Goal: Task Accomplishment & Management: Complete application form

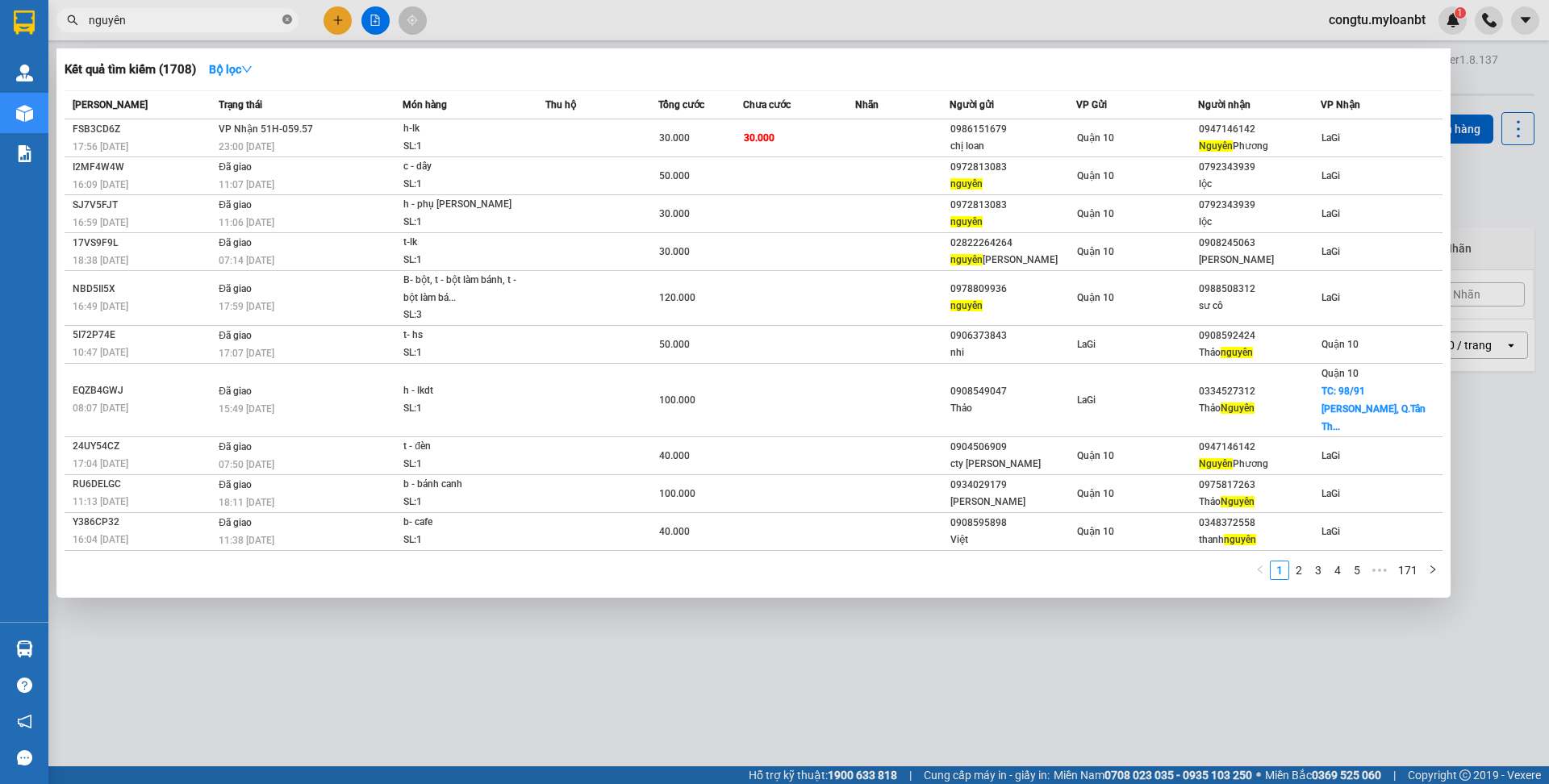
click at [285, 19] on icon "close-circle" at bounding box center [287, 19] width 10 height 10
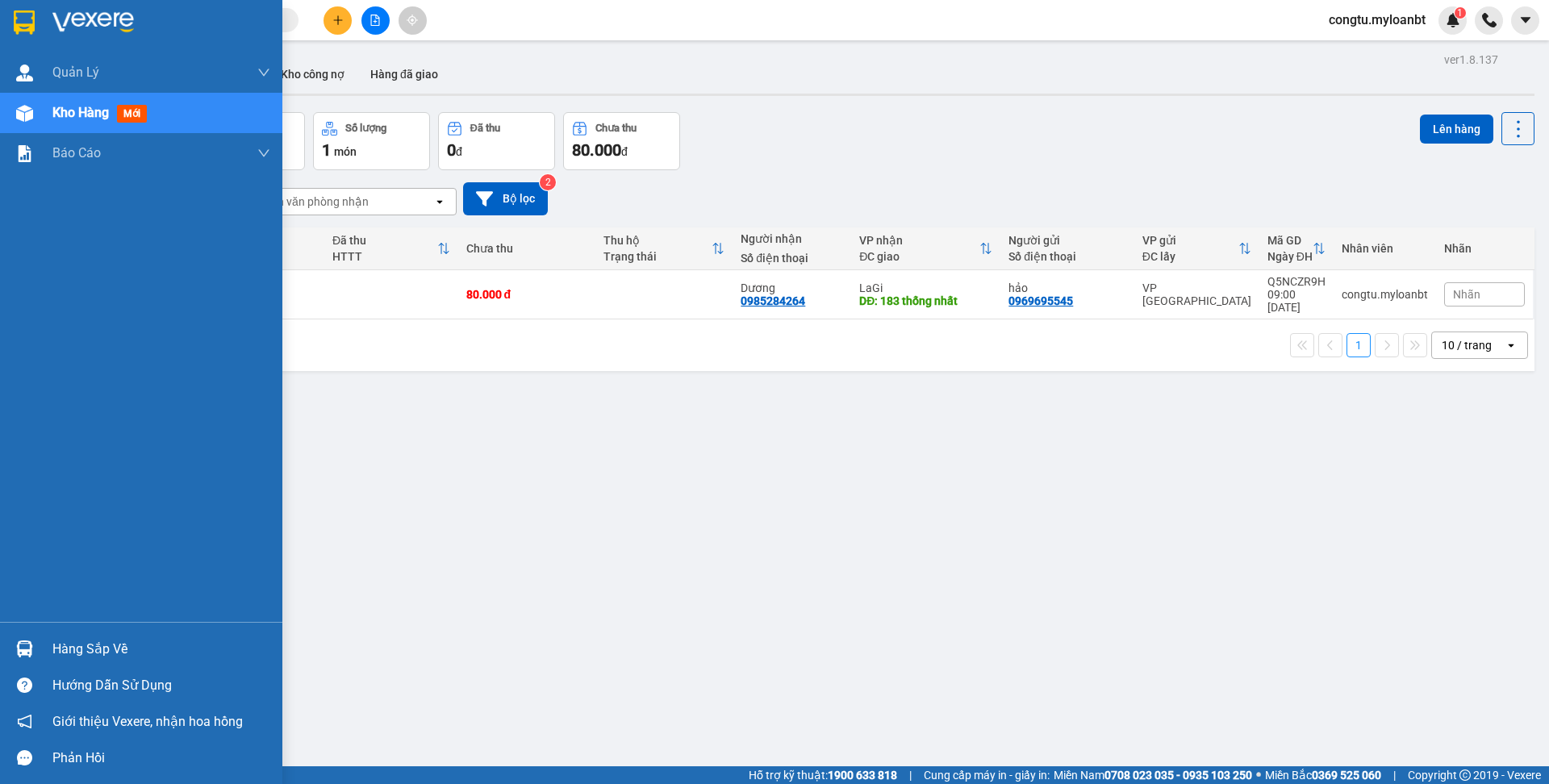
click at [73, 639] on div "Hàng sắp về" at bounding box center [162, 649] width 218 height 24
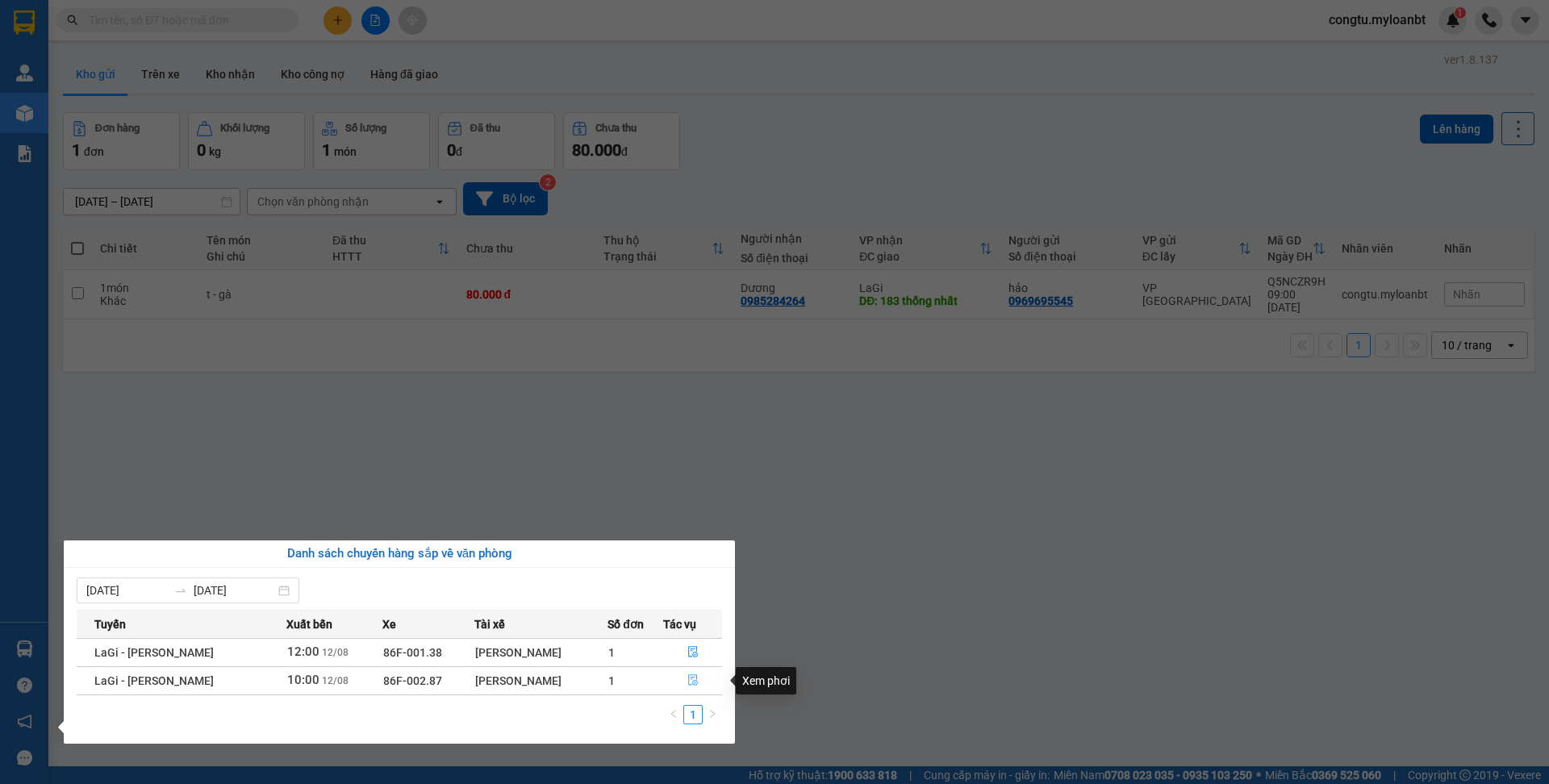
click at [696, 683] on icon "file-done" at bounding box center [693, 681] width 10 height 12
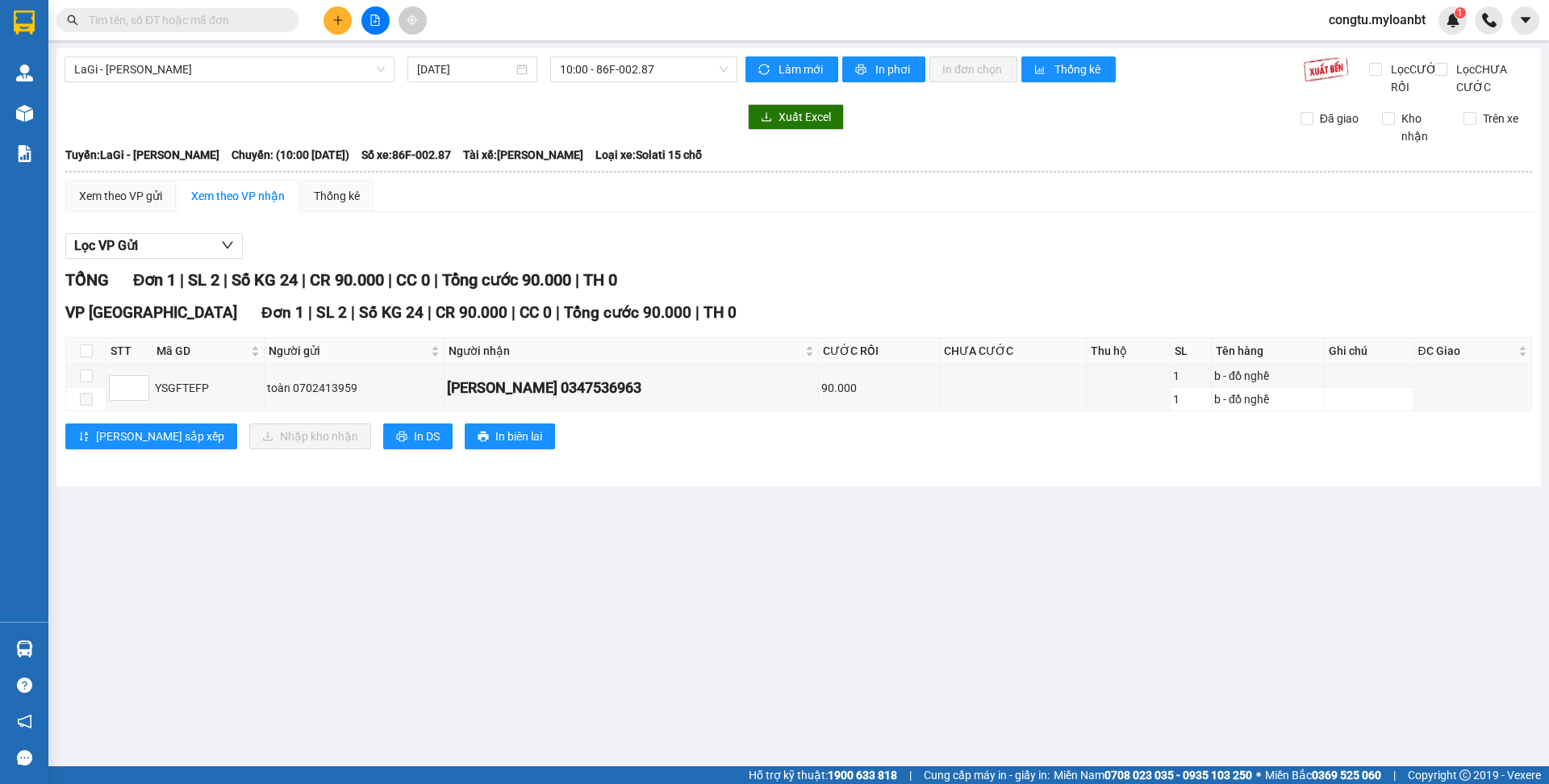
click at [94, 362] on th at bounding box center [86, 350] width 40 height 26
click at [83, 357] on input "checkbox" at bounding box center [86, 350] width 13 height 13
checkbox input "true"
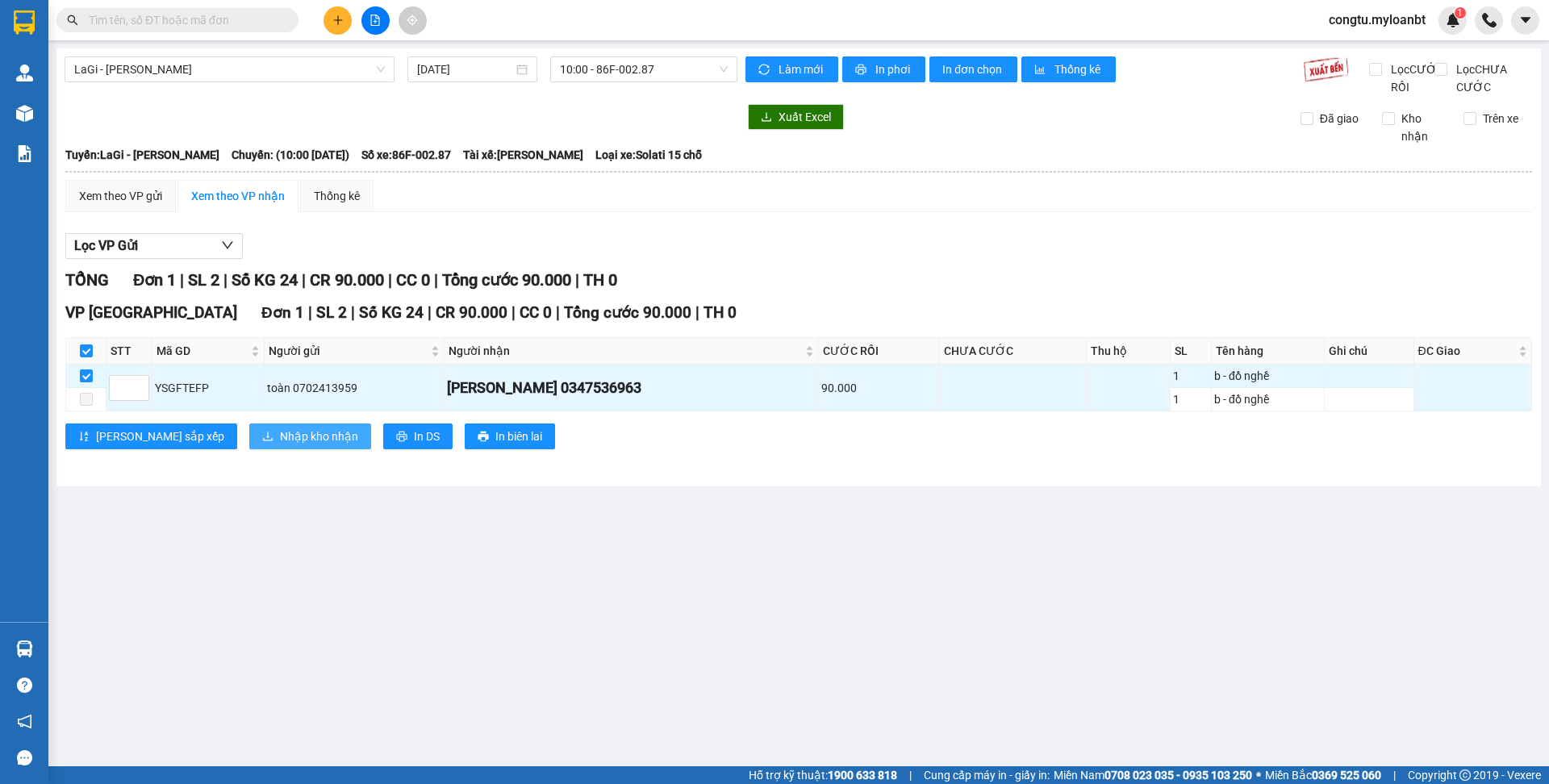
click at [280, 445] on span "Nhập kho nhận" at bounding box center [319, 437] width 78 height 18
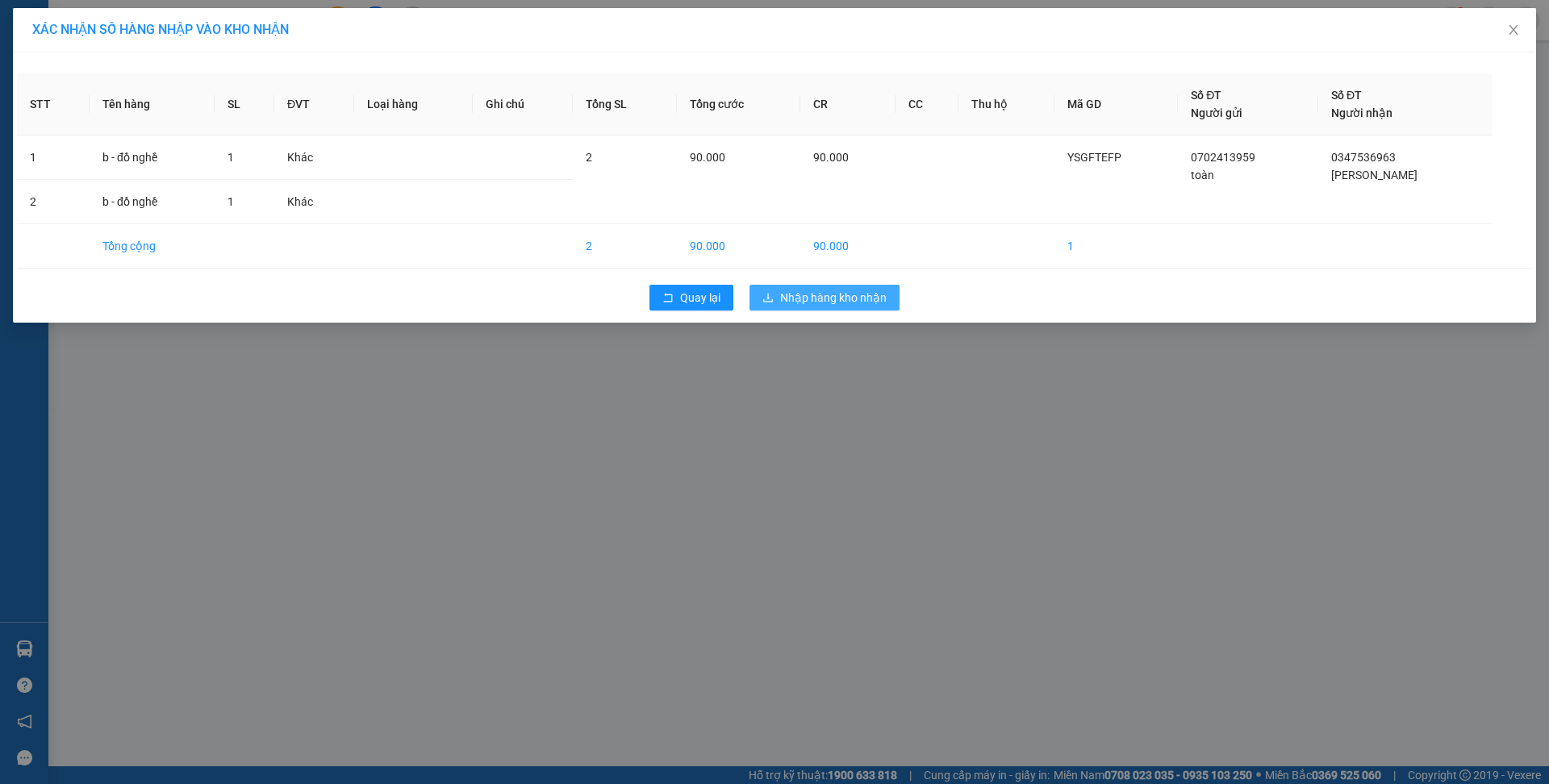
click at [799, 302] on span "Nhập hàng kho nhận" at bounding box center [833, 298] width 106 height 18
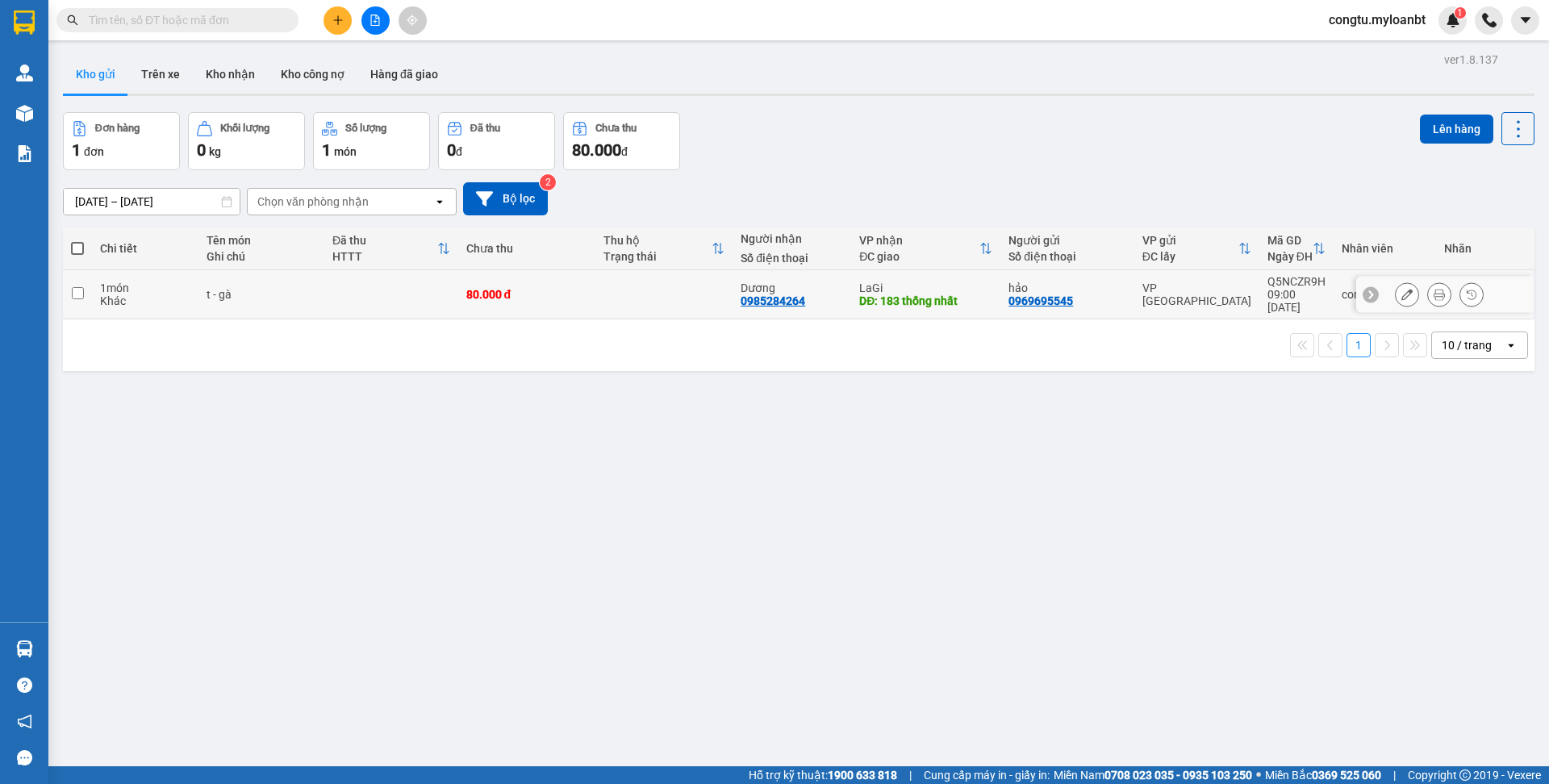
click at [838, 189] on div "10/08/2025 – 12/08/2025 Press the down arrow key to interact with the calendar …" at bounding box center [799, 198] width 1472 height 33
click at [88, 83] on button "Kho gửi" at bounding box center [95, 74] width 65 height 39
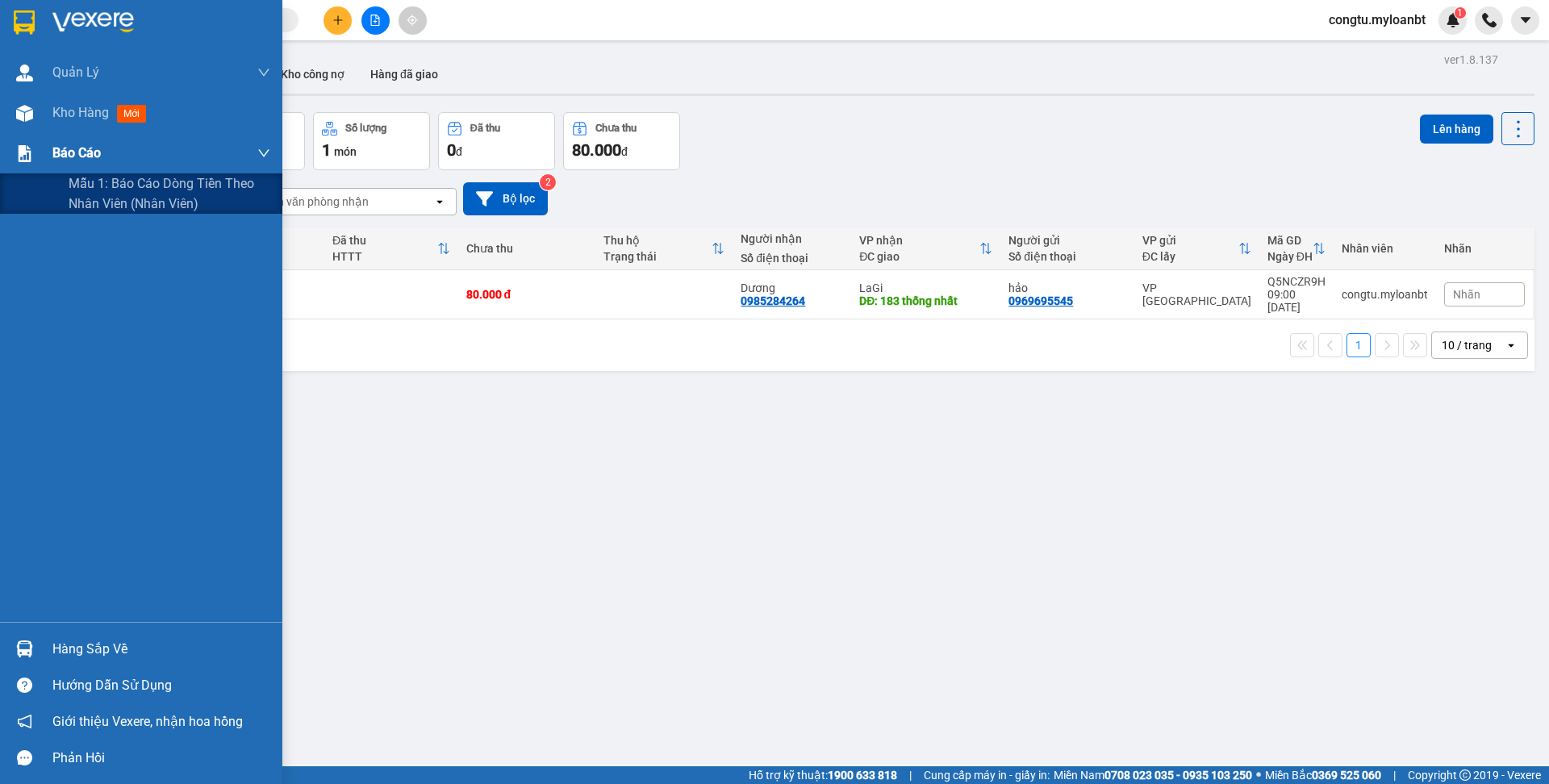
click at [0, 149] on div "Báo cáo" at bounding box center [141, 153] width 282 height 40
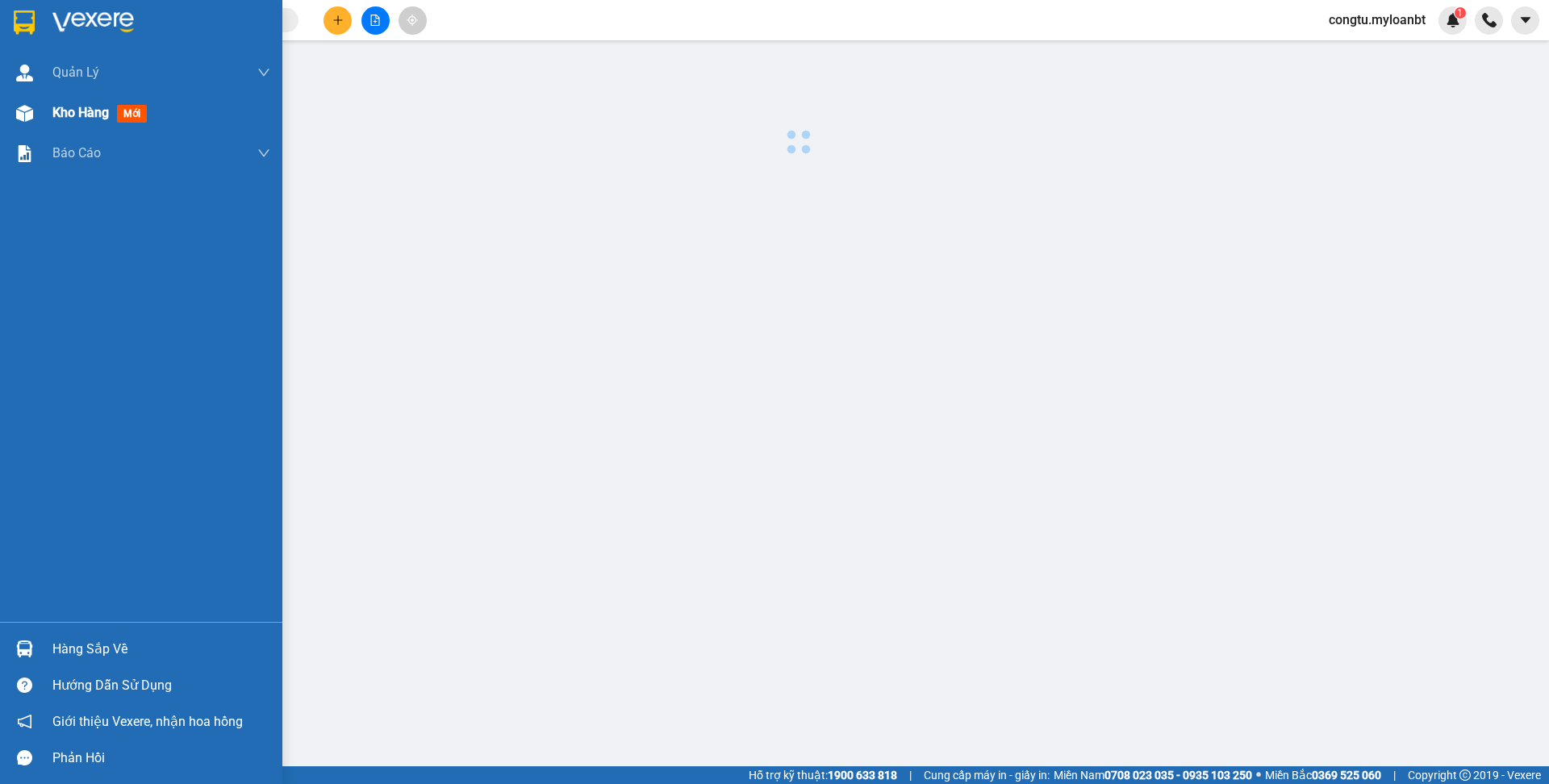
click at [26, 122] on div at bounding box center [24, 113] width 28 height 28
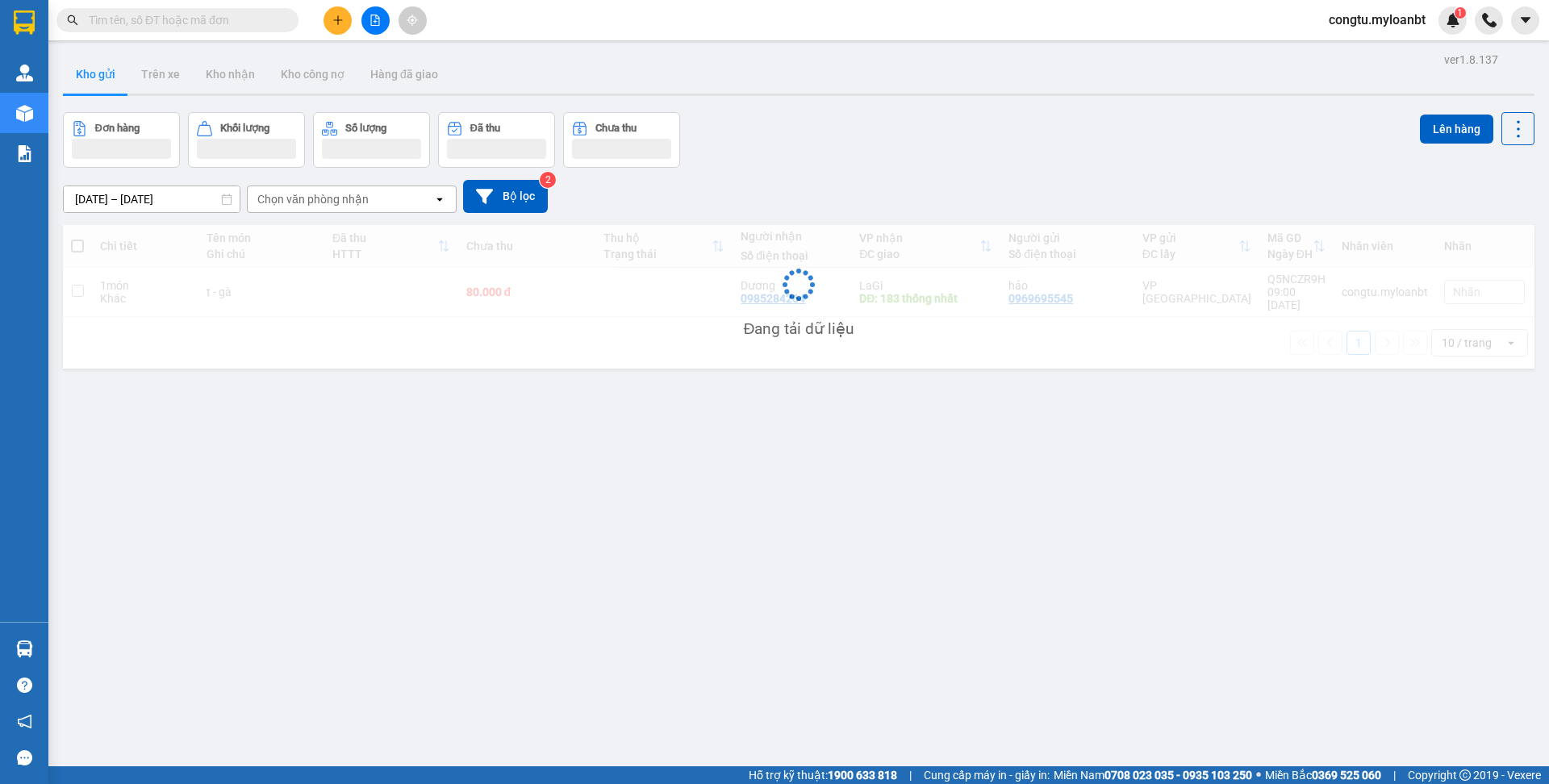
click at [981, 101] on div "ver 1.8.137 Kho gửi Trên xe Kho nhận Kho công nợ Hàng đã giao Đơn hàng Khối lượ…" at bounding box center [799, 441] width 1485 height 784
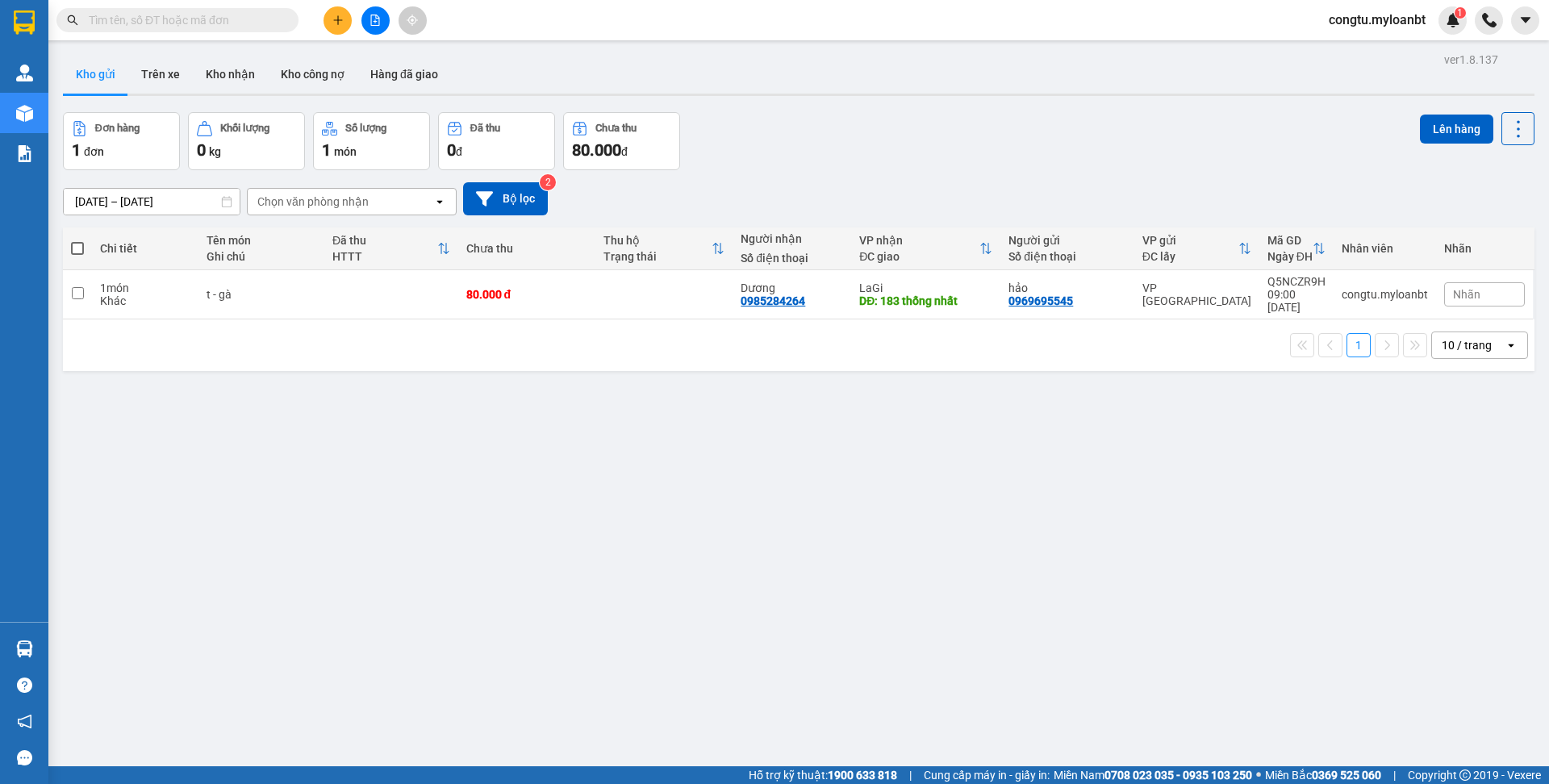
drag, startPoint x: 792, startPoint y: 172, endPoint x: 768, endPoint y: 163, distance: 25.6
click at [792, 171] on div "10/08/2025 – 12/08/2025 Press the down arrow key to interact with the calendar …" at bounding box center [799, 198] width 1472 height 57
click at [229, 79] on button "Kho nhận" at bounding box center [230, 74] width 75 height 39
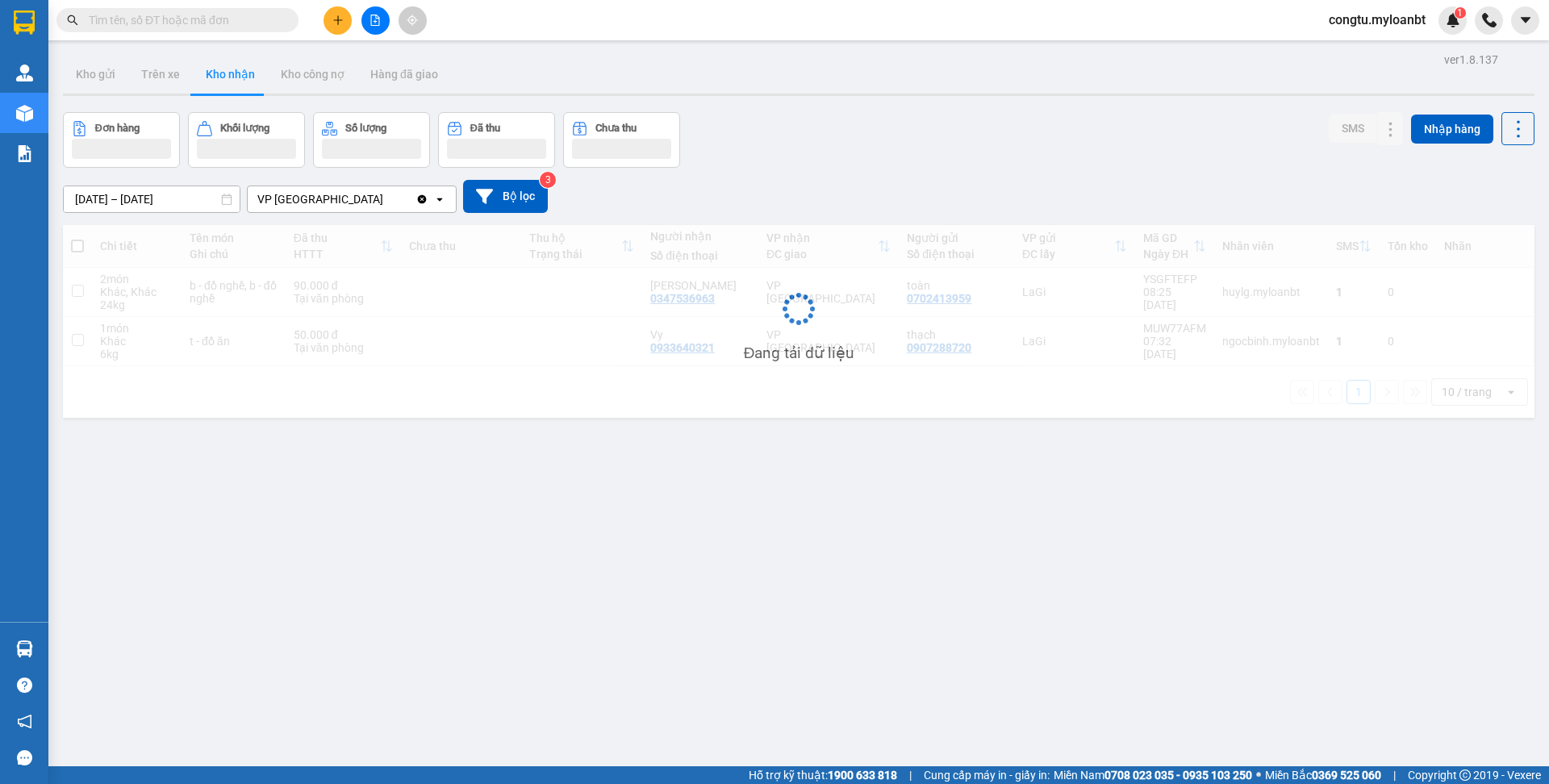
click at [888, 130] on div "Đơn hàng Khối lượng Số lượng Đã thu Chưa thu SMS Nhập hàng" at bounding box center [799, 139] width 1472 height 55
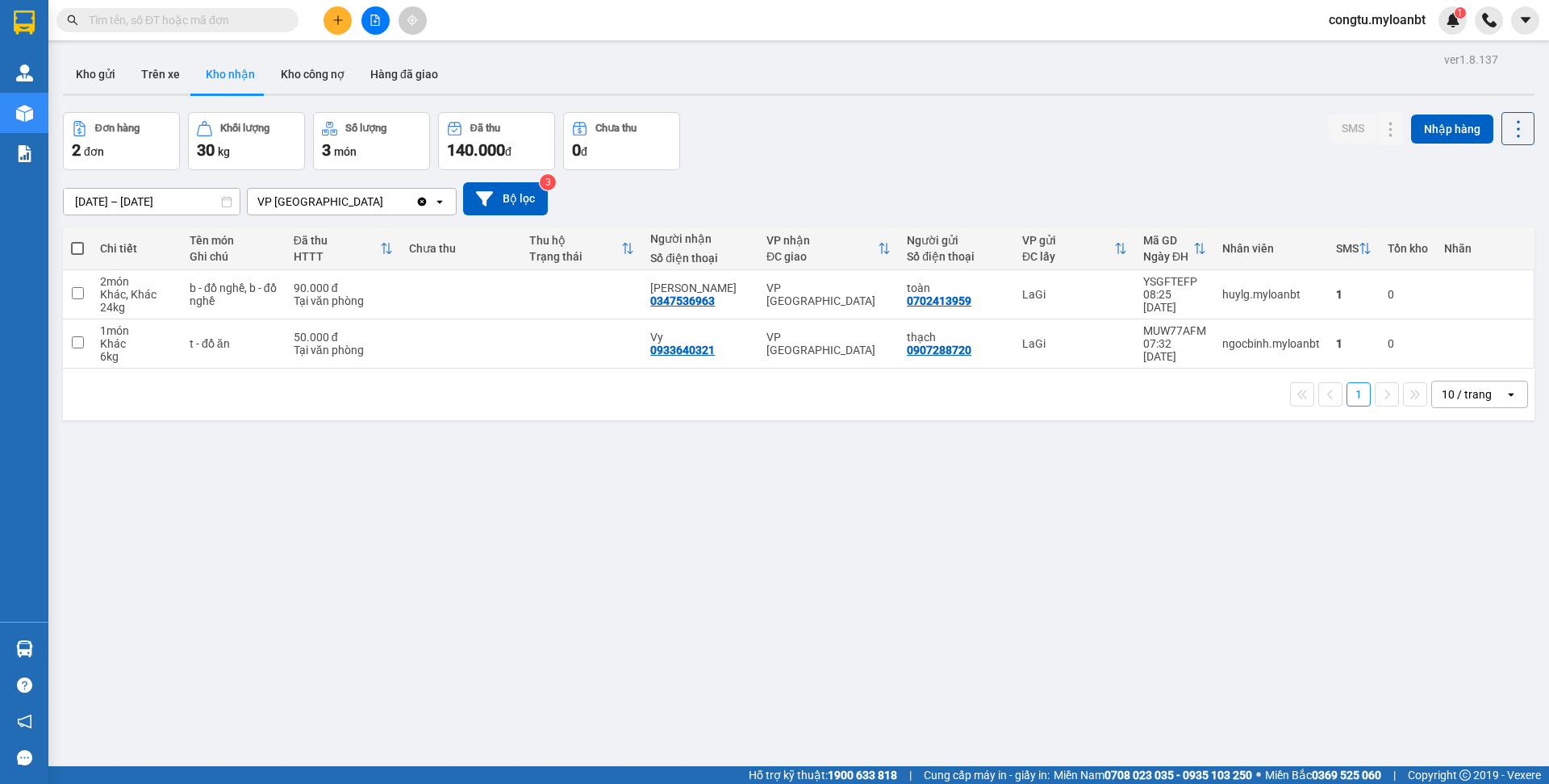
click at [768, 196] on div "14/07/2025 – 12/08/2025 Press the down arrow key to interact with the calendar …" at bounding box center [799, 198] width 1472 height 33
click at [904, 161] on div "Đơn hàng 2 đơn Khối lượng 30 kg Số lượng 3 món Đã thu 140.000 đ Chưa thu 0 đ SM…" at bounding box center [799, 141] width 1472 height 58
click at [205, 38] on div "Kết quả tìm kiếm ( 1708 ) Bộ lọc Mã ĐH Trạng thái Món hàng Thu hộ Tổng cước Chư…" at bounding box center [774, 19] width 1549 height 40
click at [208, 28] on span at bounding box center [177, 19] width 242 height 24
click at [209, 24] on input "text" at bounding box center [184, 20] width 191 height 18
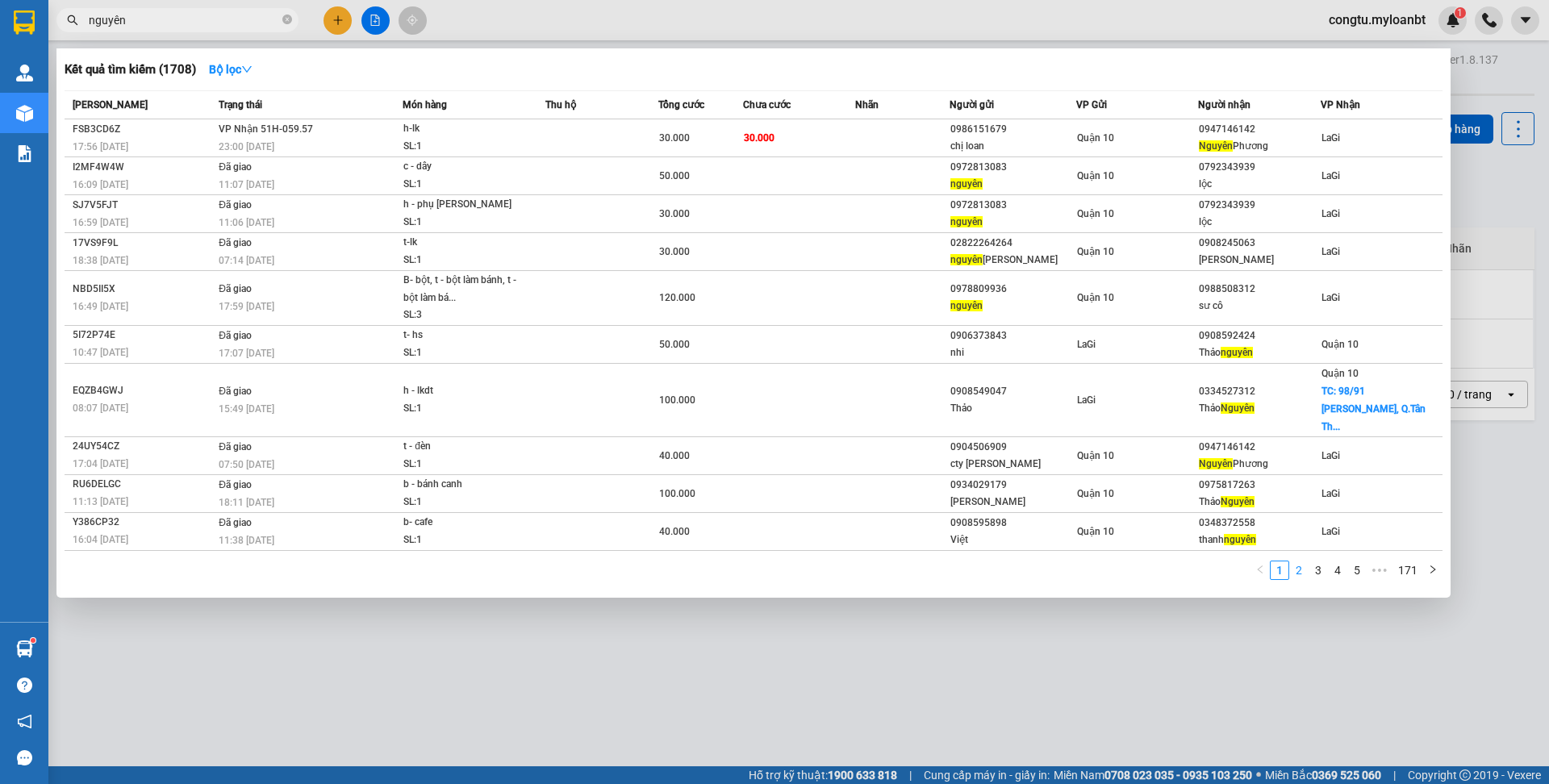
type input "nguyên"
drag, startPoint x: 1297, startPoint y: 551, endPoint x: 1293, endPoint y: 540, distance: 11.7
click at [1297, 561] on link "2" at bounding box center [1299, 570] width 18 height 18
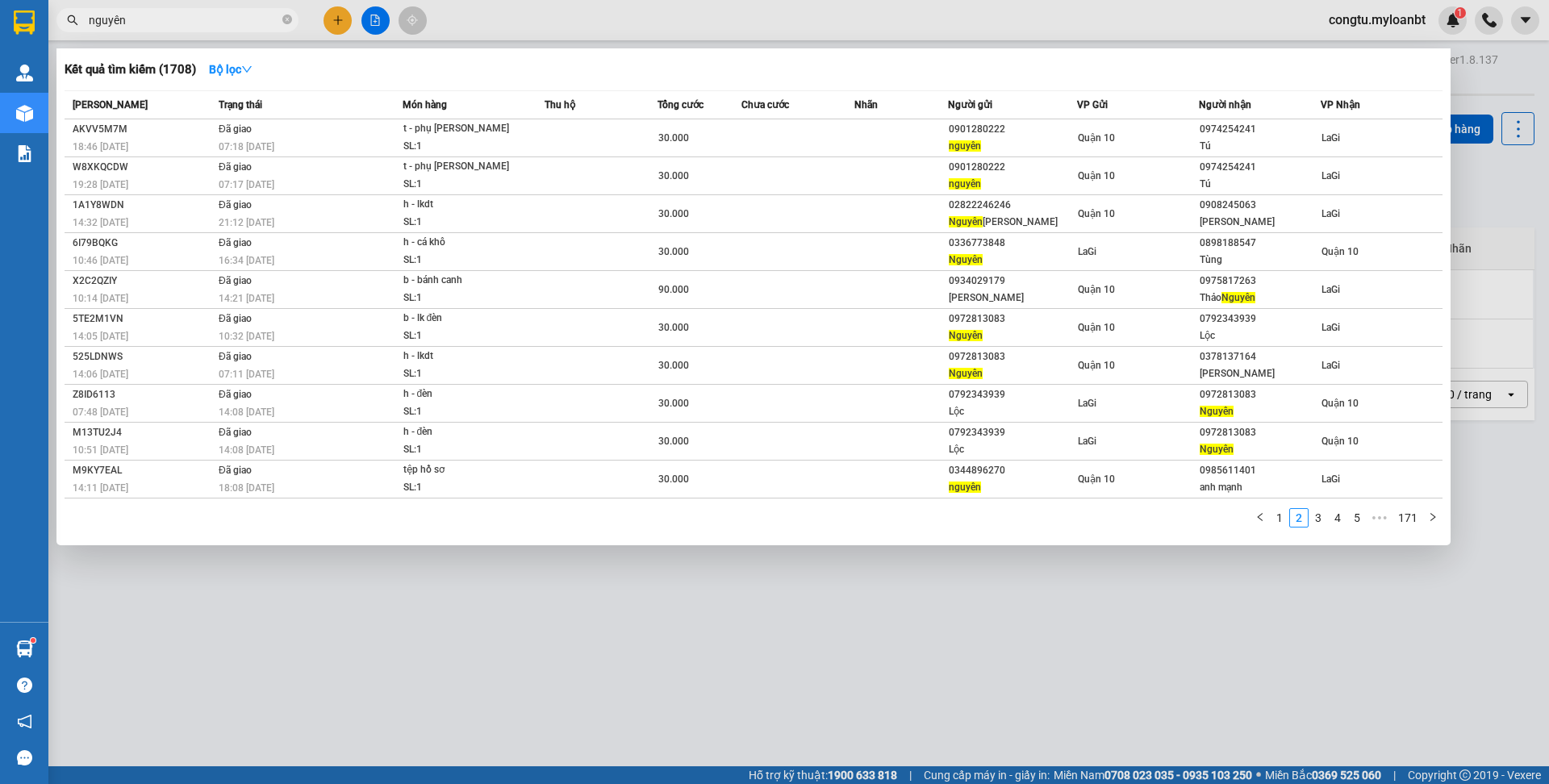
click at [286, 20] on icon "close-circle" at bounding box center [287, 19] width 10 height 10
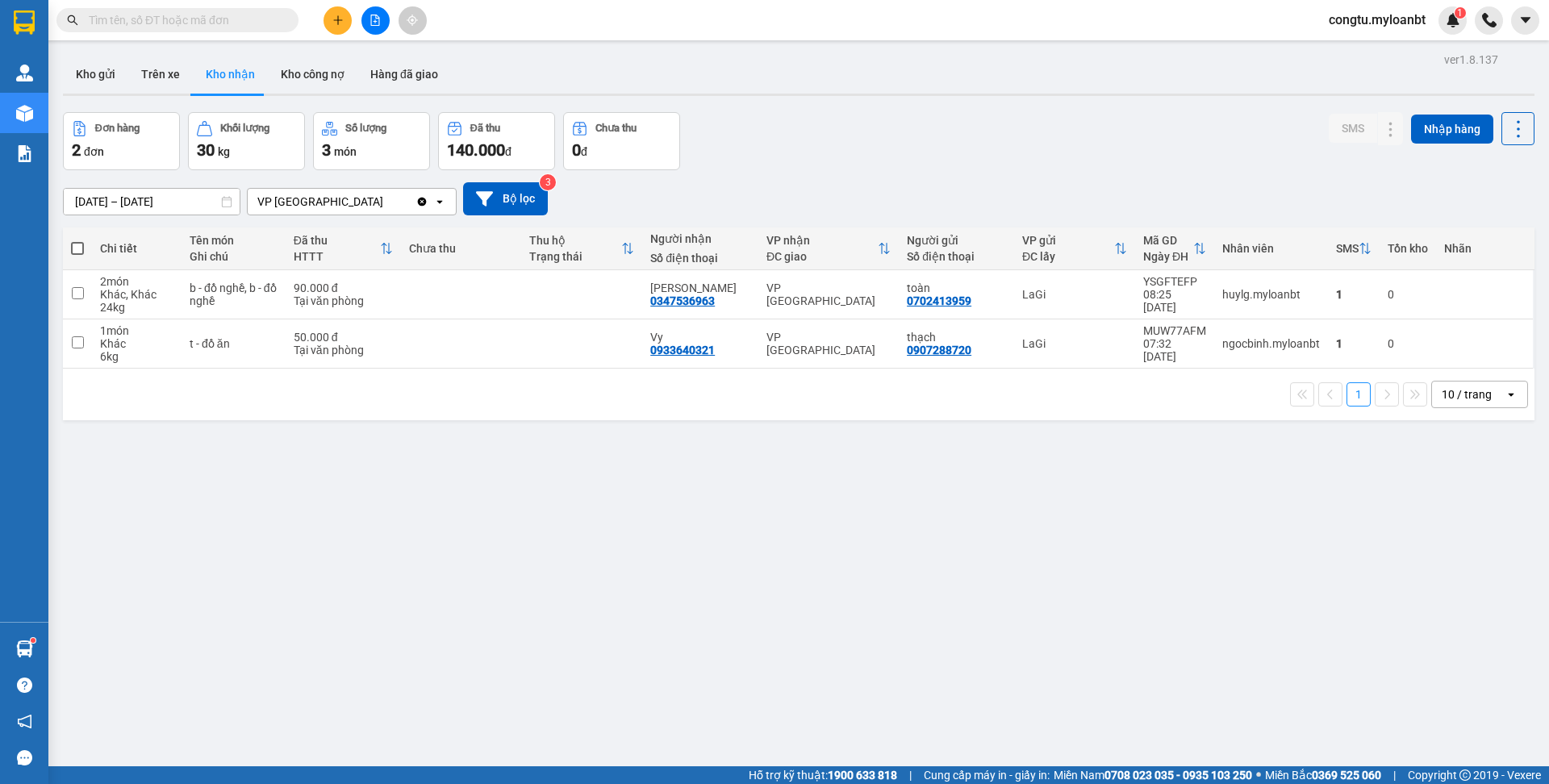
click at [210, 19] on input "text" at bounding box center [184, 20] width 191 height 18
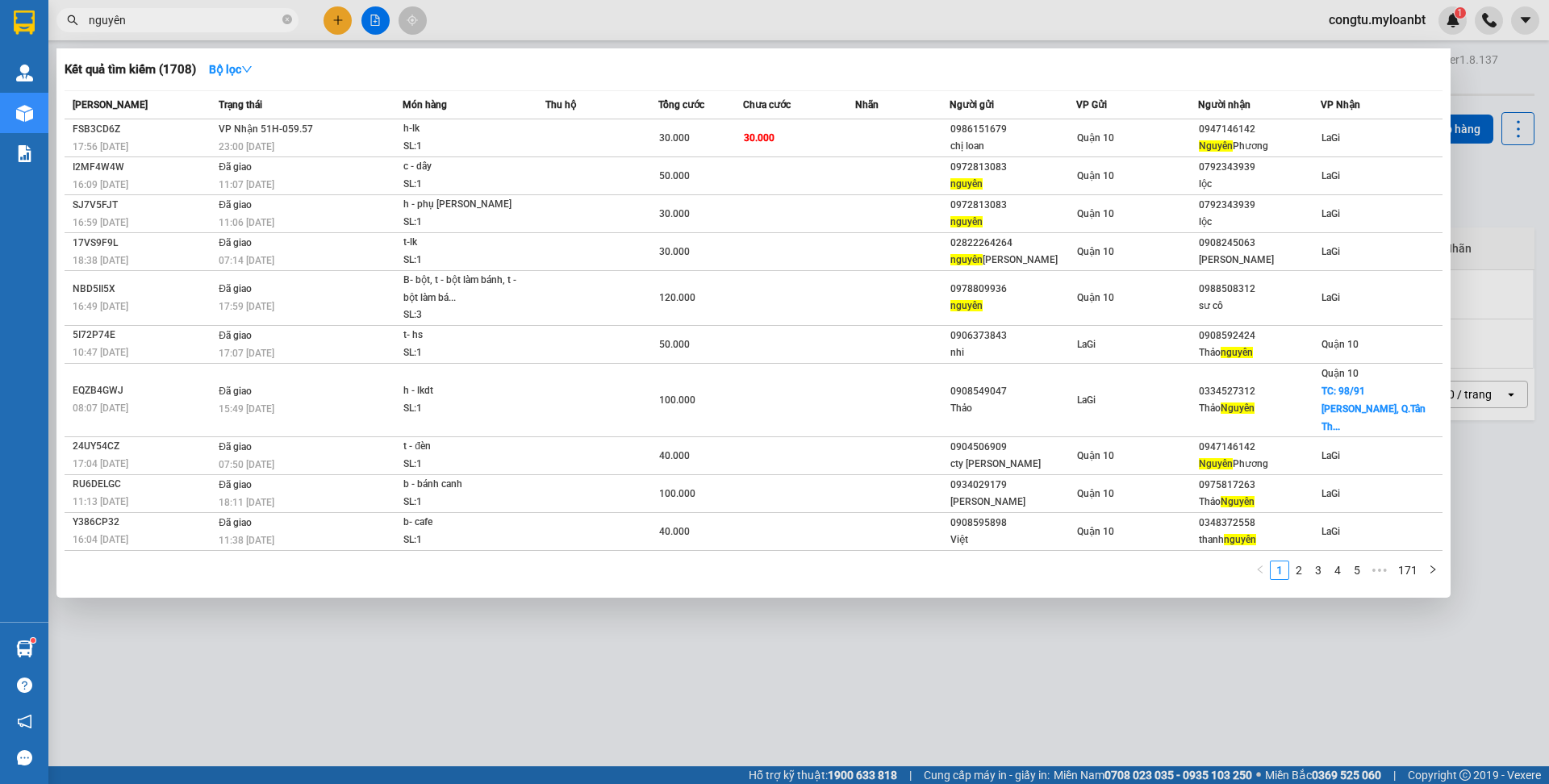
type input "nguyên"
click at [228, 31] on span "nguyên" at bounding box center [177, 19] width 242 height 24
click at [227, 25] on input "nguyên" at bounding box center [184, 20] width 191 height 18
click at [226, 25] on input "nguyên" at bounding box center [184, 20] width 191 height 18
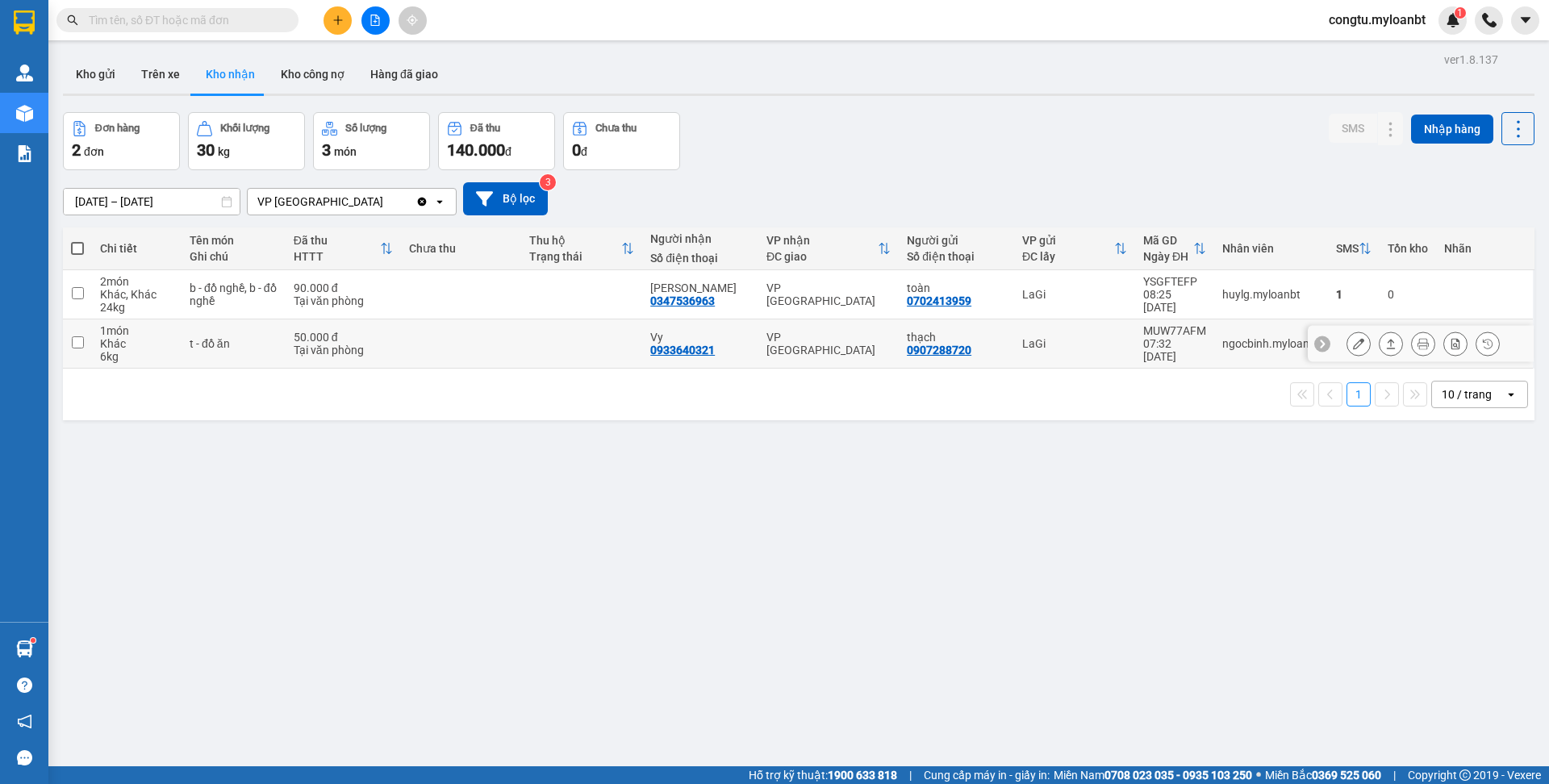
drag, startPoint x: 1374, startPoint y: 339, endPoint x: 1367, endPoint y: 343, distance: 8.1
click at [1386, 339] on icon at bounding box center [1391, 343] width 12 height 12
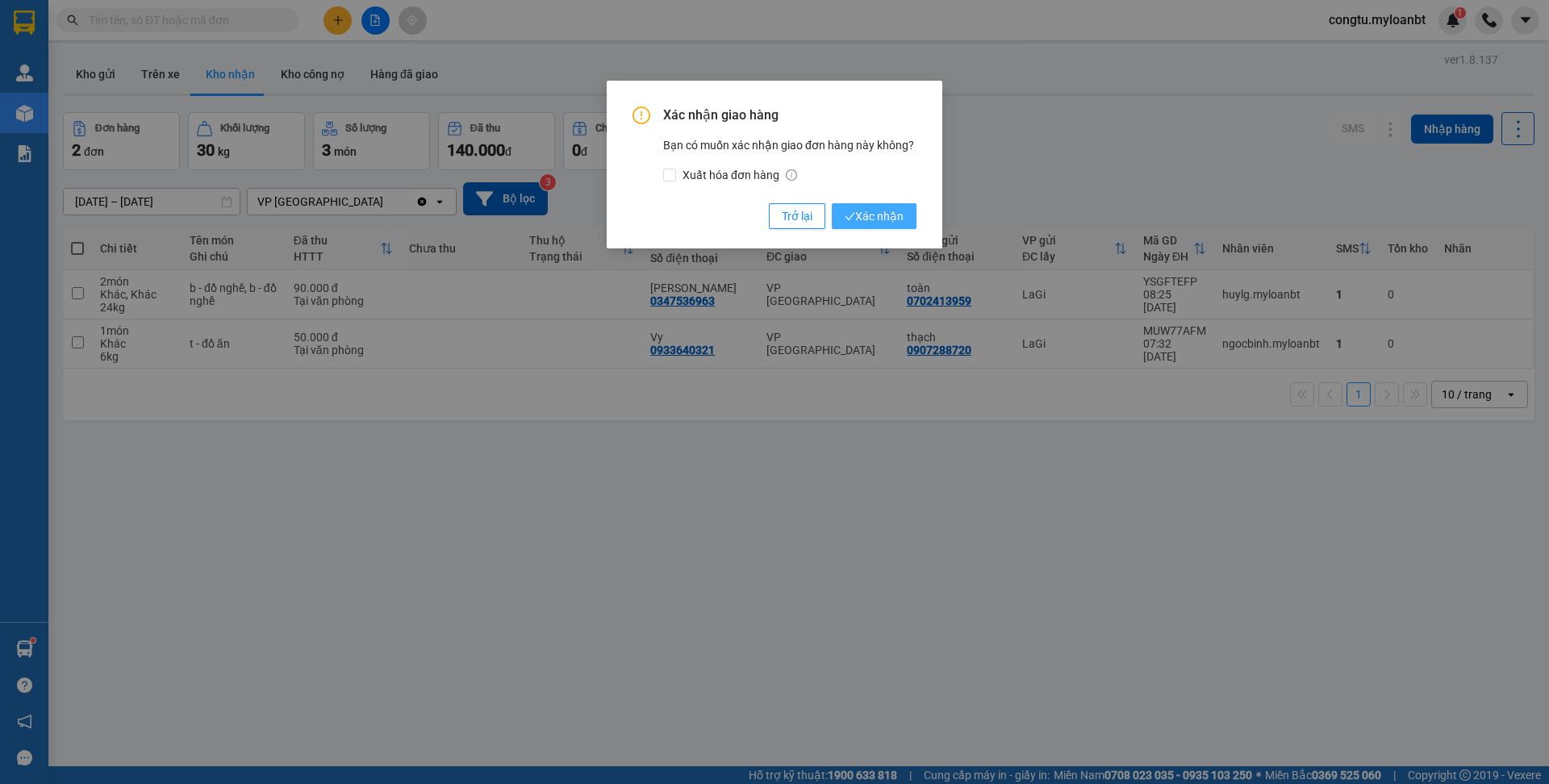
click at [883, 215] on span "Xác nhận" at bounding box center [874, 216] width 59 height 18
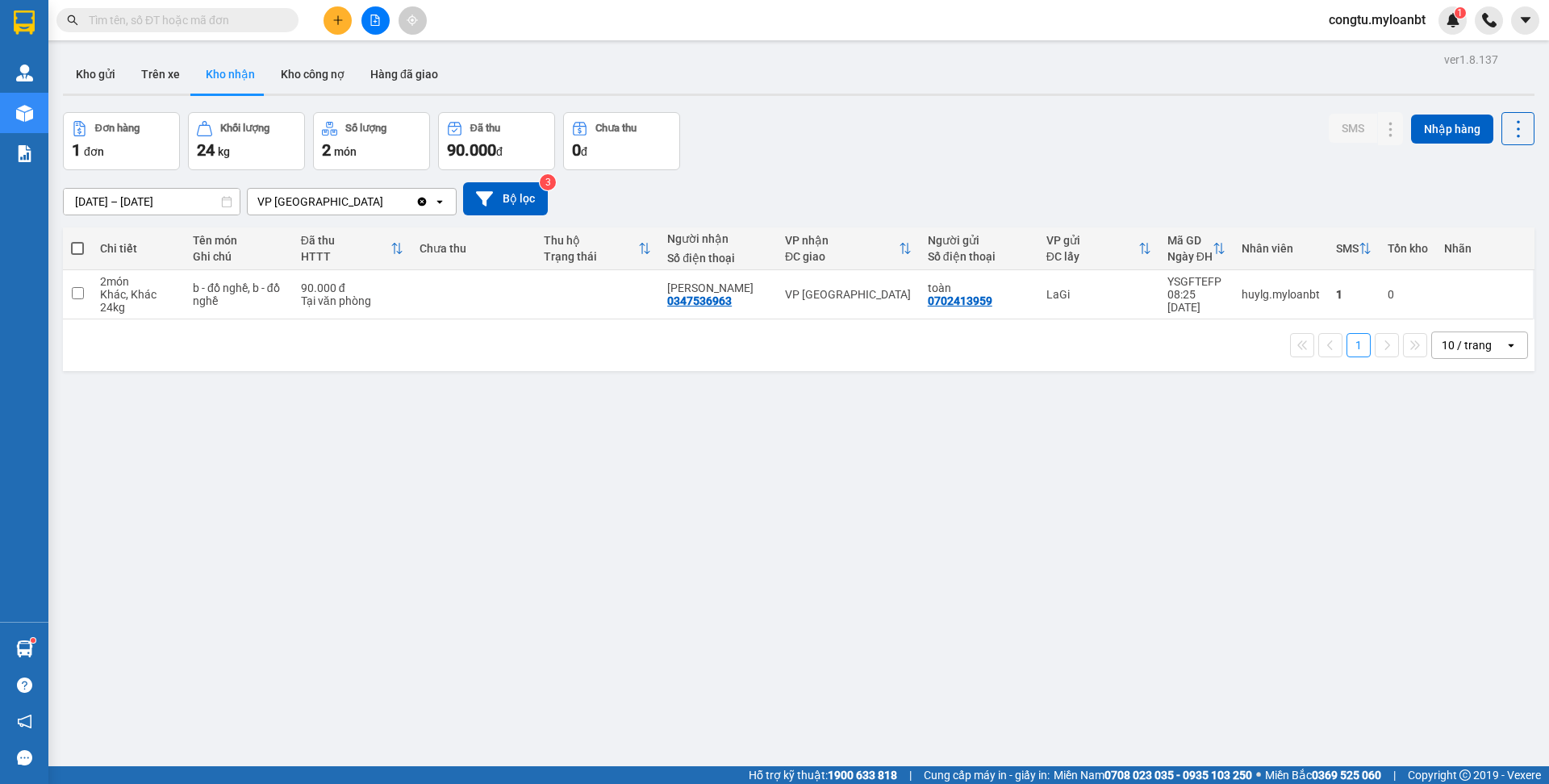
drag, startPoint x: 60, startPoint y: 95, endPoint x: 79, endPoint y: 86, distance: 21.0
click at [60, 95] on div "ver 1.8.137 Kho gửi Trên xe Kho nhận Kho công nợ Hàng đã giao Đơn hàng 1 đơn Kh…" at bounding box center [799, 441] width 1485 height 784
click at [79, 86] on button "Kho gửi" at bounding box center [95, 74] width 65 height 39
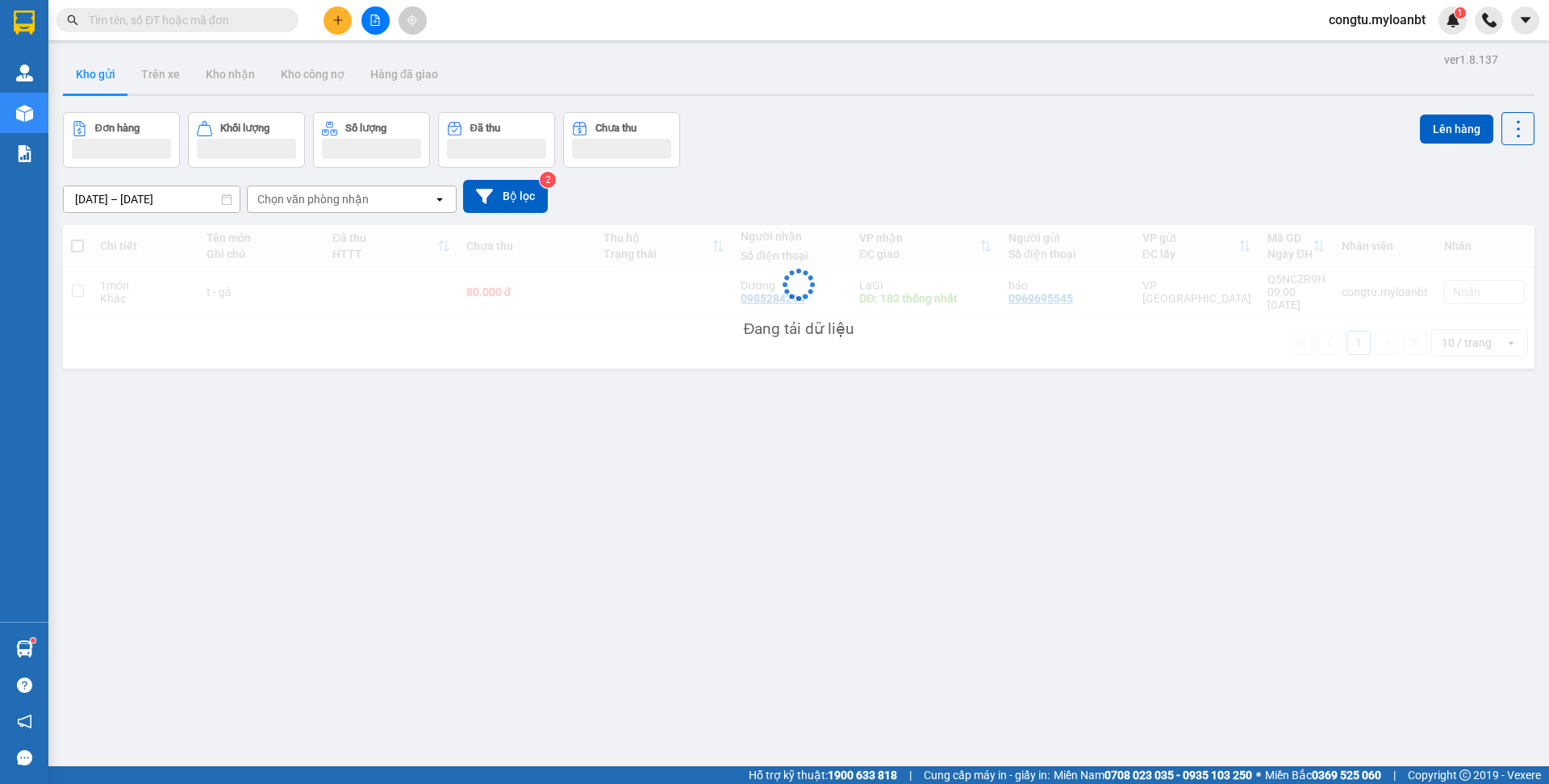
click at [892, 152] on div "Đơn hàng Khối lượng Số lượng Đã thu Chưa thu Lên hàng" at bounding box center [799, 139] width 1472 height 55
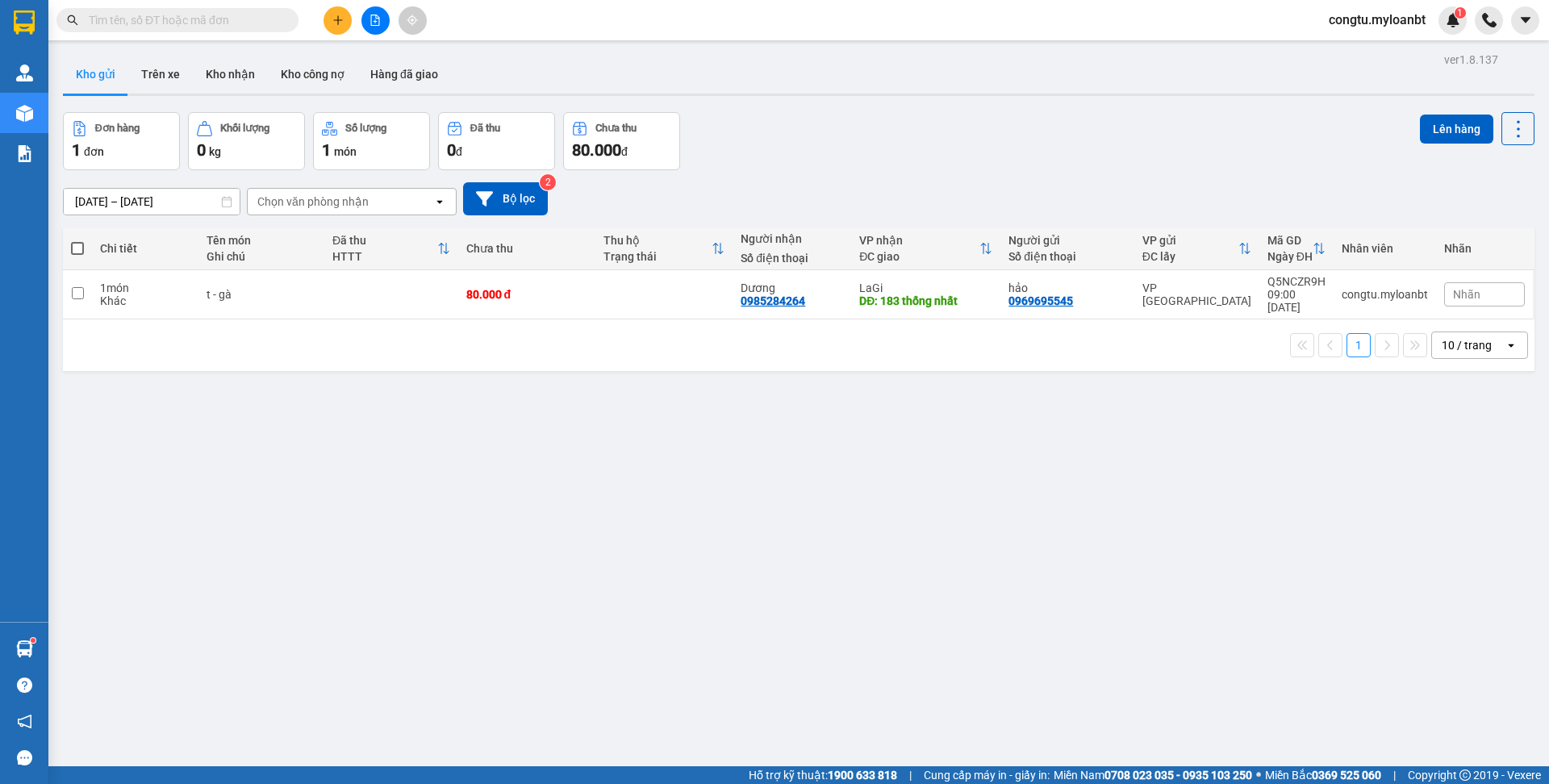
click at [243, 26] on input "text" at bounding box center [184, 20] width 191 height 18
drag, startPoint x: 803, startPoint y: 158, endPoint x: 883, endPoint y: 273, distance: 140.1
click at [803, 159] on div "Đơn hàng 1 đơn Khối lượng 0 kg Số lượng 1 món Đã thu 0 đ Chưa thu 80.000 đ Lên …" at bounding box center [799, 141] width 1472 height 58
drag, startPoint x: 912, startPoint y: 289, endPoint x: 954, endPoint y: 287, distance: 42.0
click at [912, 289] on div "LaGi" at bounding box center [925, 287] width 133 height 13
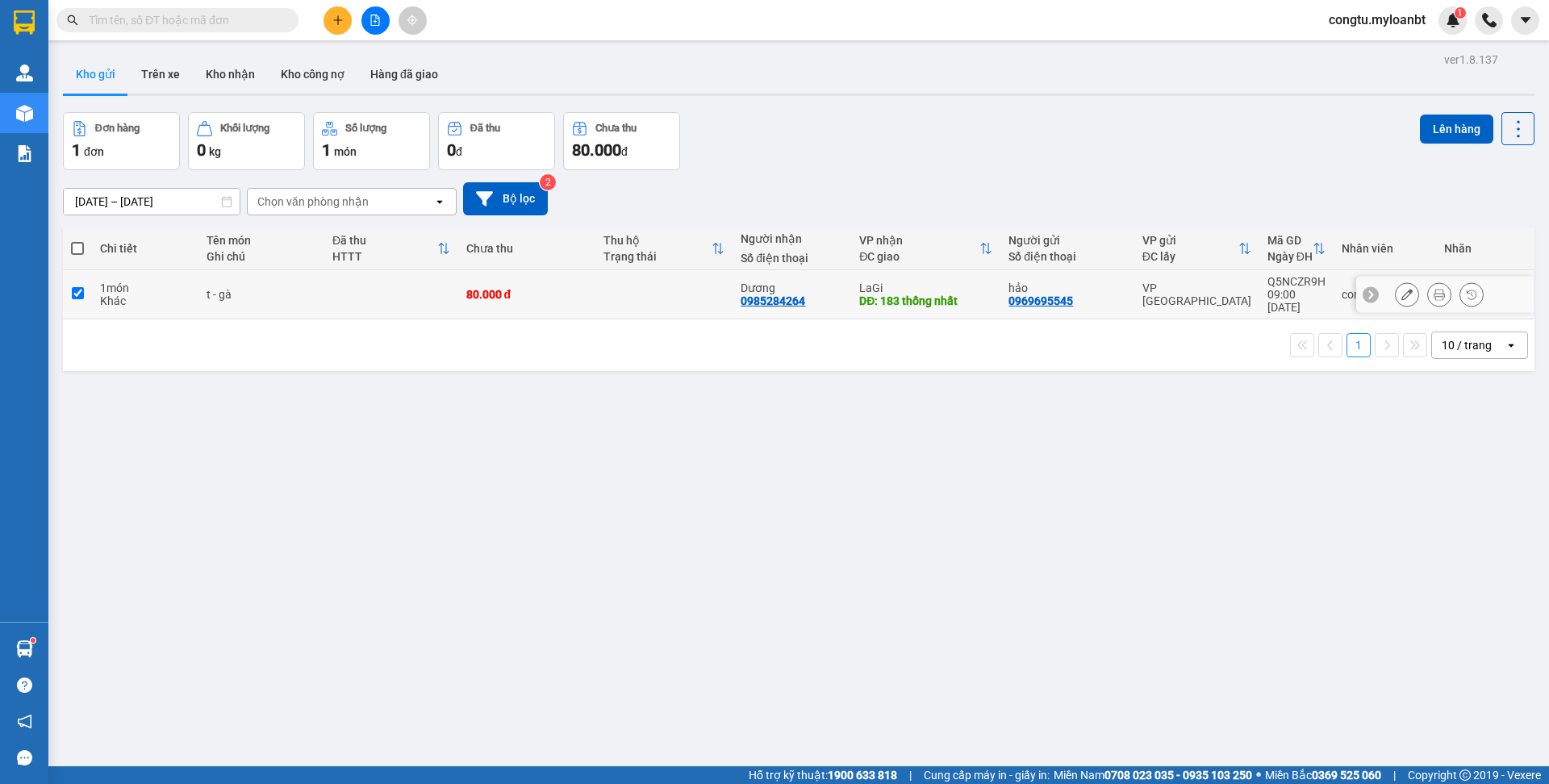
checkbox input "true"
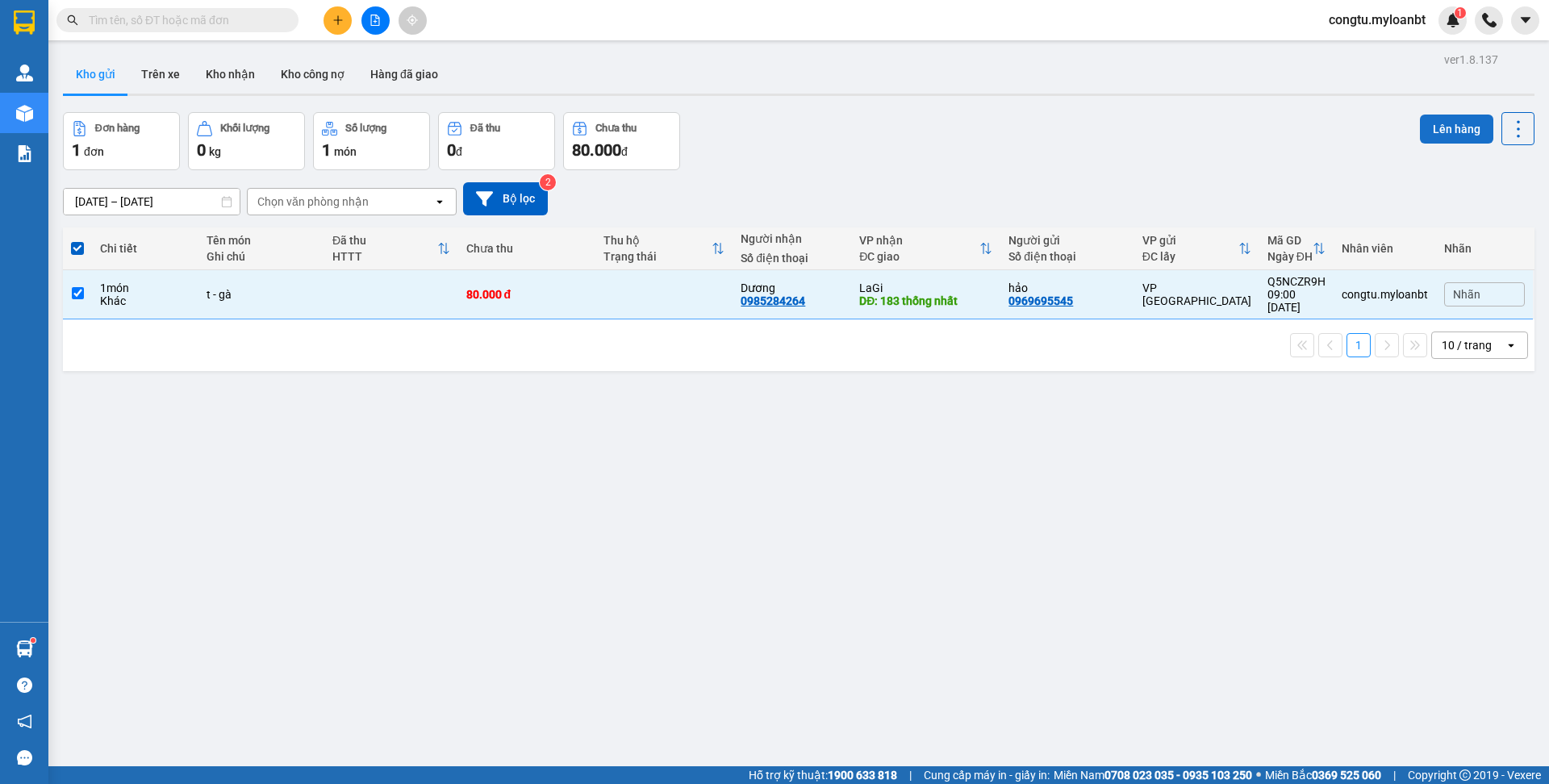
click at [1472, 134] on button "Lên hàng" at bounding box center [1457, 129] width 73 height 29
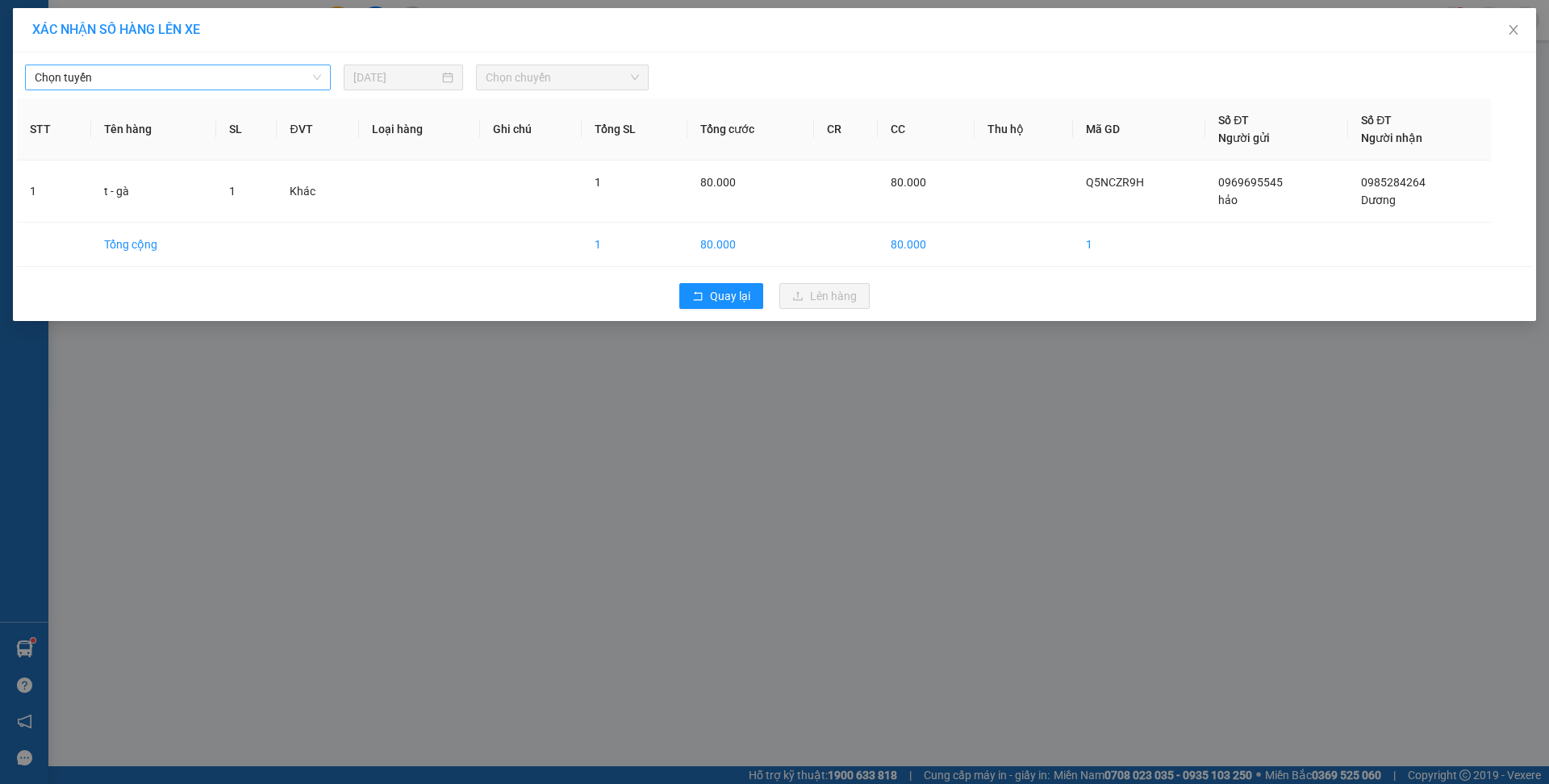
click at [111, 75] on span "Chọn tuyến" at bounding box center [178, 77] width 286 height 24
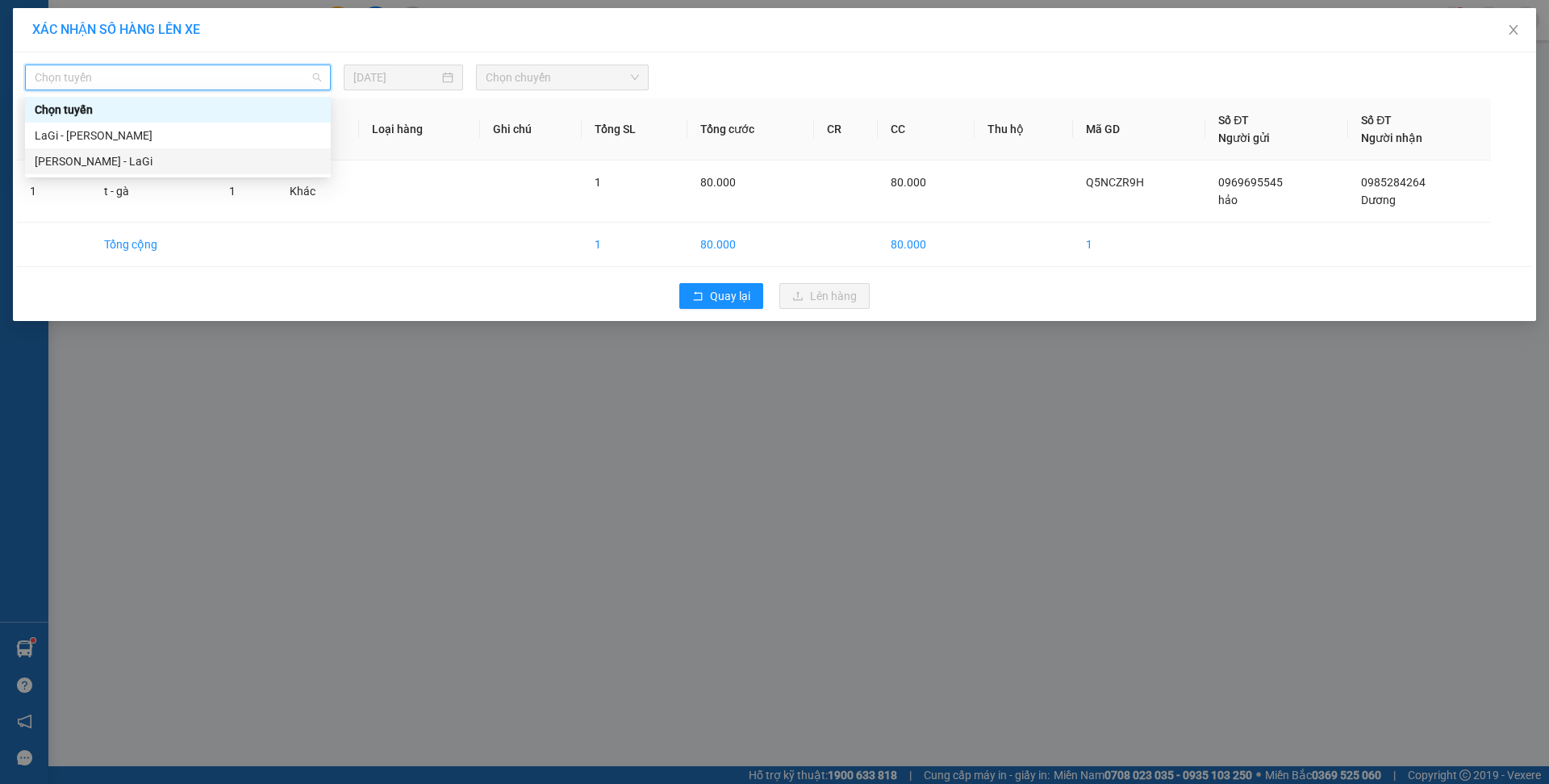
drag, startPoint x: 165, startPoint y: 155, endPoint x: 468, endPoint y: 132, distance: 303.9
click at [165, 155] on div "[PERSON_NAME] - LaGi" at bounding box center [178, 161] width 286 height 18
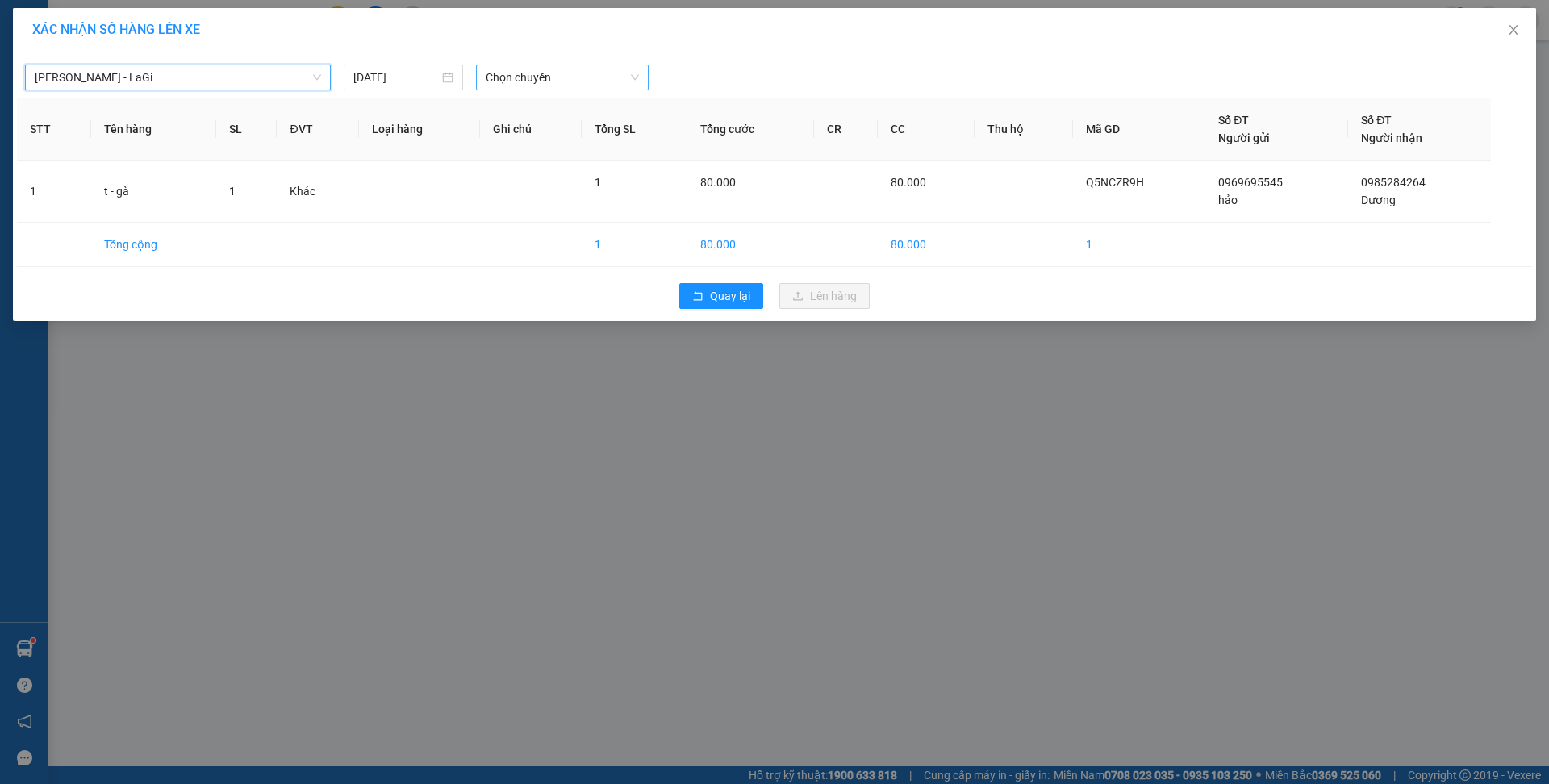
click at [536, 88] on span "Chọn chuyến" at bounding box center [562, 77] width 154 height 24
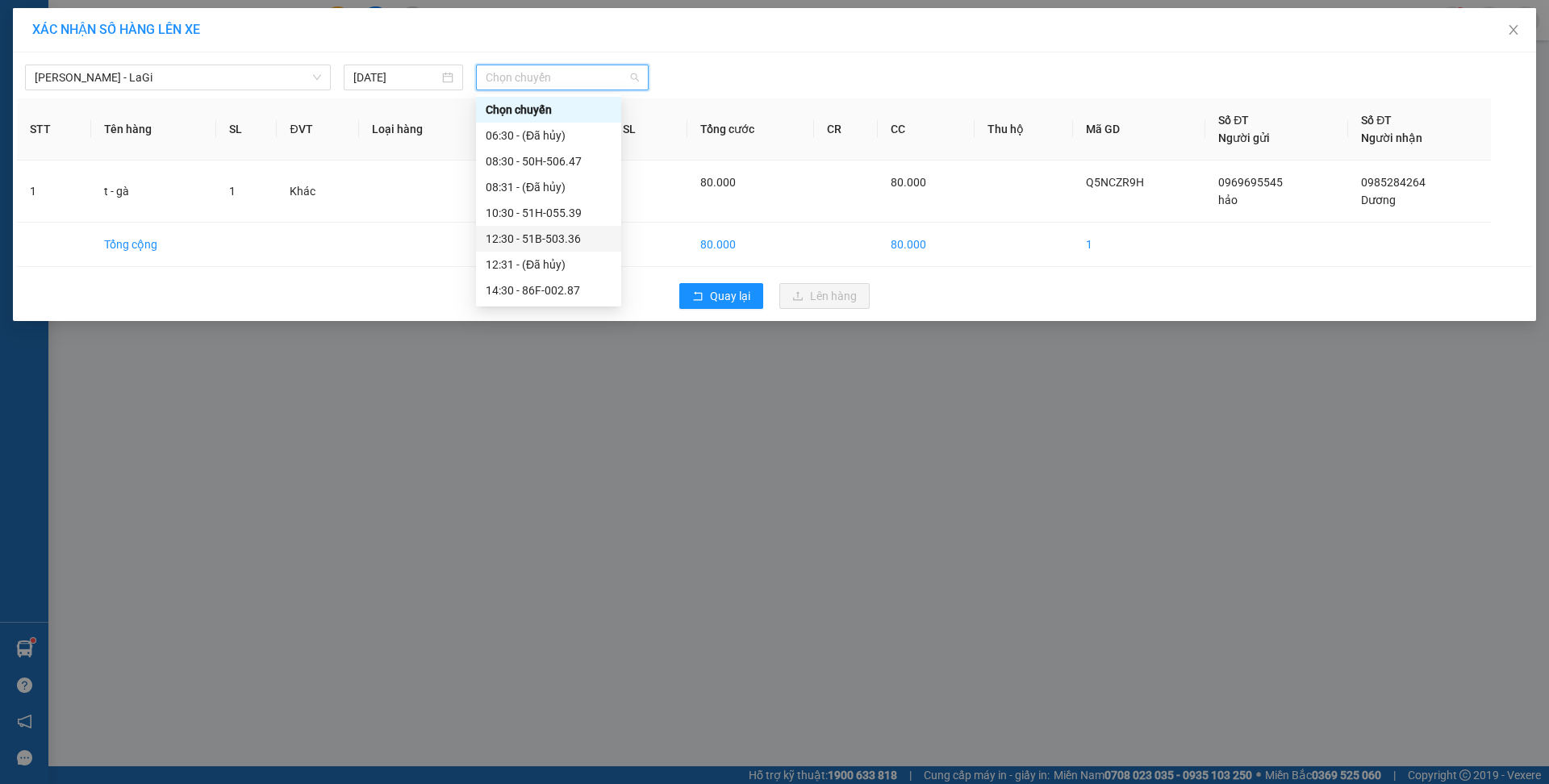
drag, startPoint x: 605, startPoint y: 232, endPoint x: 609, endPoint y: 242, distance: 10.8
click at [606, 253] on div "Chọn chuyến 06:30 - (Đã hủy) 08:30 - 50H-506.47 08:31 - (Đã hủy) 10:30 - 51H-05…" at bounding box center [548, 265] width 145 height 336
click at [527, 216] on div "14:30 - 86F-002.87" at bounding box center [548, 216] width 126 height 18
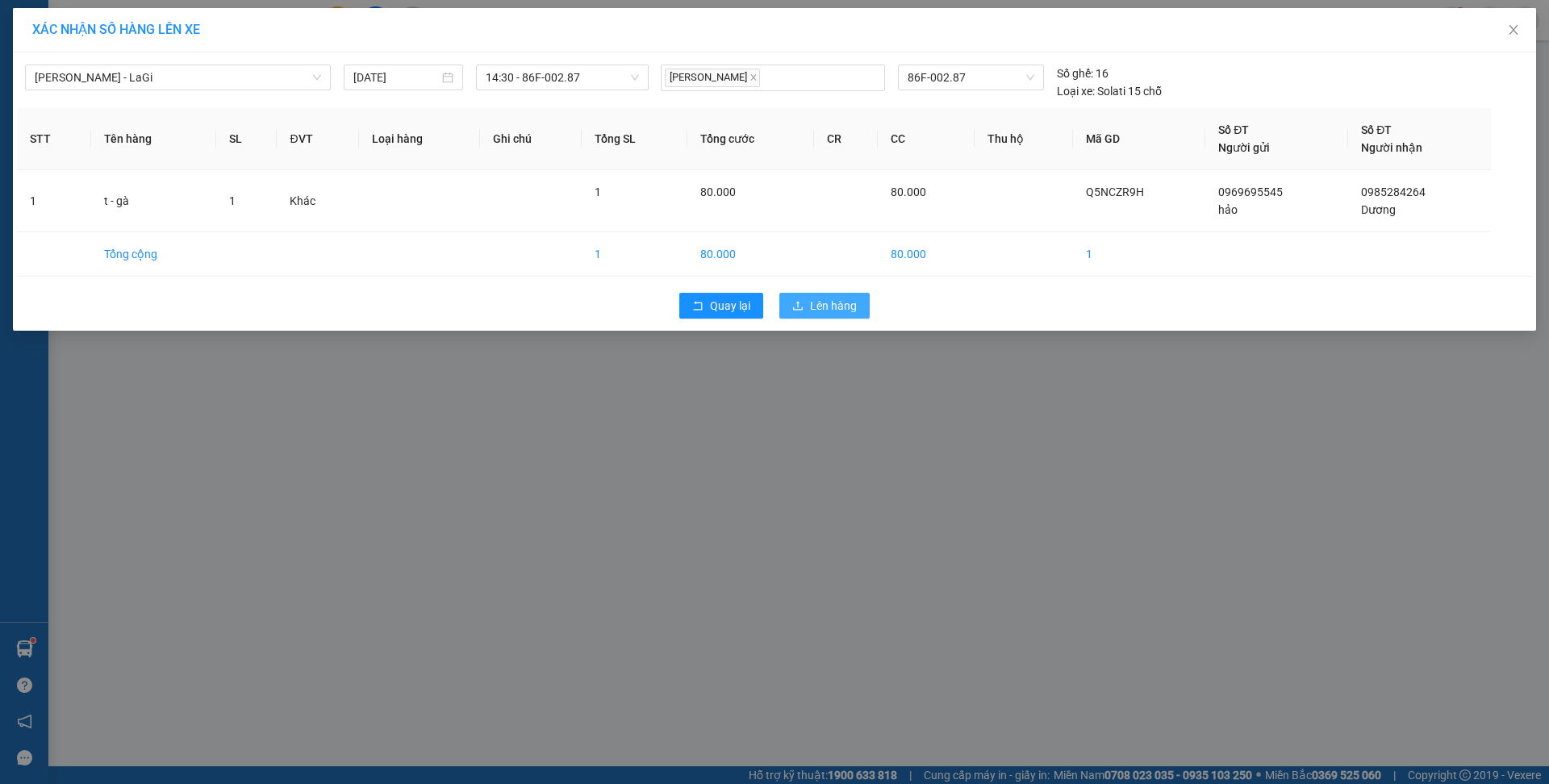
click at [801, 304] on icon "upload" at bounding box center [798, 306] width 12 height 12
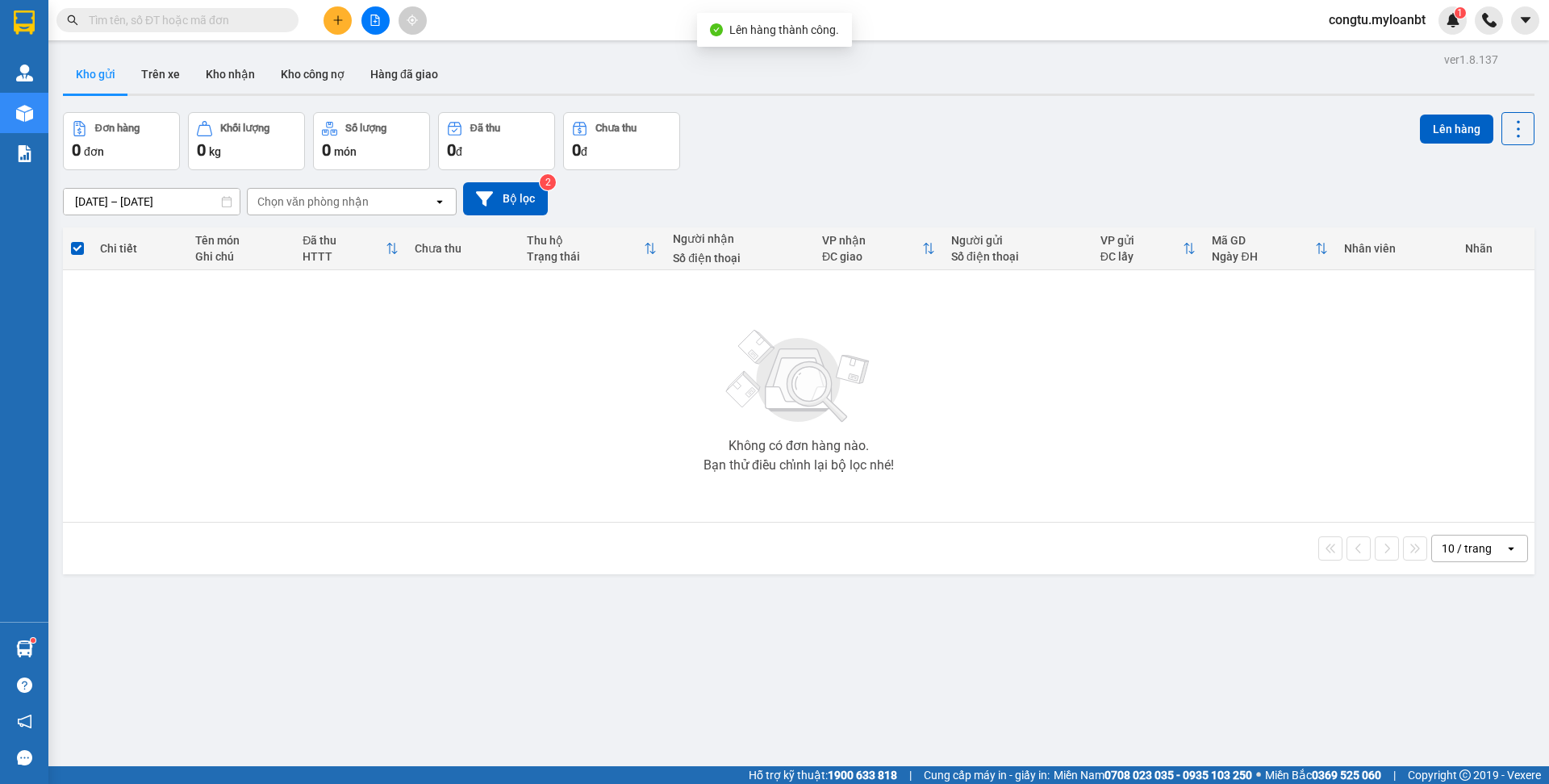
click at [192, 26] on input "text" at bounding box center [184, 20] width 191 height 18
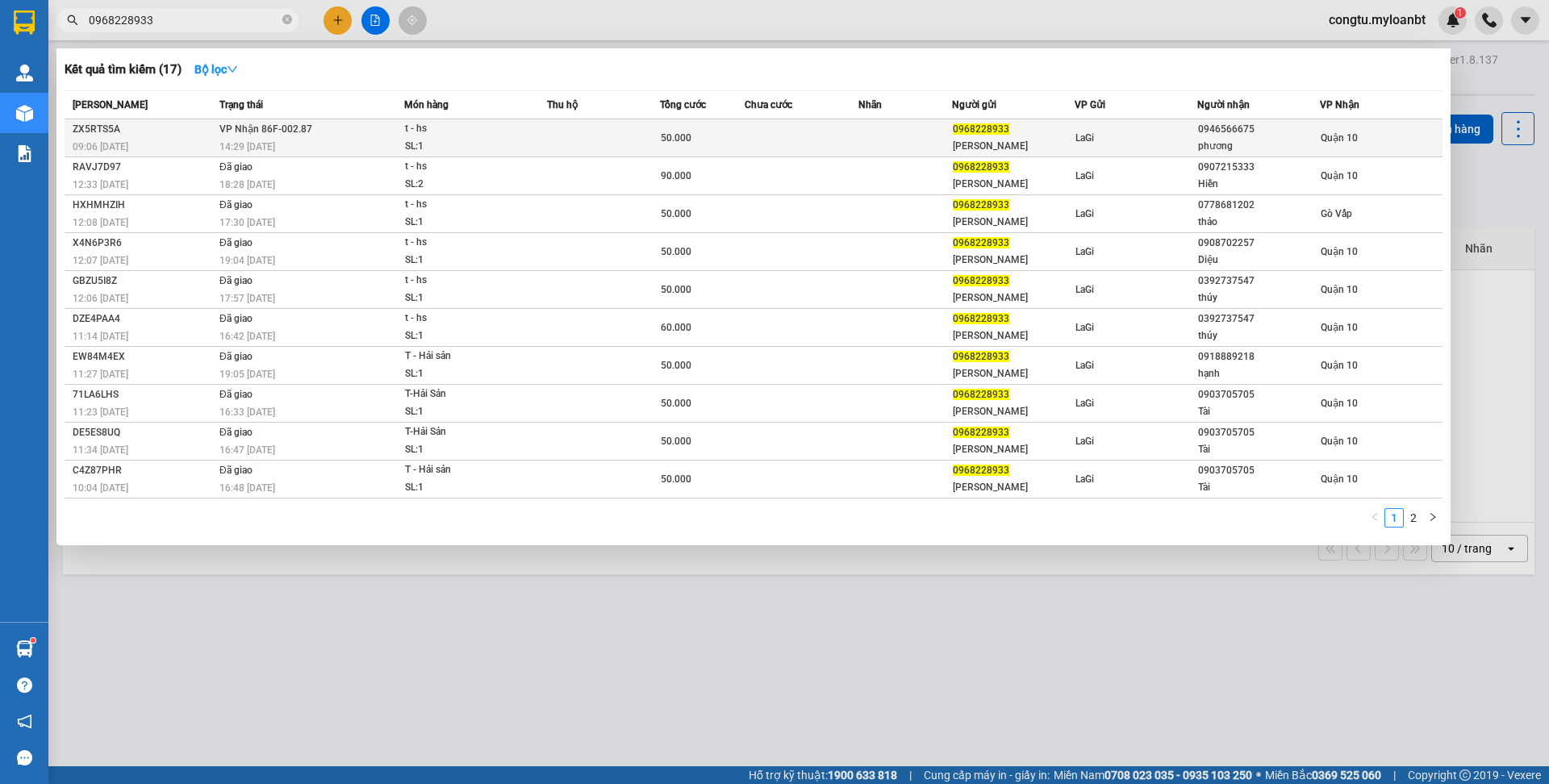
type input "0968228933"
click at [891, 134] on td at bounding box center [905, 138] width 94 height 38
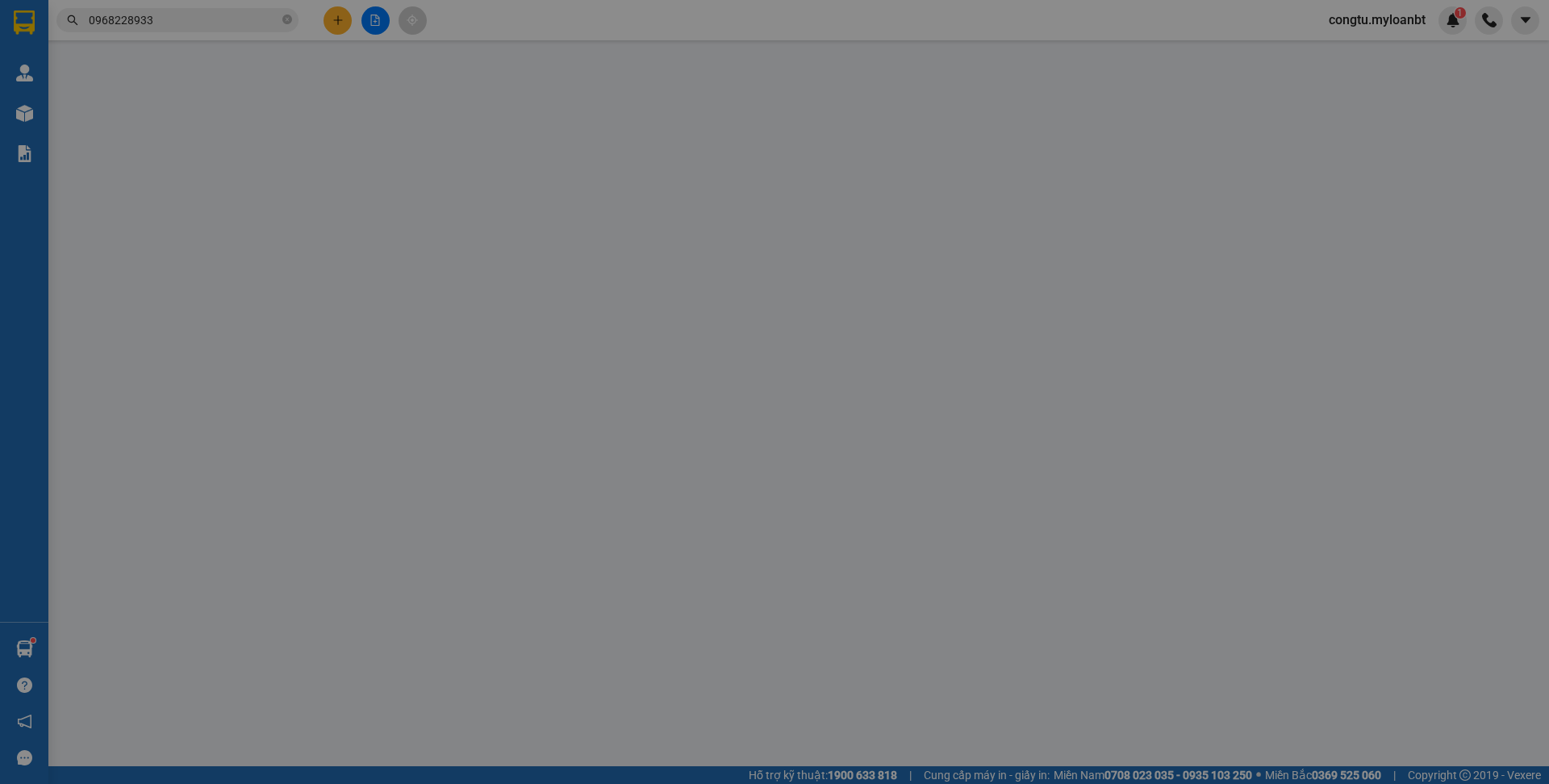
type input "0968228933"
type input "[PERSON_NAME]"
type input "0946566675"
type input "phương"
type input "50.000"
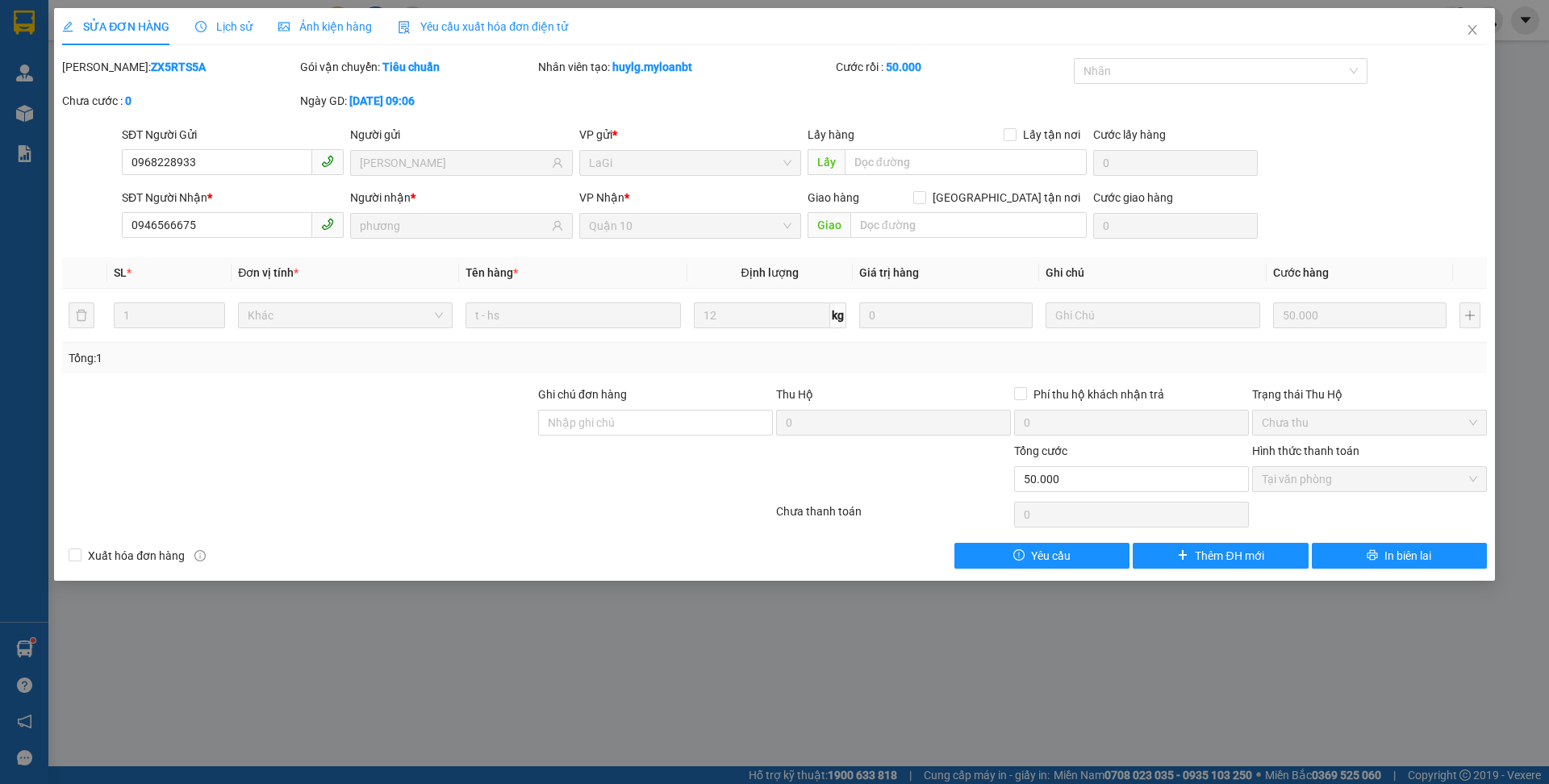
click at [1359, 218] on div "SĐT Người Nhận * 0946566675 Người nhận * phương VP Nhận * Quận 10 Giao hàng Gia…" at bounding box center [805, 217] width 1372 height 56
click at [430, 18] on div "Yêu cầu xuất hóa đơn điện tử" at bounding box center [483, 26] width 170 height 18
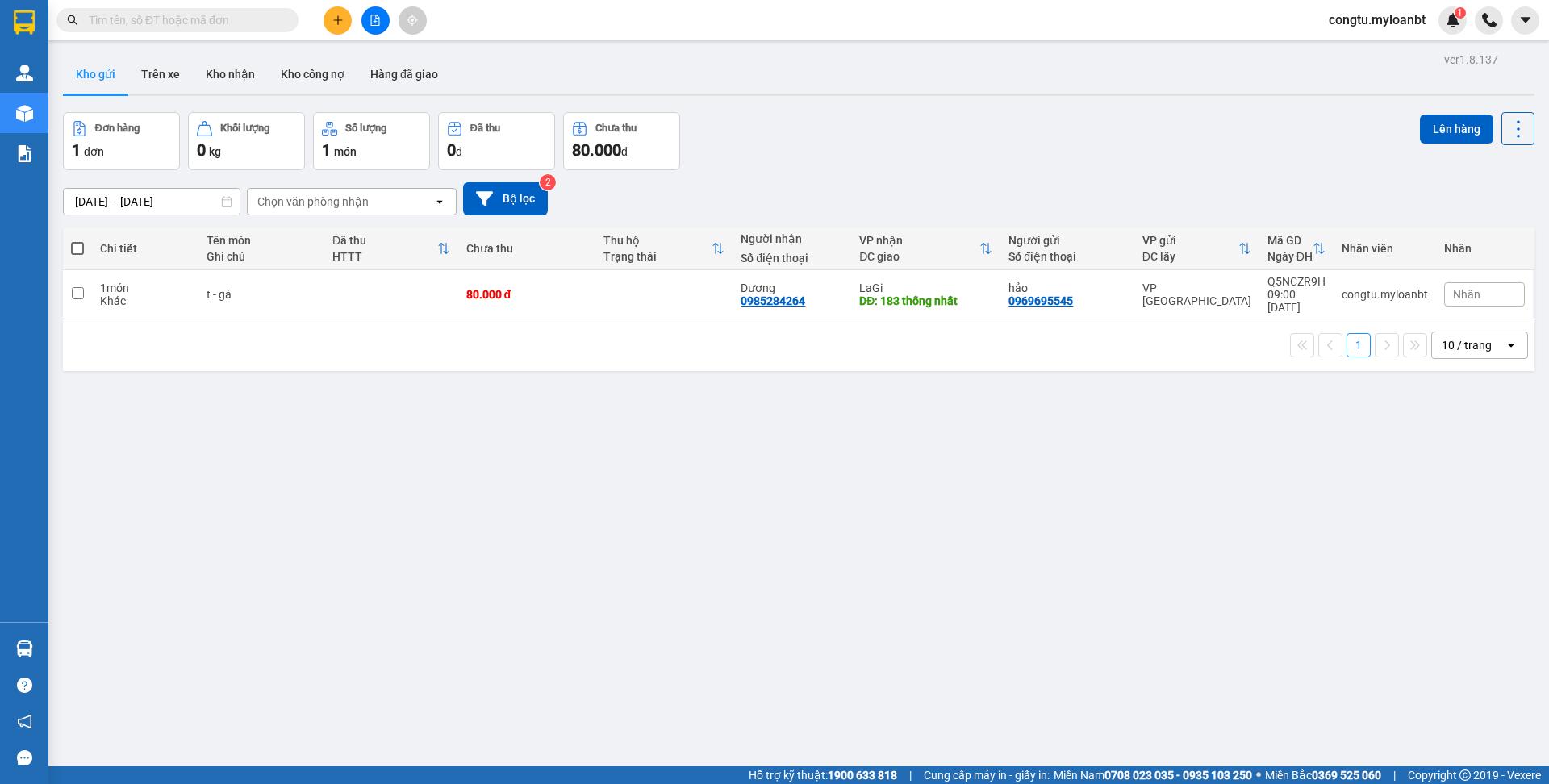
drag, startPoint x: 233, startPoint y: 8, endPoint x: 225, endPoint y: 2, distance: 10.0
click at [233, 8] on span at bounding box center [177, 19] width 242 height 24
click at [209, 26] on input "text" at bounding box center [184, 20] width 191 height 18
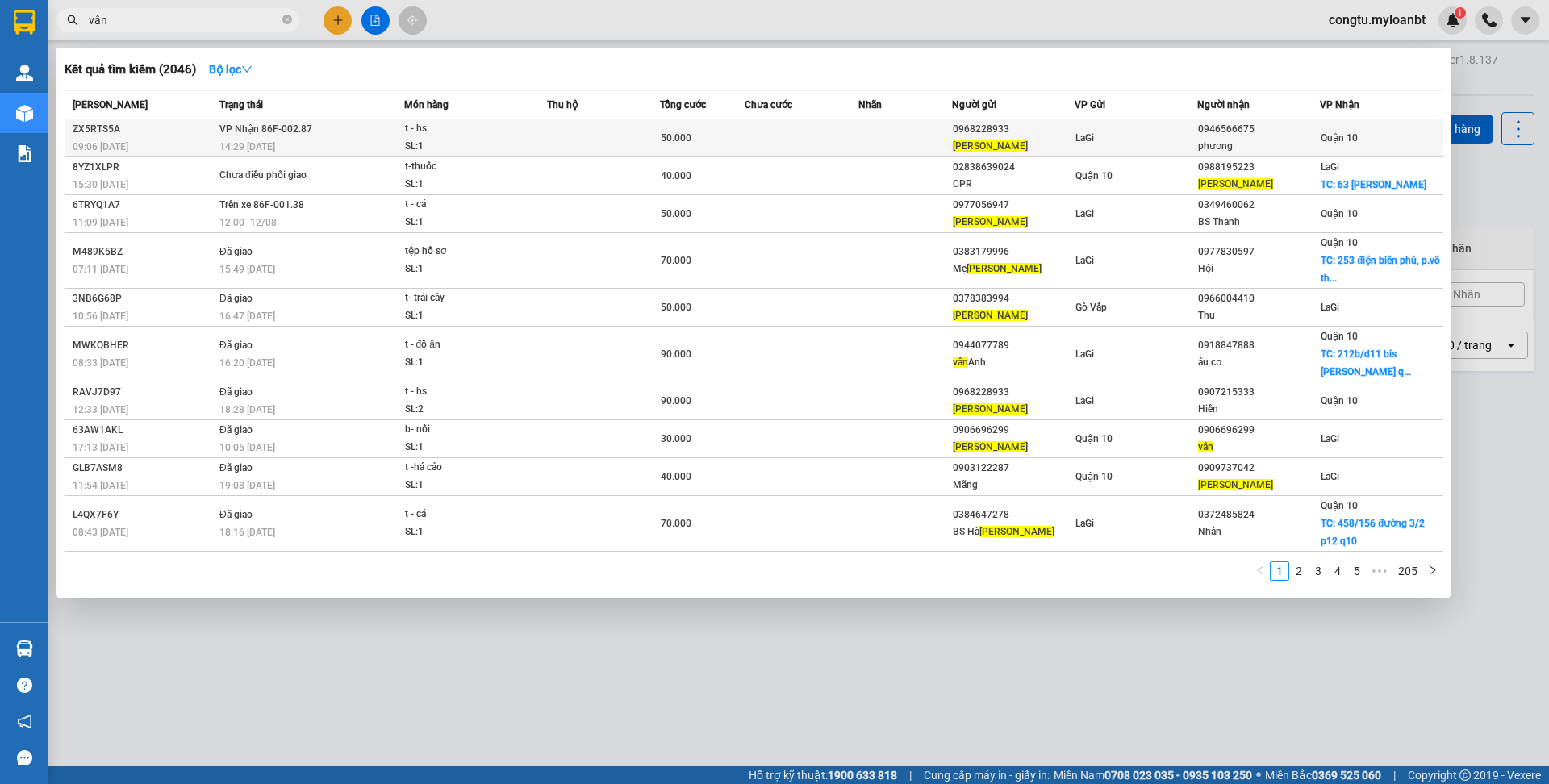
type input "vân"
copy div "ZX5RTS5A"
drag, startPoint x: 73, startPoint y: 133, endPoint x: 275, endPoint y: 127, distance: 202.1
click at [0, 0] on section "Kết quả tìm kiếm ( 2046 ) Bộ lọc Mã ĐH Trạng thái Món hàng Thu hộ Tổng cước Chư…" at bounding box center [774, 392] width 1549 height 784
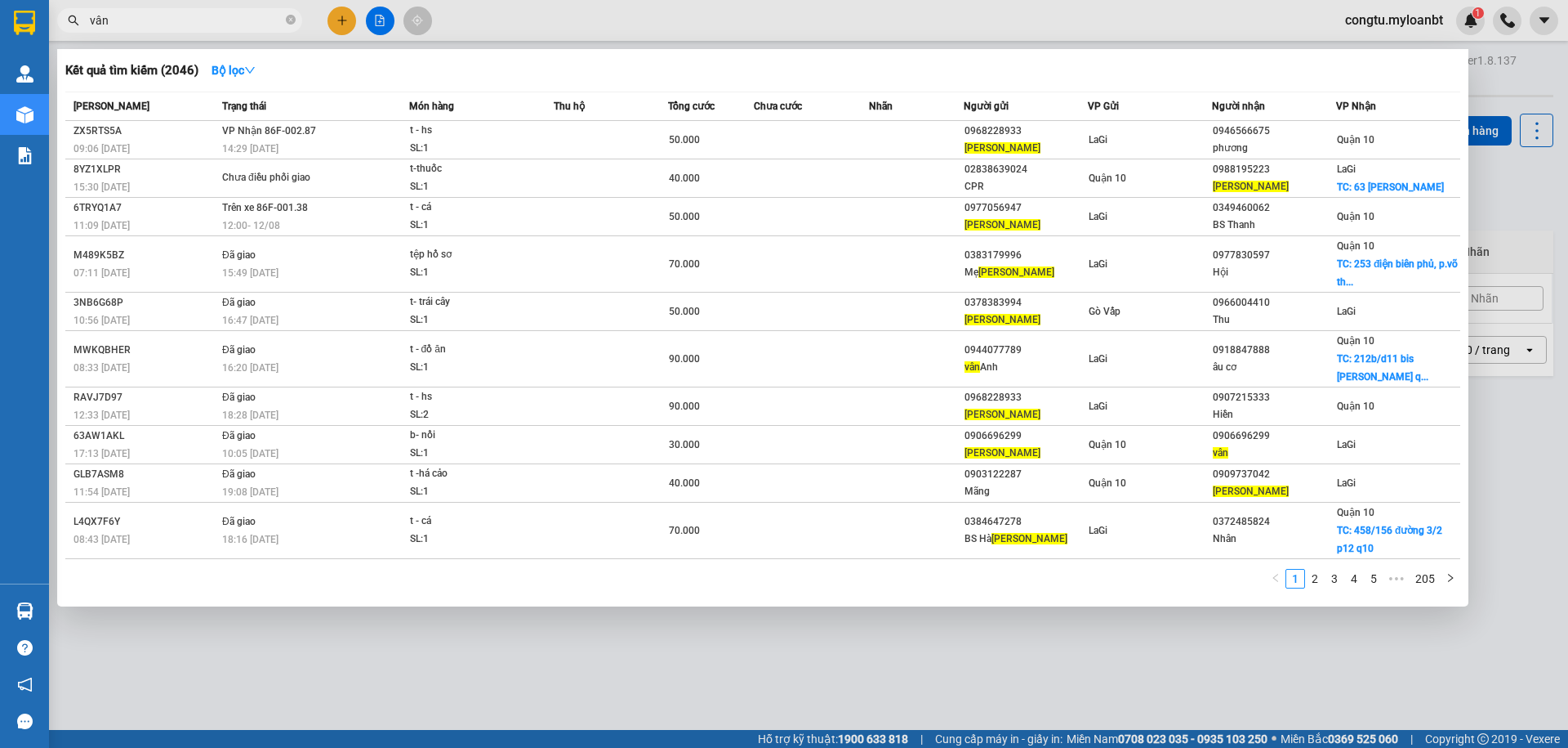
click at [864, 76] on div "Kết quả tìm kiếm ( 2046 ) Bộ lọc" at bounding box center [762, 70] width 1395 height 27
click at [294, 18] on icon "close-circle" at bounding box center [291, 20] width 10 height 10
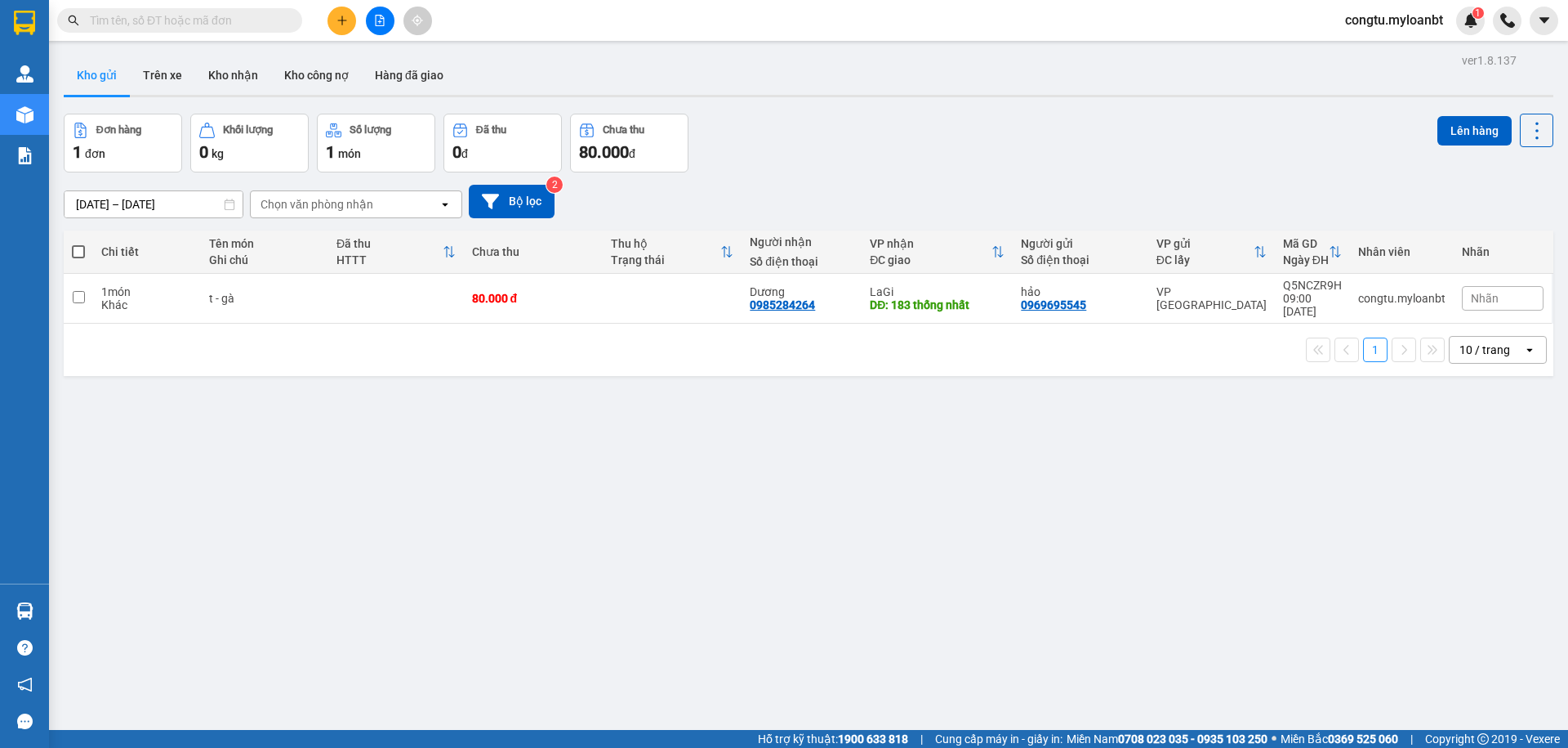
click at [234, 17] on input "text" at bounding box center [186, 21] width 193 height 18
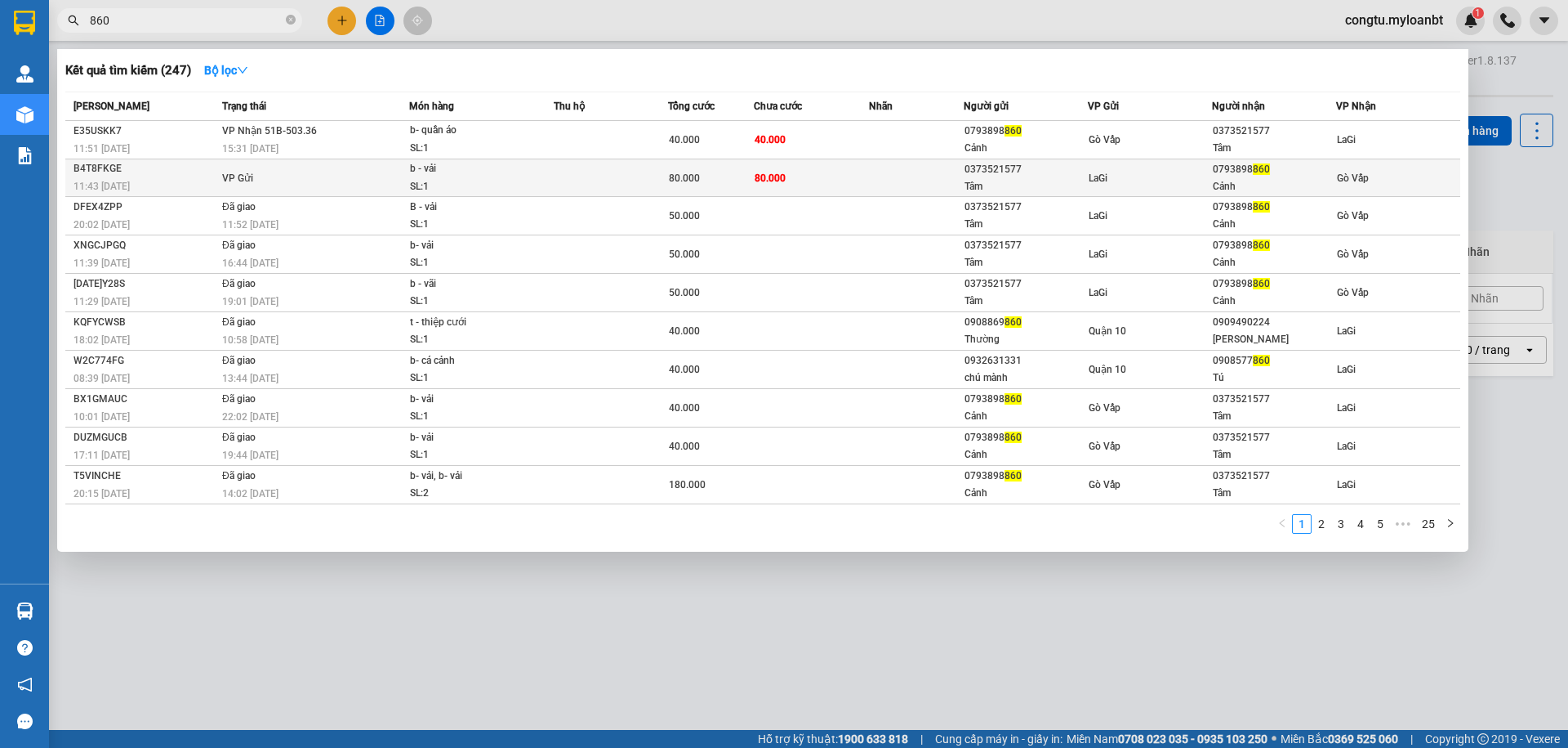
type input "860"
click at [744, 175] on div "80.000" at bounding box center [710, 178] width 84 height 18
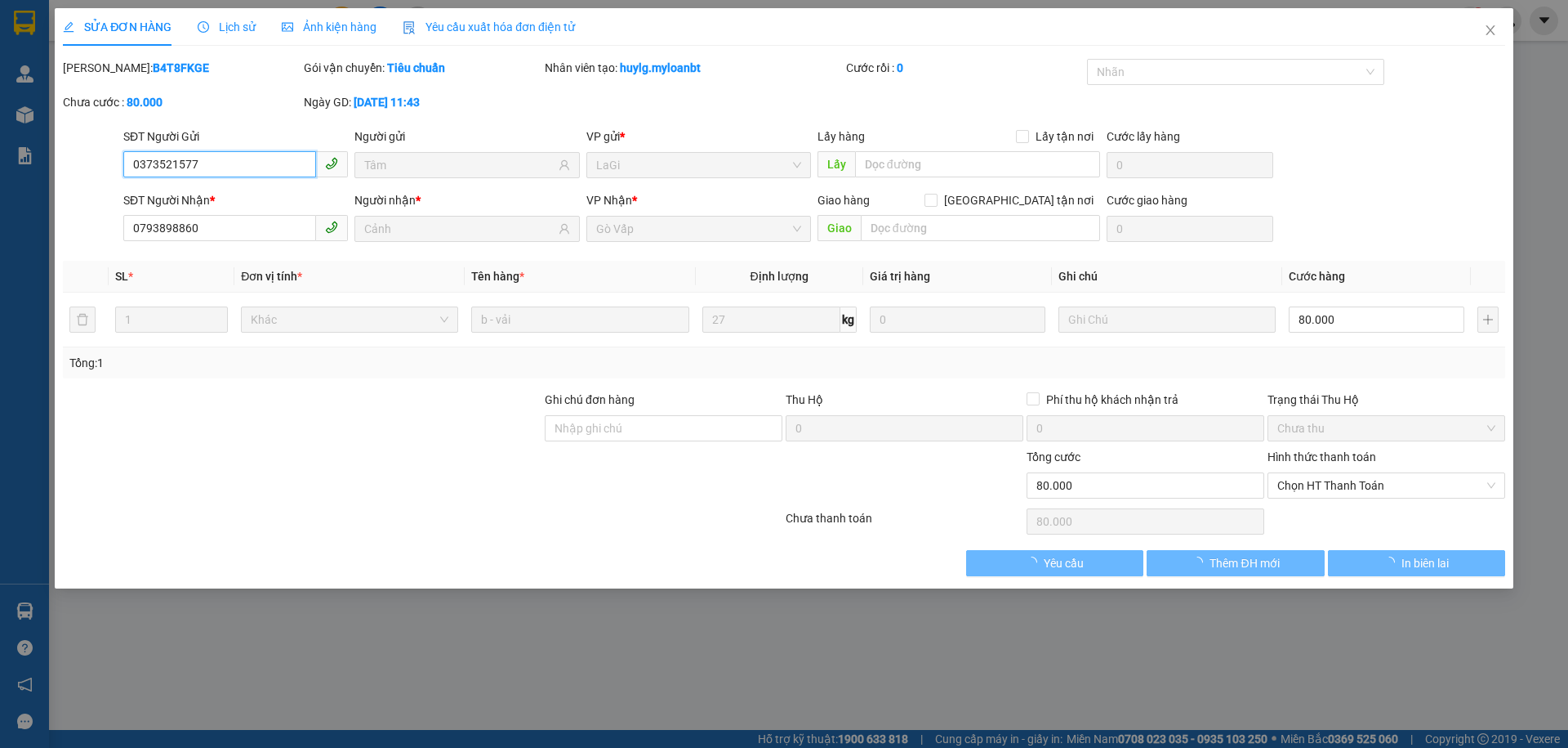
type input "0373521577"
type input "Tâm"
type input "0793898860"
type input "Cảnh"
type input "80.000"
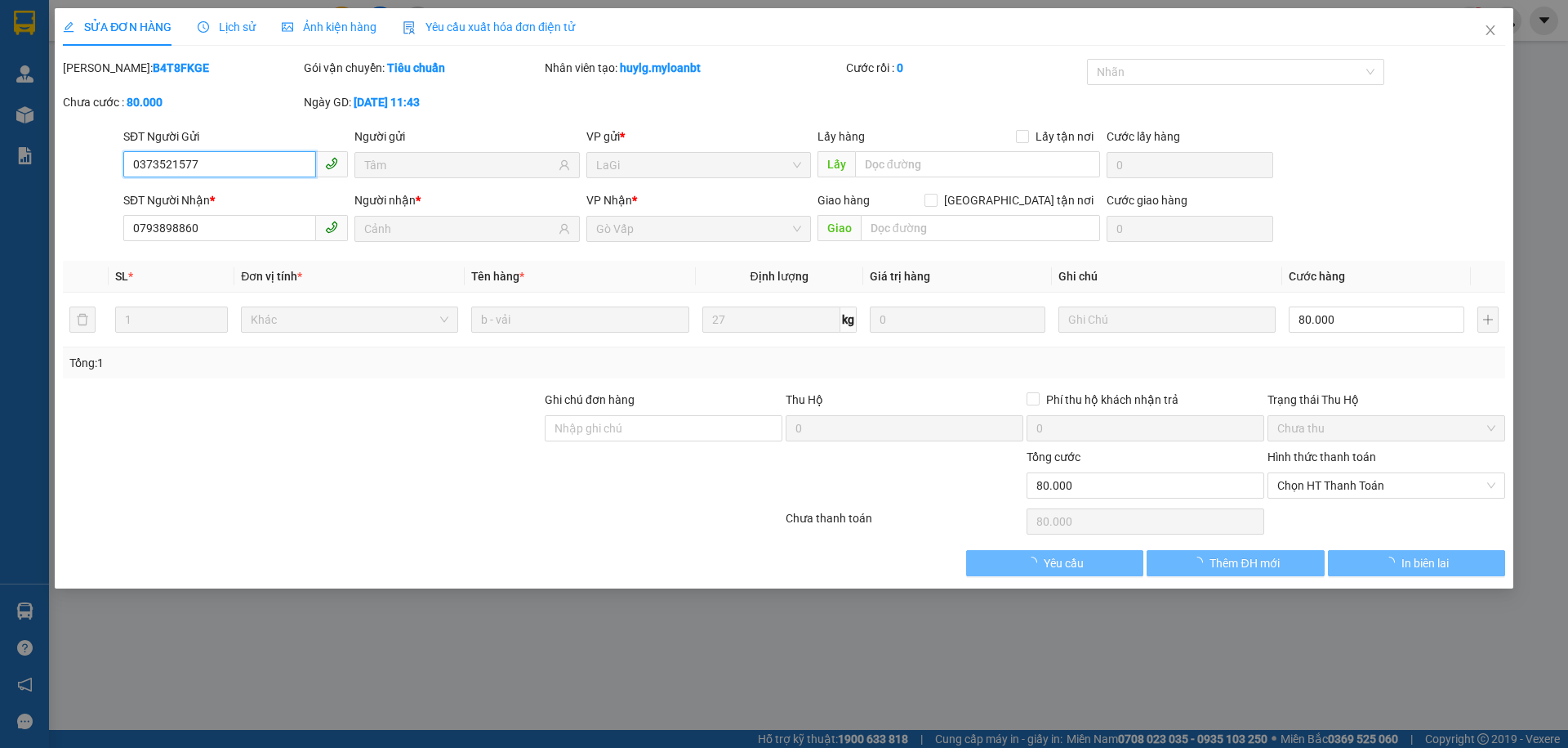
type input "80.000"
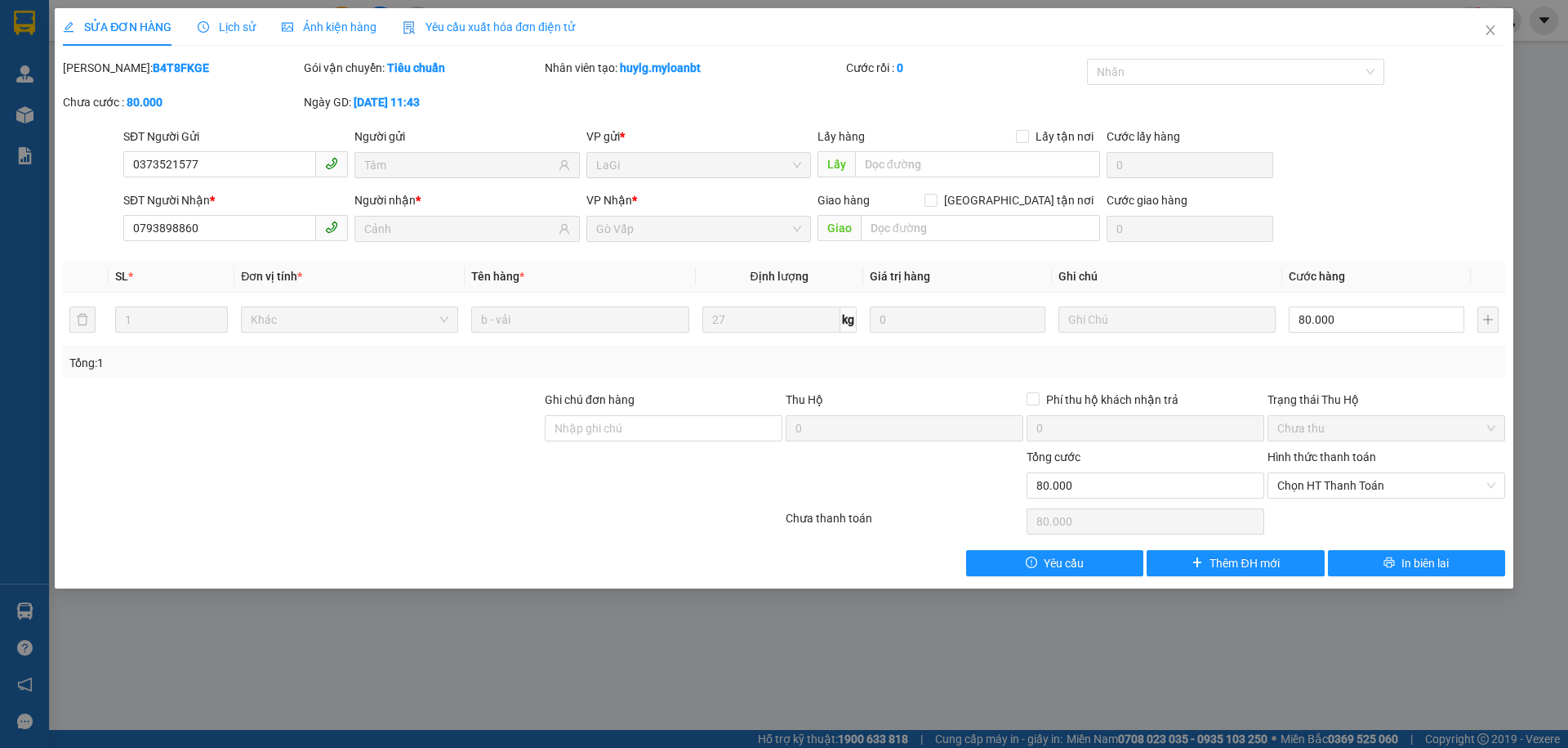
click at [239, 21] on span "Lịch sử" at bounding box center [227, 27] width 58 height 13
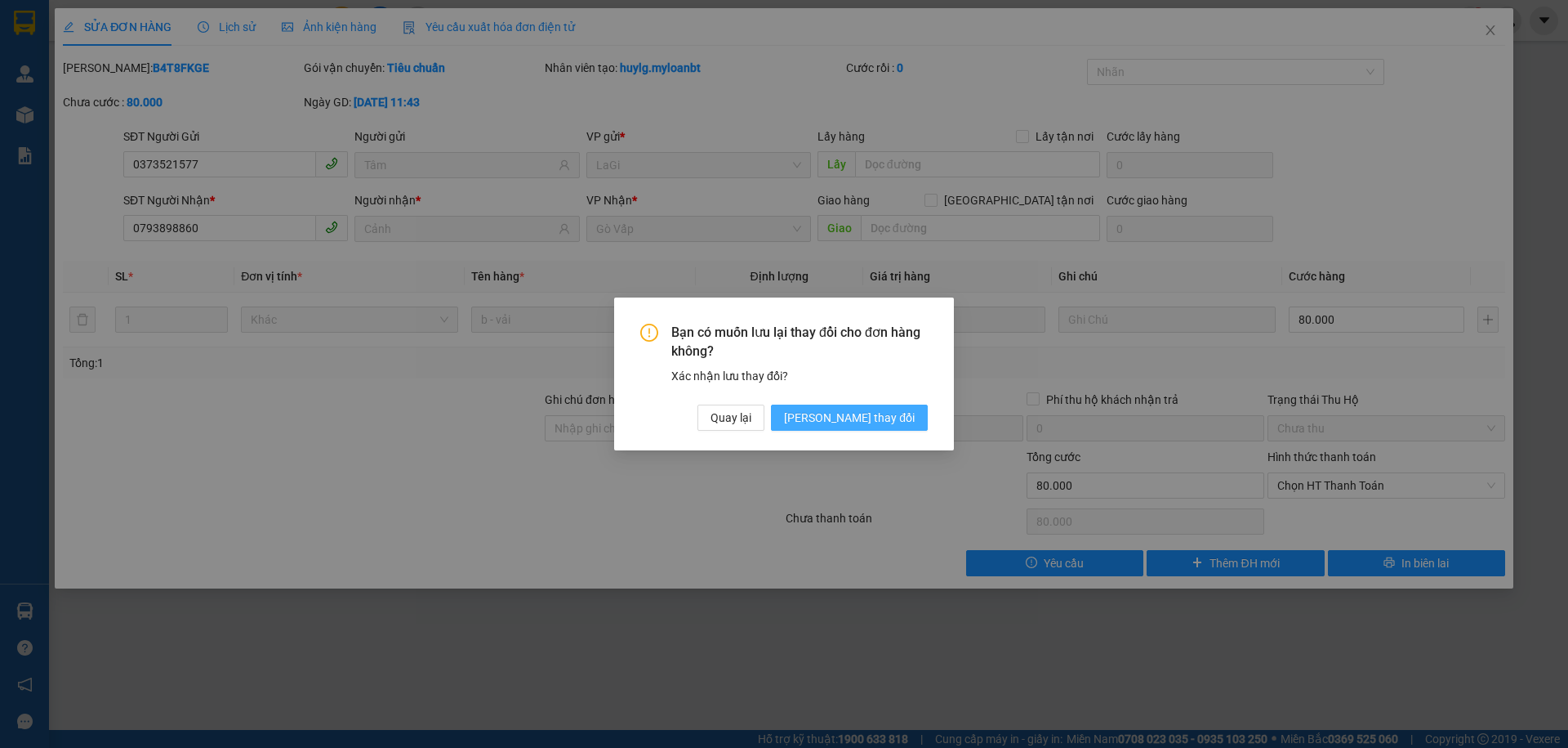
click at [879, 423] on span "[PERSON_NAME] thay đổi" at bounding box center [849, 418] width 131 height 18
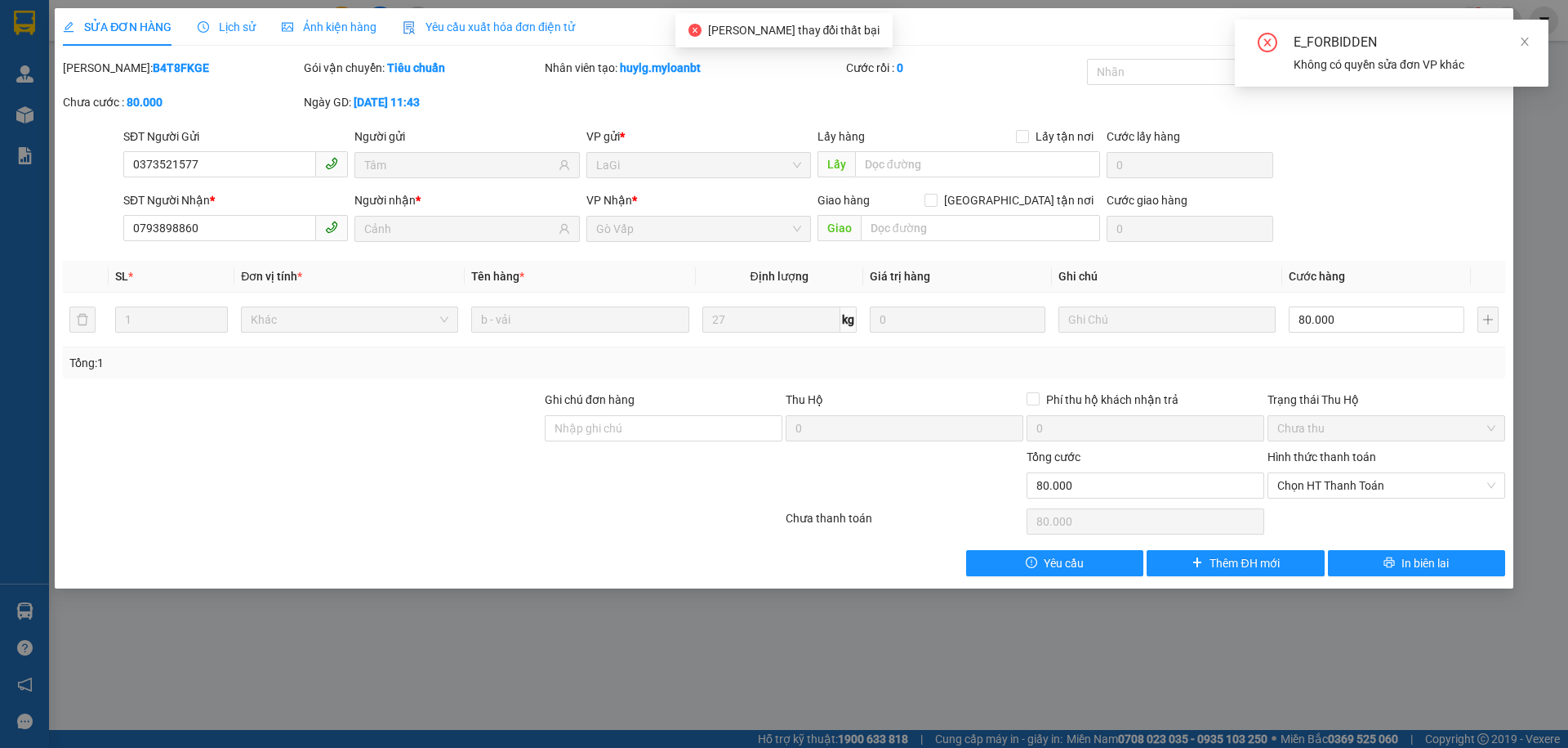
click at [1533, 40] on div "E_FORBIDDEN Không có quyền sửa đơn VP khác" at bounding box center [1392, 53] width 313 height 67
click at [1511, 38] on div "E_FORBIDDEN" at bounding box center [1411, 42] width 235 height 20
click at [1521, 39] on icon "close" at bounding box center [1526, 41] width 12 height 12
click at [1487, 26] on icon "close" at bounding box center [1490, 30] width 13 height 13
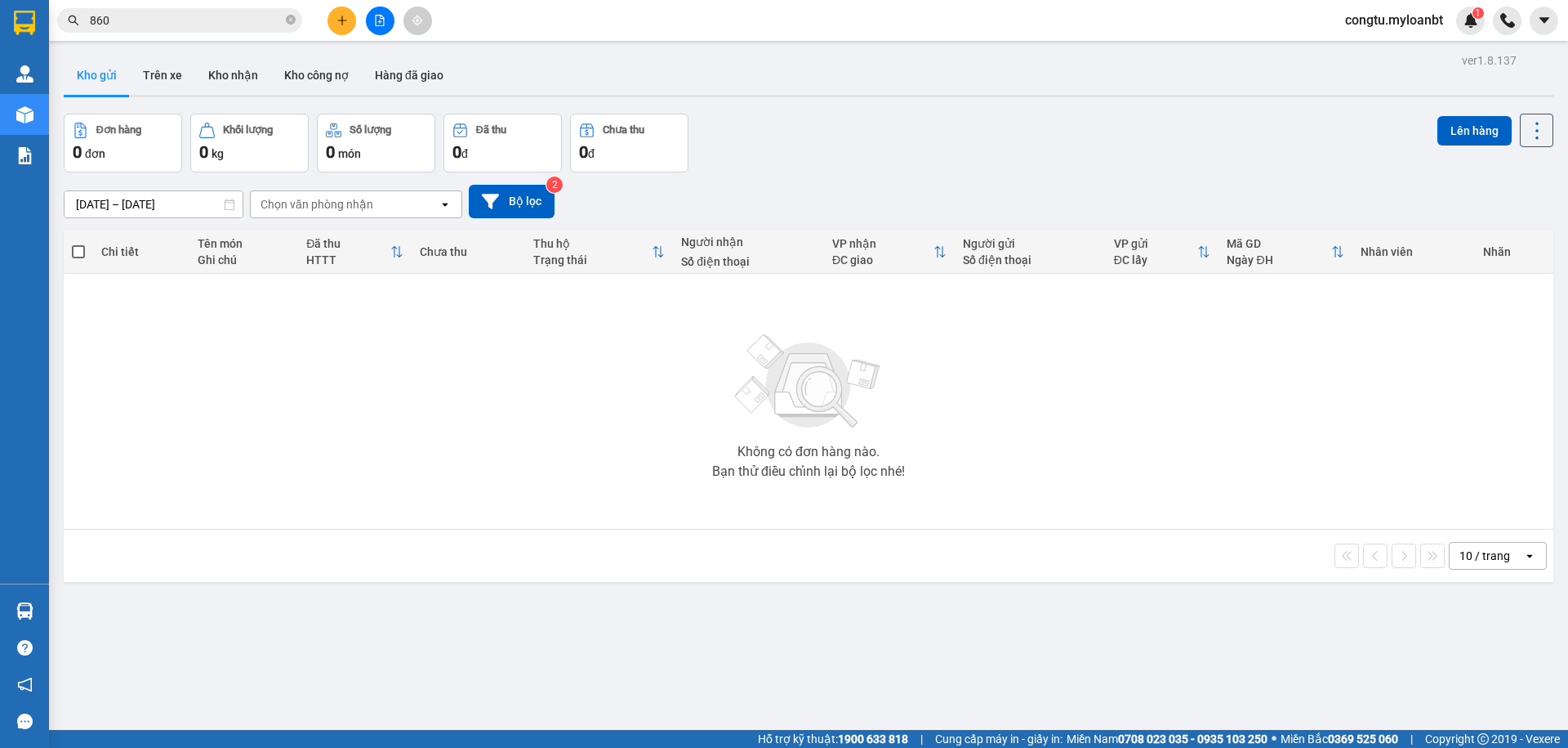
click at [1082, 142] on div "Đơn hàng 0 đơn Khối lượng 0 kg Số lượng 0 món Đã thu 0 đ Chưa thu 0 đ Lên hàng" at bounding box center [809, 143] width 1490 height 59
click at [243, 25] on input "860" at bounding box center [186, 21] width 193 height 18
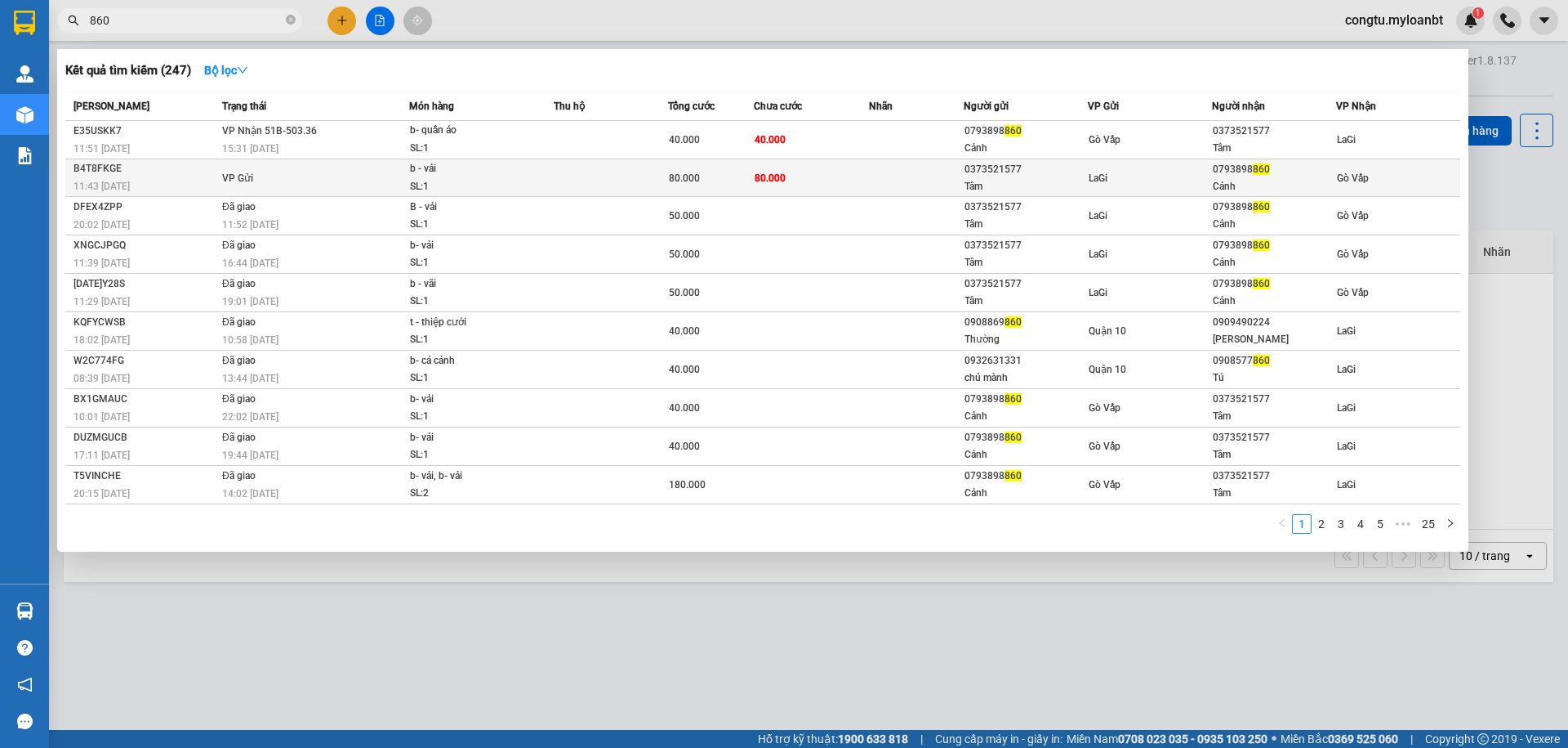
click at [228, 180] on span "VP Gửi" at bounding box center [238, 178] width 32 height 12
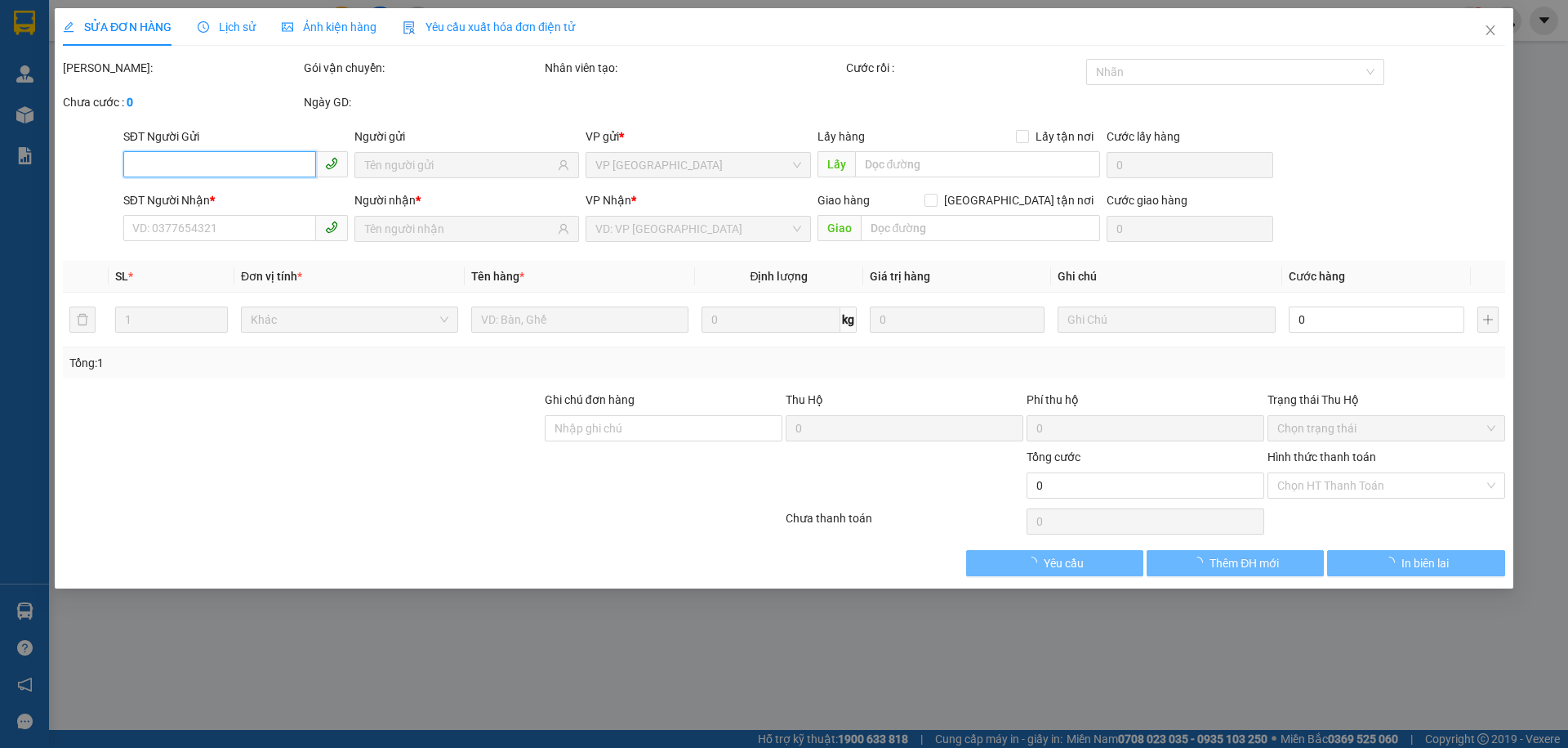
type input "0373521577"
type input "Tâm"
type input "0793898860"
type input "Cảnh"
type input "80.000"
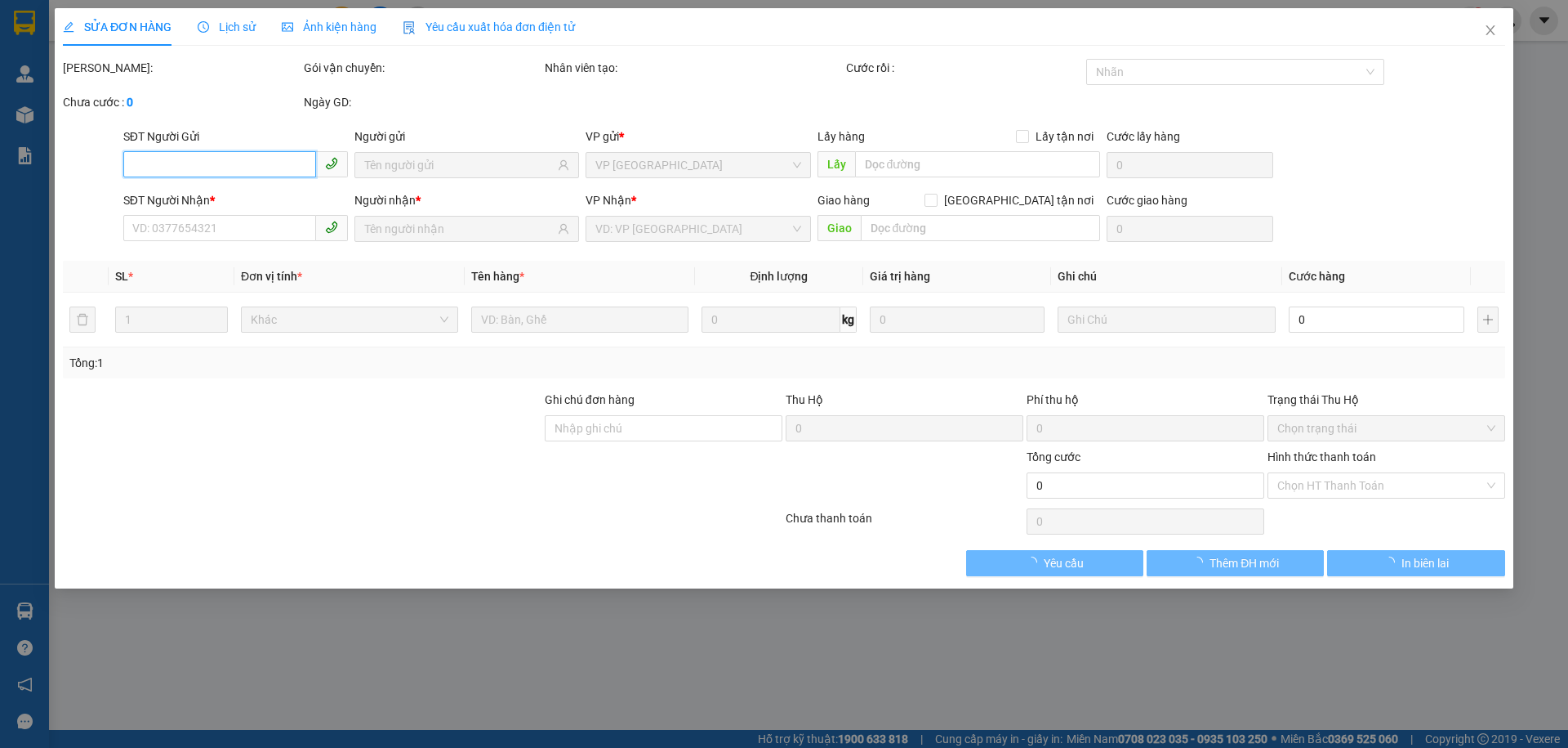
type input "80.000"
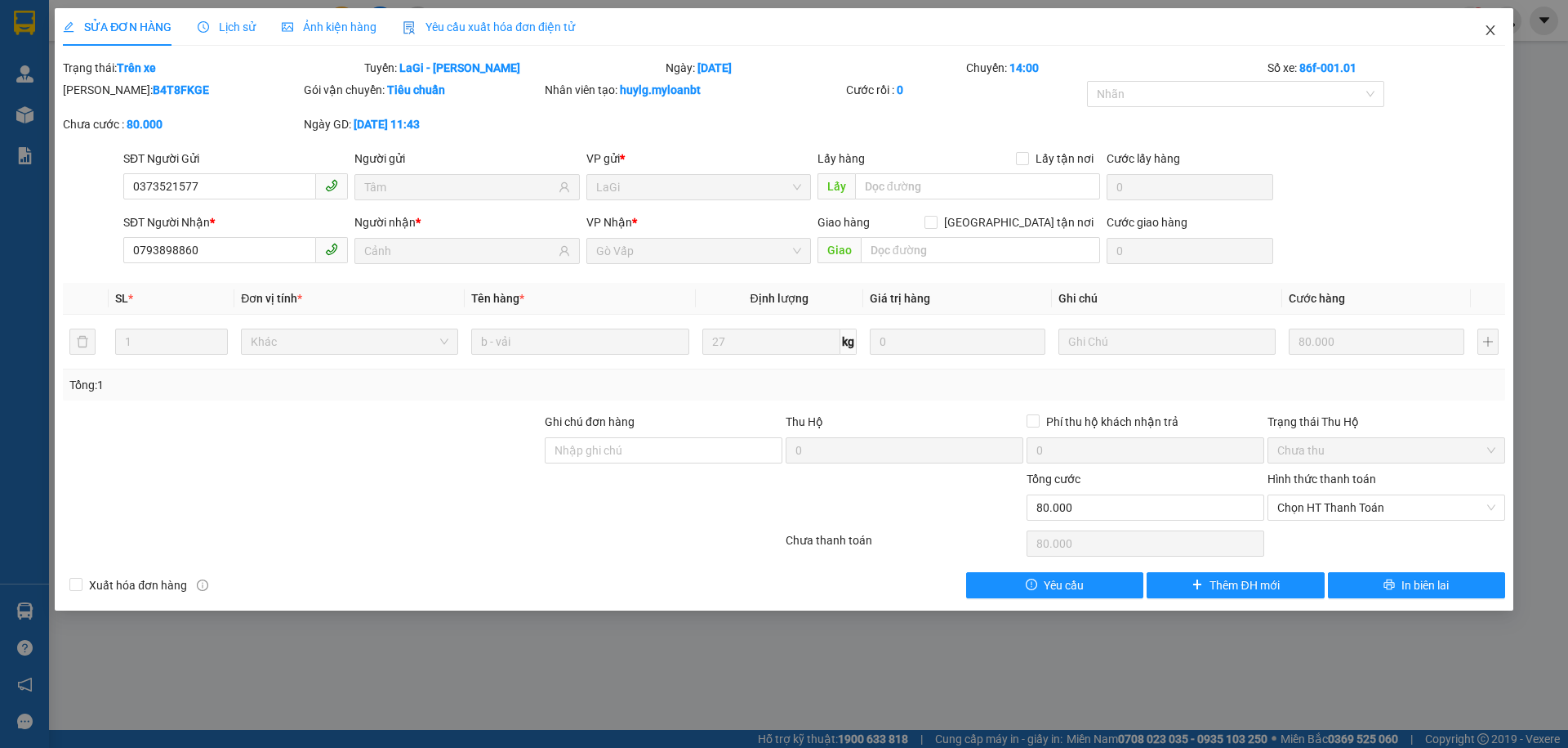
click at [1494, 28] on icon "close" at bounding box center [1490, 30] width 13 height 13
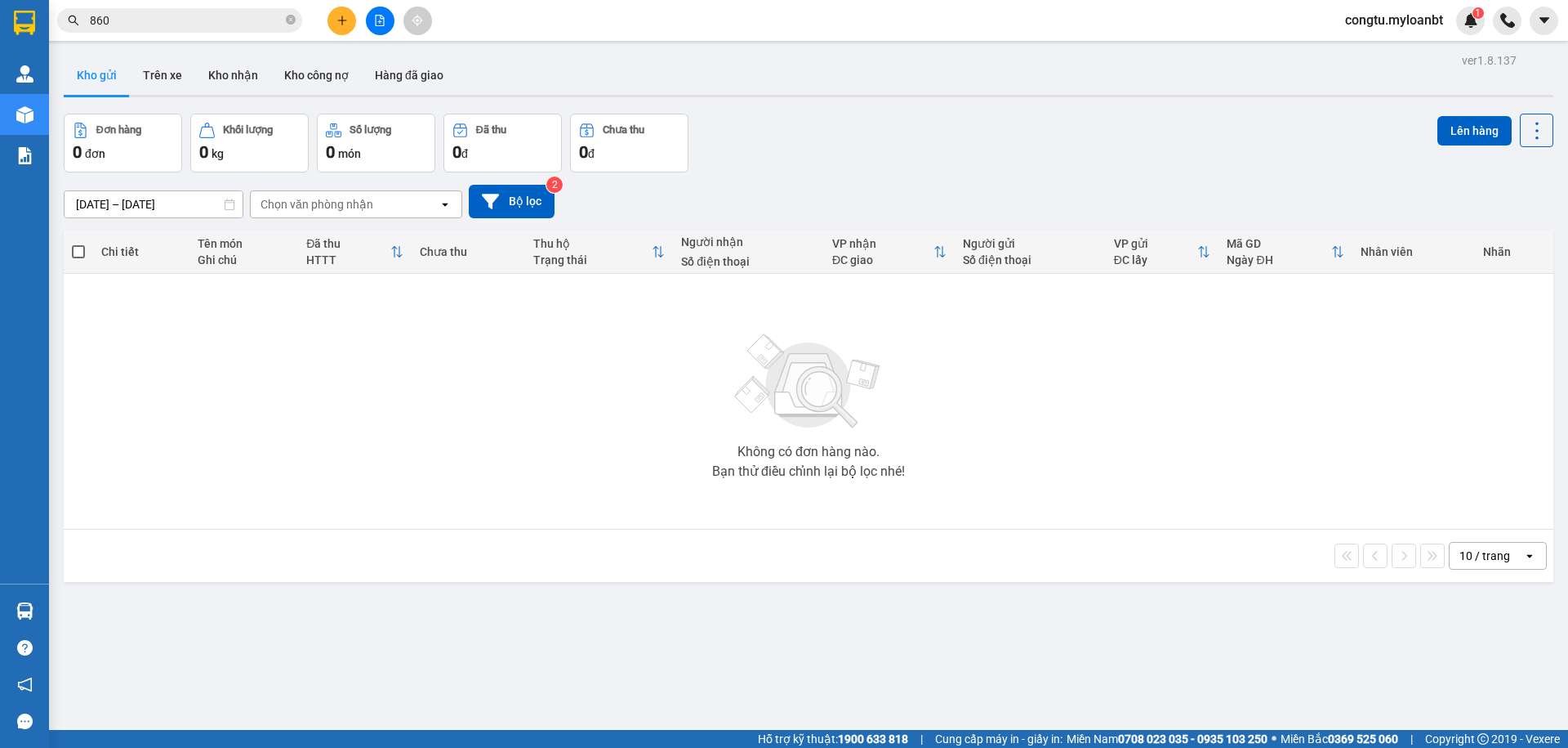
click at [163, 34] on div "Kết quả tìm kiếm ( 247 ) Bộ lọc Mã ĐH Trạng thái Món hàng Thu hộ Tổng cước Chưa…" at bounding box center [159, 21] width 318 height 29
click at [168, 25] on input "860" at bounding box center [186, 21] width 193 height 18
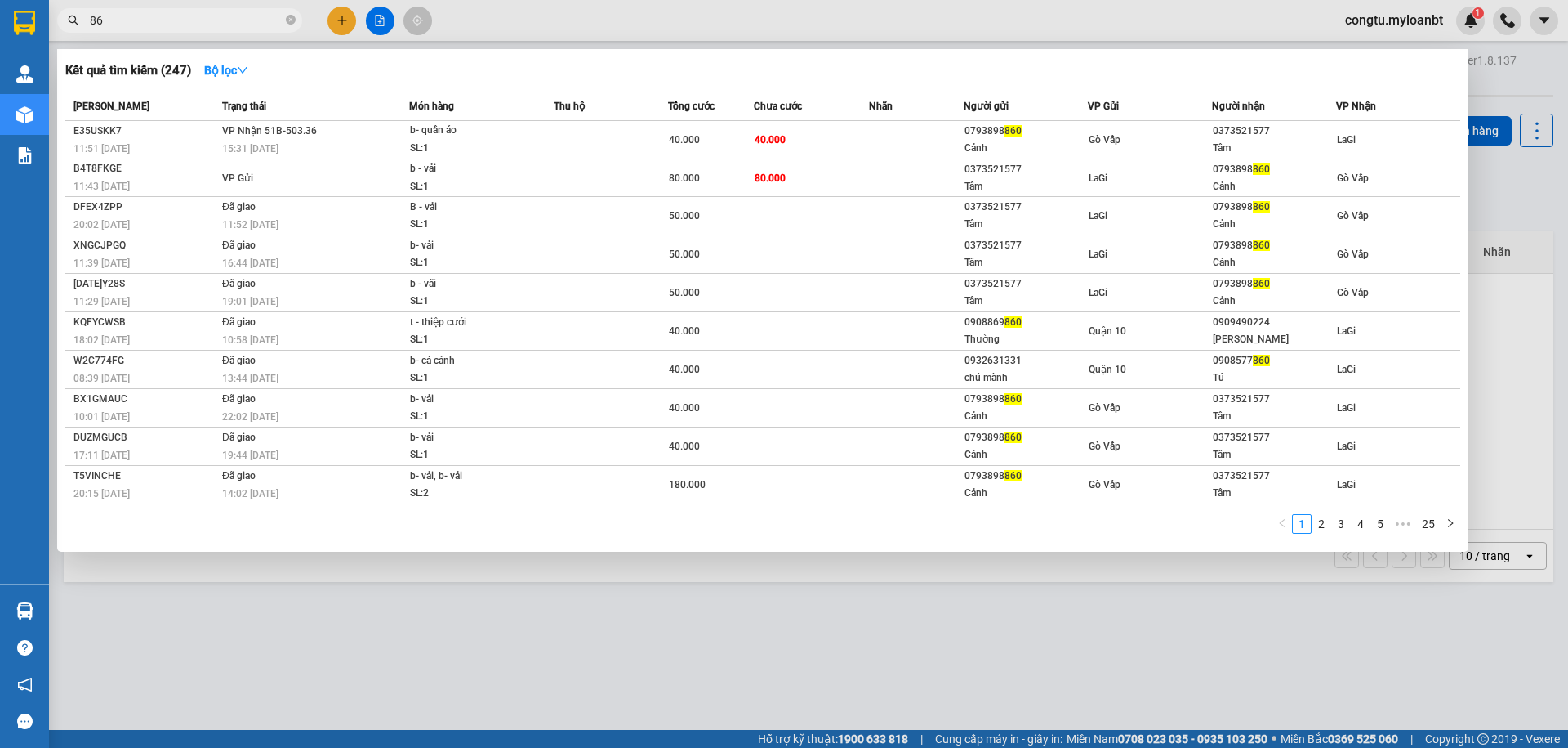
type input "8"
type input "860"
drag, startPoint x: 291, startPoint y: 13, endPoint x: 417, endPoint y: 3, distance: 126.4
click at [291, 15] on span at bounding box center [291, 21] width 10 height 16
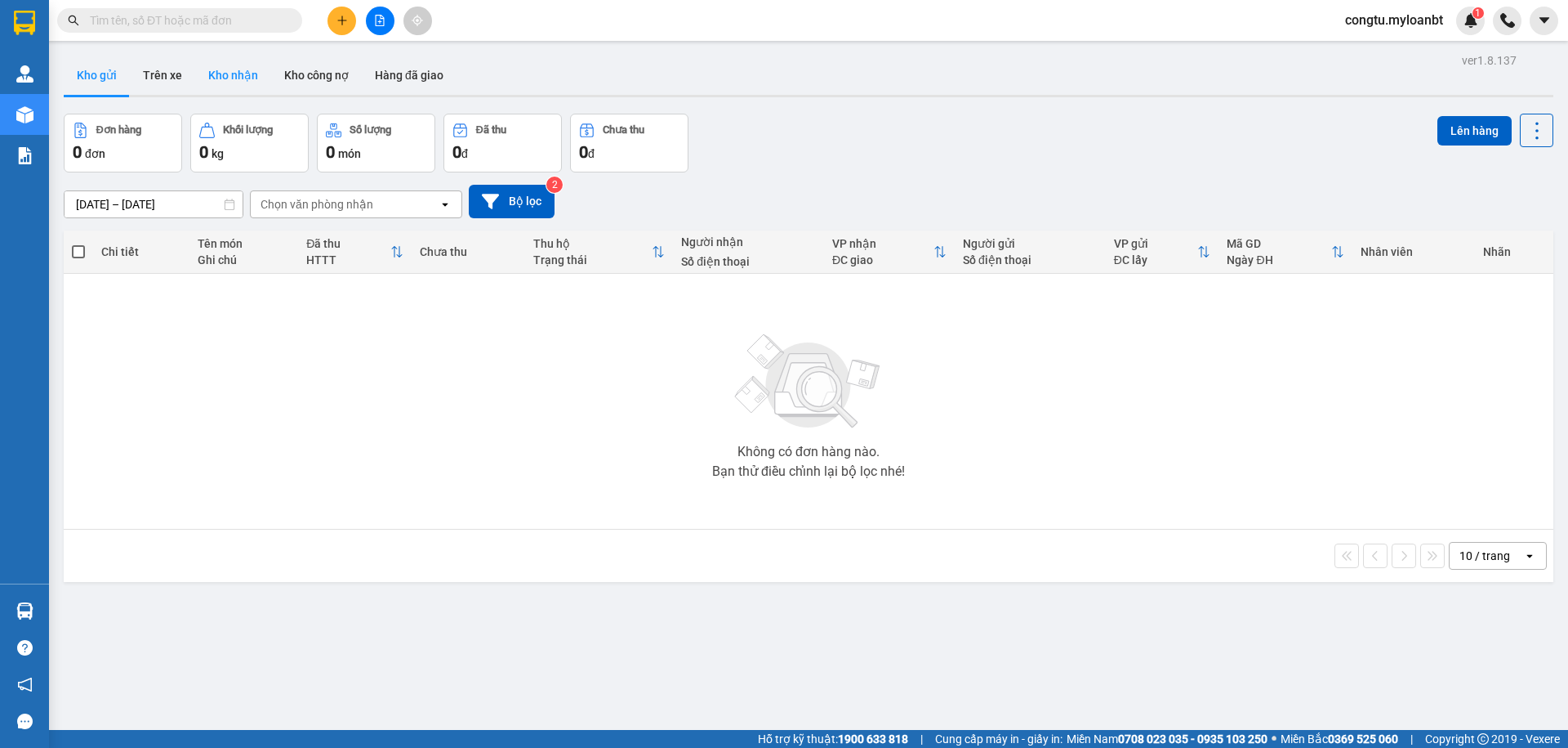
click at [225, 89] on button "Kho nhận" at bounding box center [232, 75] width 76 height 39
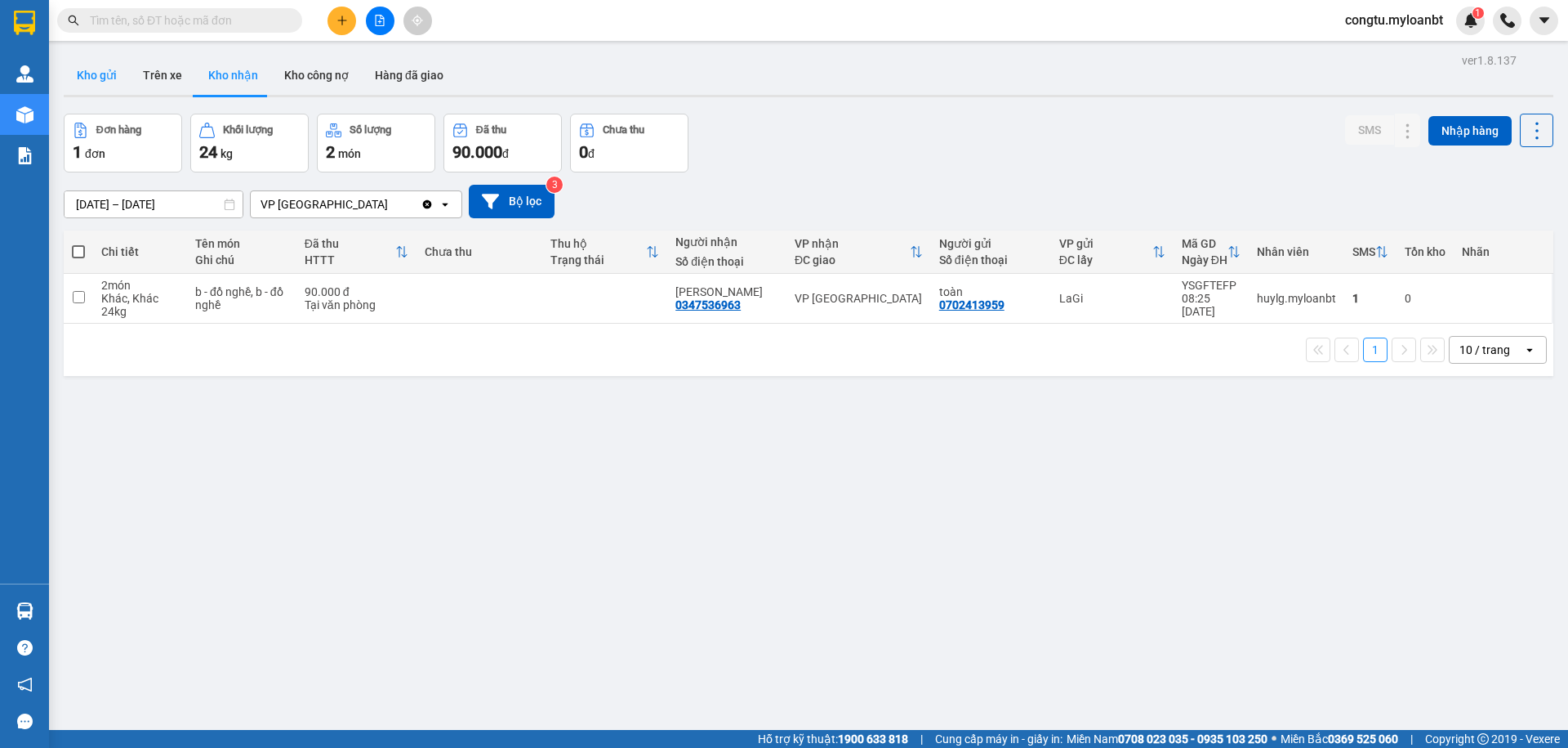
click at [91, 65] on button "Kho gửi" at bounding box center [97, 75] width 66 height 39
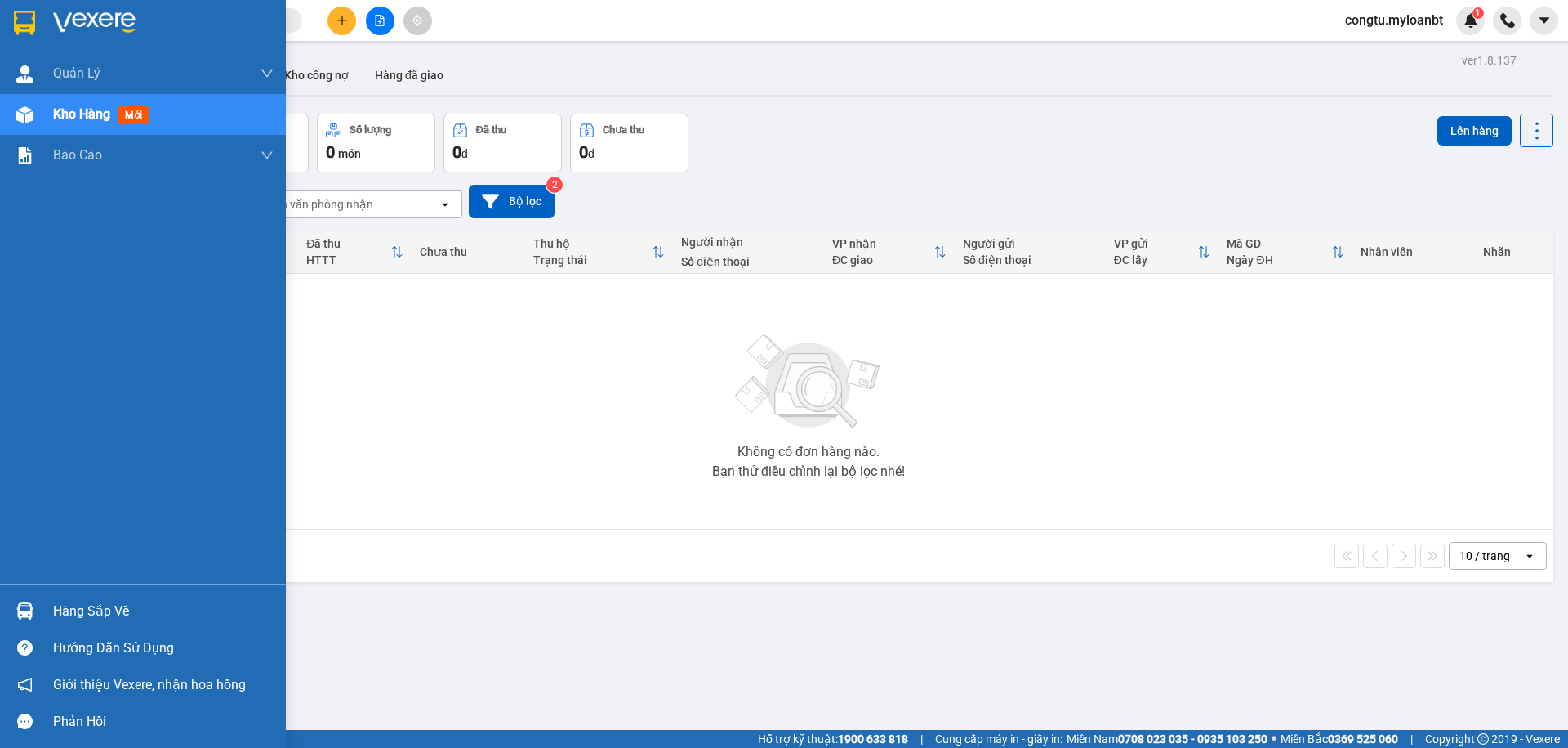
drag, startPoint x: 32, startPoint y: 604, endPoint x: 51, endPoint y: 600, distance: 19.4
click at [32, 604] on img at bounding box center [25, 610] width 17 height 17
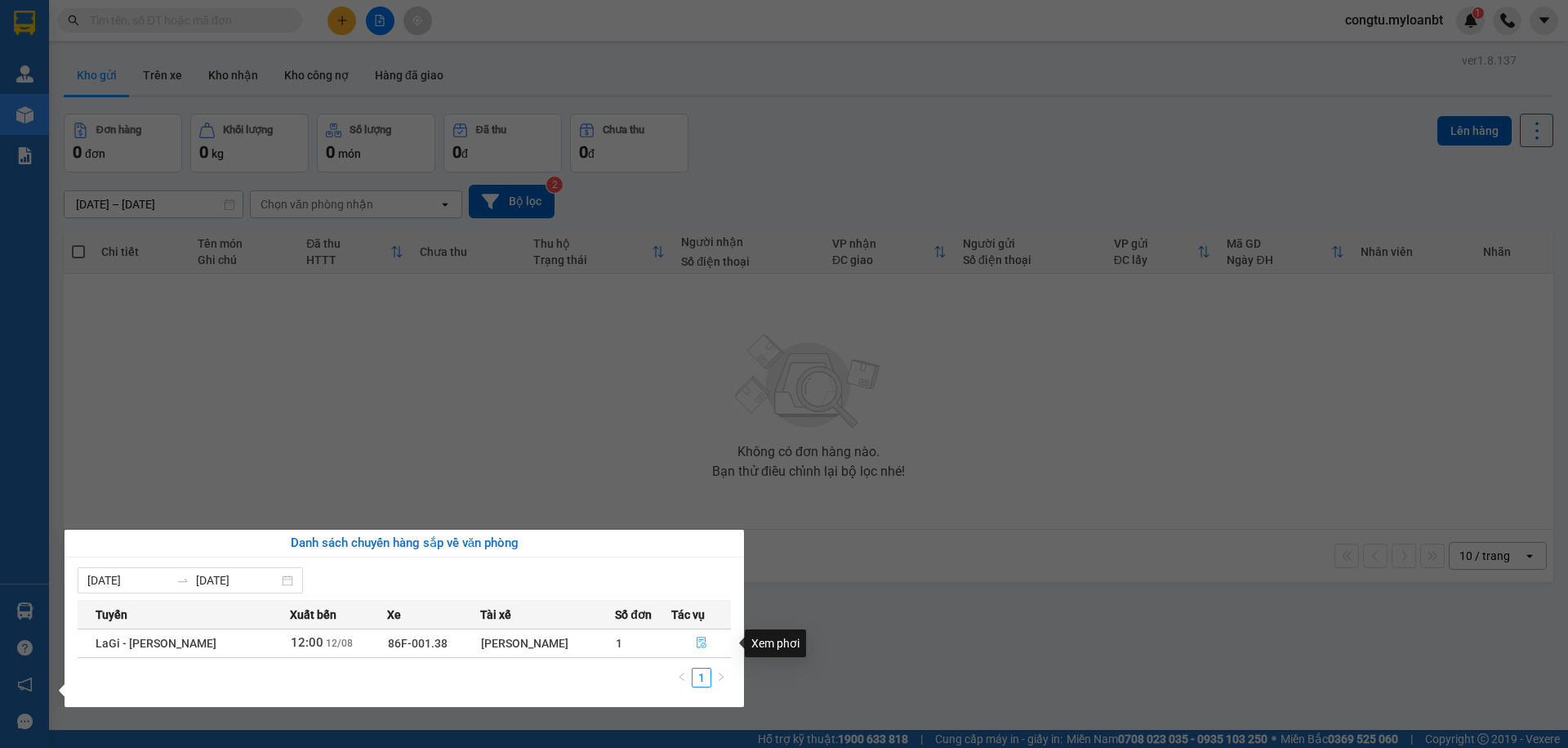
click at [701, 646] on icon "file-done" at bounding box center [702, 643] width 12 height 12
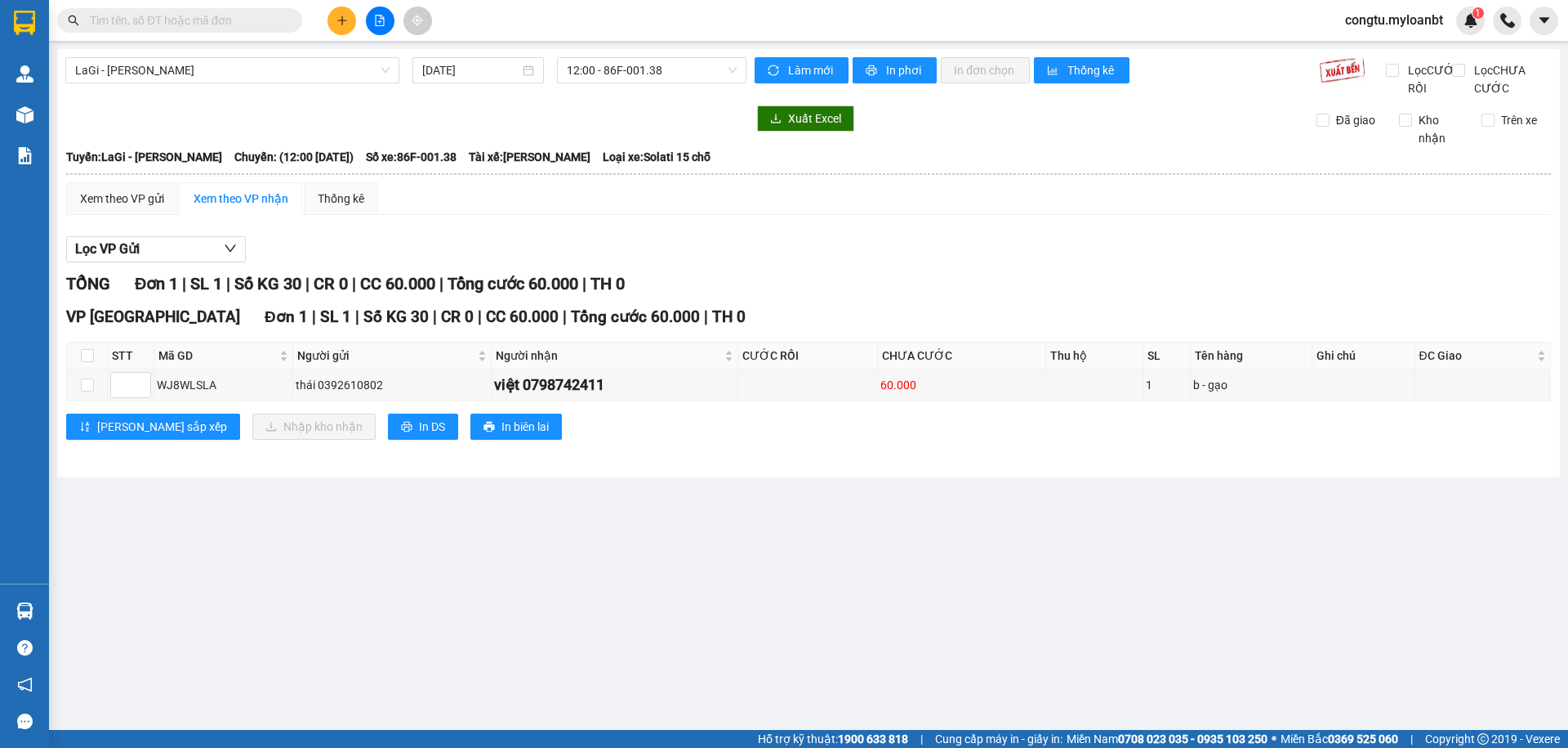
drag, startPoint x: 1024, startPoint y: 304, endPoint x: 1000, endPoint y: 305, distance: 24.0
click at [1023, 297] on div "TỔNG Đơn 1 | SL 1 | Số KG 30 | CR 0 | CC 60.000 | Tổng cước 60.000 | TH 0" at bounding box center [809, 284] width 1485 height 26
click at [341, 30] on button at bounding box center [342, 21] width 29 height 29
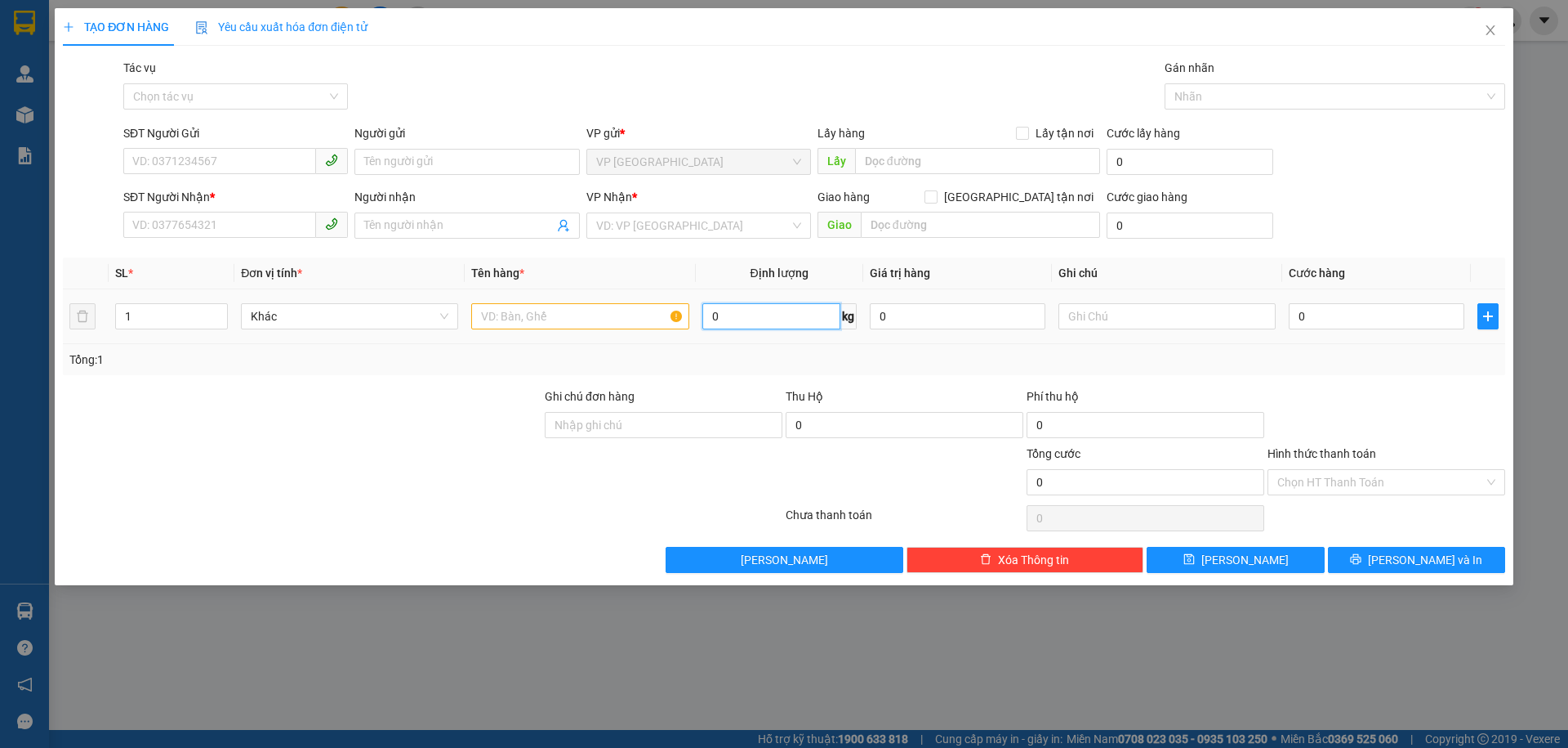
click at [746, 320] on input "0" at bounding box center [771, 316] width 138 height 27
type input "22"
click at [215, 156] on input "SĐT Người Gửi" at bounding box center [220, 161] width 193 height 27
click at [201, 164] on input "037406" at bounding box center [220, 161] width 193 height 27
click at [201, 163] on input "037406" at bounding box center [220, 161] width 193 height 27
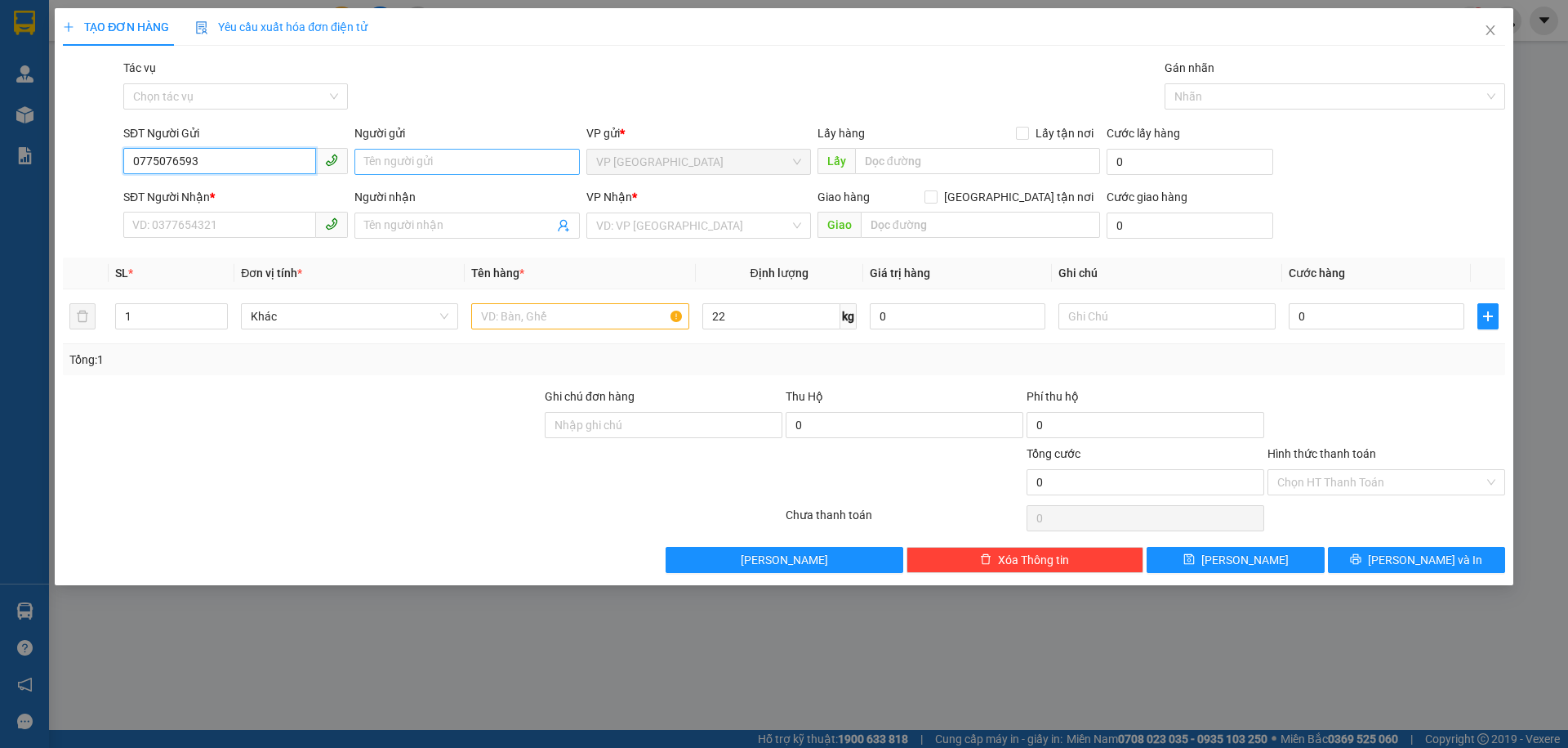
type input "0775076593"
drag, startPoint x: 523, startPoint y: 165, endPoint x: 511, endPoint y: 160, distance: 13.0
click at [522, 164] on input "Người gửi" at bounding box center [467, 162] width 225 height 27
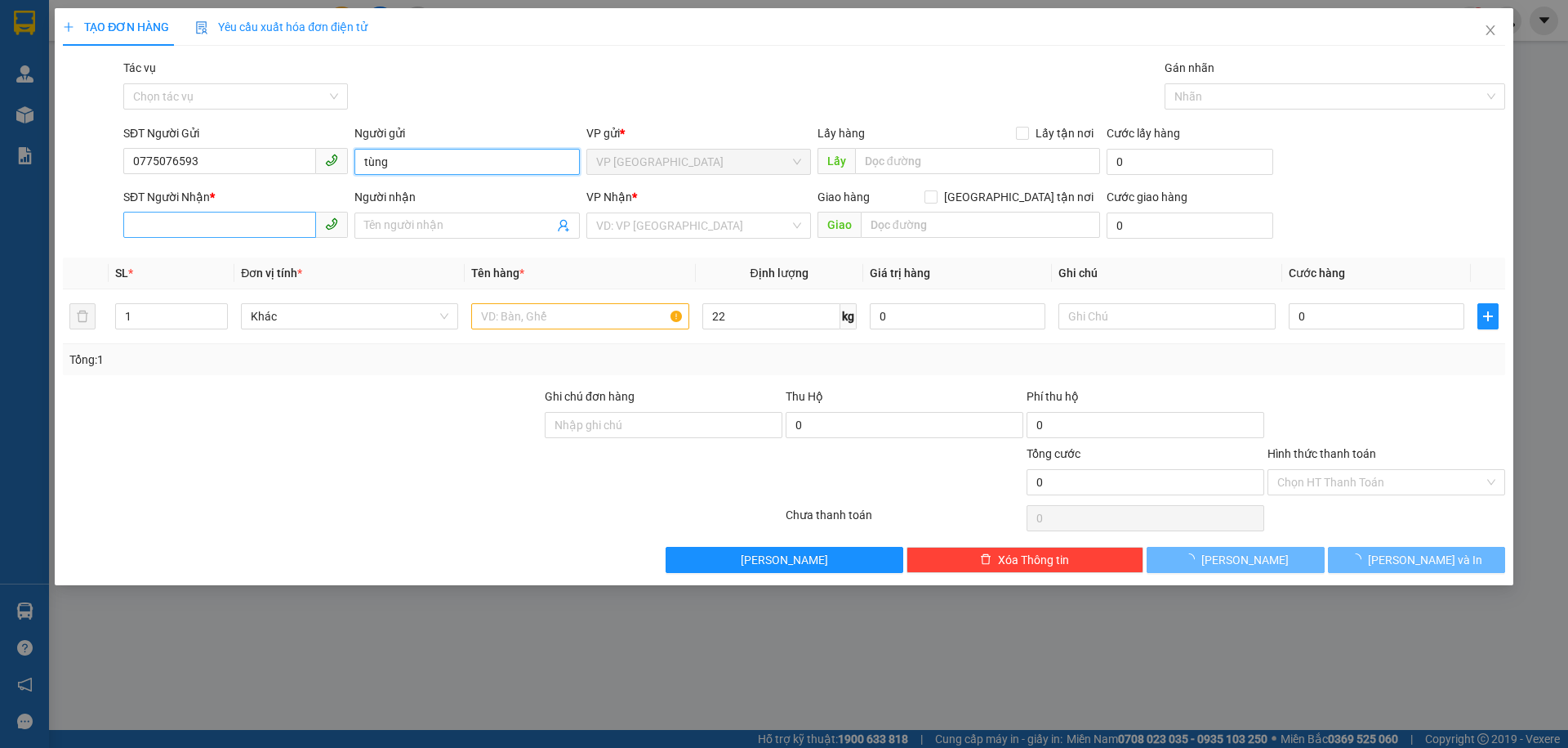
type input "tùng"
click at [241, 236] on input "SĐT Người Nhận *" at bounding box center [220, 225] width 193 height 27
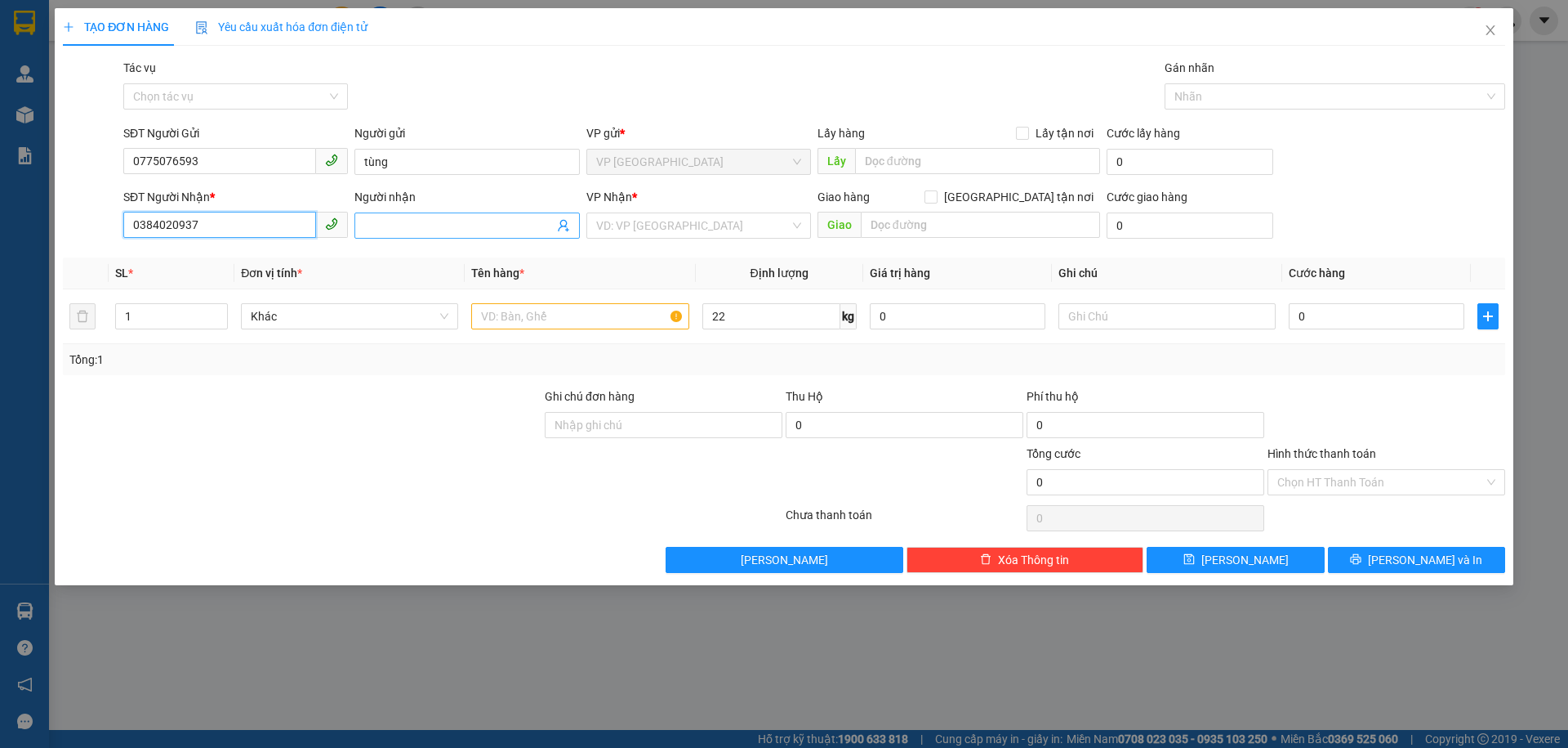
type input "0384020937"
click at [466, 233] on input "Người nhận" at bounding box center [459, 226] width 189 height 18
type input "huong"
click at [401, 181] on form "SĐT Người Gửi 0775076593 Người gửi tùng VP gửi * VP [GEOGRAPHIC_DATA] Lấy hàng …" at bounding box center [784, 184] width 1443 height 121
click at [428, 228] on input "huong" at bounding box center [459, 226] width 189 height 18
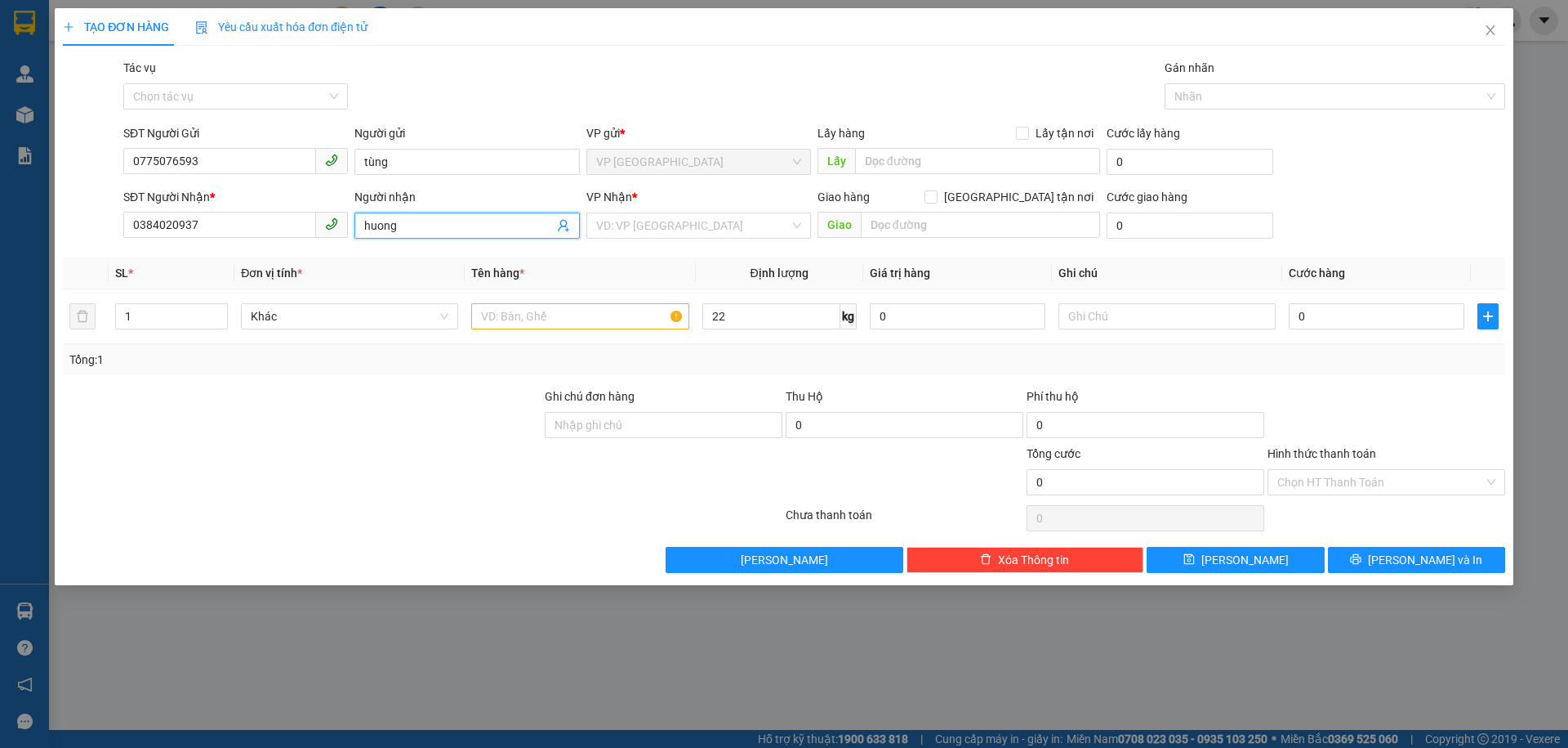
click at [428, 228] on input "huong" at bounding box center [459, 226] width 189 height 18
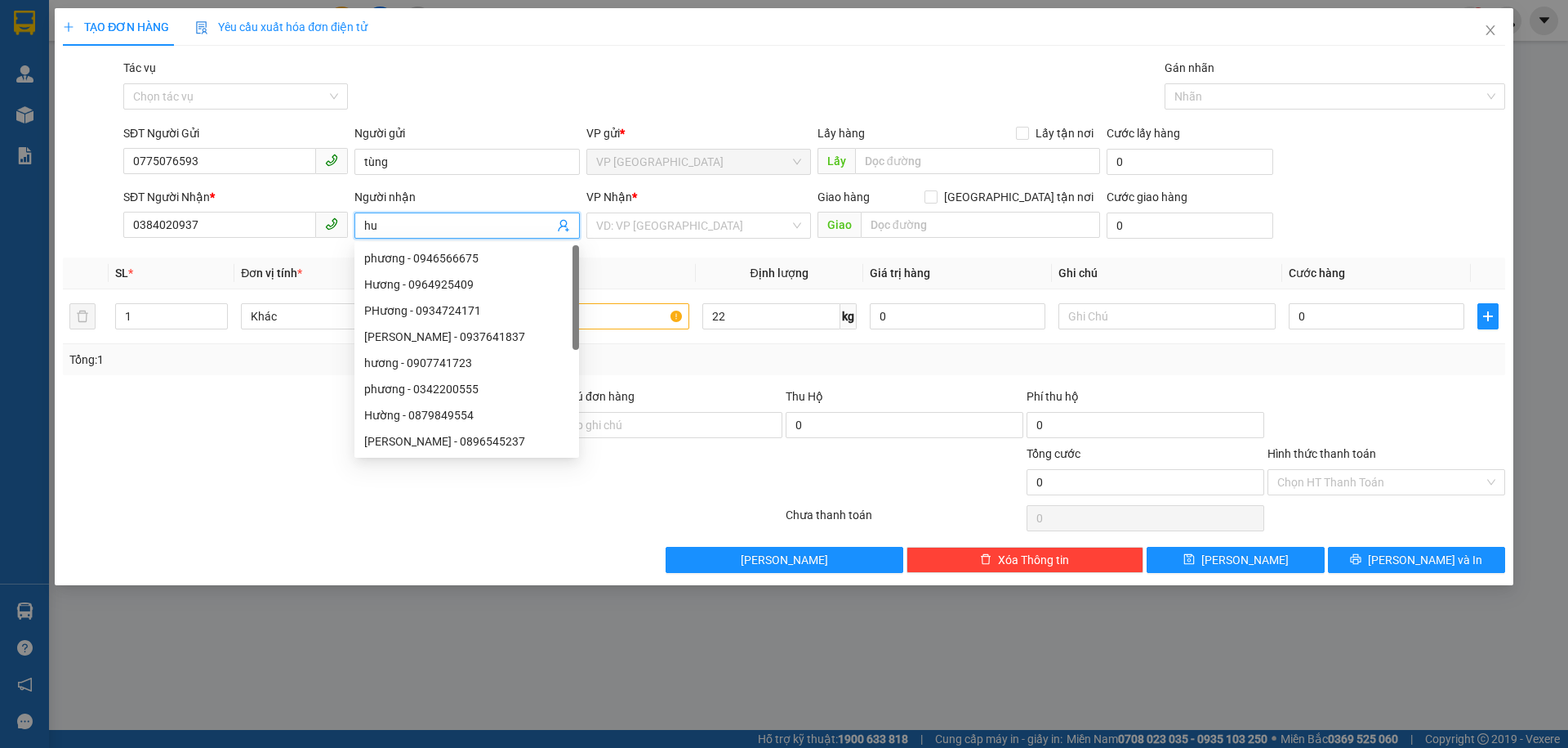
type input "h"
type input "hương"
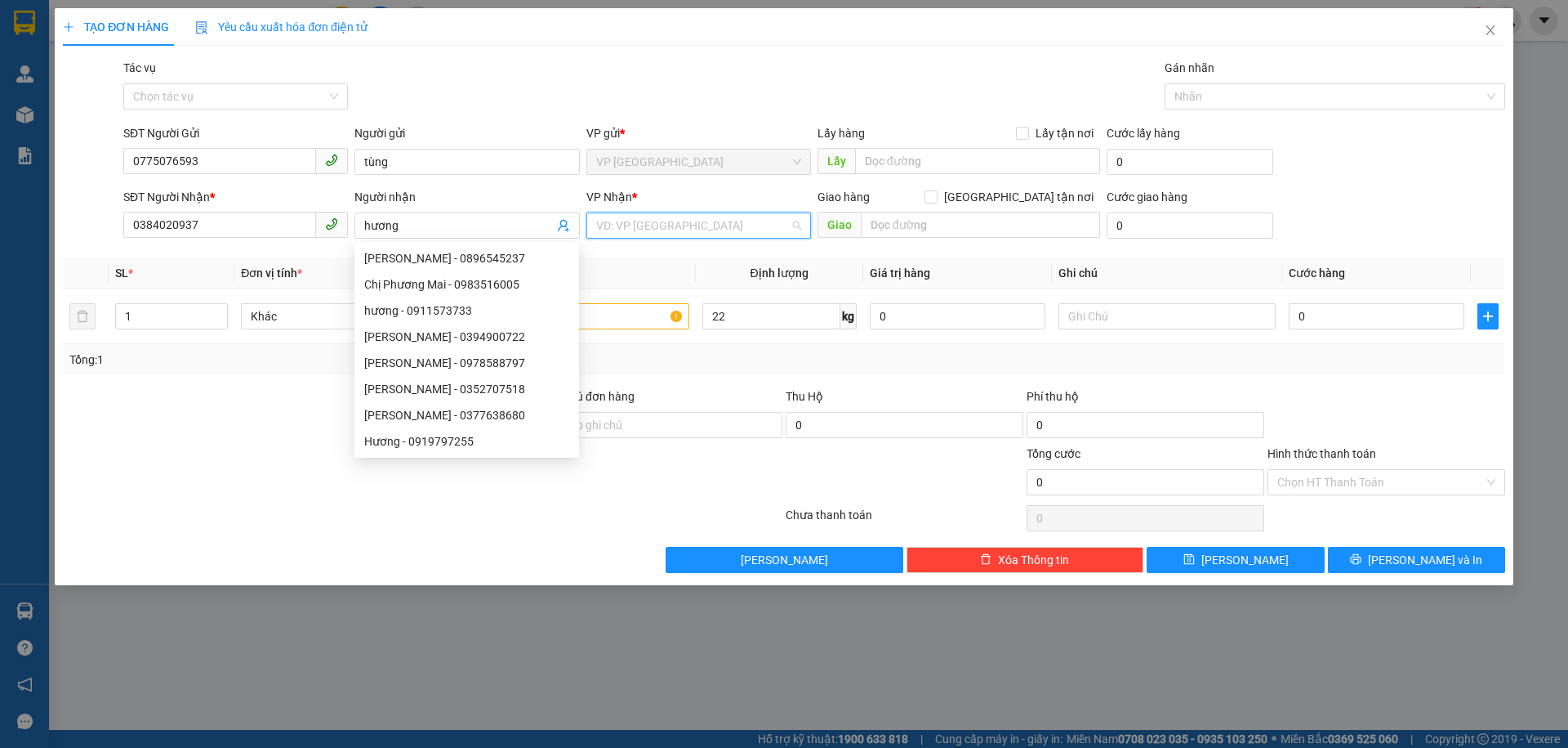
click at [673, 227] on input "search" at bounding box center [692, 225] width 194 height 25
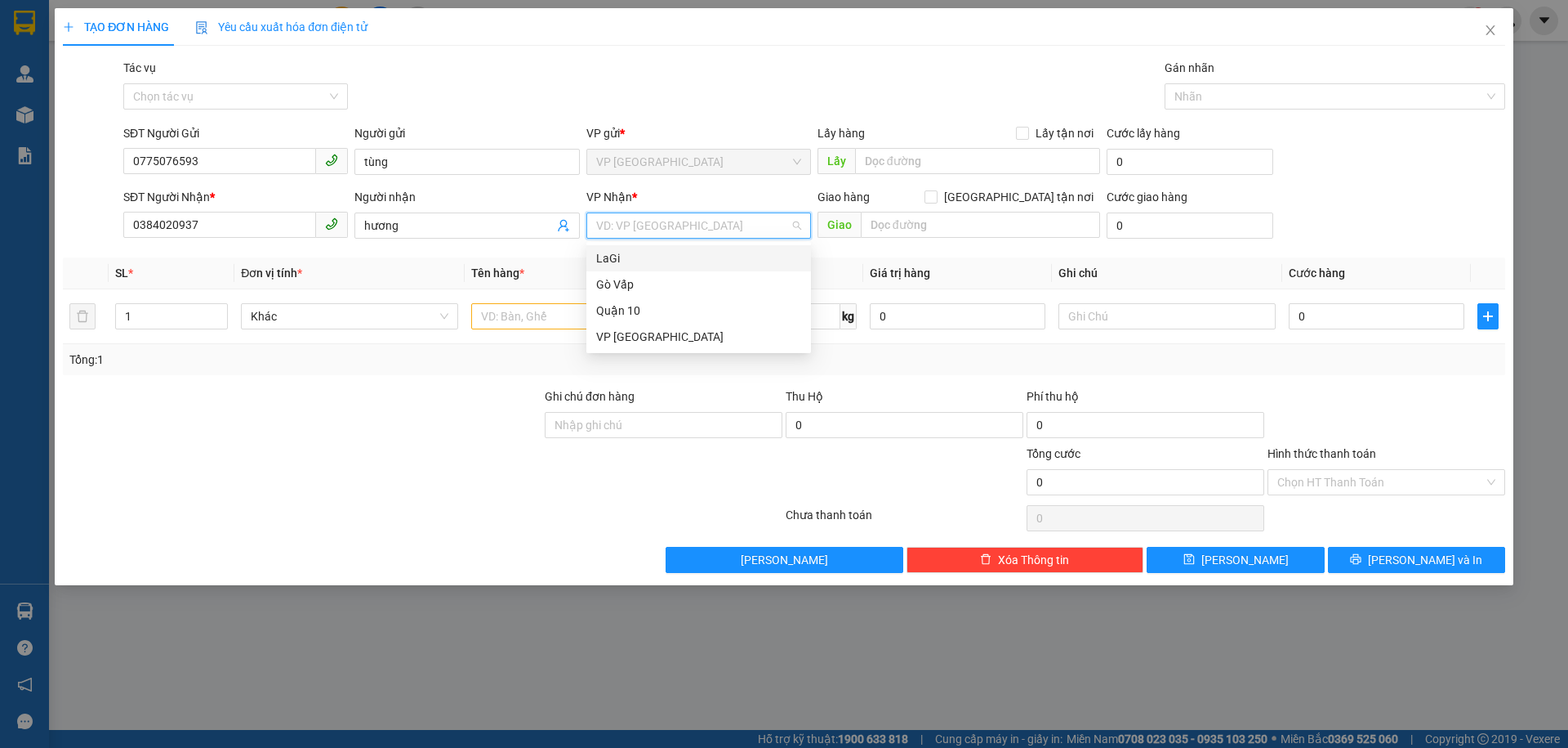
click at [663, 260] on div "LaGi" at bounding box center [698, 258] width 205 height 18
click at [615, 317] on input "text" at bounding box center [580, 316] width 218 height 27
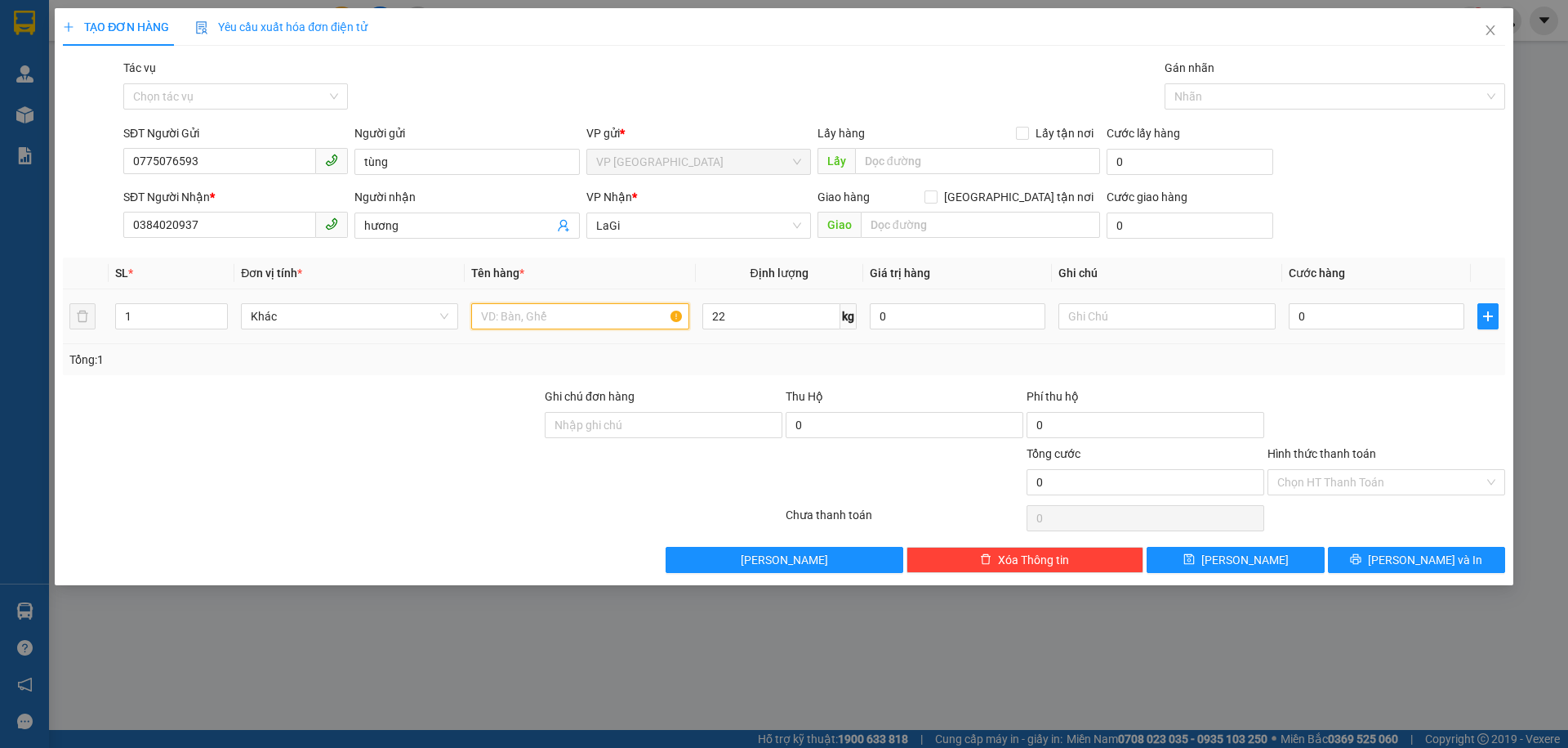
type input "t"
type input "b - bánh đa"
click at [1337, 317] on input "0" at bounding box center [1377, 316] width 175 height 27
type input "8"
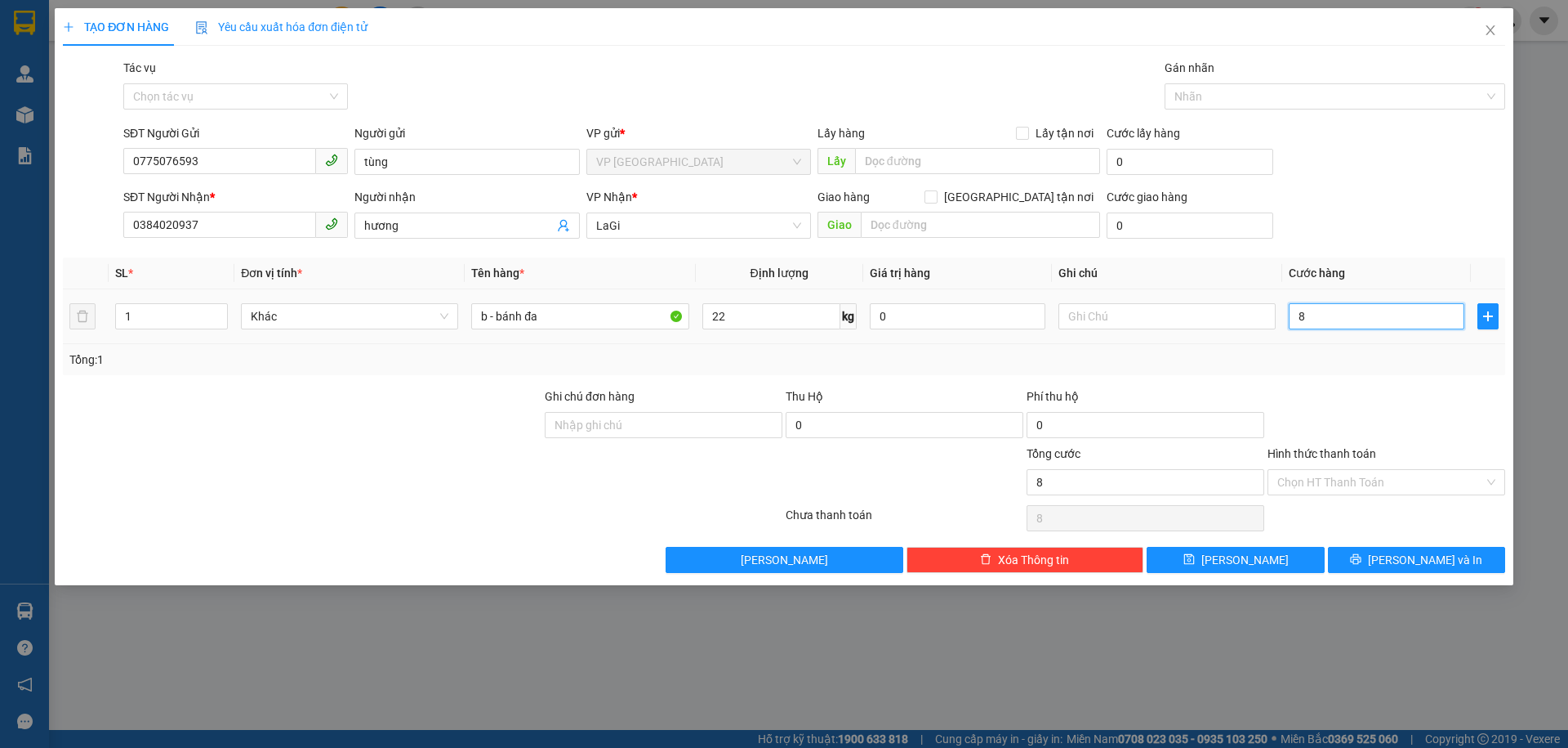
type input "8"
type input "80"
type input "80.000"
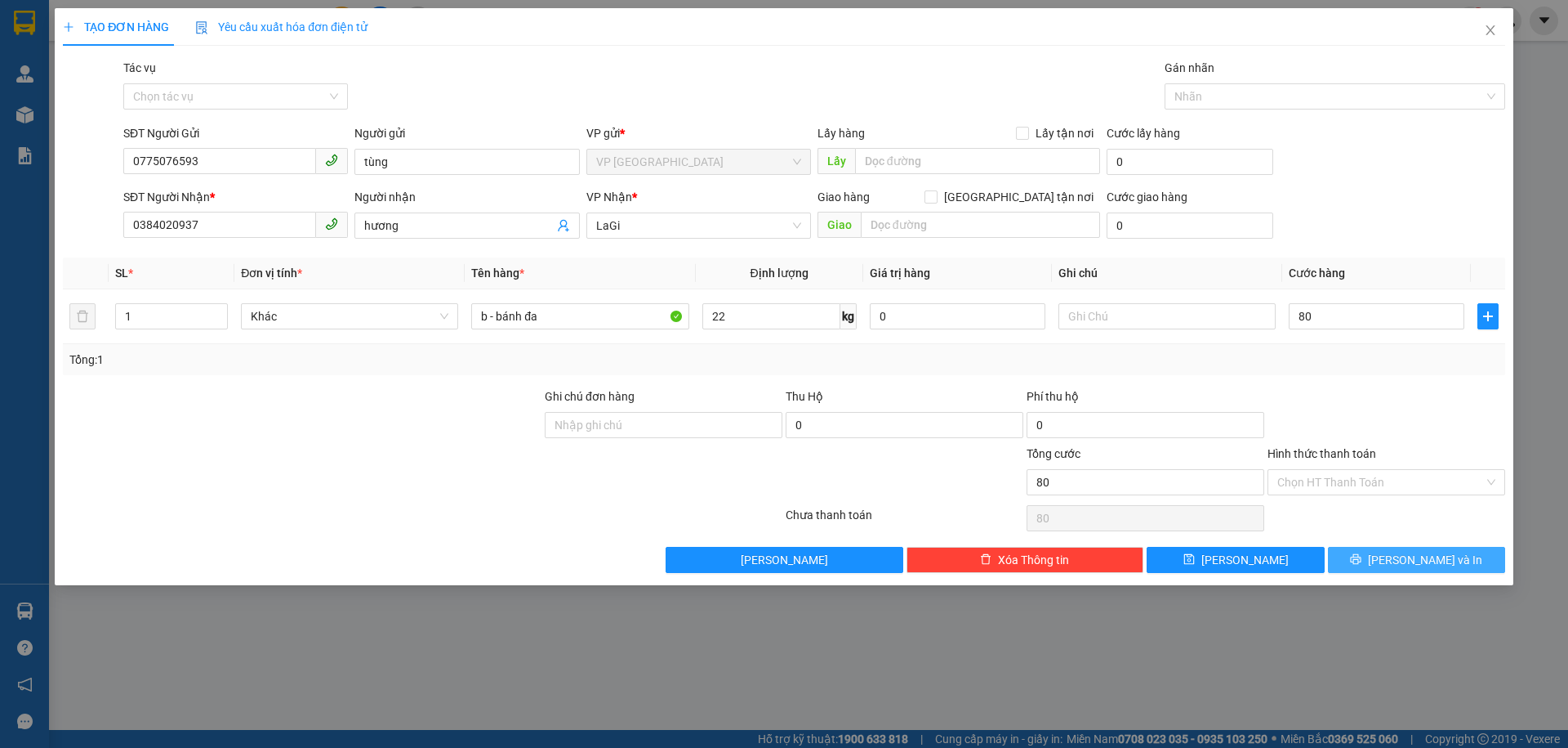
type input "80.000"
click at [1439, 570] on button "[PERSON_NAME] và In" at bounding box center [1416, 560] width 177 height 27
click at [1435, 563] on span "[PERSON_NAME] và In" at bounding box center [1425, 560] width 114 height 18
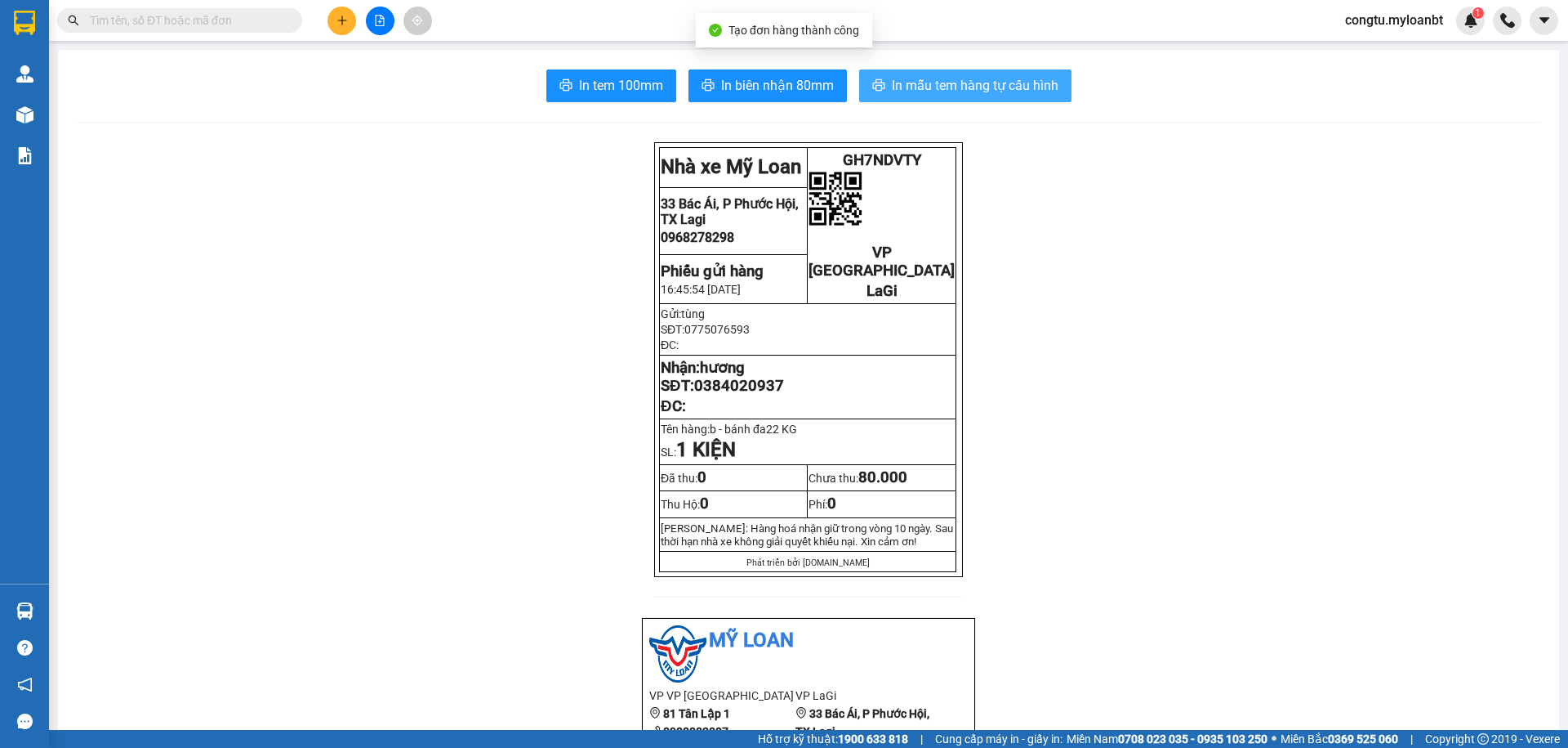
click at [915, 93] on span "In mẫu tem hàng tự cấu hình" at bounding box center [975, 85] width 166 height 21
click at [916, 89] on span "In mẫu tem hàng tự cấu hình" at bounding box center [975, 85] width 166 height 21
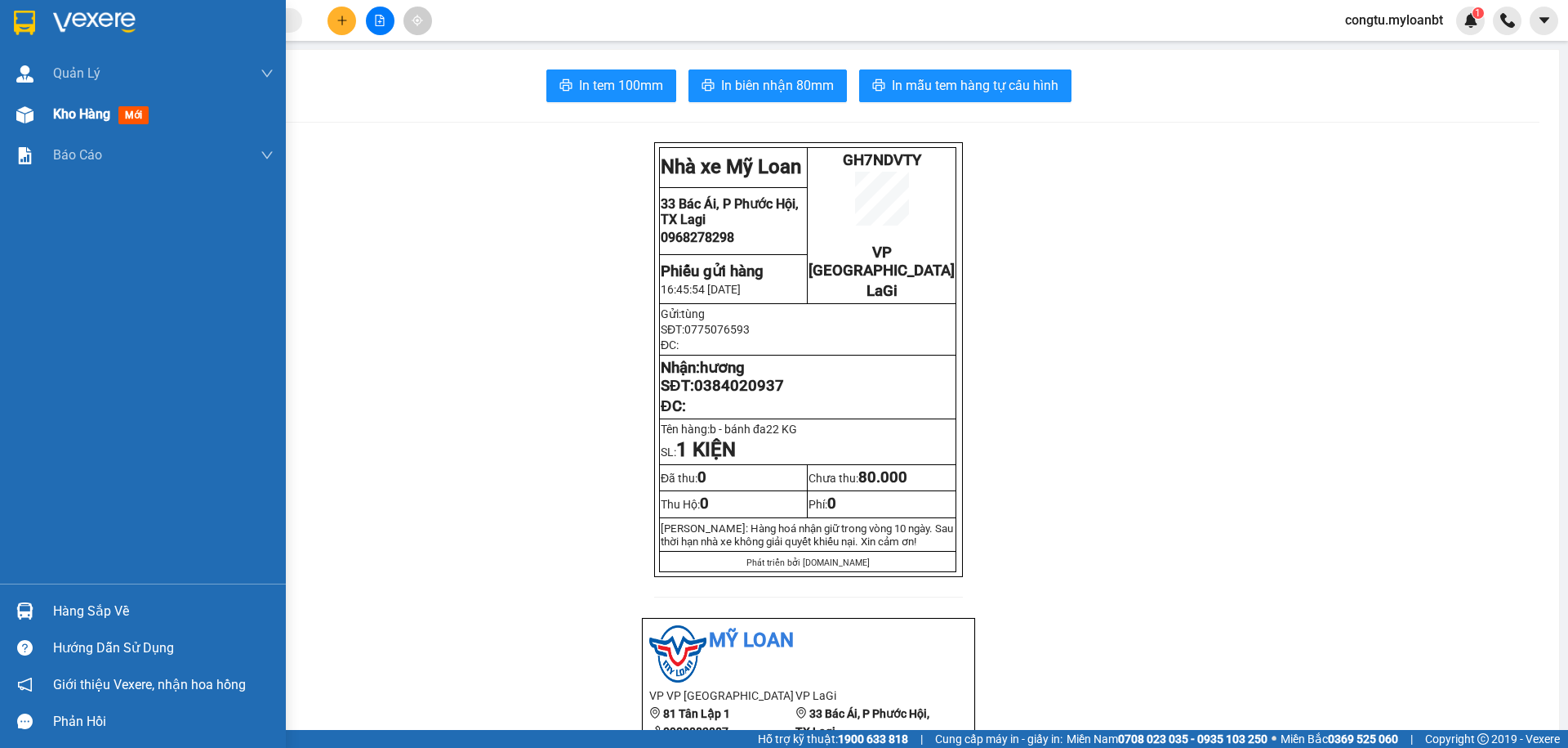
click at [84, 102] on div "Kho hàng mới" at bounding box center [163, 113] width 221 height 40
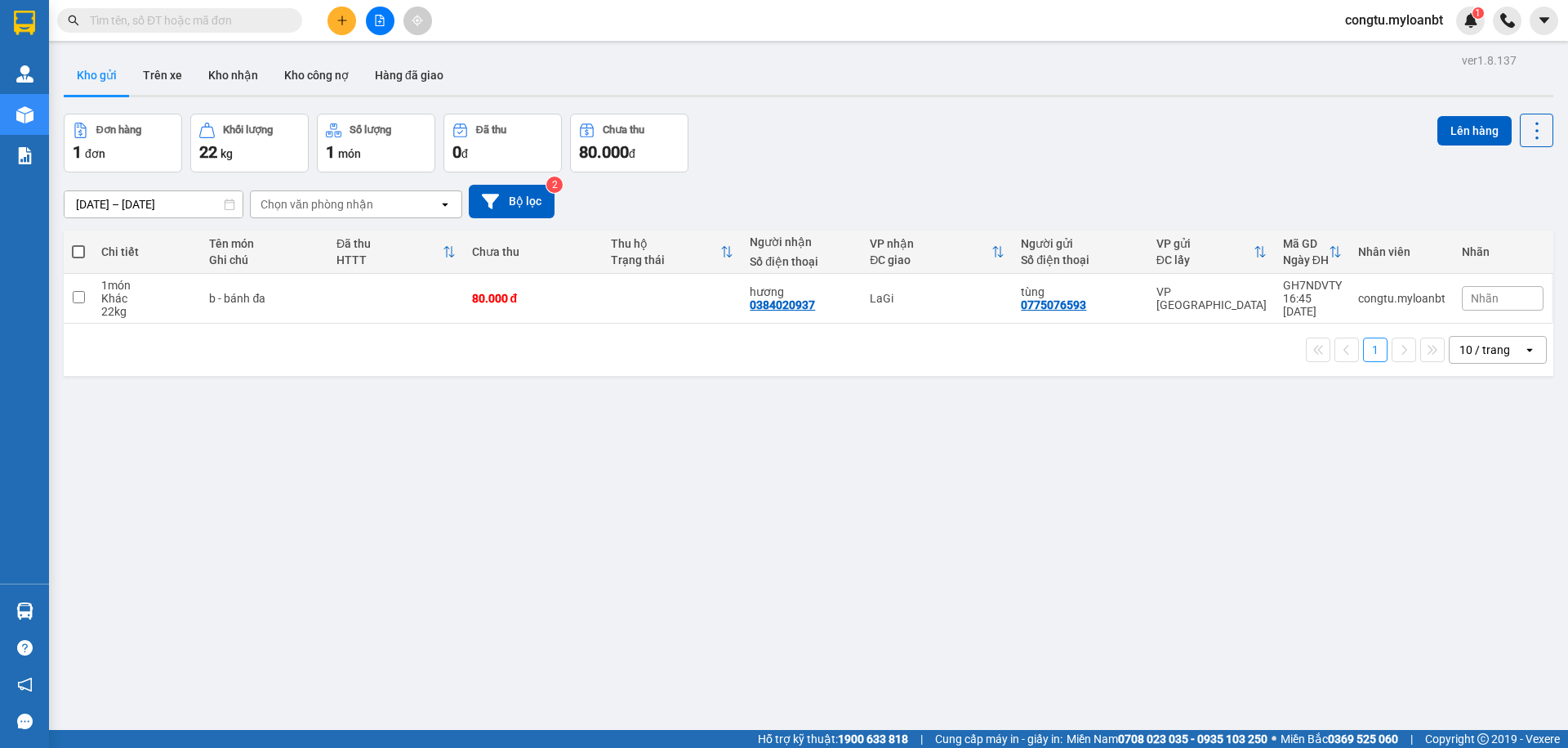
click at [900, 159] on div "Đơn hàng 1 đơn Khối lượng 22 kg Số lượng 1 món Đã thu 0 đ Chưa thu 80.000 đ Lên…" at bounding box center [809, 143] width 1490 height 59
drag, startPoint x: 322, startPoint y: 13, endPoint x: 340, endPoint y: 18, distance: 18.7
click at [322, 14] on div at bounding box center [379, 21] width 122 height 29
click at [341, 18] on icon "plus" at bounding box center [343, 21] width 12 height 12
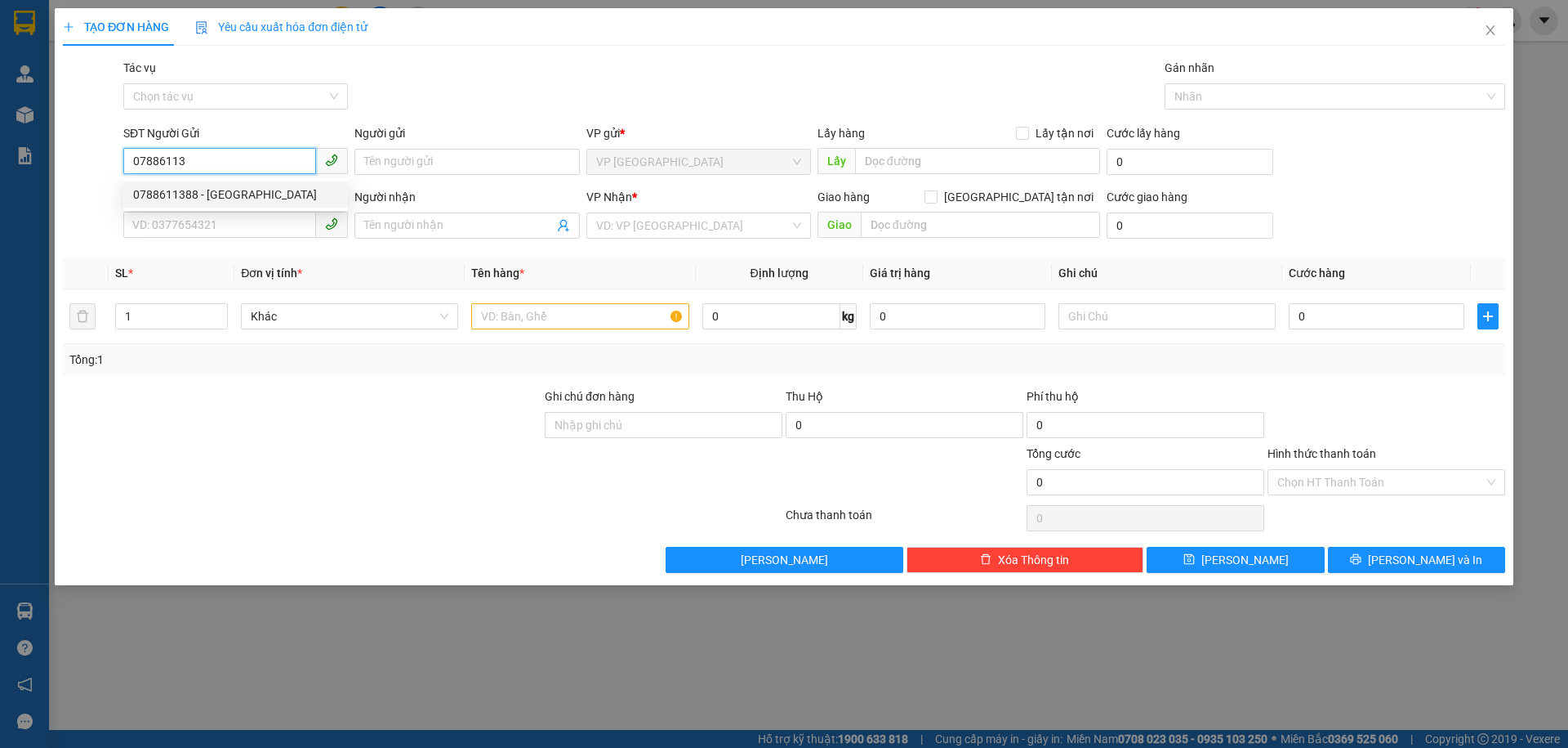
click at [249, 198] on div "0788611388 - [GEOGRAPHIC_DATA]" at bounding box center [235, 194] width 205 height 18
type input "0788611388"
type input "Huy"
type input "0971386619"
type input "[PERSON_NAME]"
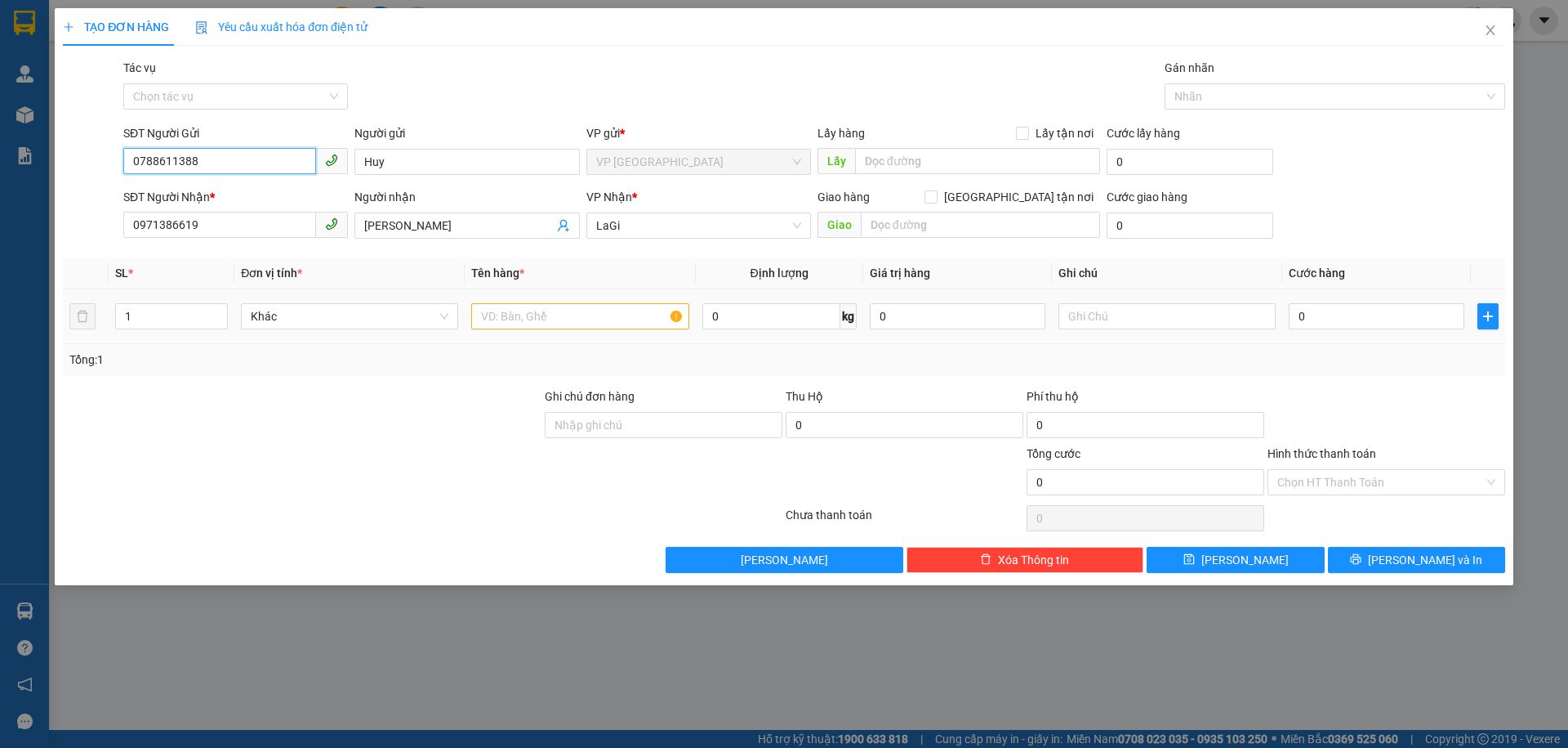
type input "0788611388"
click at [550, 329] on div at bounding box center [580, 315] width 218 height 33
click at [634, 311] on input "text" at bounding box center [580, 316] width 218 height 27
type input "tệp giây tờ"
drag, startPoint x: 1325, startPoint y: 301, endPoint x: 1331, endPoint y: 310, distance: 10.8
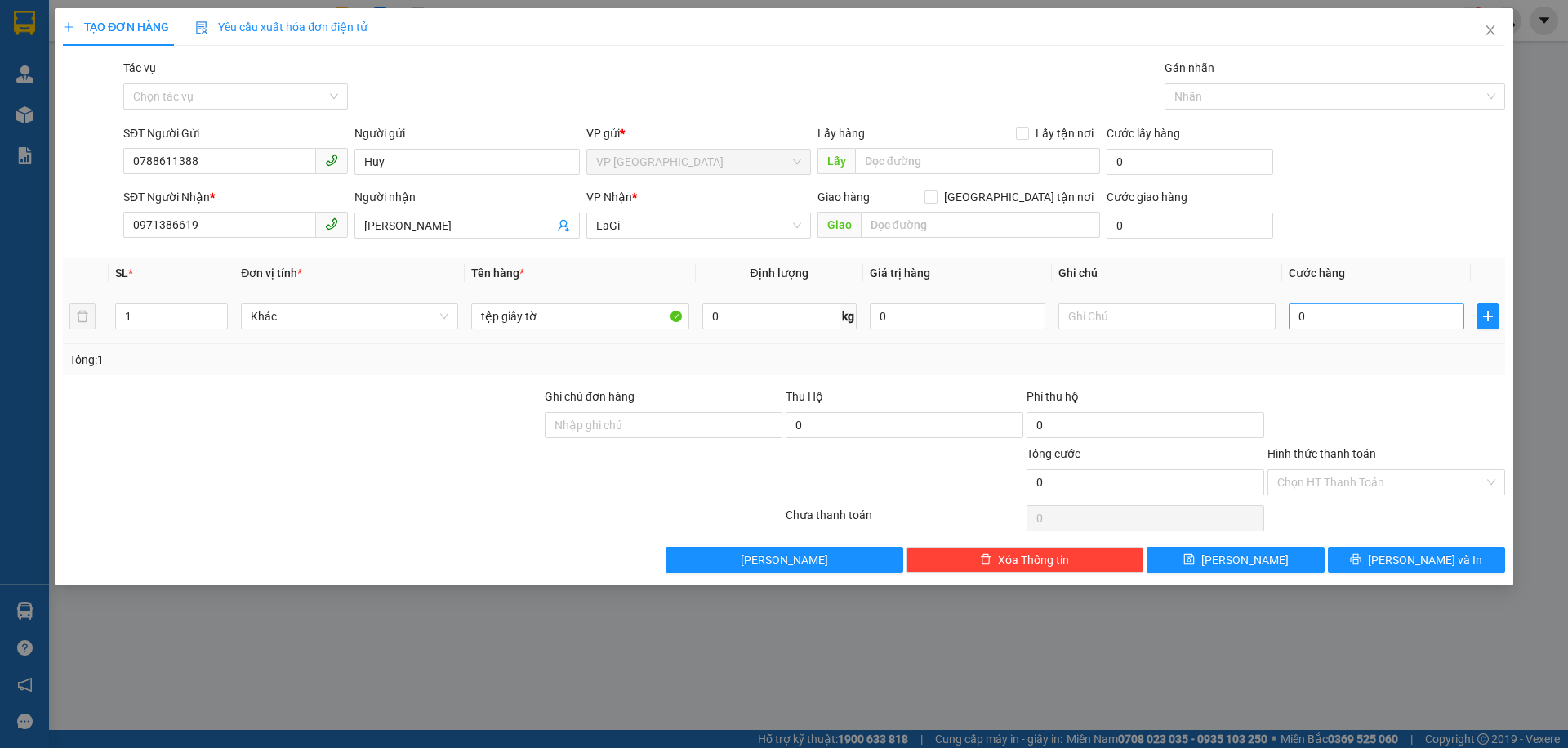
click at [1326, 301] on div "0" at bounding box center [1377, 315] width 175 height 33
click at [1332, 313] on input "0" at bounding box center [1377, 316] width 175 height 27
type input "4"
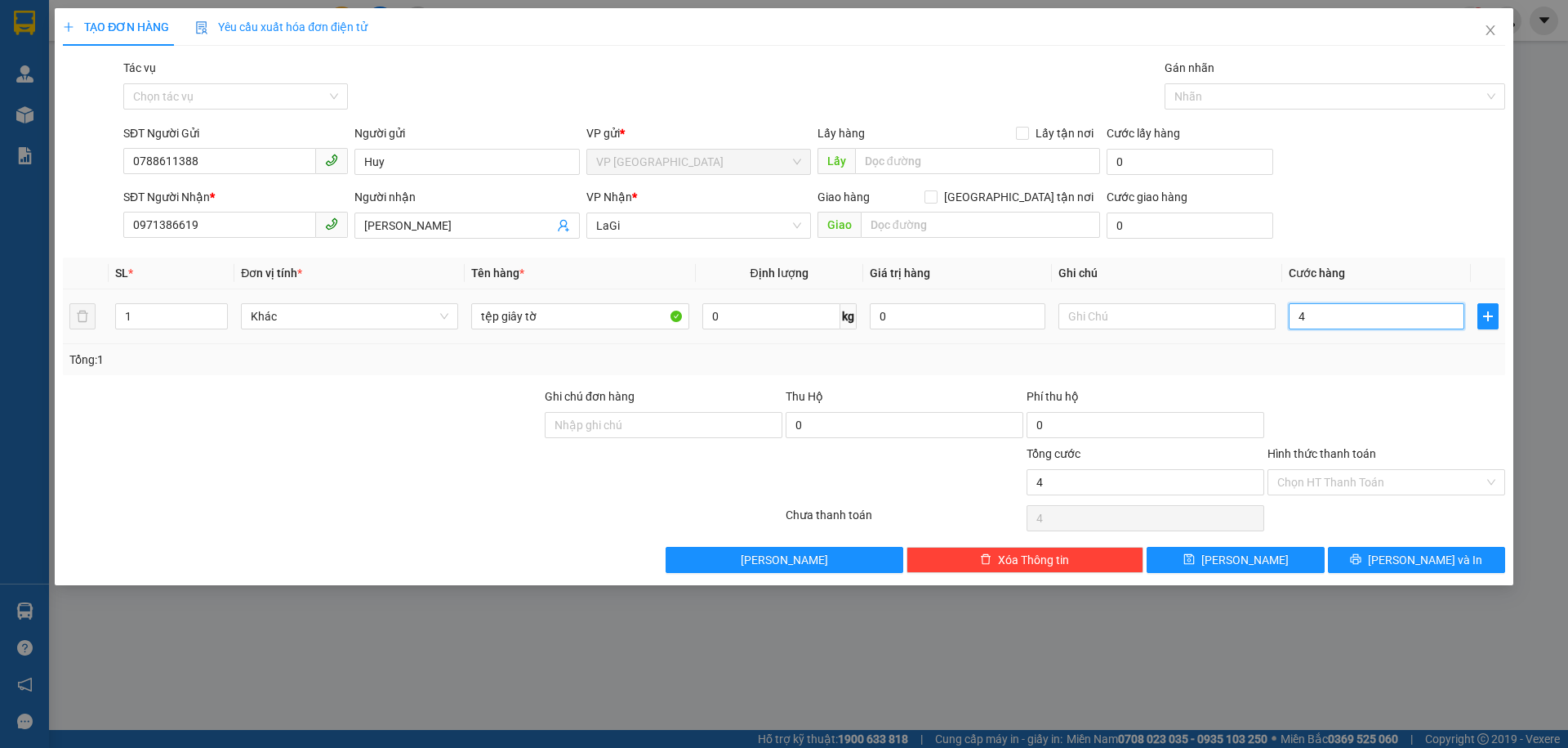
type input "40"
click at [1398, 481] on input "Hình thức thanh toán" at bounding box center [1381, 482] width 207 height 25
type input "40.000"
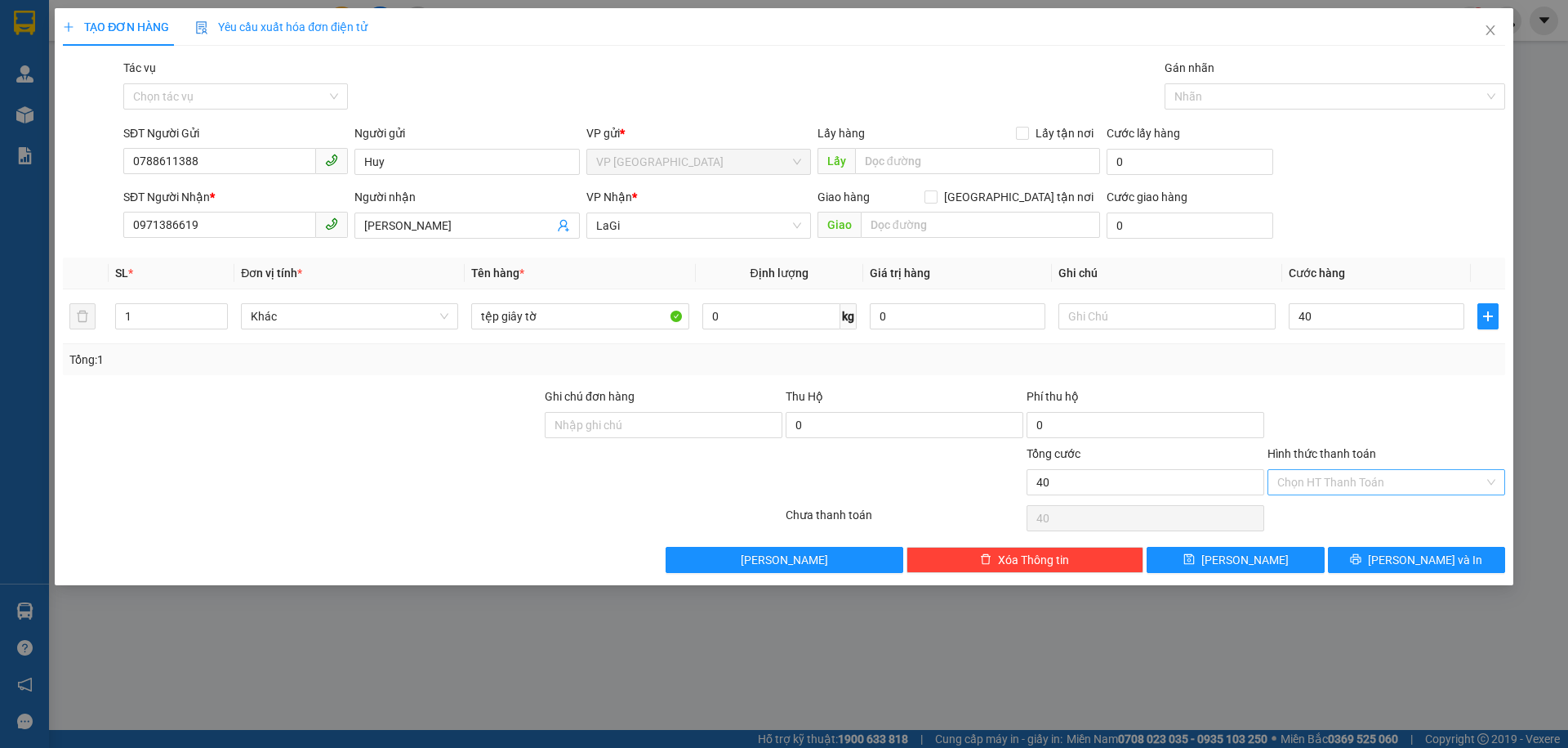
type input "40.000"
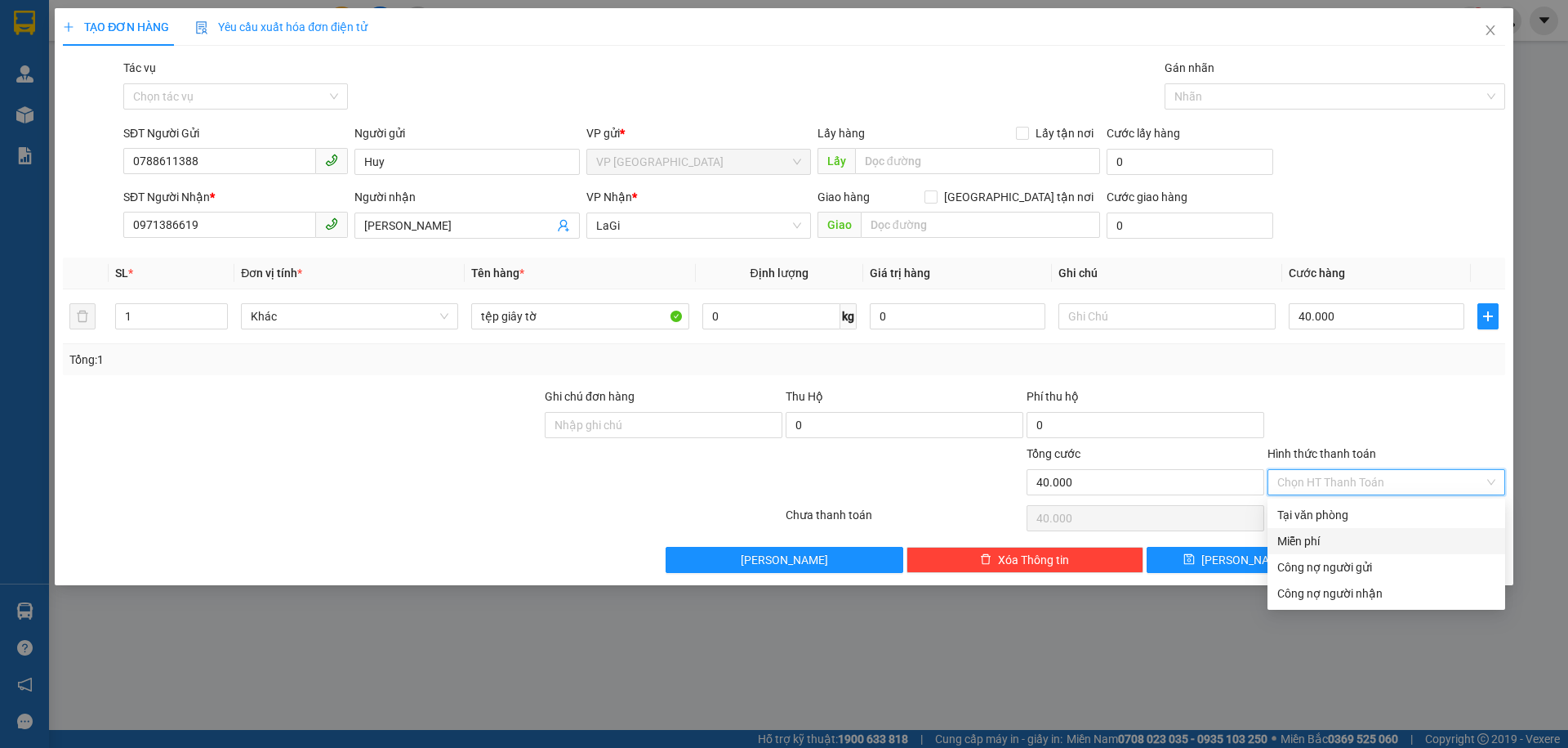
click at [1376, 519] on div "Tại văn phòng" at bounding box center [1386, 514] width 218 height 18
type input "0"
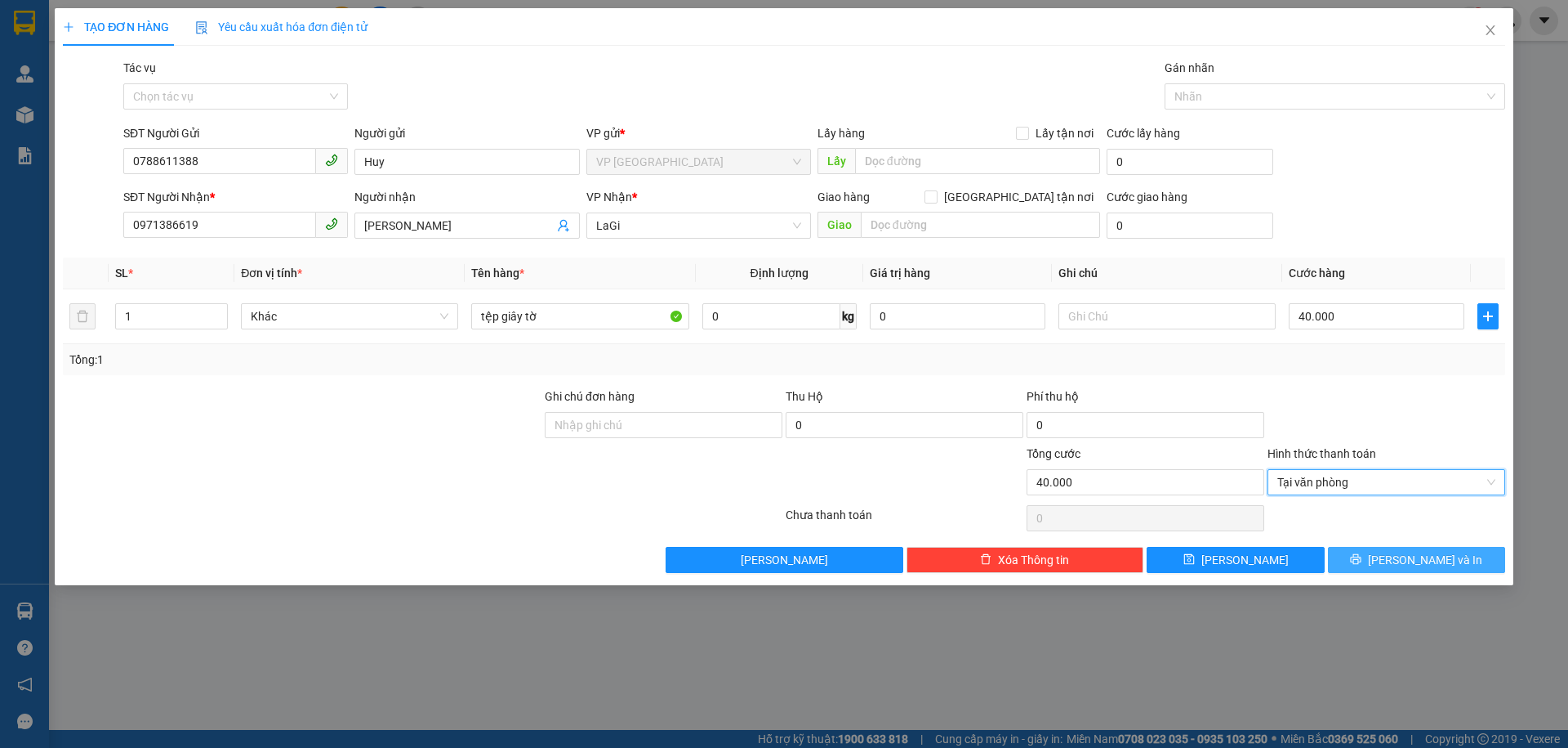
drag, startPoint x: 1482, startPoint y: 554, endPoint x: 1470, endPoint y: 570, distance: 20.0
click at [1471, 570] on button "[PERSON_NAME] và In" at bounding box center [1416, 560] width 177 height 27
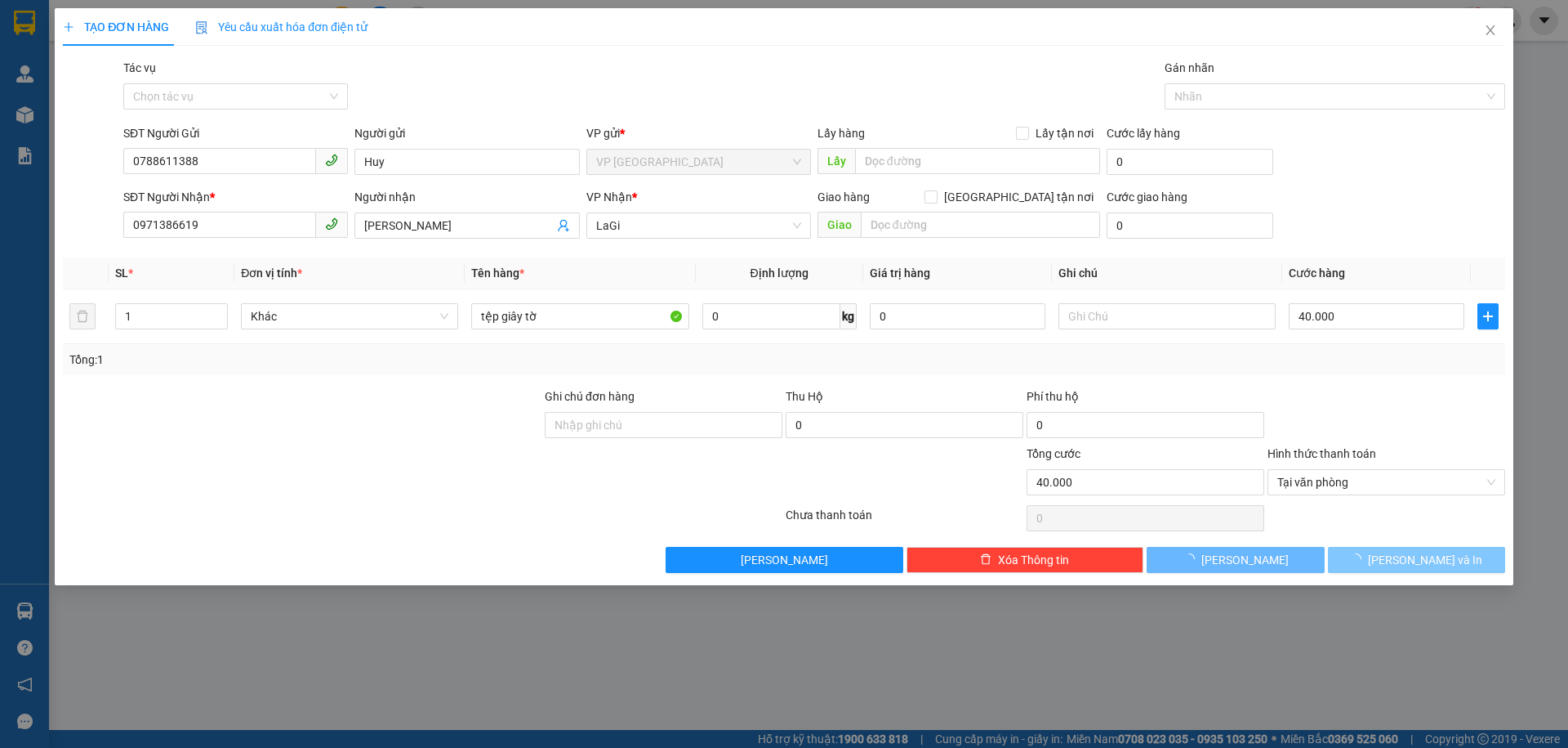
drag, startPoint x: 1470, startPoint y: 570, endPoint x: 1350, endPoint y: 466, distance: 158.8
click at [1470, 568] on button "[PERSON_NAME] và In" at bounding box center [1416, 560] width 177 height 27
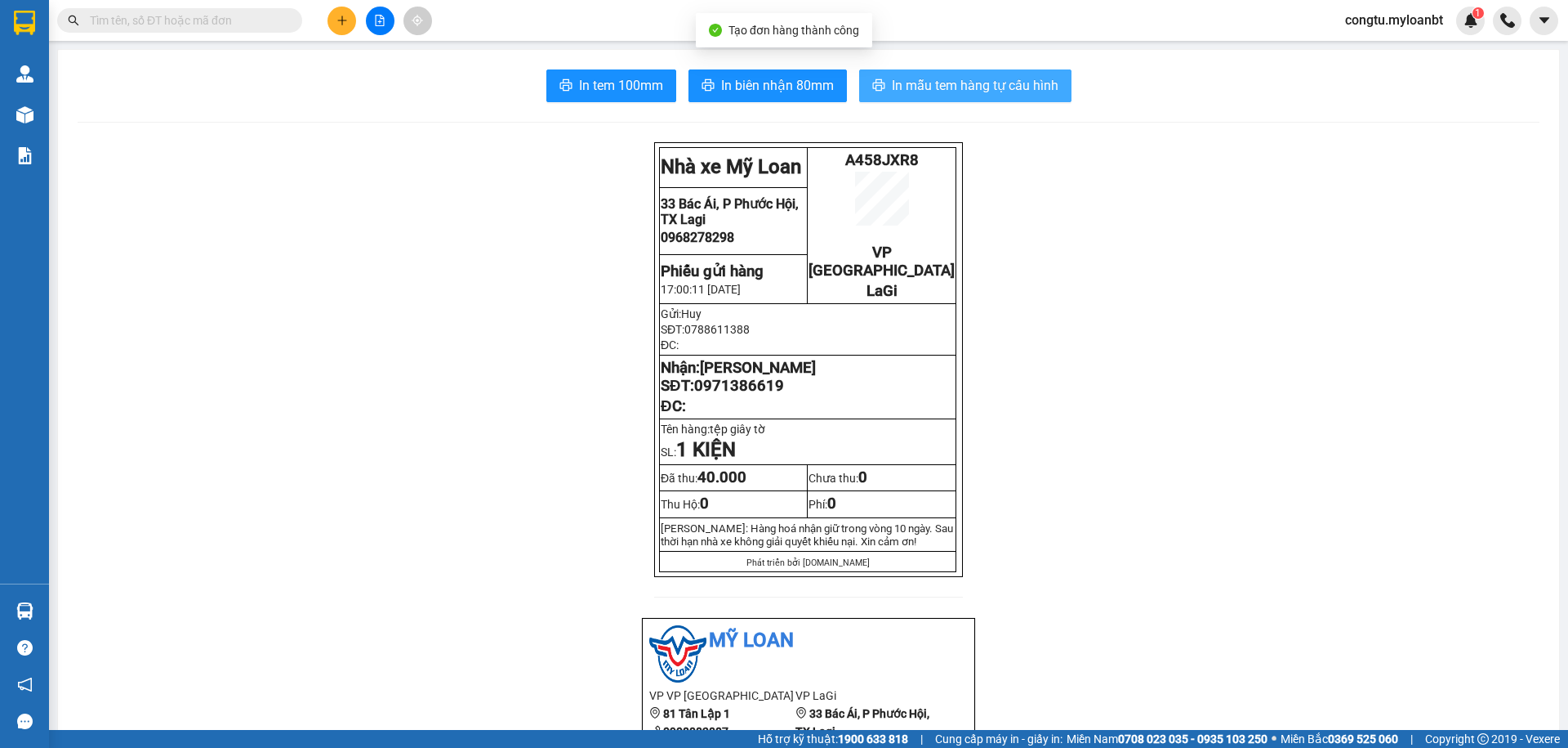
click at [969, 82] on span "In mẫu tem hàng tự cấu hình" at bounding box center [975, 85] width 166 height 21
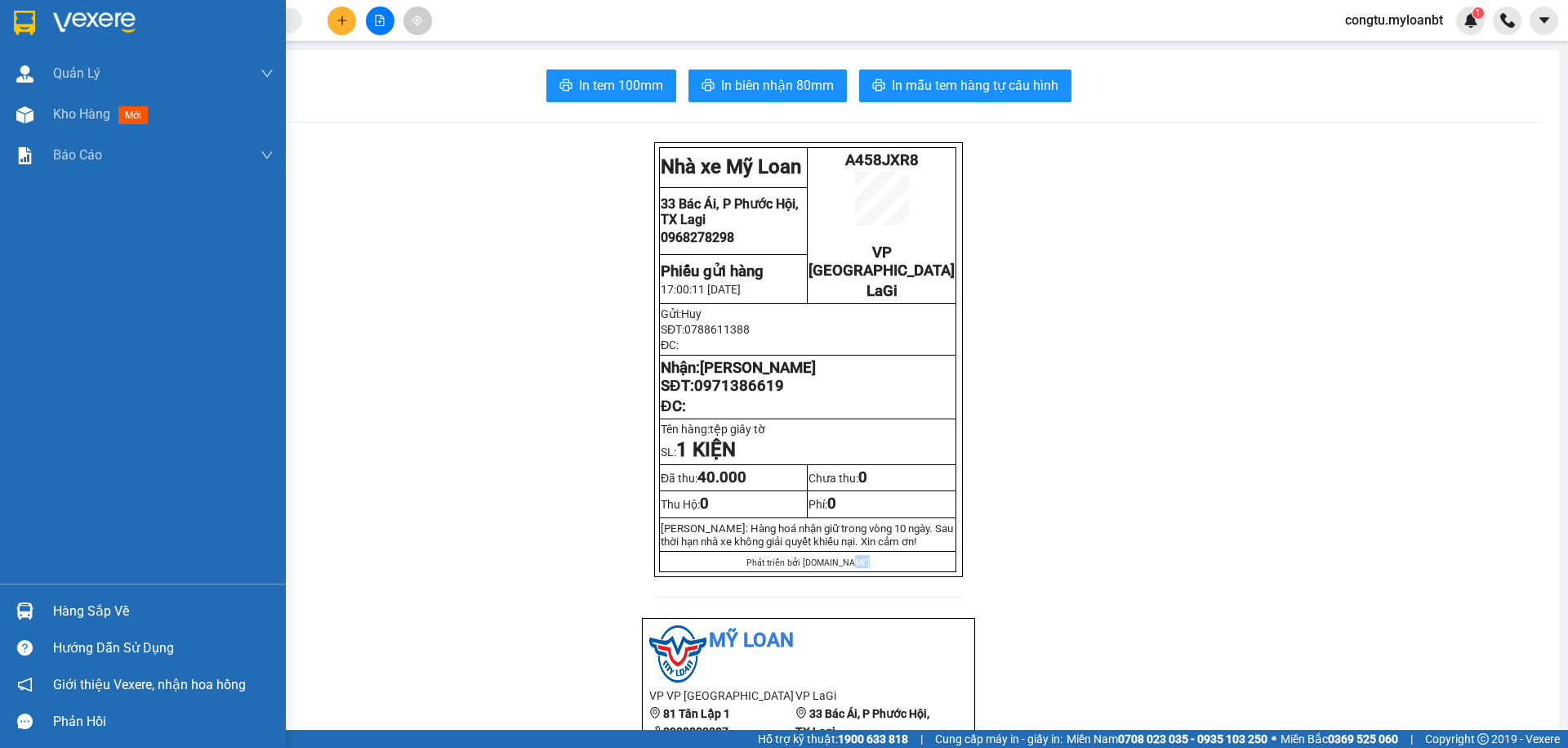
drag, startPoint x: 54, startPoint y: 601, endPoint x: 136, endPoint y: 608, distance: 82.3
click at [54, 603] on div "Hàng sắp về" at bounding box center [163, 611] width 221 height 25
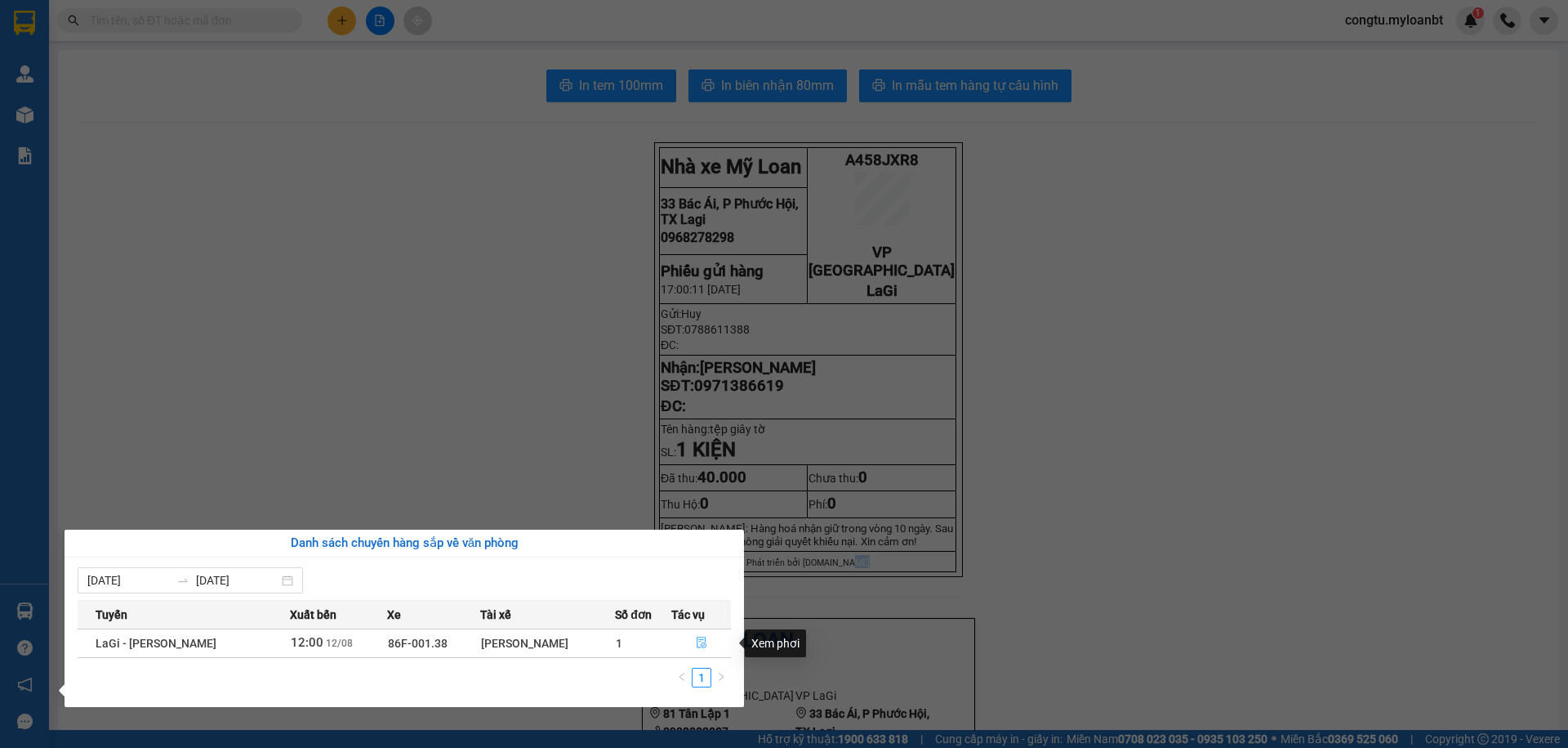
click at [704, 642] on icon "file-done" at bounding box center [702, 643] width 12 height 12
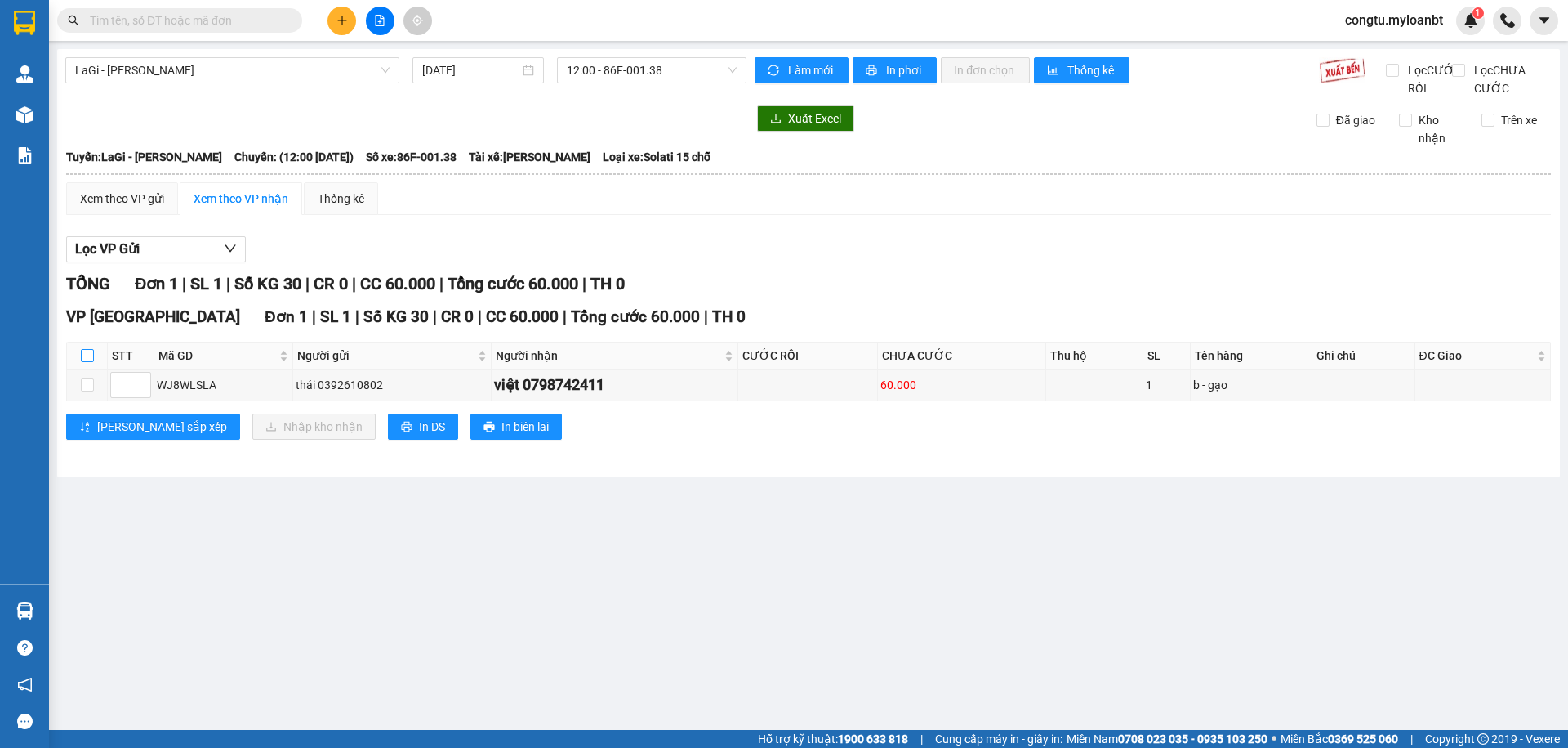
click at [91, 362] on input "checkbox" at bounding box center [87, 355] width 13 height 13
checkbox input "true"
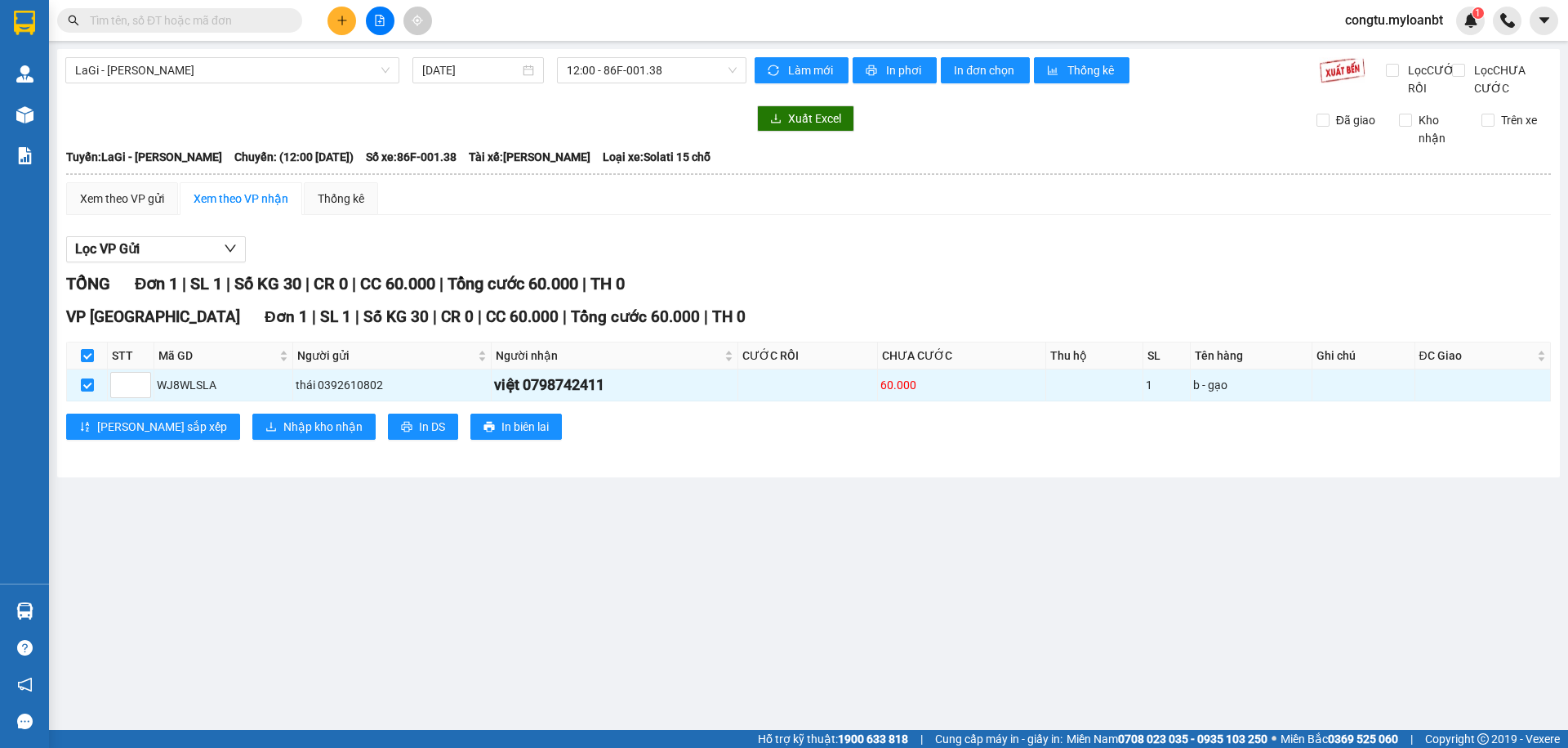
click at [252, 430] on div "VP [GEOGRAPHIC_DATA] 1 | SL 1 | Số KG 30 | CR 0 | CC 60.000 | Tổng cước 60.000 …" at bounding box center [809, 377] width 1485 height 147
click at [299, 440] on button "Nhập kho nhận" at bounding box center [313, 427] width 123 height 27
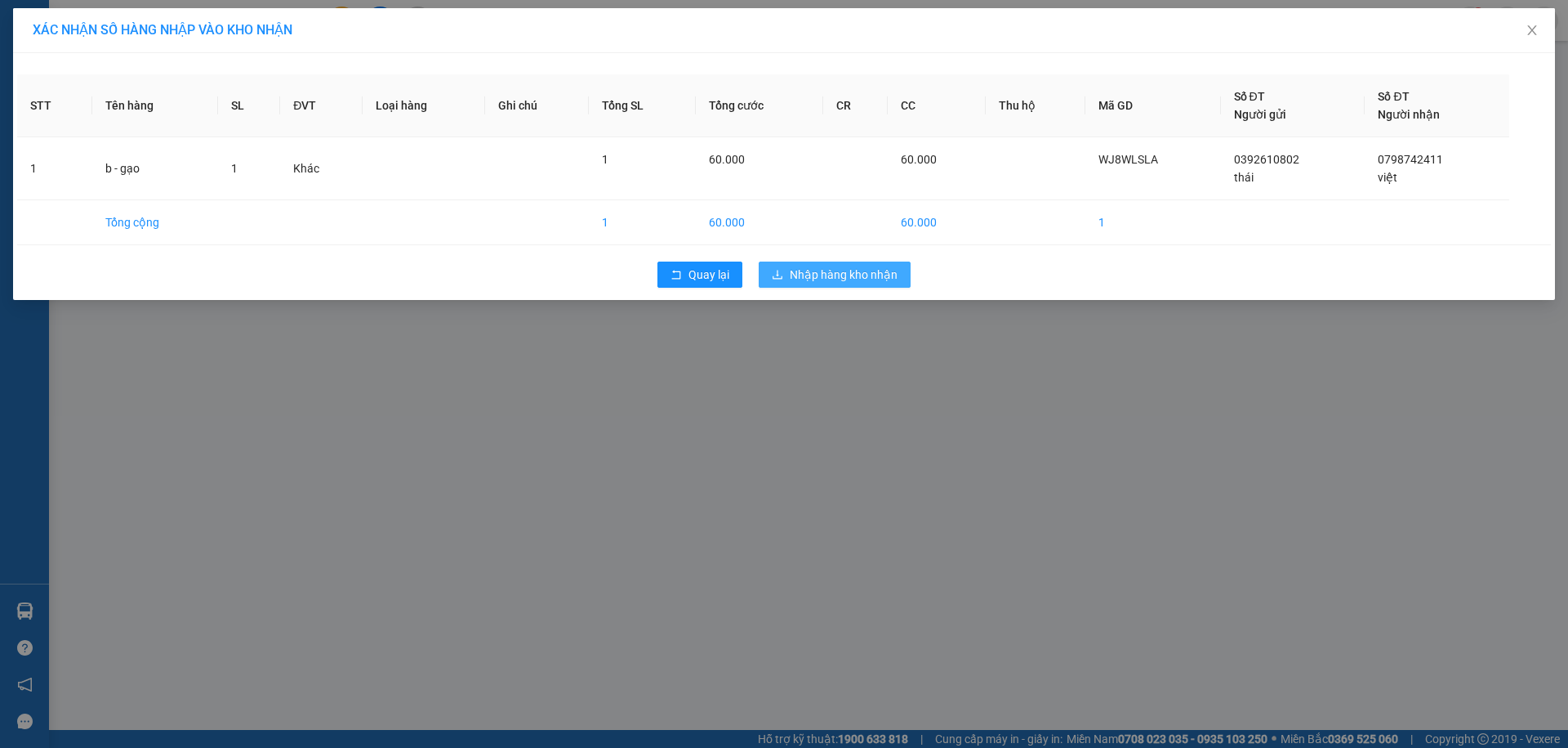
drag, startPoint x: 811, startPoint y: 265, endPoint x: 820, endPoint y: 271, distance: 10.8
click at [812, 266] on span "Nhập hàng kho nhận" at bounding box center [843, 275] width 107 height 18
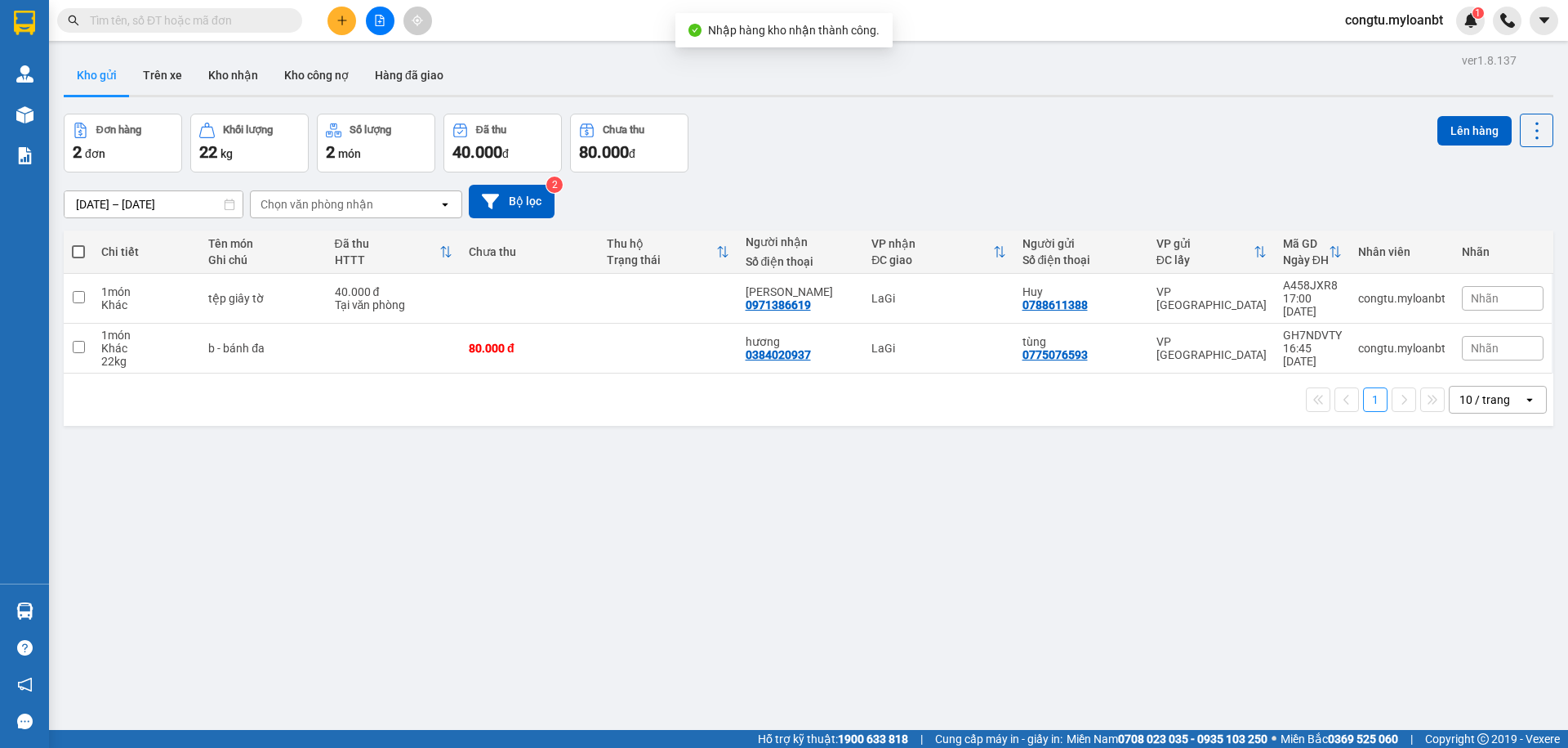
click at [1057, 135] on div "Đơn hàng 2 đơn Khối lượng 22 kg Số lượng 2 món Đã thu 40.000 đ Chưa thu 80.000 …" at bounding box center [809, 143] width 1490 height 59
click at [1082, 314] on td "Huy 0788611388" at bounding box center [1081, 299] width 134 height 50
checkbox input "true"
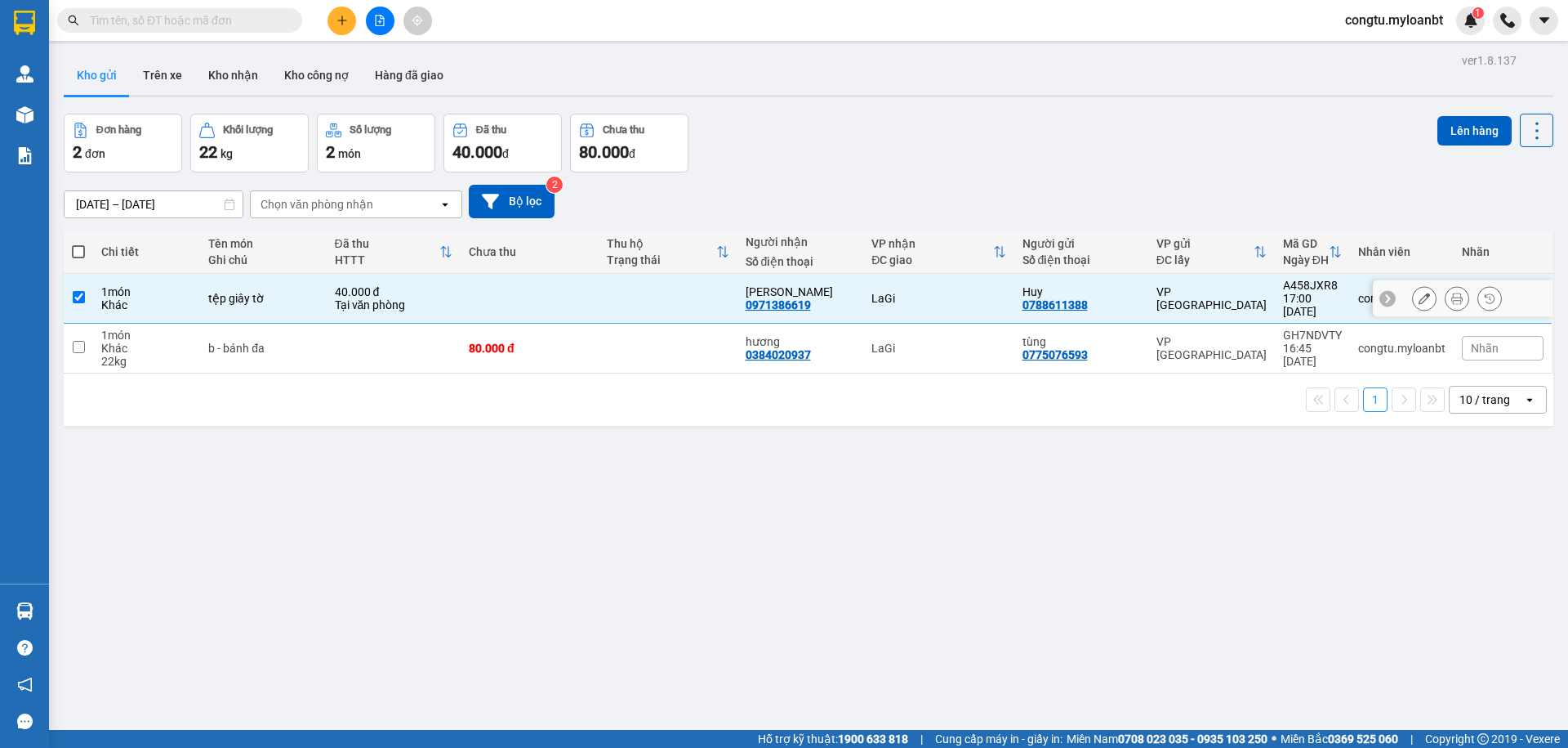
drag, startPoint x: 1099, startPoint y: 357, endPoint x: 1110, endPoint y: 352, distance: 12.1
click at [1100, 356] on div "tùng 0775076593" at bounding box center [1080, 348] width 117 height 27
checkbox input "true"
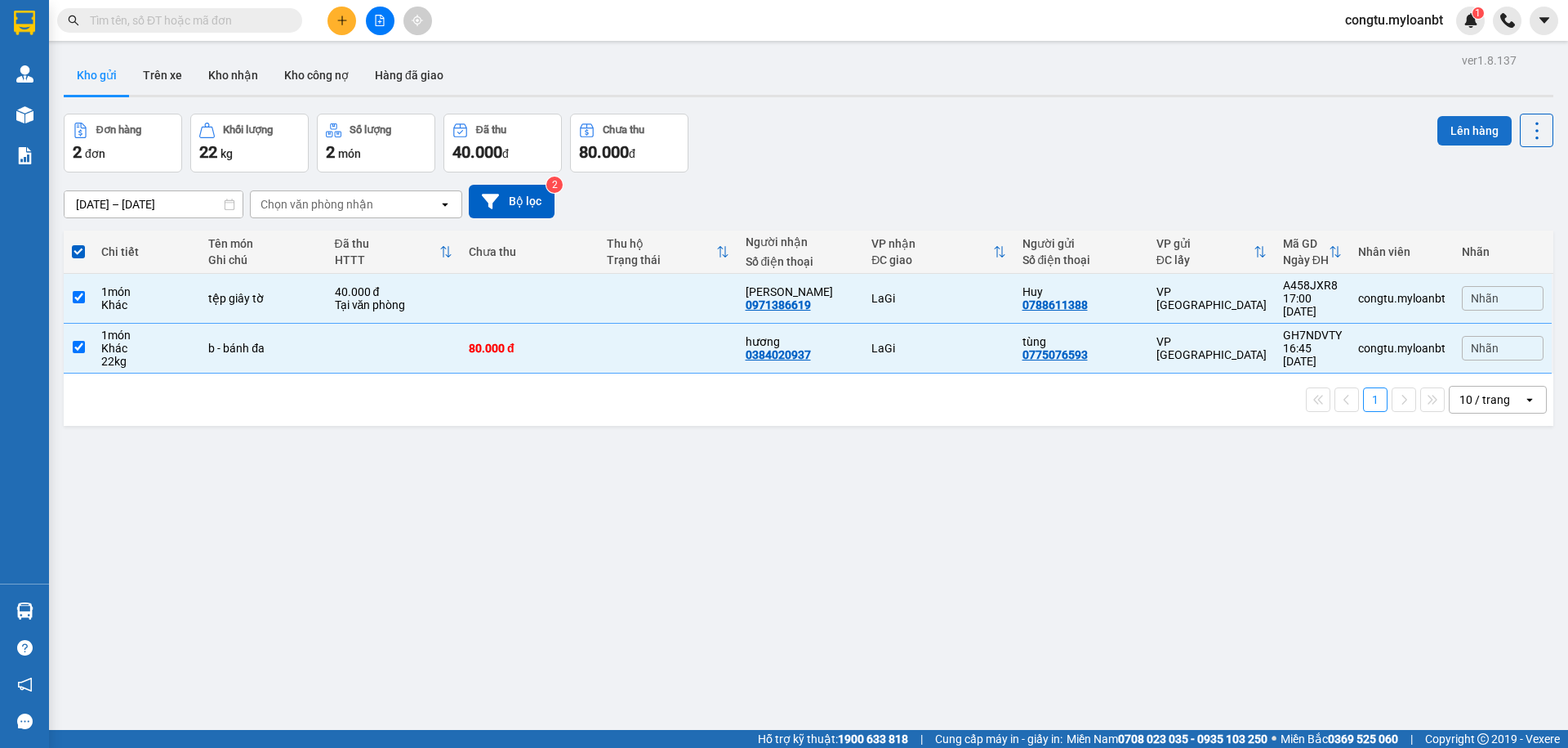
click at [1471, 131] on button "Lên hàng" at bounding box center [1474, 131] width 74 height 30
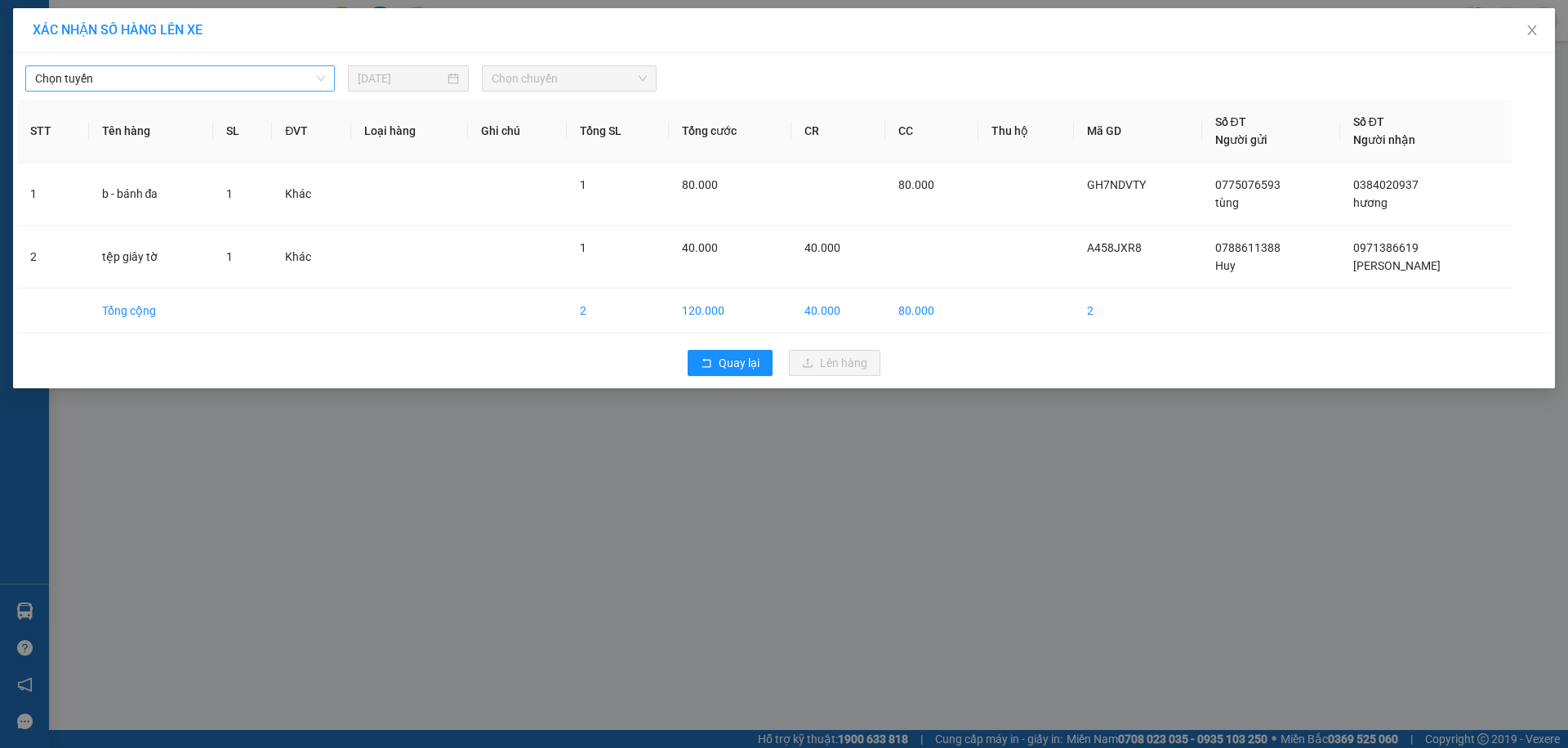
click at [164, 82] on span "Chọn tuyến" at bounding box center [180, 78] width 290 height 25
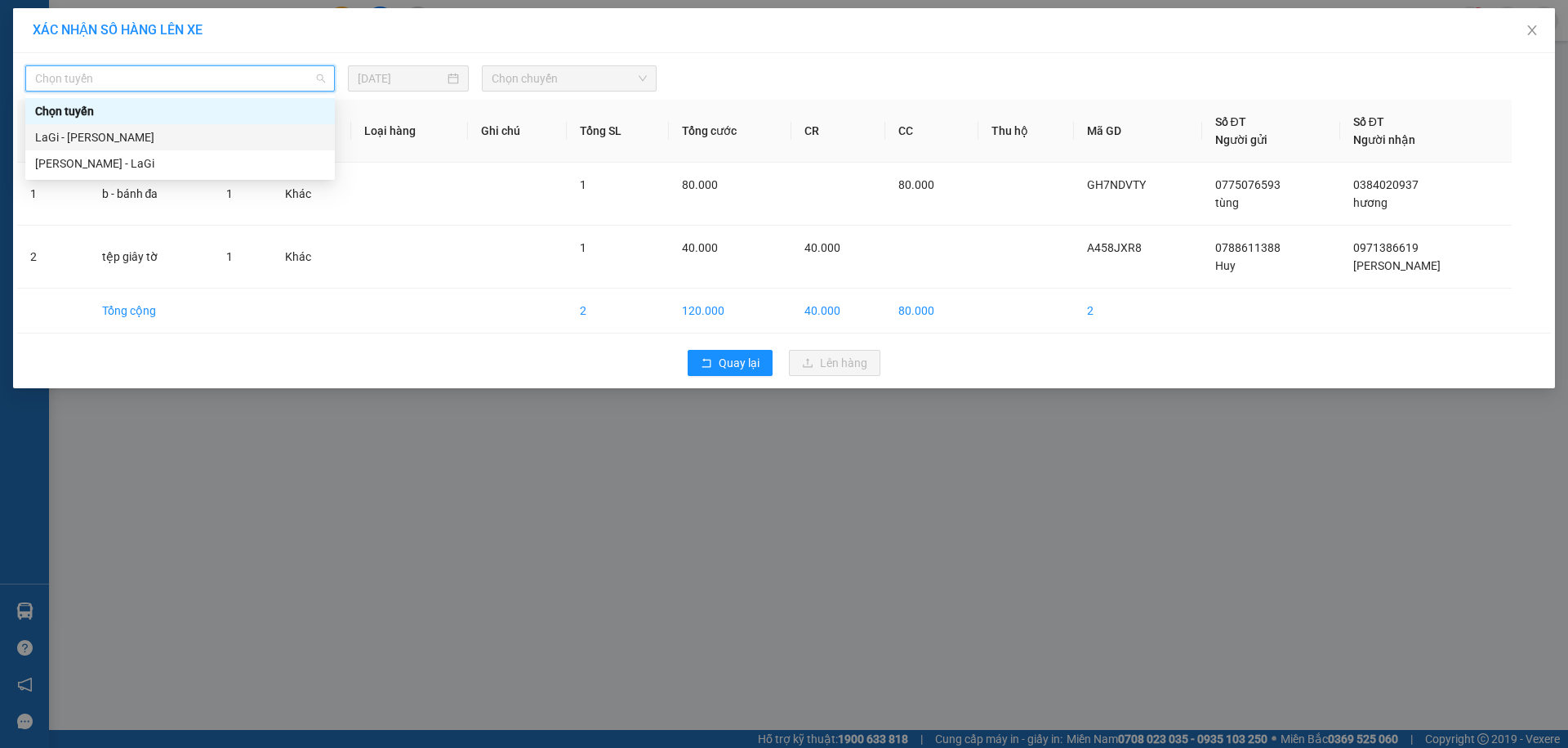
click at [163, 144] on div "LaGi - [PERSON_NAME]" at bounding box center [180, 137] width 290 height 18
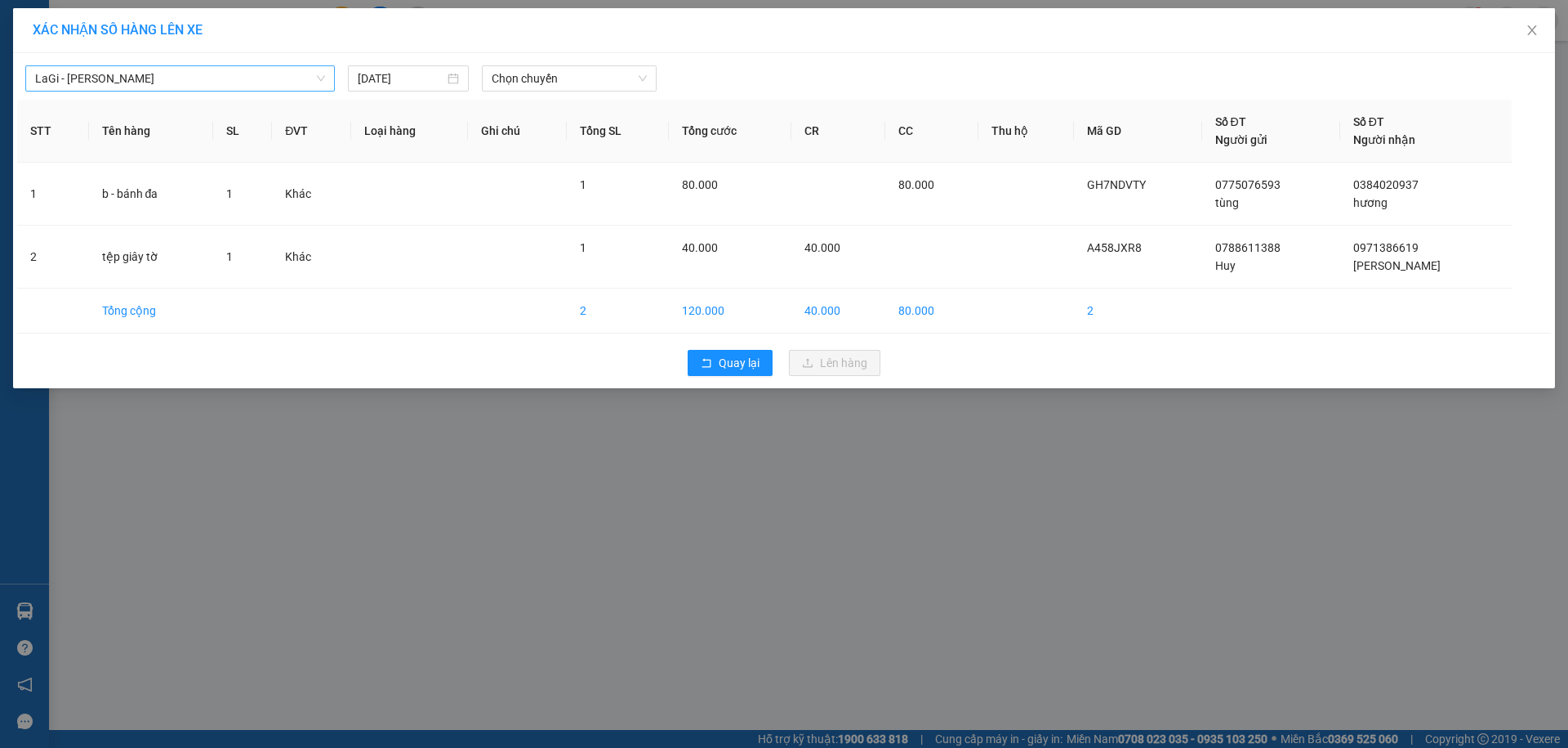
drag, startPoint x: 255, startPoint y: 53, endPoint x: 261, endPoint y: 69, distance: 17.1
click at [255, 55] on div "LaGi - [GEOGRAPHIC_DATA] [DATE] Chọn chuyến STT Tên hàng SL ĐVT Loại hàng Ghi c…" at bounding box center [784, 221] width 1542 height 335
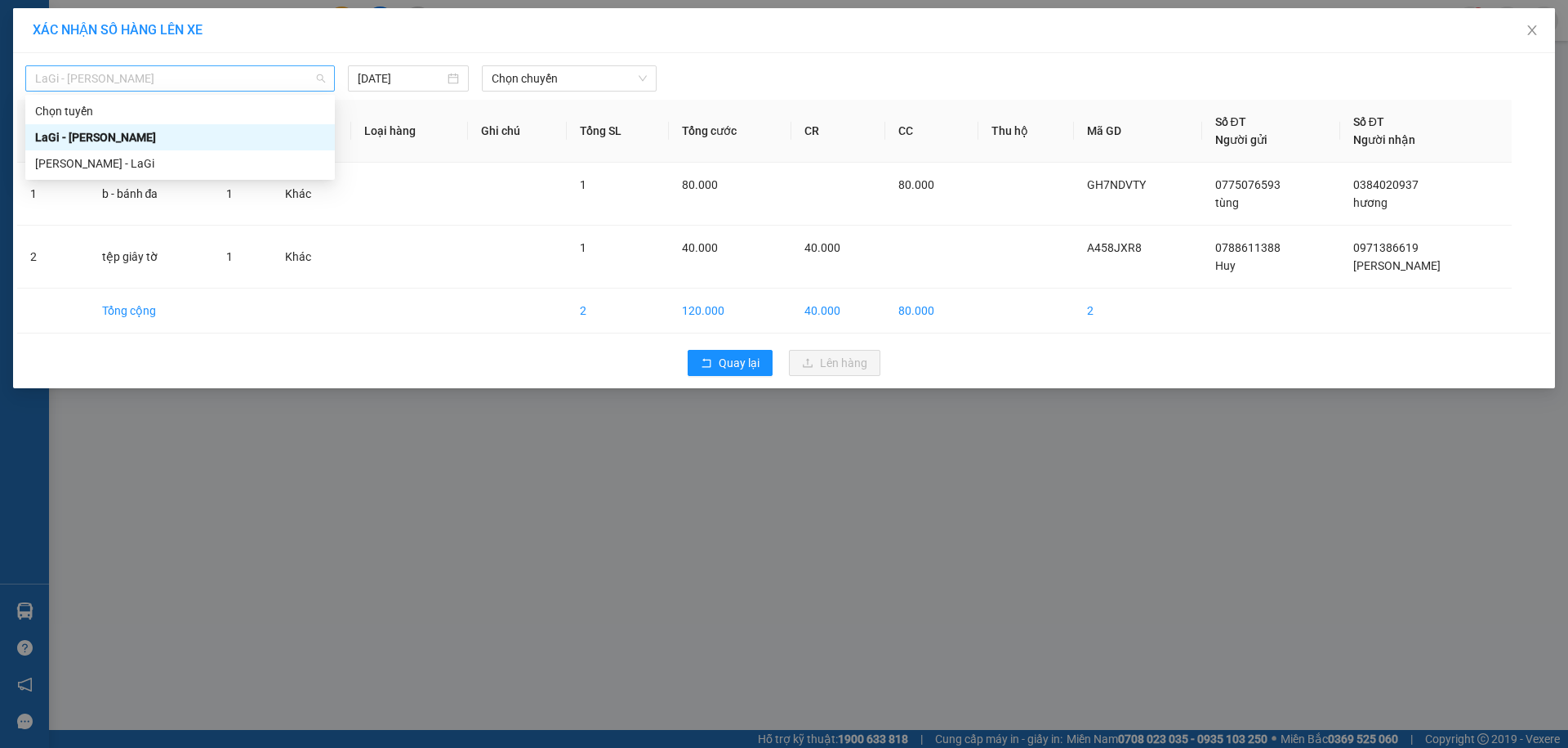
click at [261, 69] on span "LaGi - [PERSON_NAME]" at bounding box center [180, 78] width 290 height 25
click at [224, 169] on div "[PERSON_NAME] - LaGi" at bounding box center [180, 164] width 290 height 18
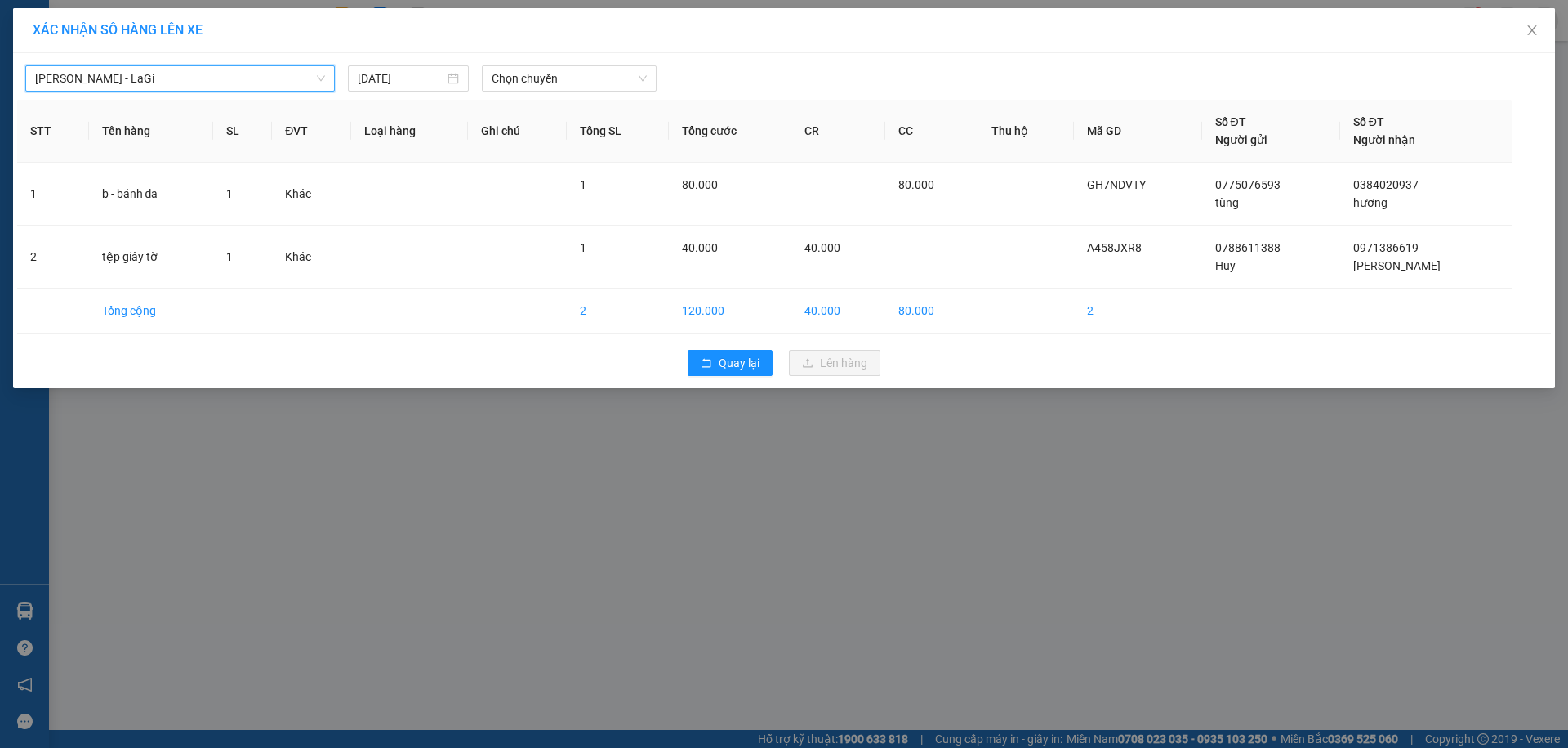
click at [549, 62] on div "[PERSON_NAME] - LaGi [PERSON_NAME] - [GEOGRAPHIC_DATA] [DATE] Chọn chuyến" at bounding box center [783, 74] width 1534 height 34
click at [549, 84] on span "Chọn chuyến" at bounding box center [569, 78] width 156 height 25
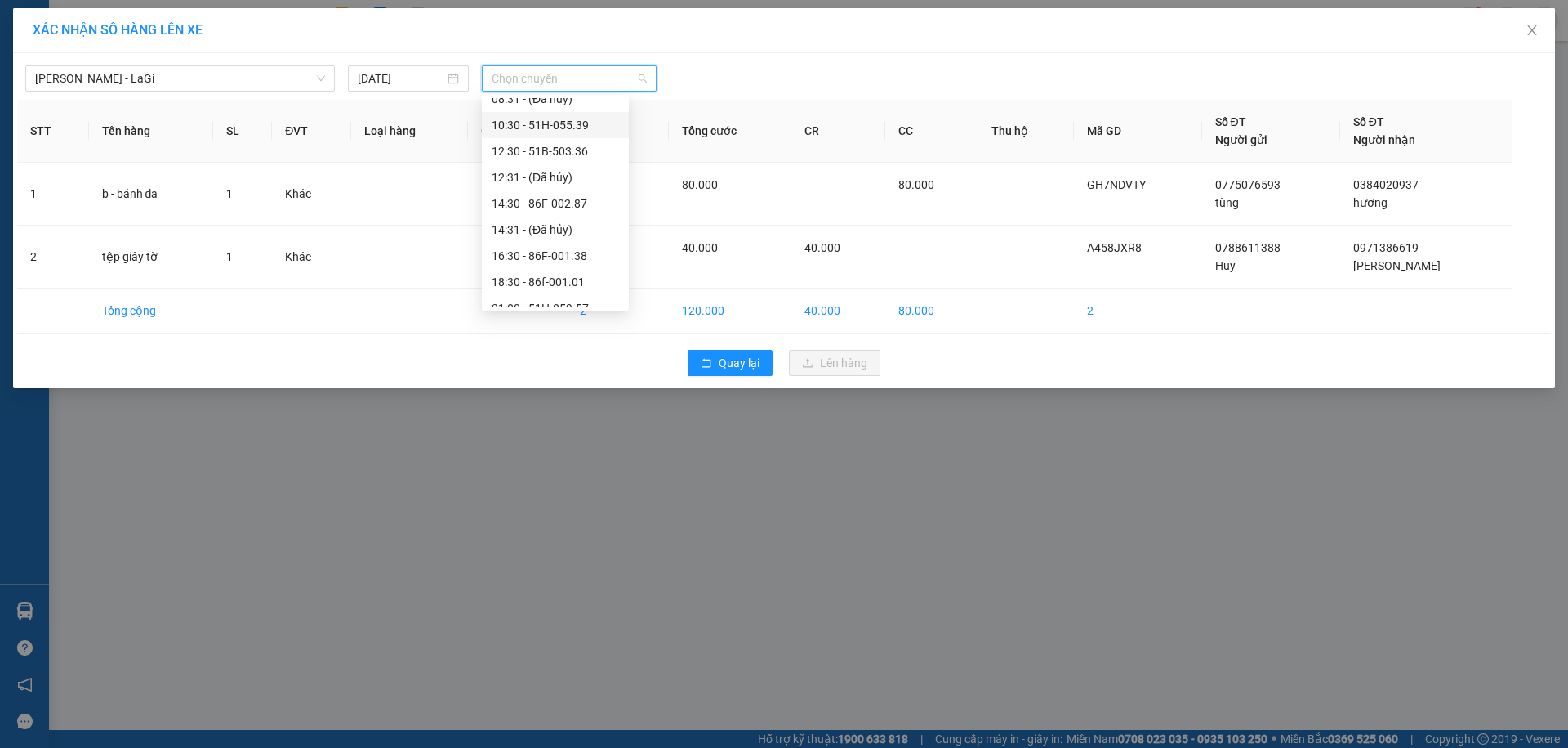
scroll to position [95, 0]
click at [585, 252] on div "16:30 - 86F-001.38" at bounding box center [555, 251] width 127 height 18
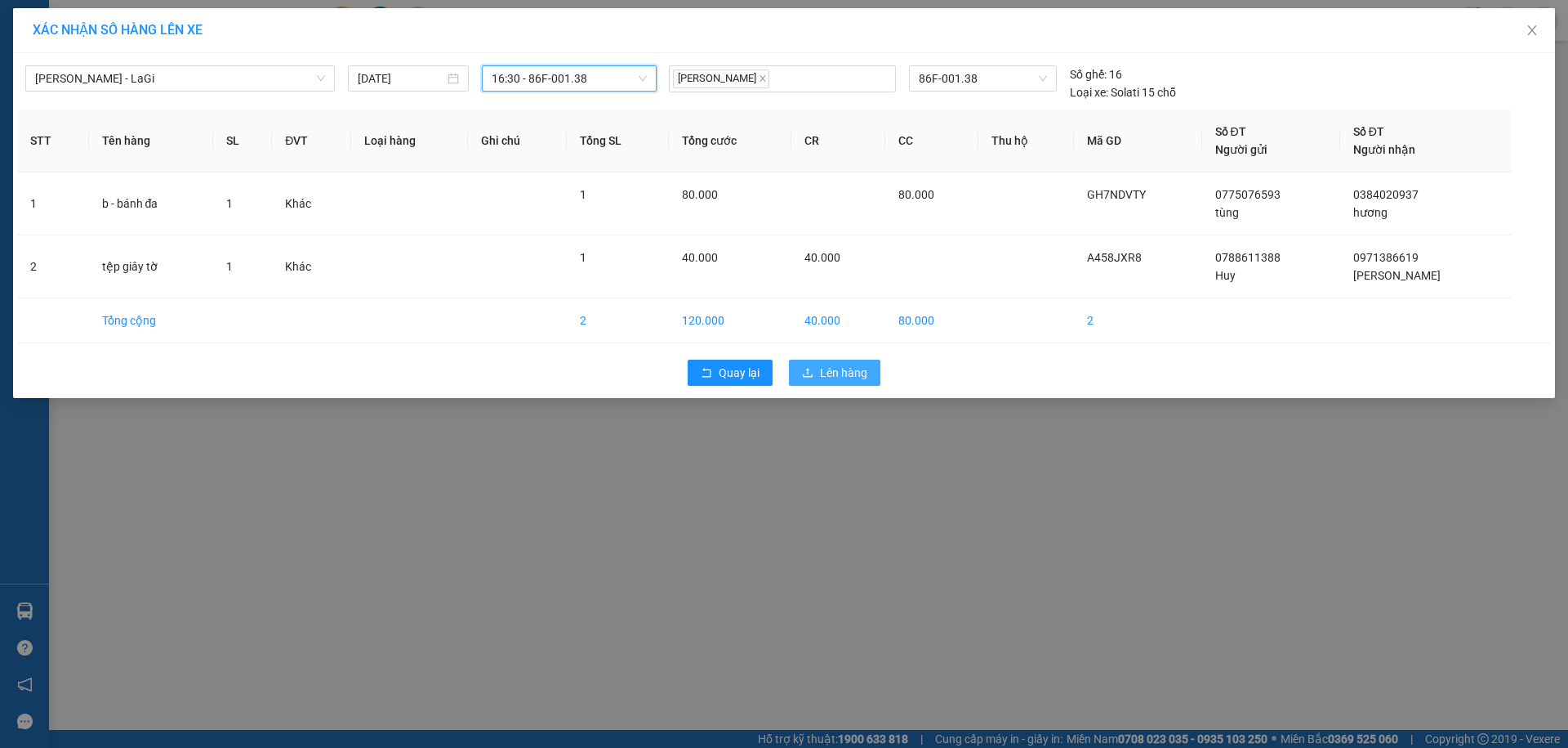
click at [841, 369] on span "Lên hàng" at bounding box center [844, 373] width 47 height 18
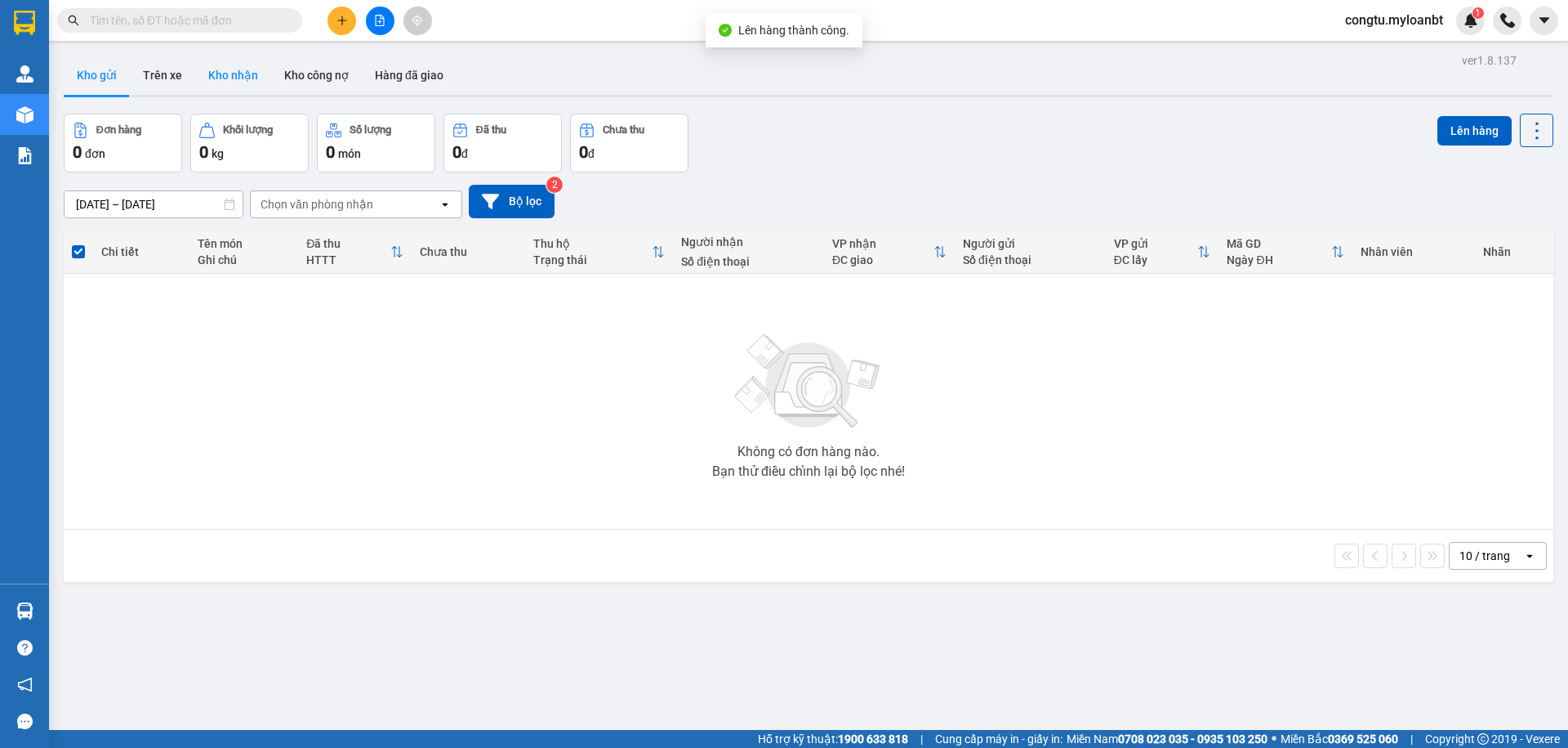
click at [257, 81] on button "Kho nhận" at bounding box center [232, 75] width 76 height 39
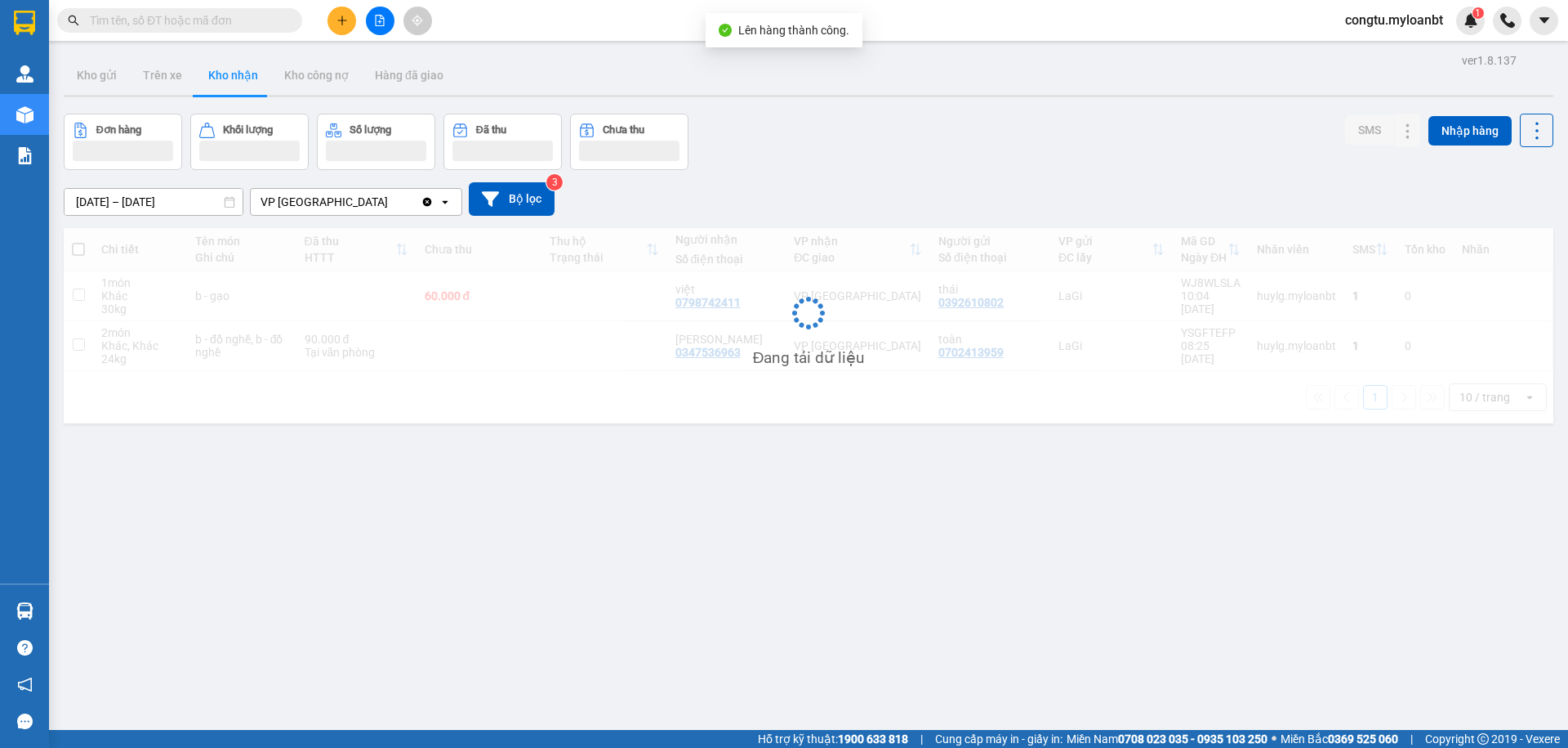
click at [889, 161] on div "Đơn hàng Khối lượng Số lượng Đã thu Chưa thu SMS Nhập hàng" at bounding box center [809, 141] width 1490 height 56
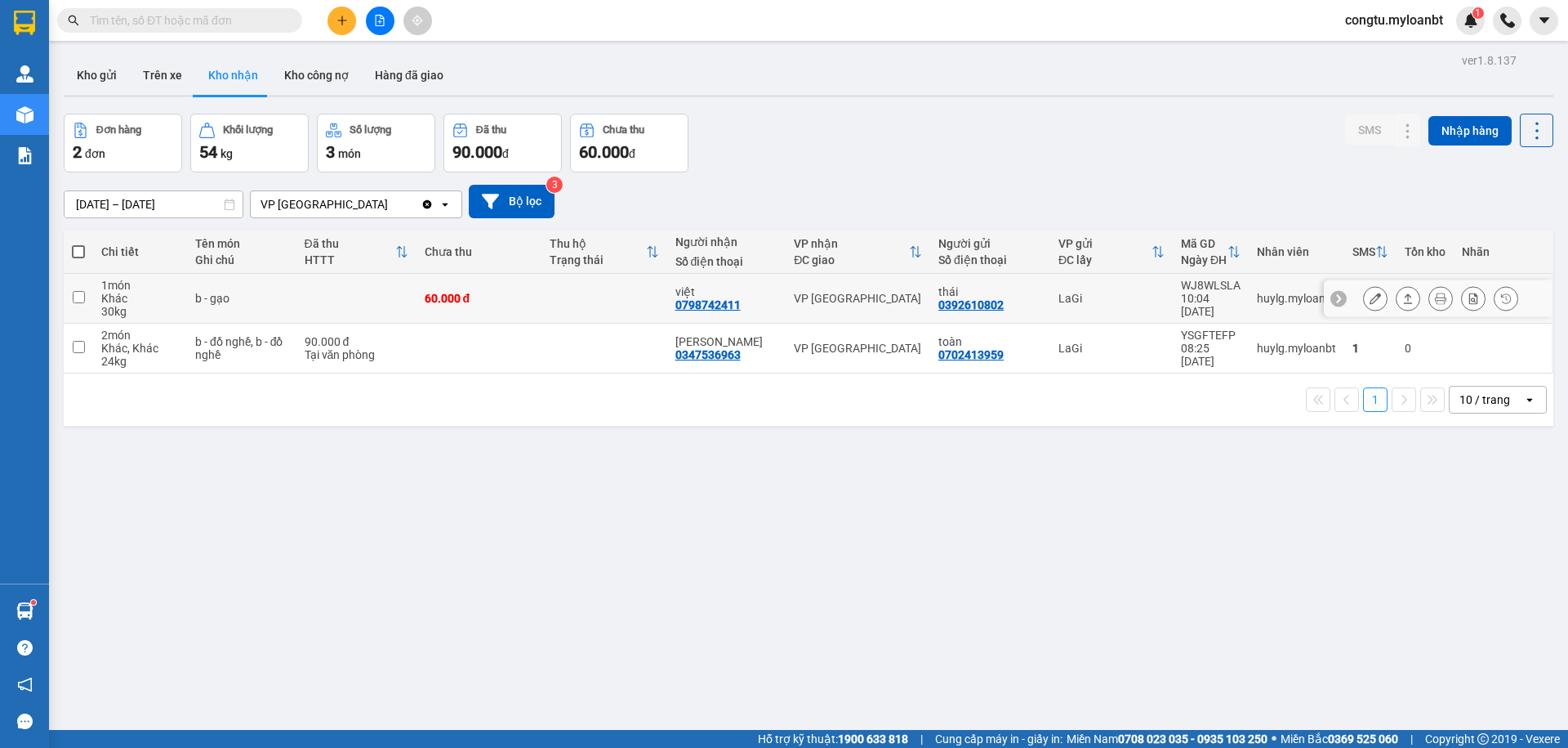
click at [1403, 298] on icon at bounding box center [1408, 299] width 12 height 12
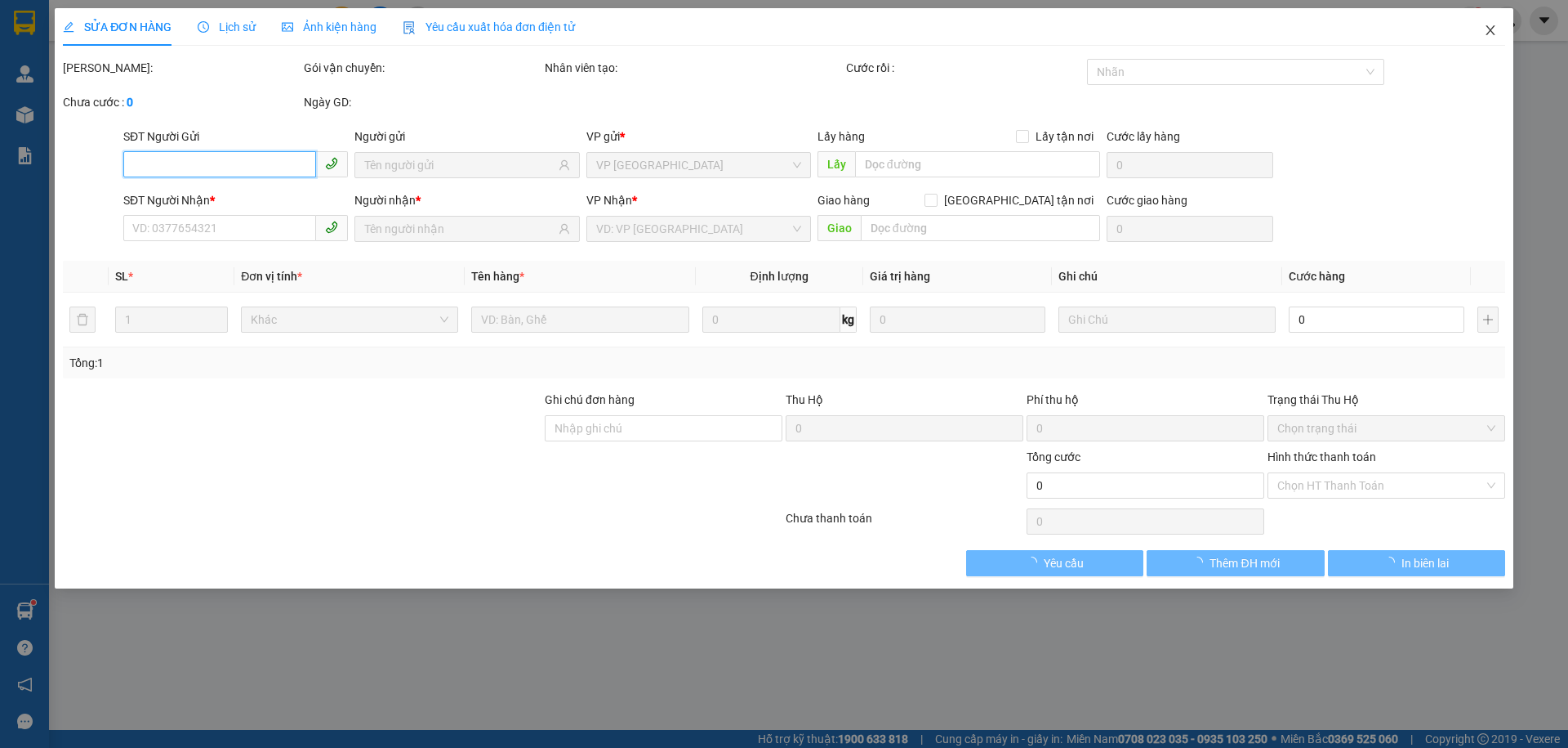
type input "0392610802"
type input "thái"
type input "0798742411"
type input "việt"
type input "60.000"
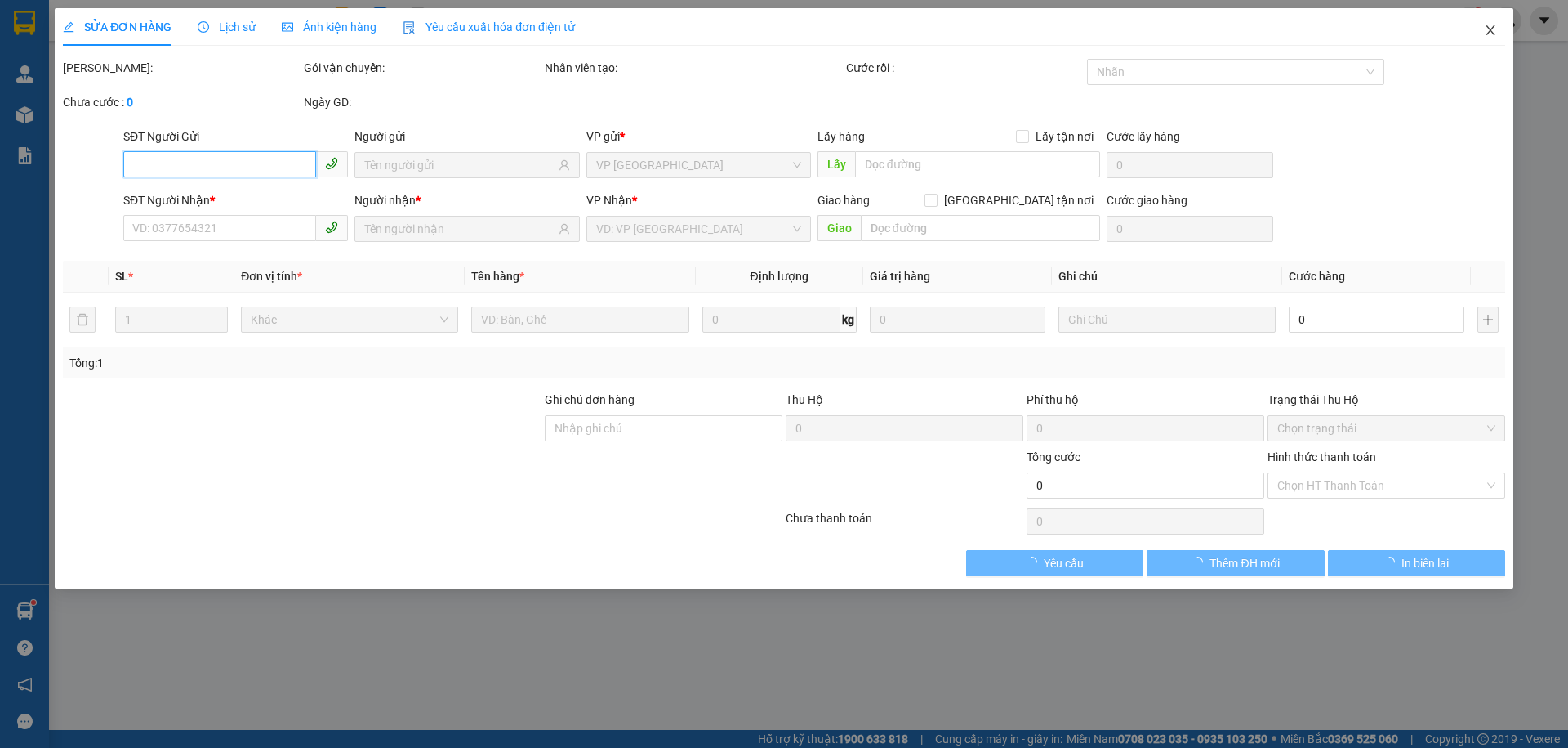
type input "60.000"
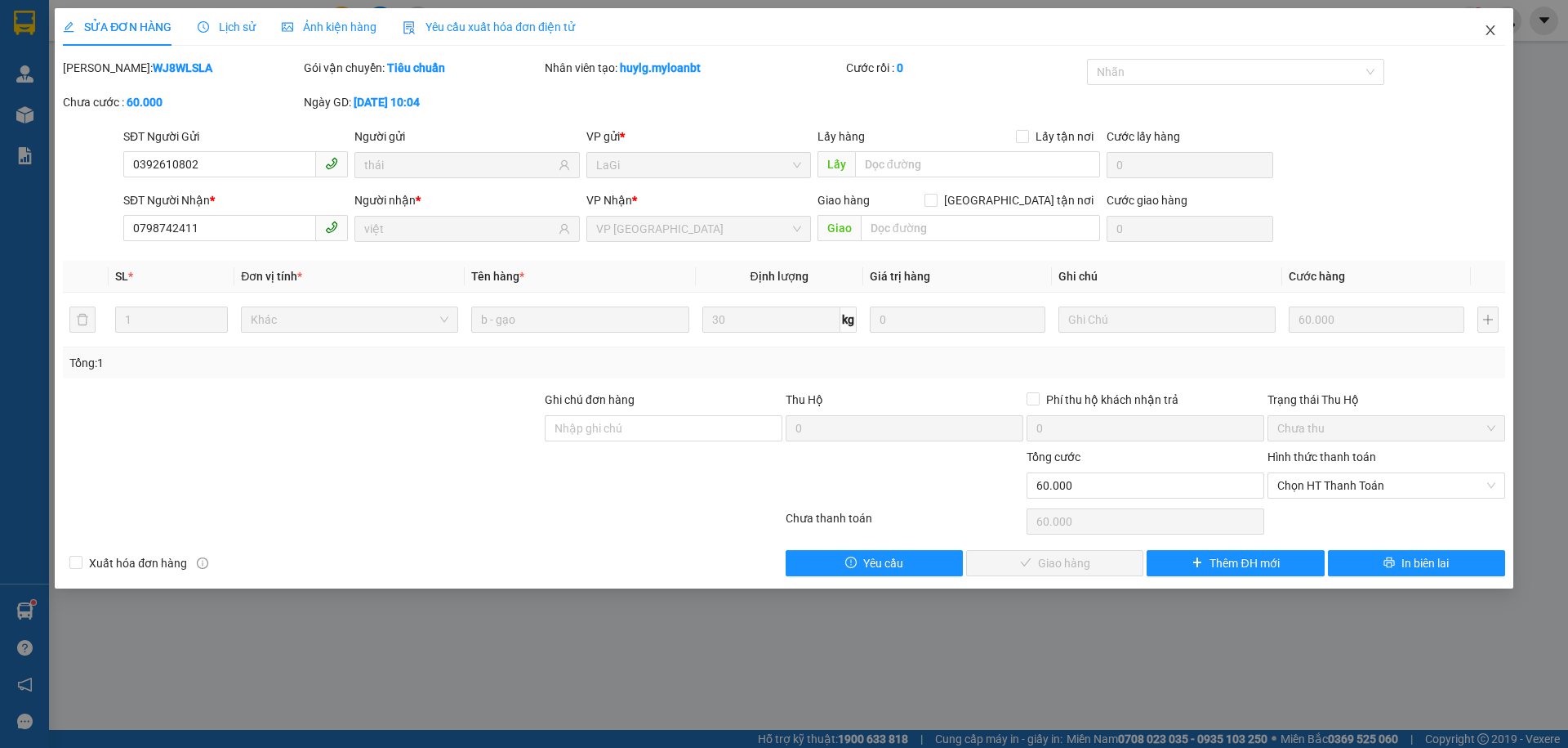
click at [1488, 29] on icon "close" at bounding box center [1490, 30] width 13 height 13
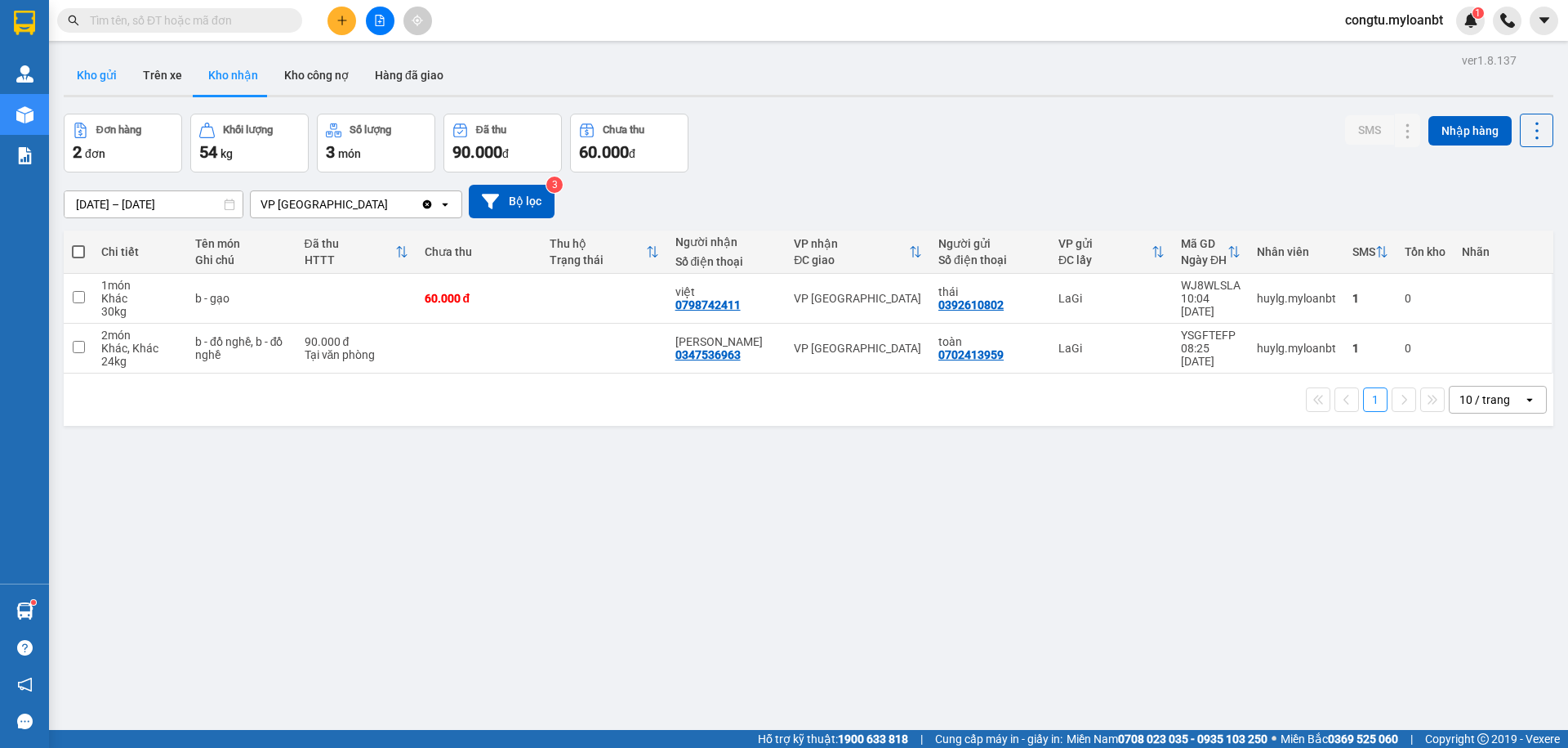
click at [106, 82] on button "Kho gửi" at bounding box center [97, 75] width 66 height 39
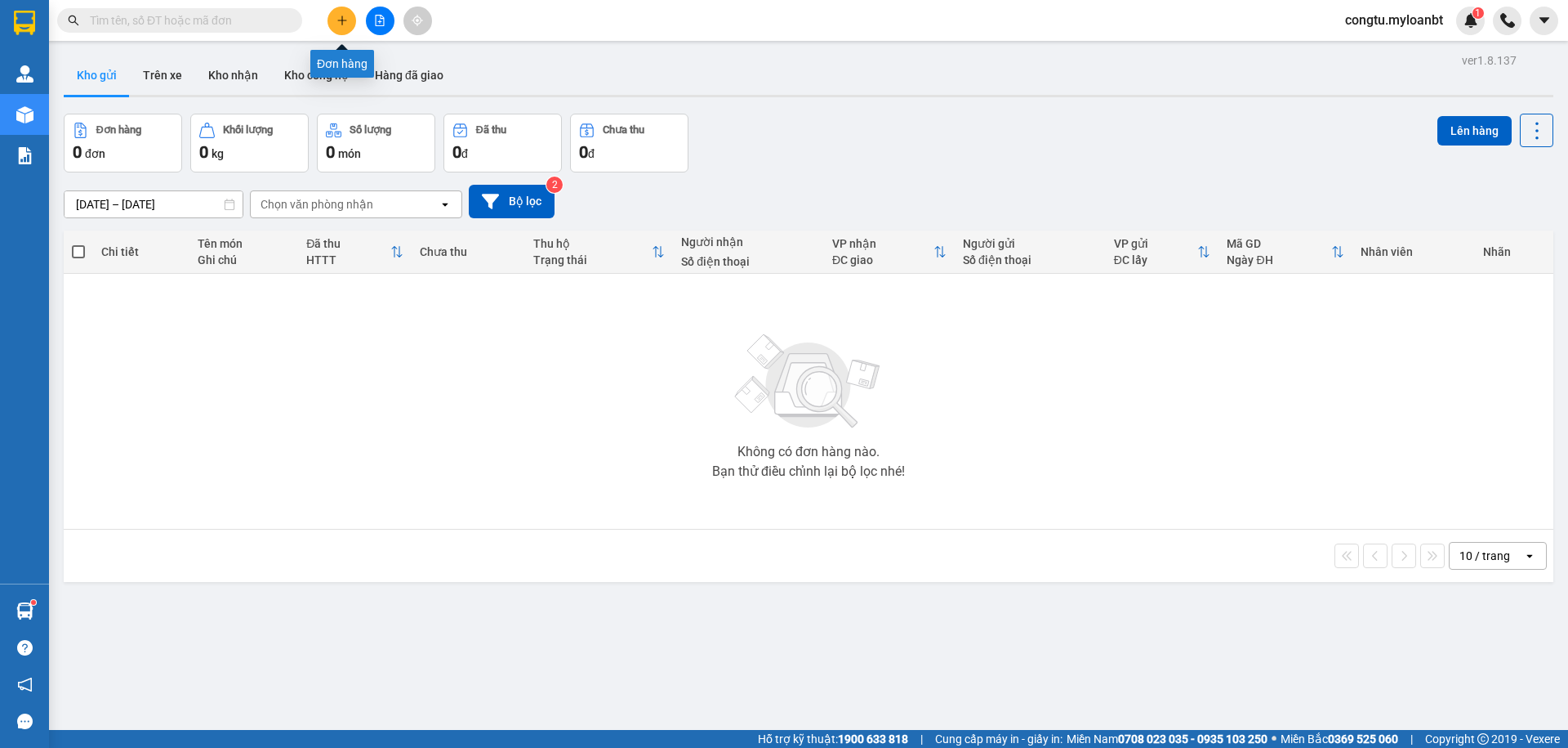
click at [340, 18] on icon "plus" at bounding box center [343, 21] width 12 height 12
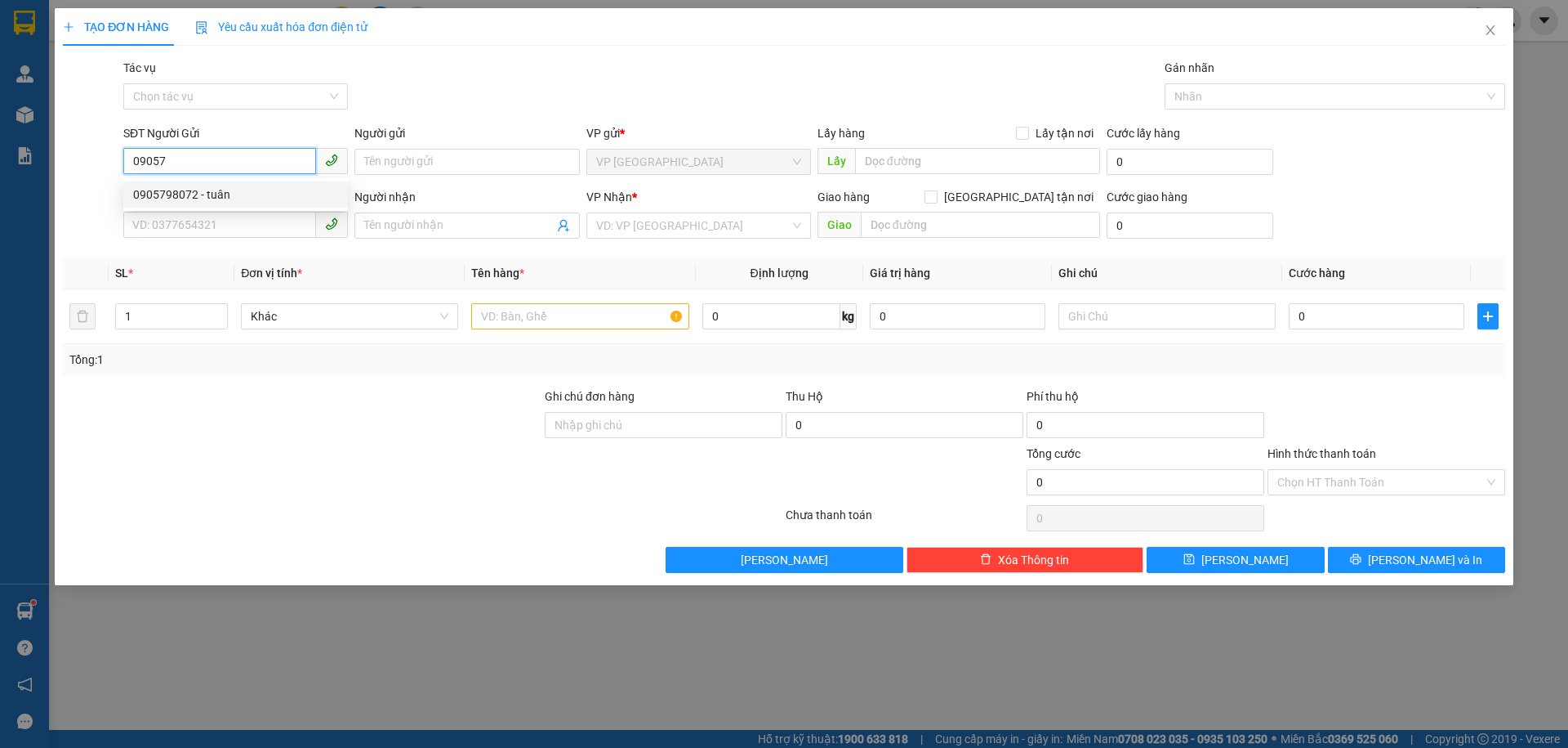
click at [205, 189] on div "0905798072 - tuân" at bounding box center [235, 194] width 205 height 18
type input "0905798072"
type input "tuân"
type input "0396399079"
type input "quảng cáo 2D"
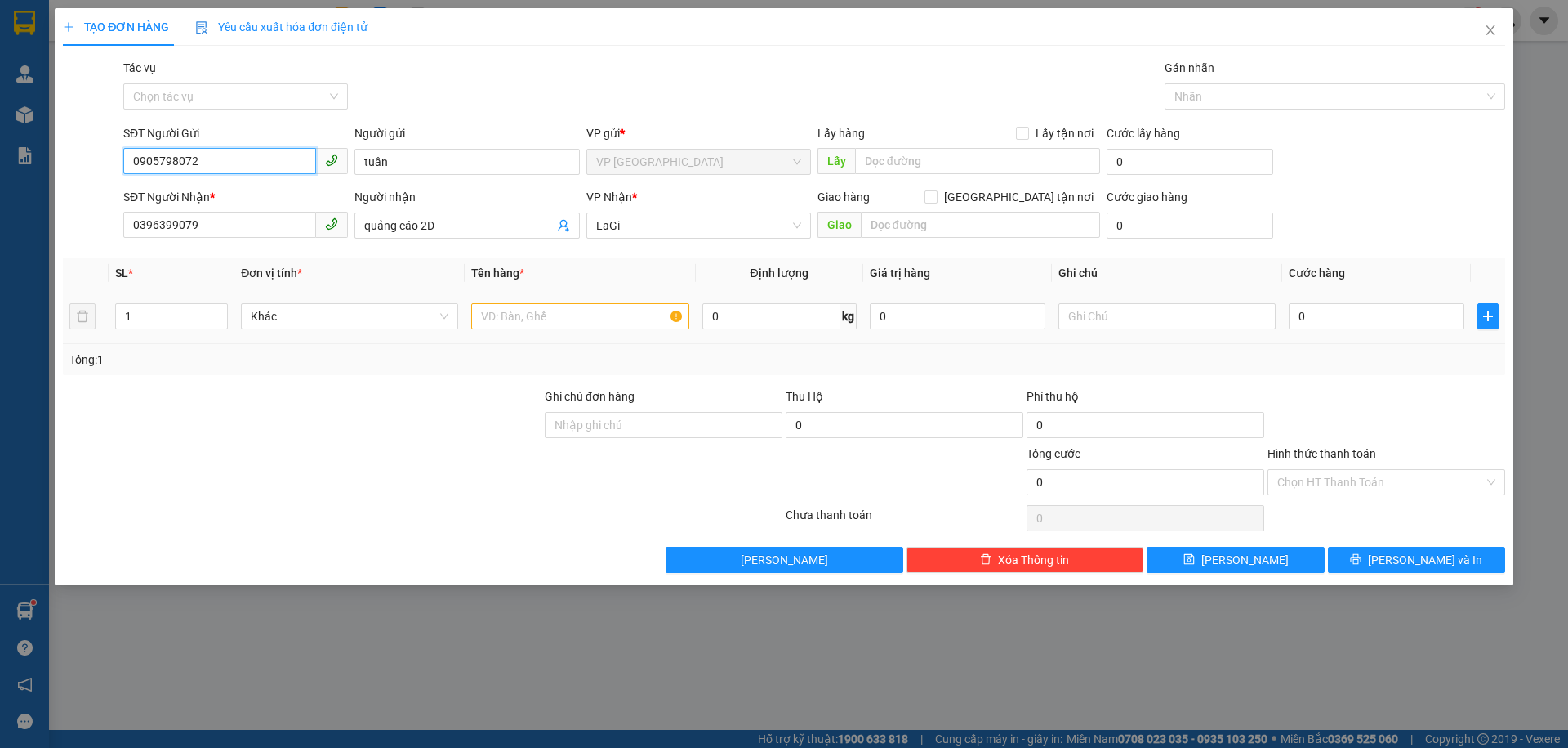
type input "0905798072"
click at [534, 308] on input "text" at bounding box center [580, 316] width 218 height 27
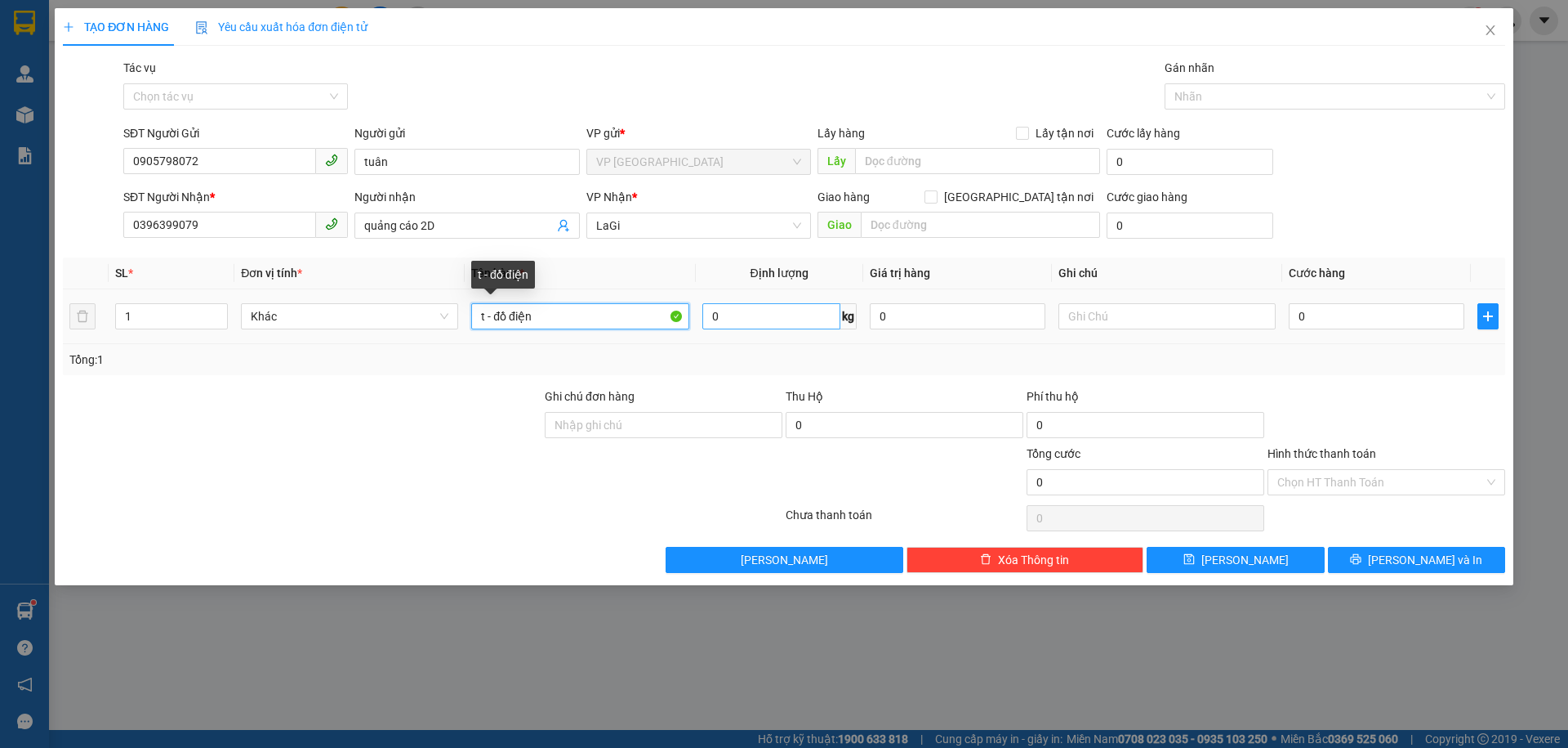
type input "t - đồ điện"
click at [749, 321] on input "0" at bounding box center [771, 316] width 138 height 27
type input "4.8"
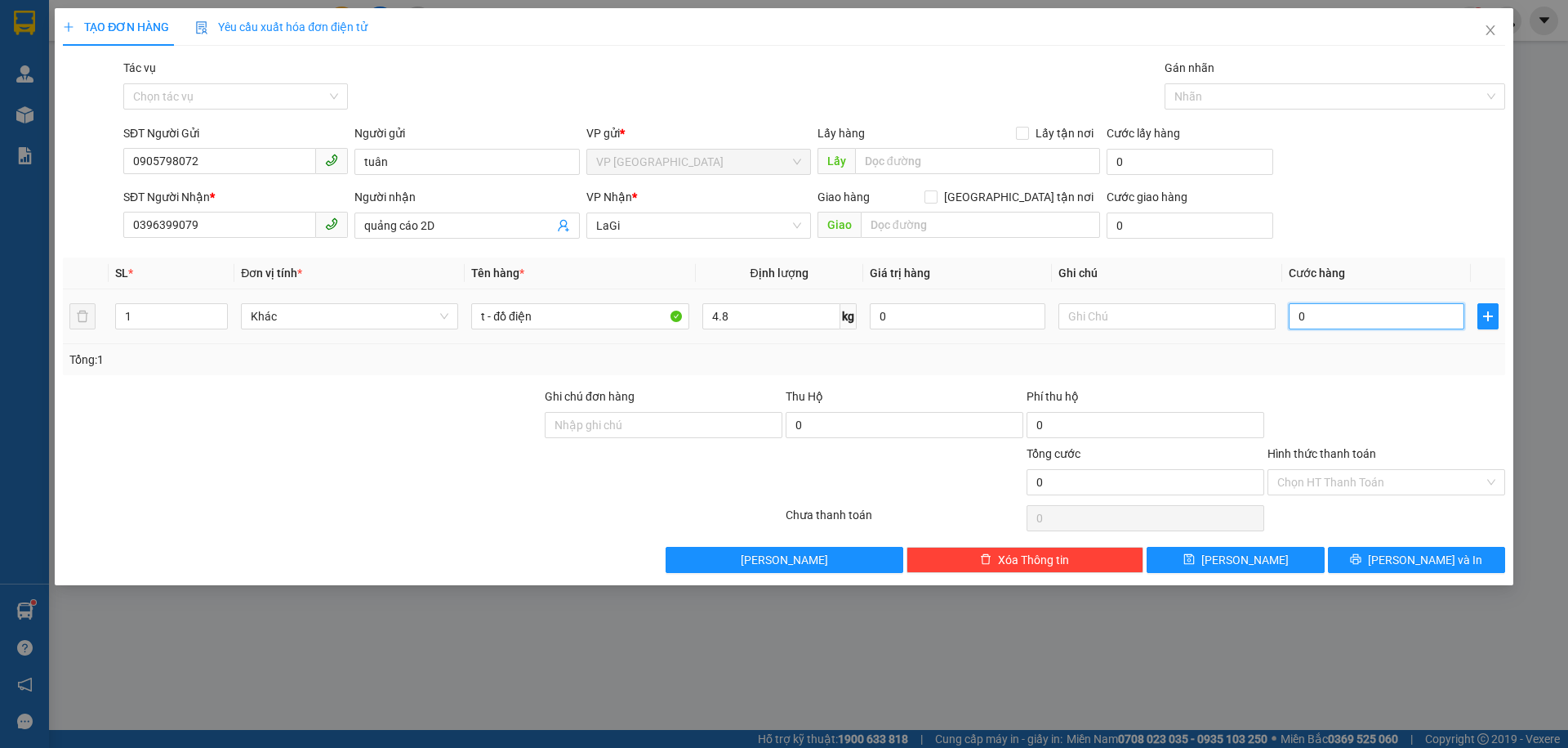
click at [1372, 319] on input "0" at bounding box center [1377, 316] width 175 height 27
type input "4"
type input "45"
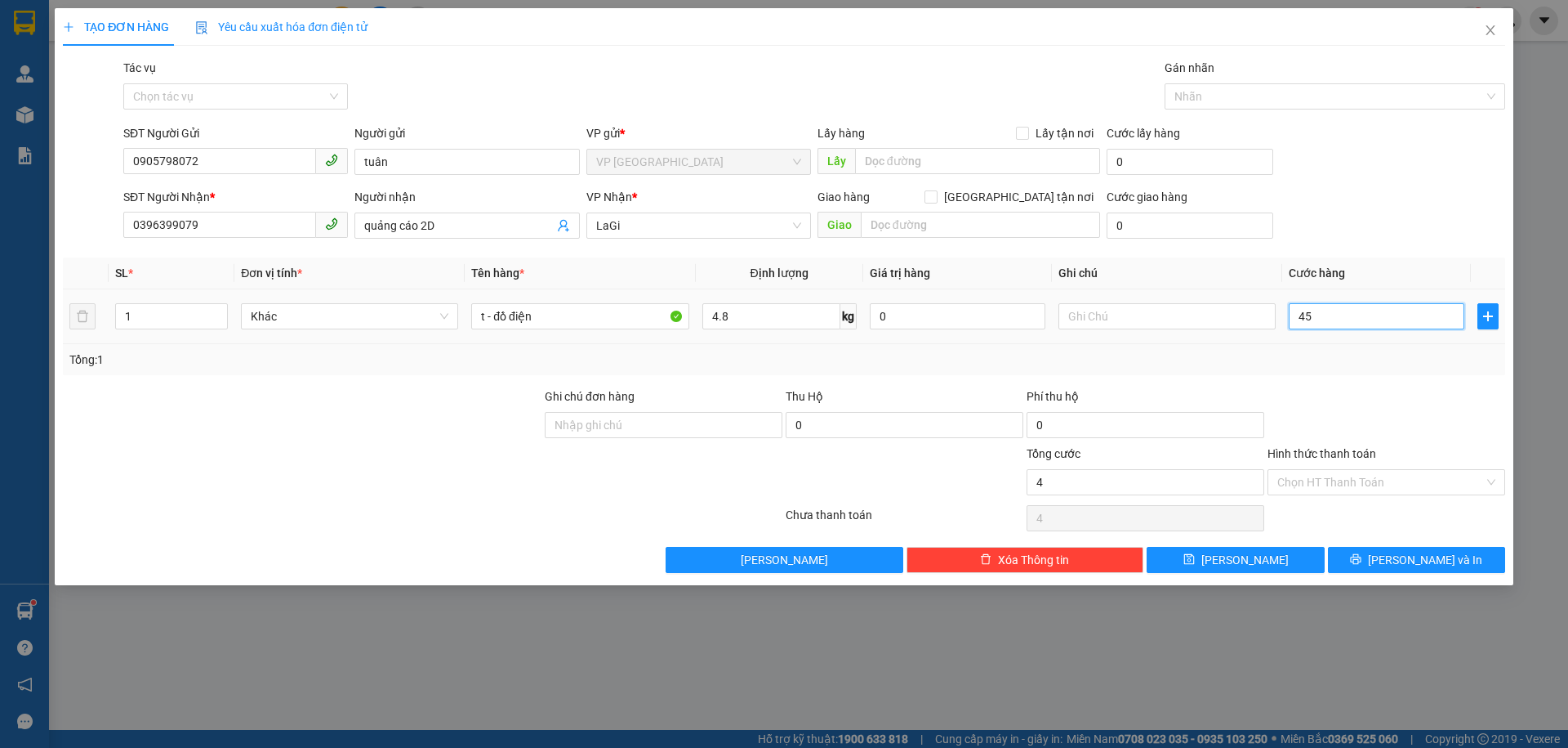
type input "45"
type input "4"
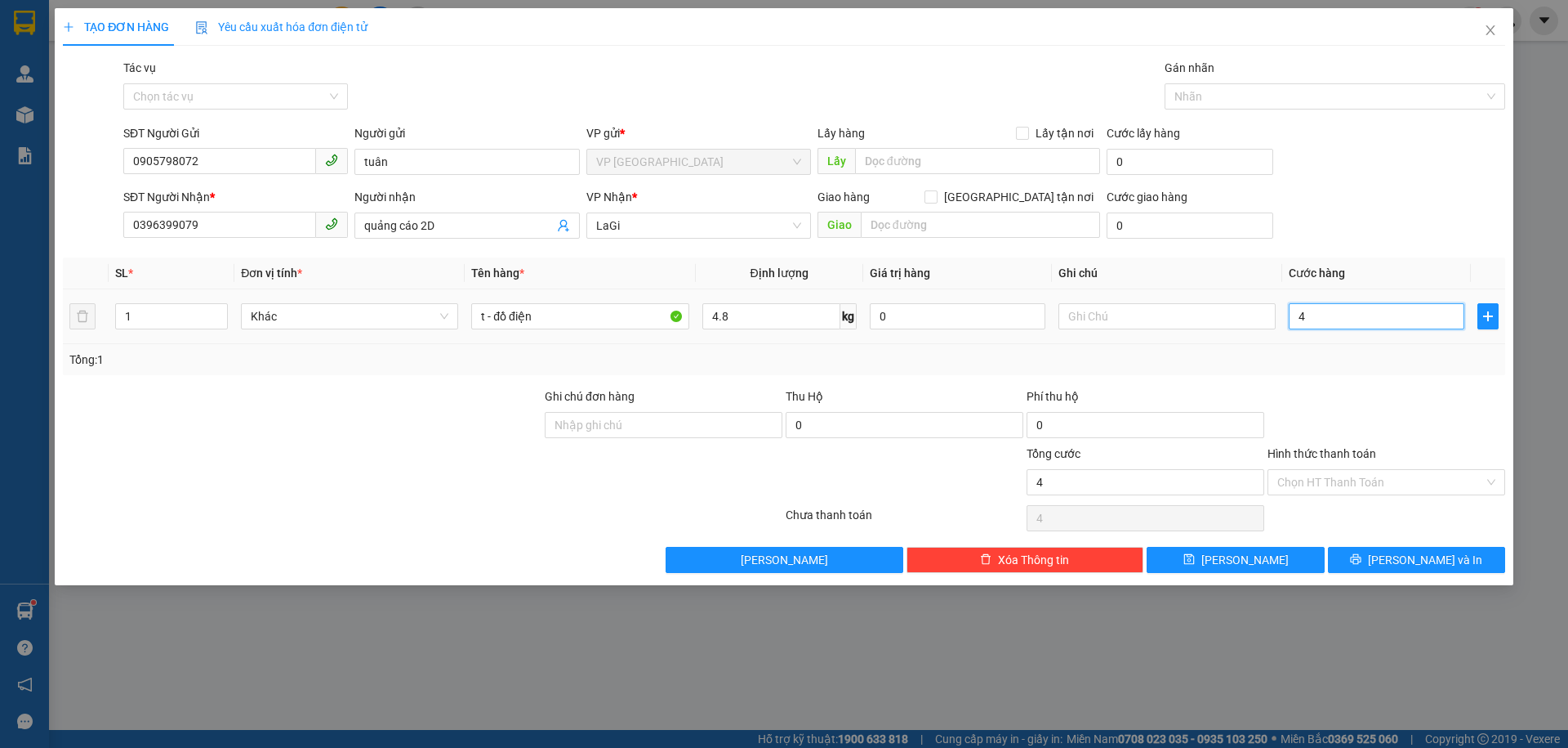
type input "0"
type input "05"
type input "5"
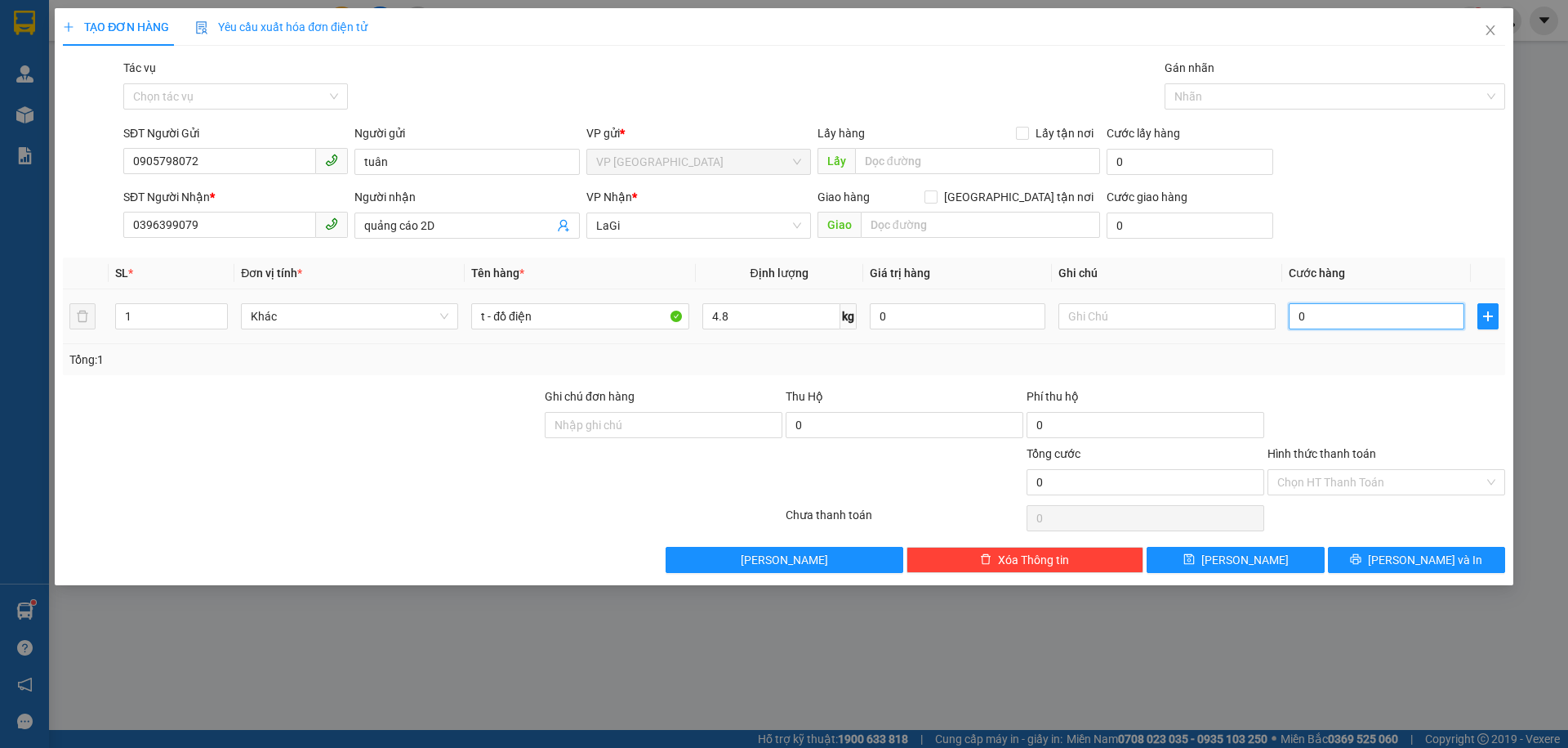
type input "5"
type input "050"
type input "50"
type input "50.000"
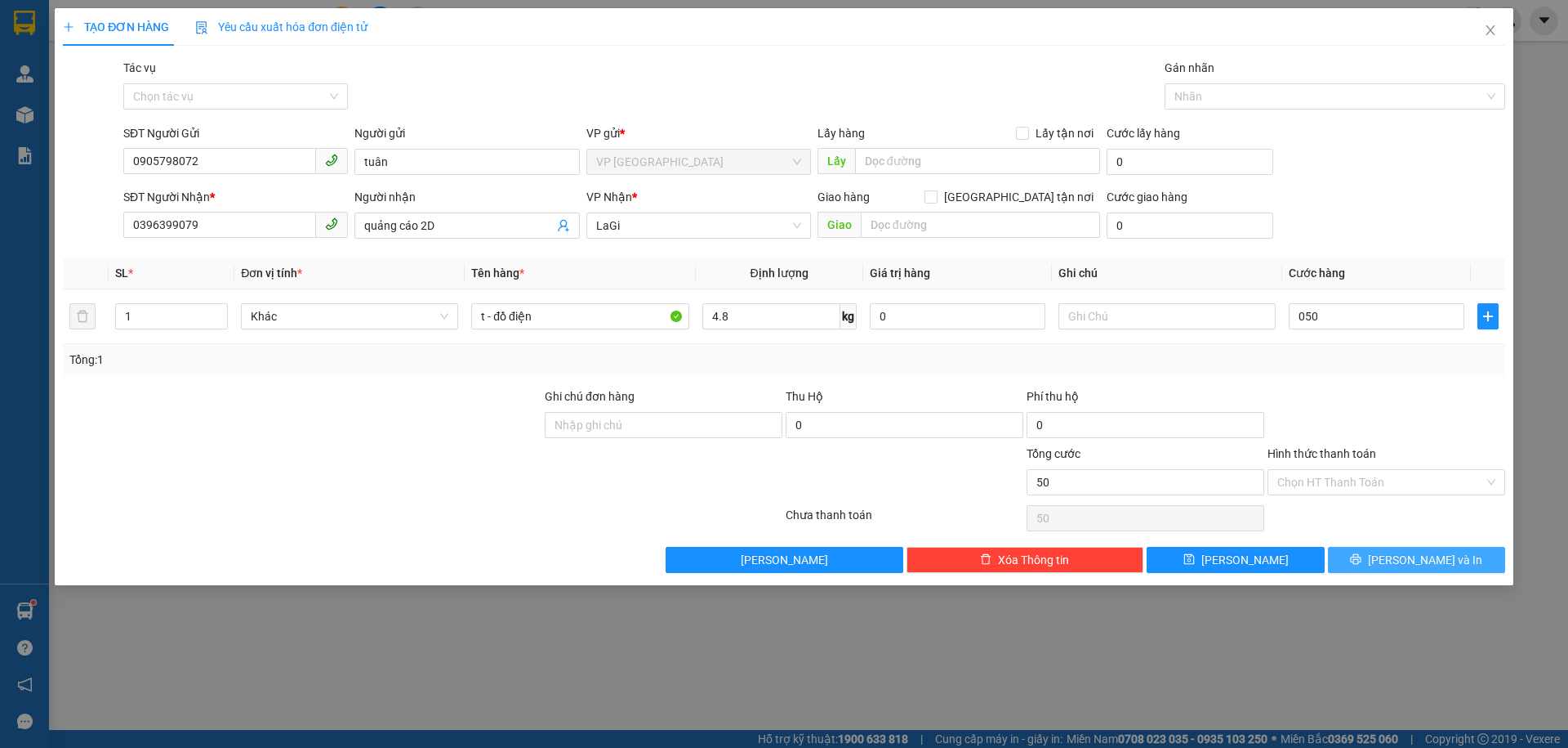
type input "50.000"
drag, startPoint x: 1432, startPoint y: 571, endPoint x: 1435, endPoint y: 561, distance: 10.4
click at [1433, 569] on button "[PERSON_NAME] và In" at bounding box center [1416, 560] width 177 height 27
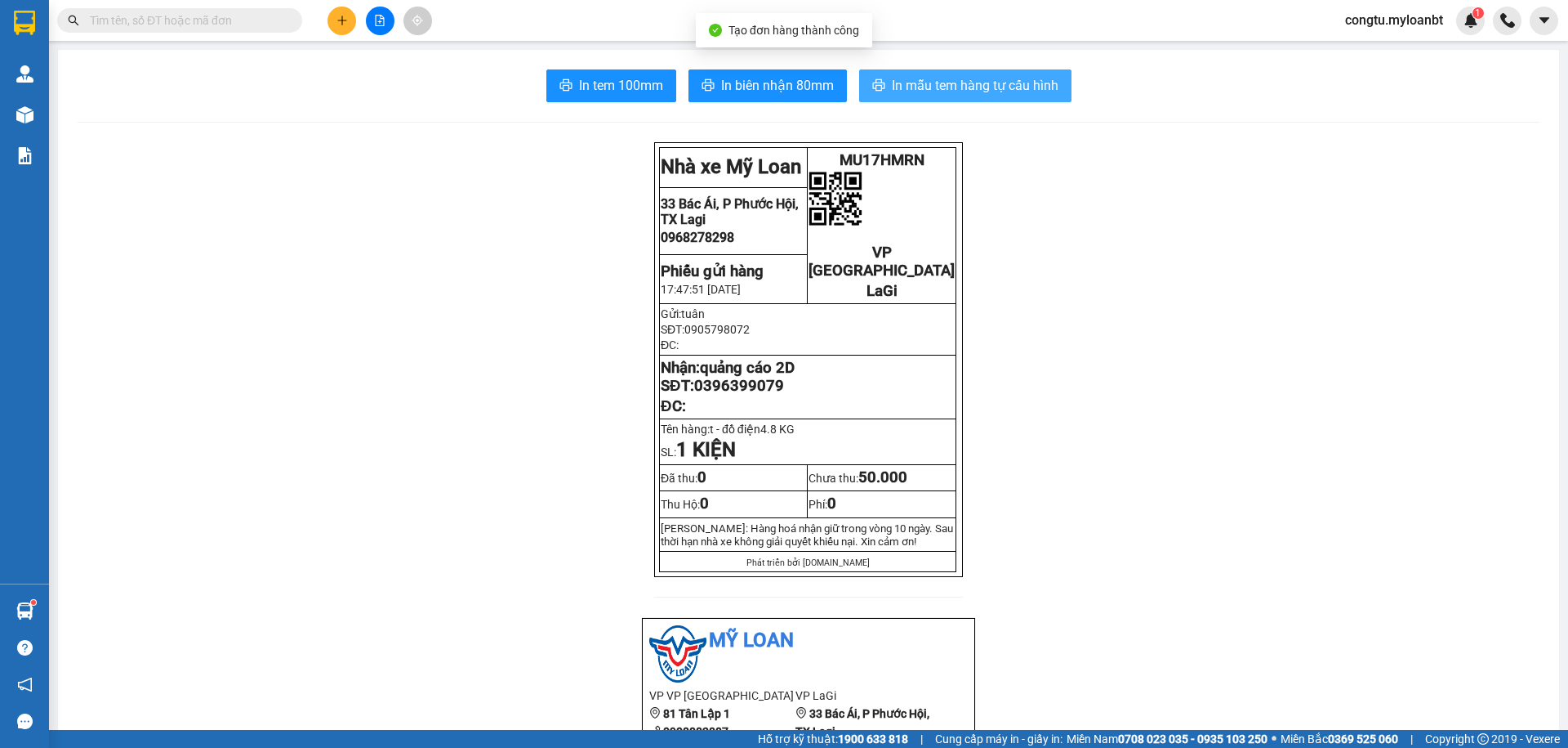
click at [919, 88] on span "In mẫu tem hàng tự cấu hình" at bounding box center [975, 85] width 166 height 21
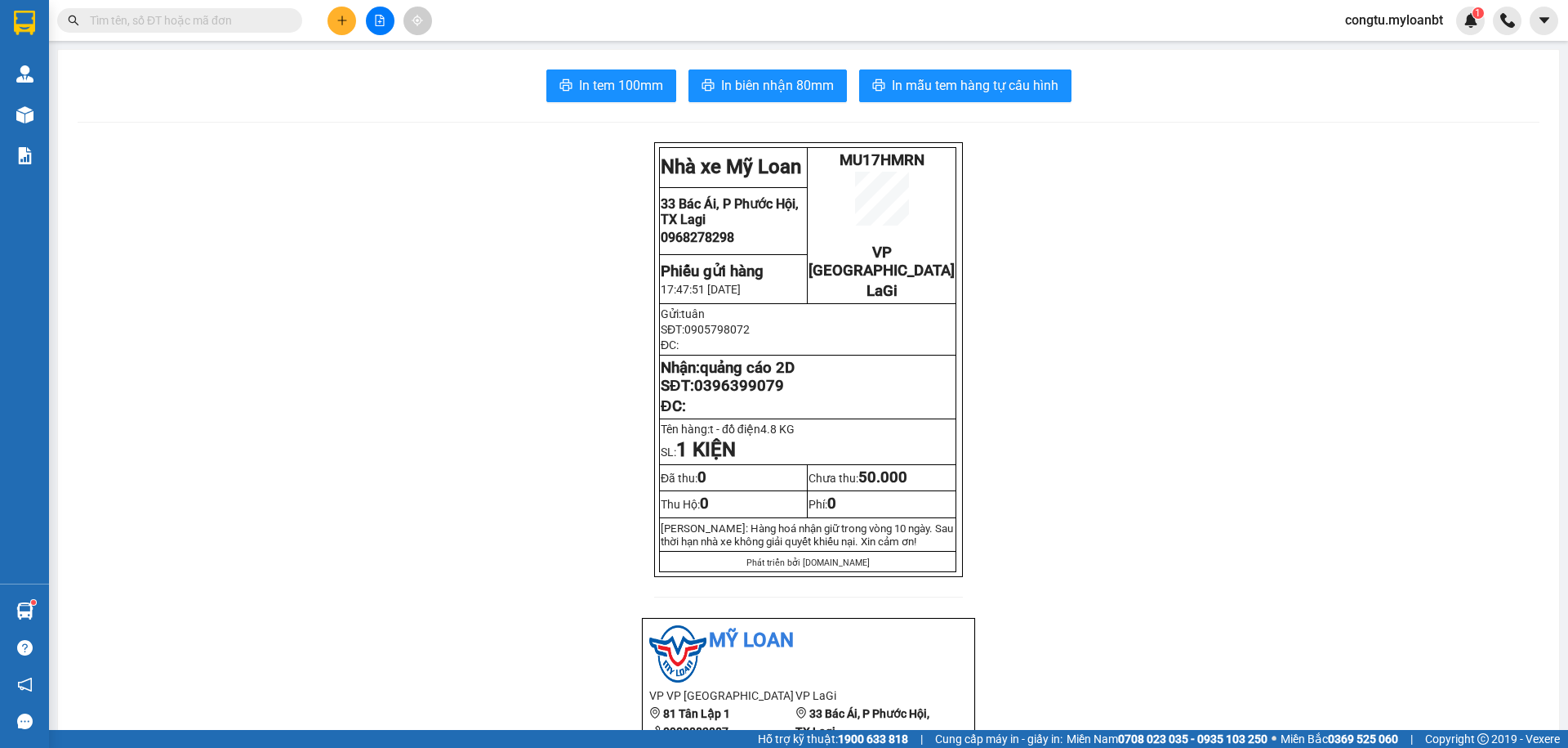
drag, startPoint x: 42, startPoint y: 611, endPoint x: 152, endPoint y: 601, distance: 110.5
click at [44, 610] on div "Hàng sắp về" at bounding box center [25, 610] width 49 height 36
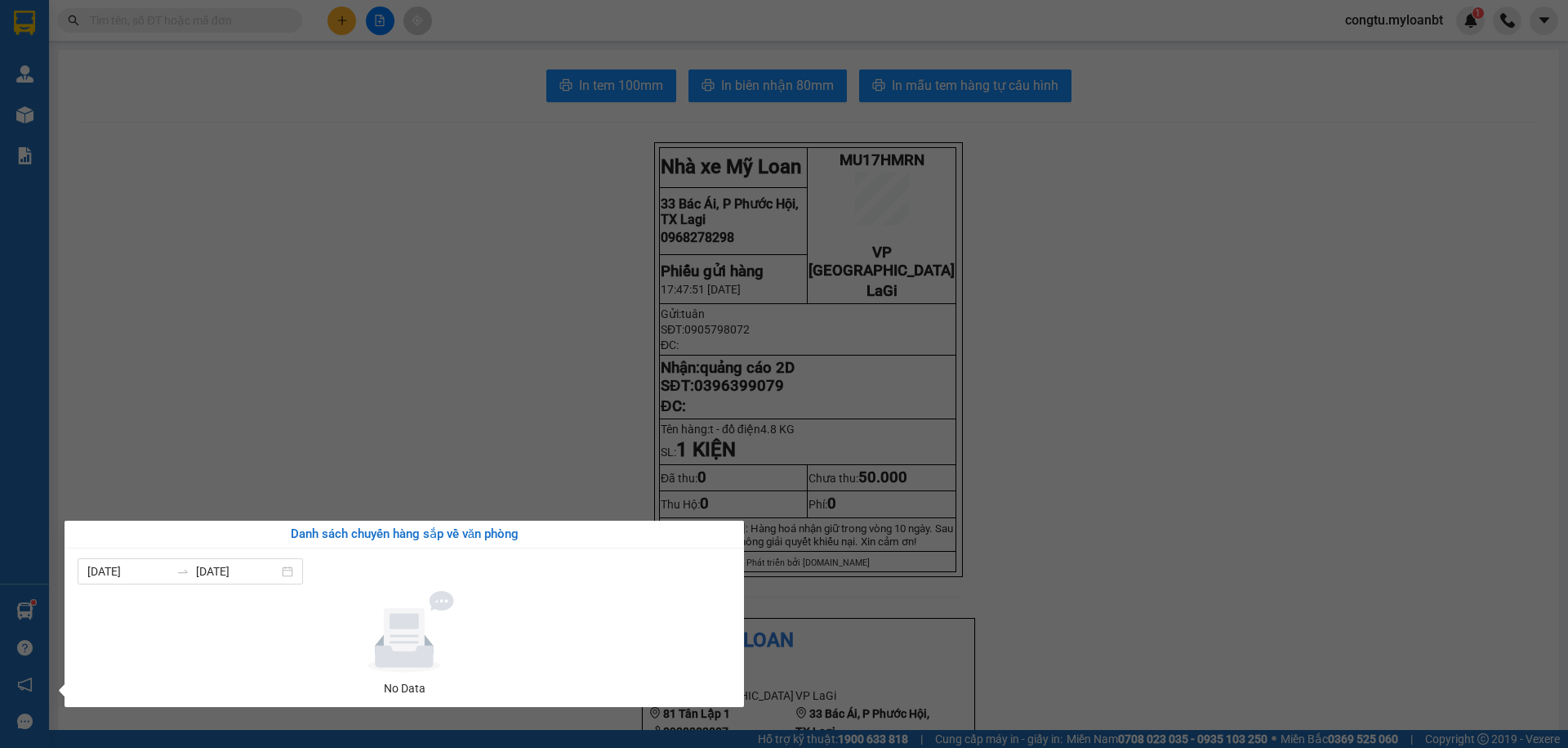
click at [357, 435] on section "Kết quả tìm kiếm ( 247 ) Bộ lọc Mã ĐH Trạng thái Món hàng Thu hộ Tổng cước Chưa…" at bounding box center [784, 374] width 1568 height 748
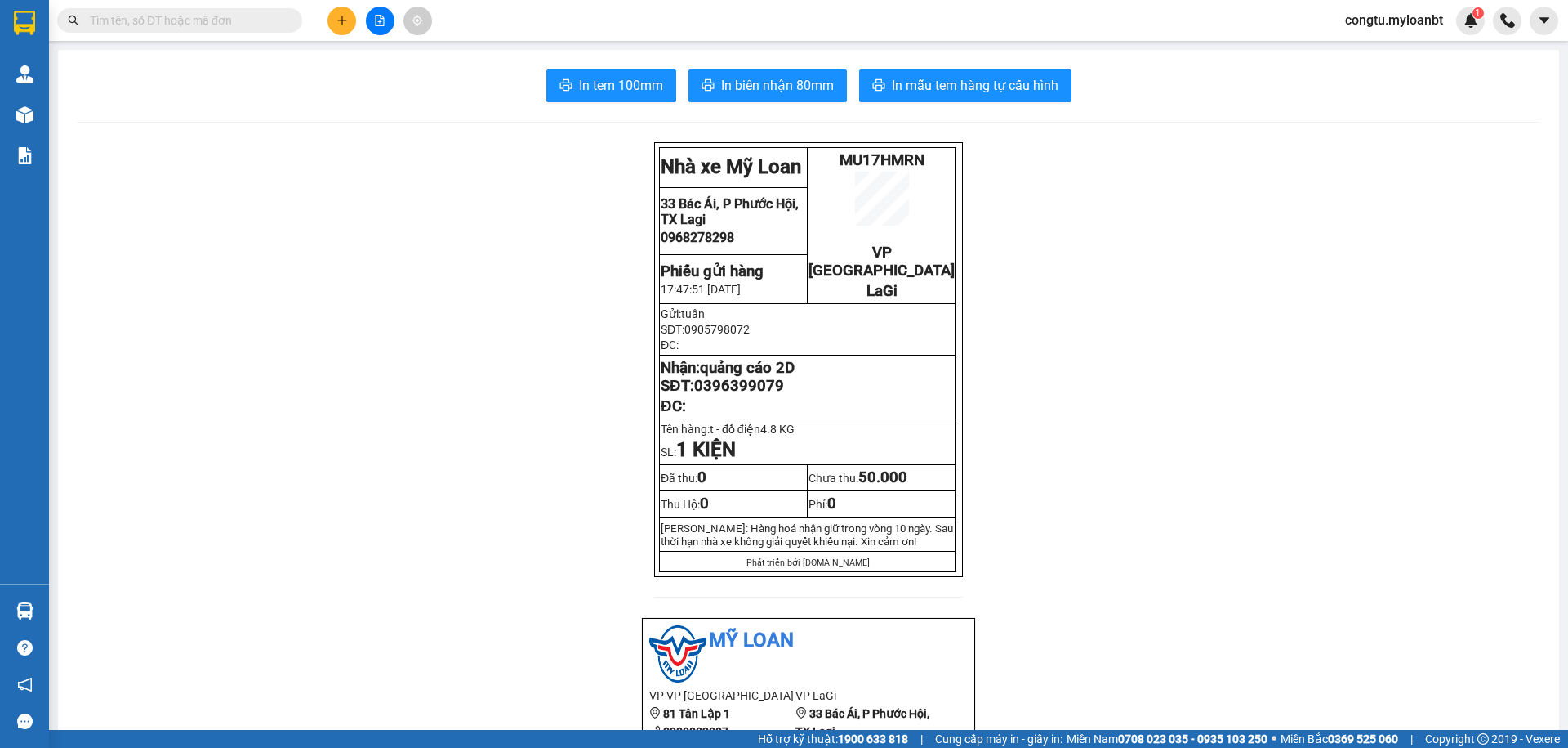
click at [340, 22] on icon "plus" at bounding box center [343, 21] width 12 height 12
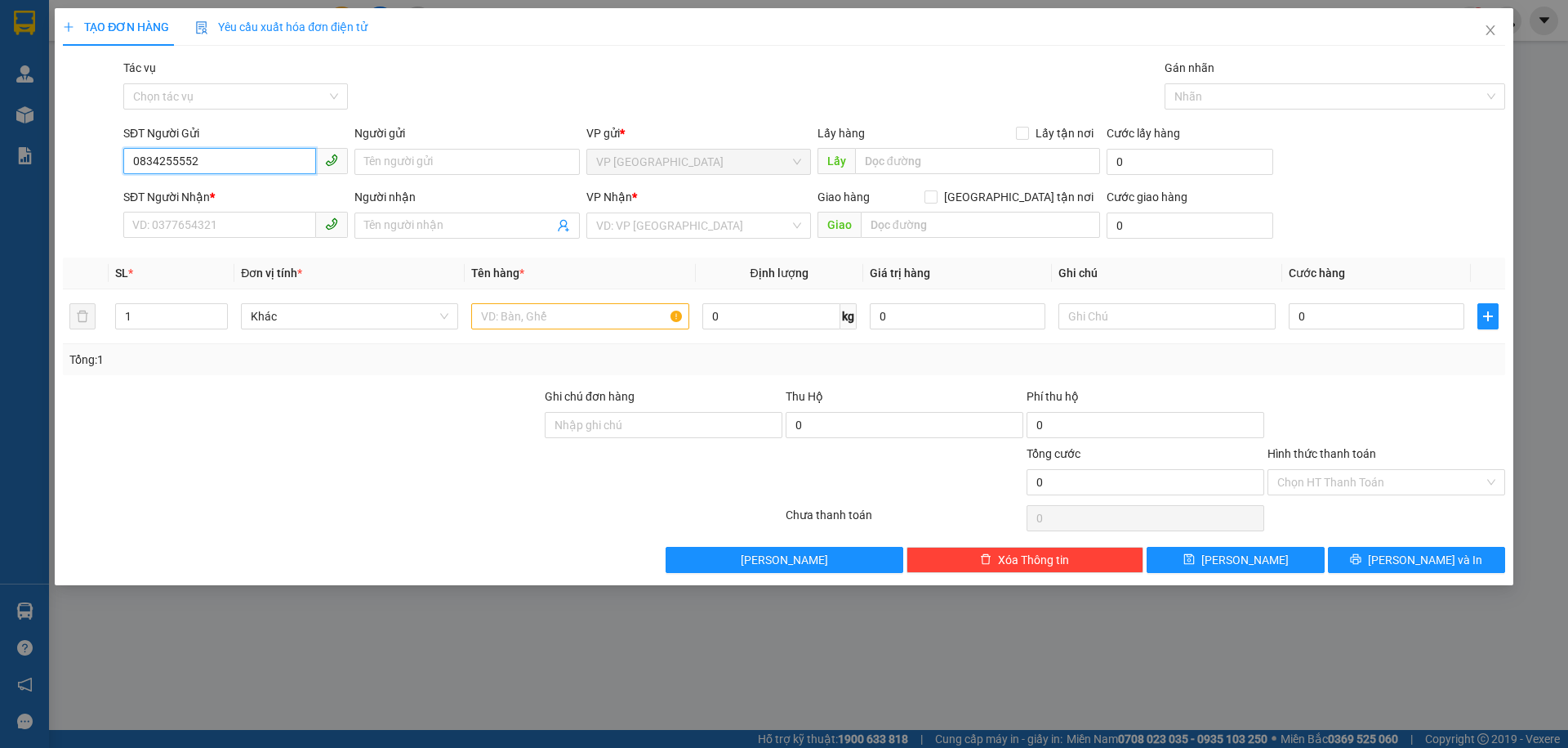
click at [229, 164] on input "0834255552" at bounding box center [220, 161] width 193 height 27
type input "0834255552"
click at [416, 164] on input "Người gửi" at bounding box center [467, 162] width 225 height 27
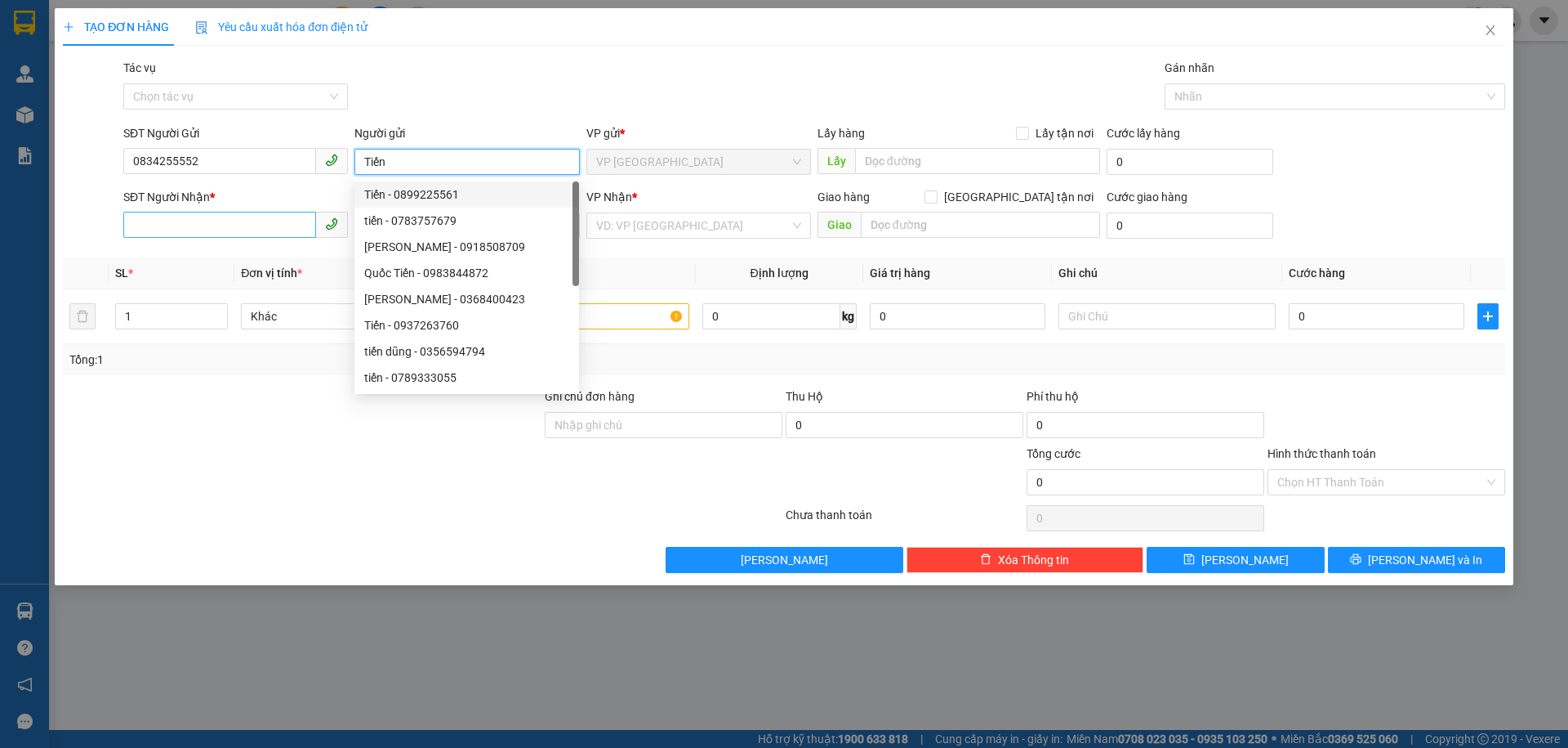
type input "Tiến"
click at [212, 234] on input "SĐT Người Nhận *" at bounding box center [220, 225] width 193 height 27
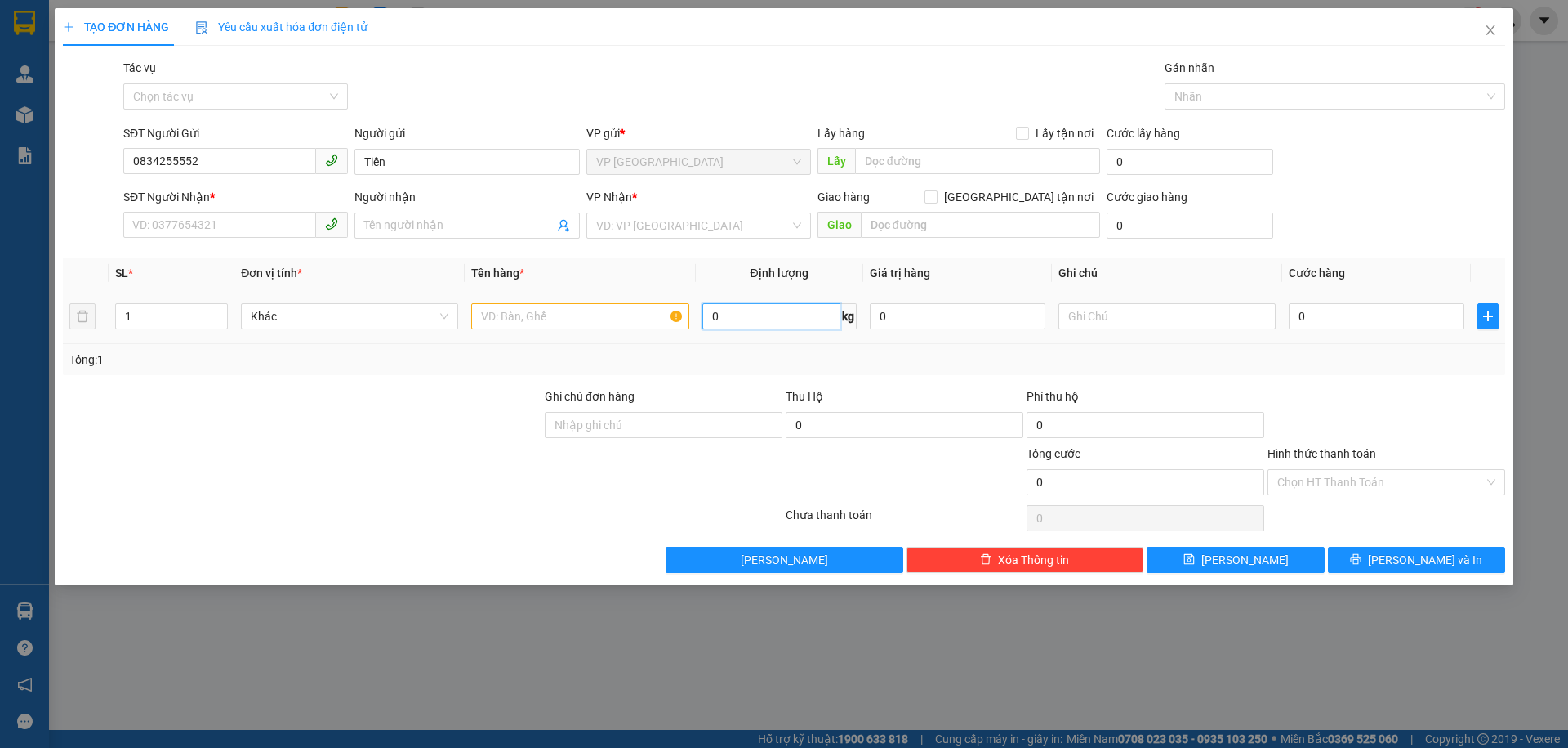
drag, startPoint x: 748, startPoint y: 322, endPoint x: 724, endPoint y: 319, distance: 24.2
click at [748, 321] on input "0" at bounding box center [771, 316] width 138 height 27
click at [510, 321] on input "text" at bounding box center [580, 316] width 218 height 27
type input "t - thiết"
click at [228, 228] on input "SĐT Người Nhận *" at bounding box center [220, 225] width 193 height 27
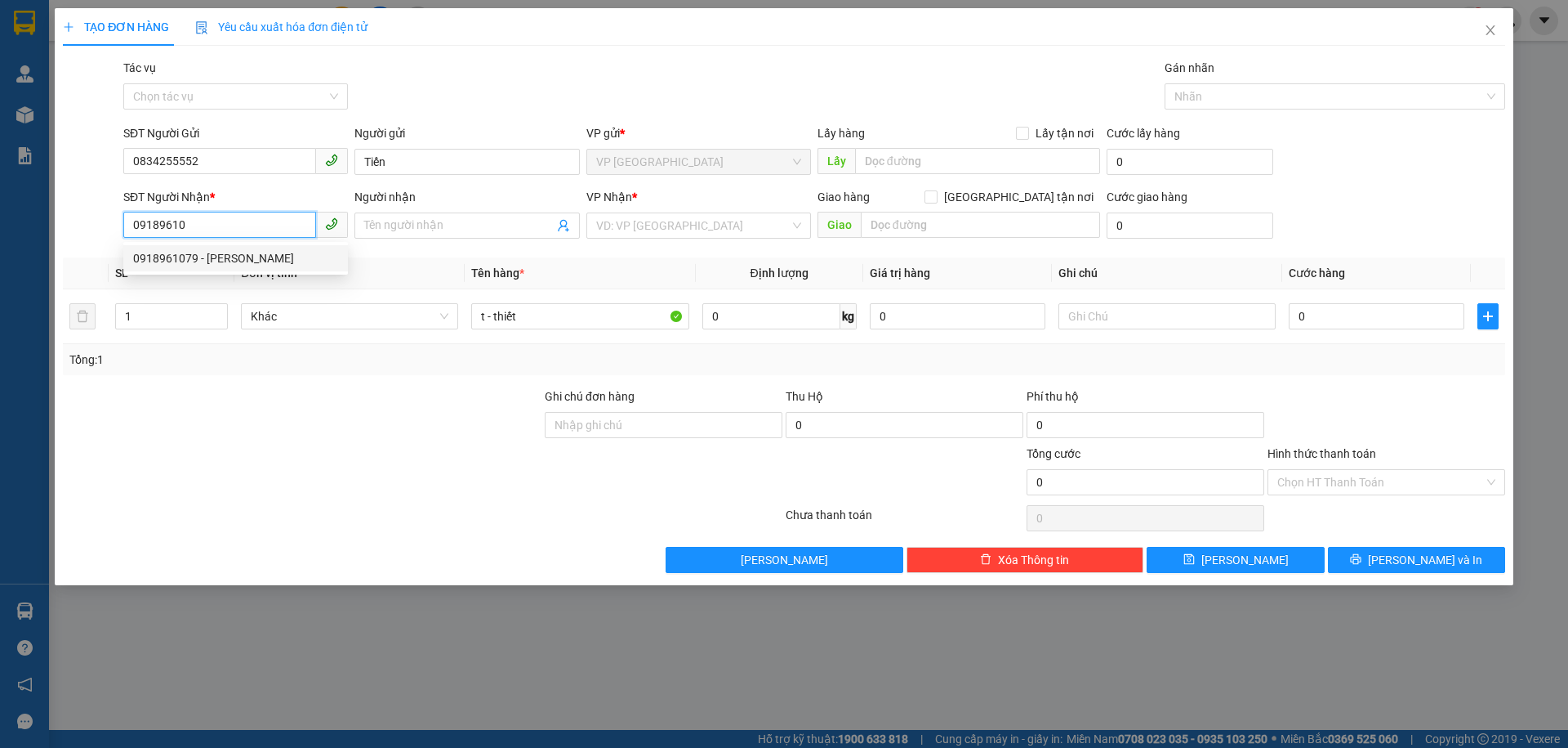
click at [216, 262] on div "0918961079 - [PERSON_NAME]" at bounding box center [235, 258] width 205 height 18
type input "0918961079"
type input "[PERSON_NAME]"
type input "0918961079"
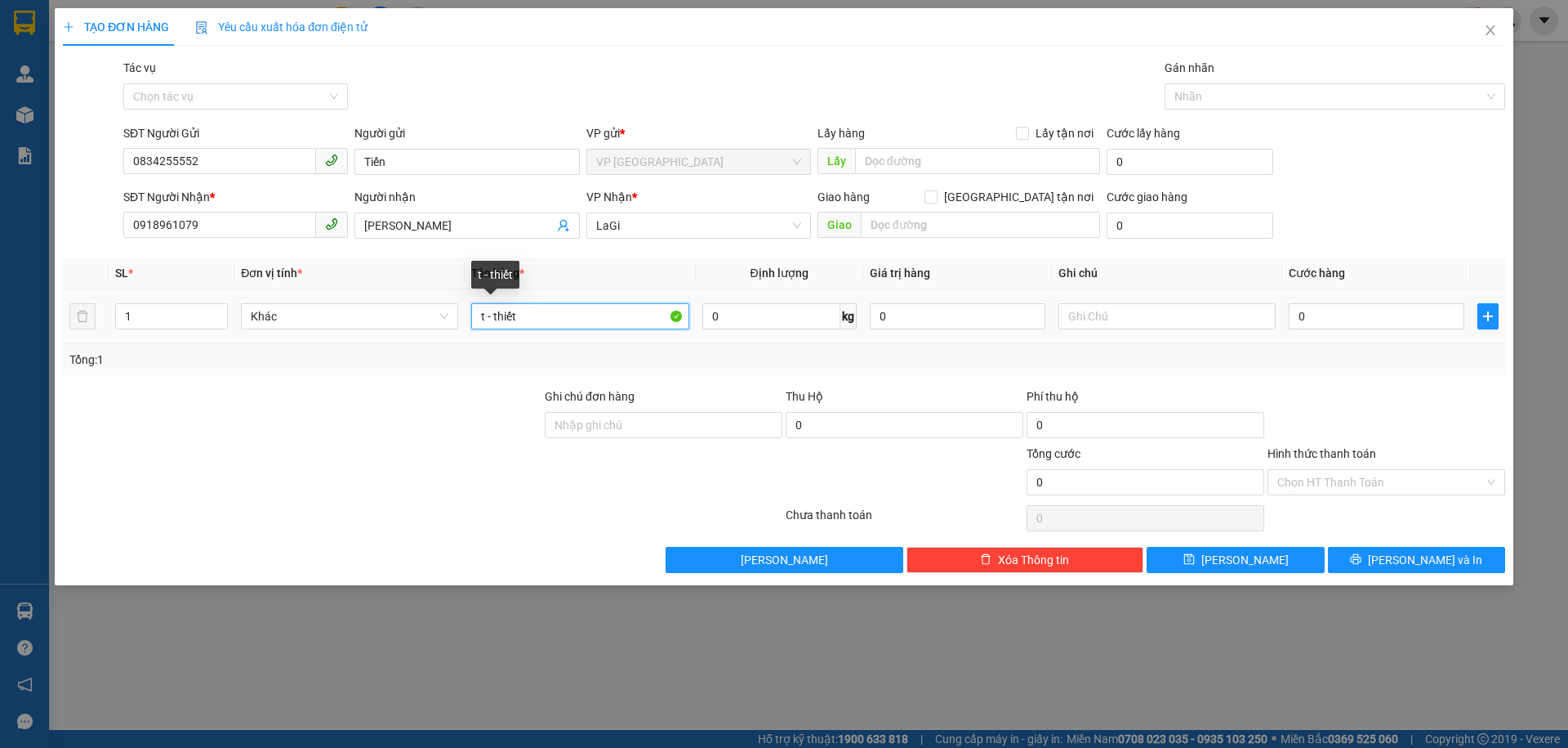
click at [639, 321] on input "t - thiết" at bounding box center [580, 316] width 218 height 27
type input "t - thiết bị"
click at [782, 323] on input "0" at bounding box center [771, 316] width 138 height 27
type input "39"
click at [1326, 324] on input "0" at bounding box center [1377, 316] width 175 height 27
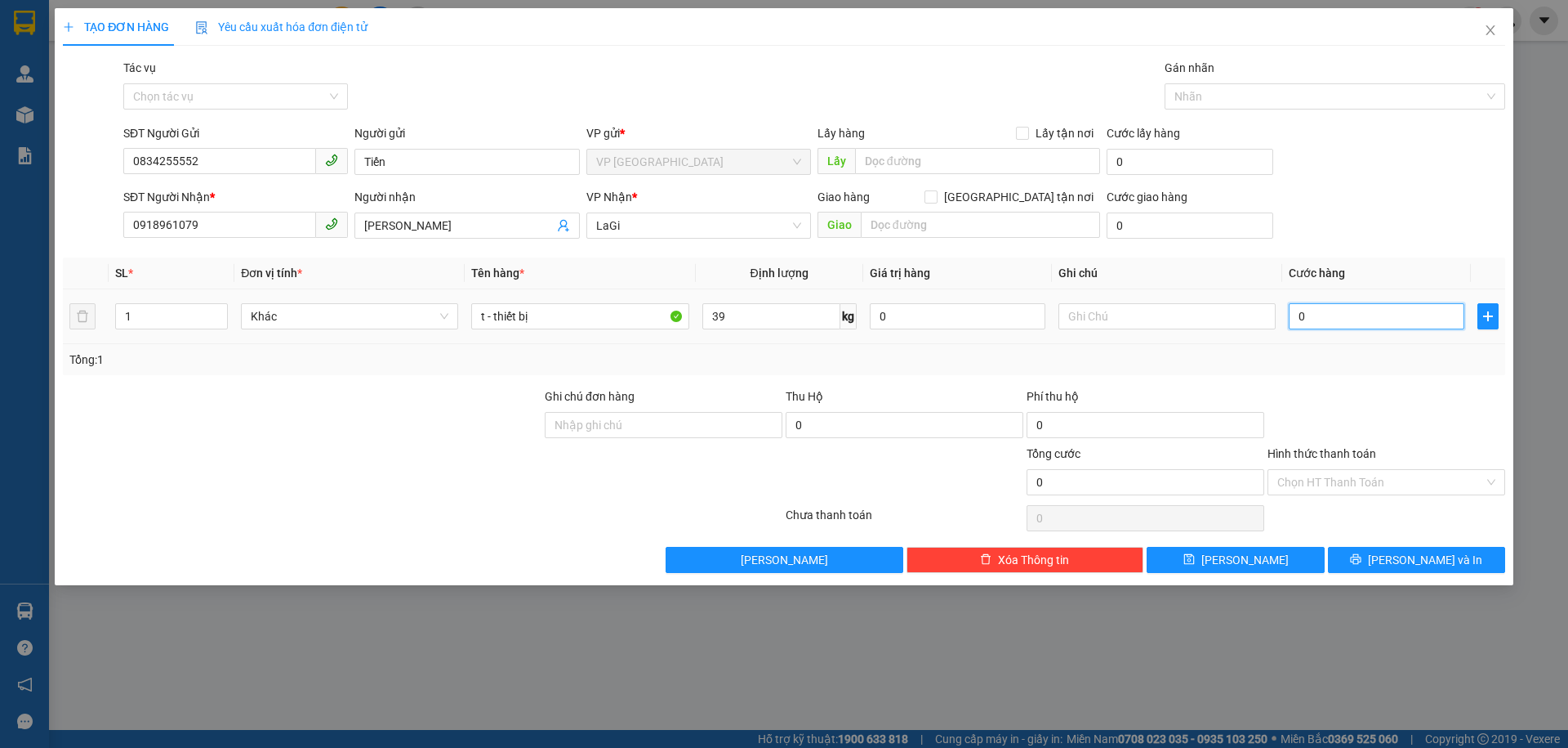
type input "4"
type input "0"
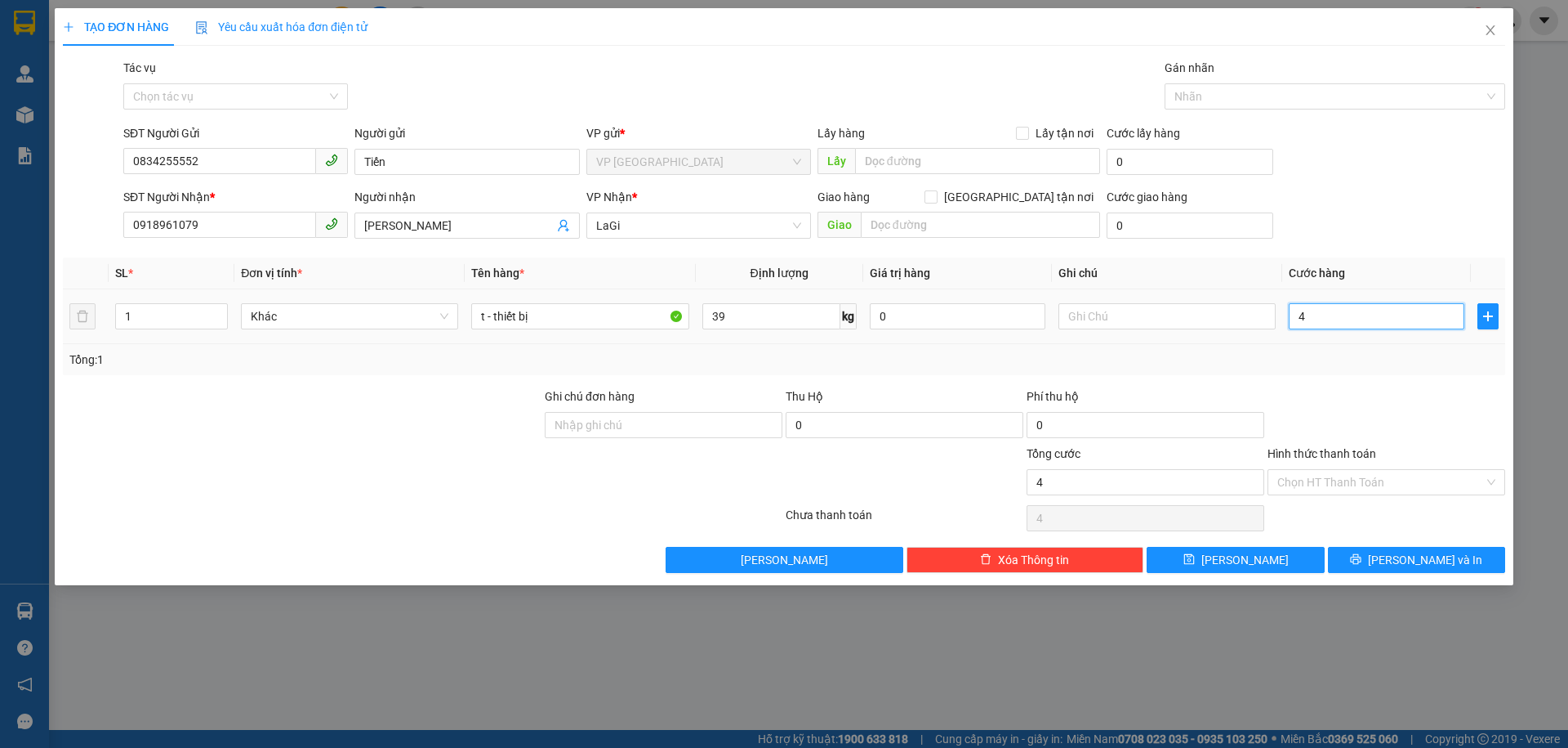
type input "0"
type input "01"
type input "1"
type input "011"
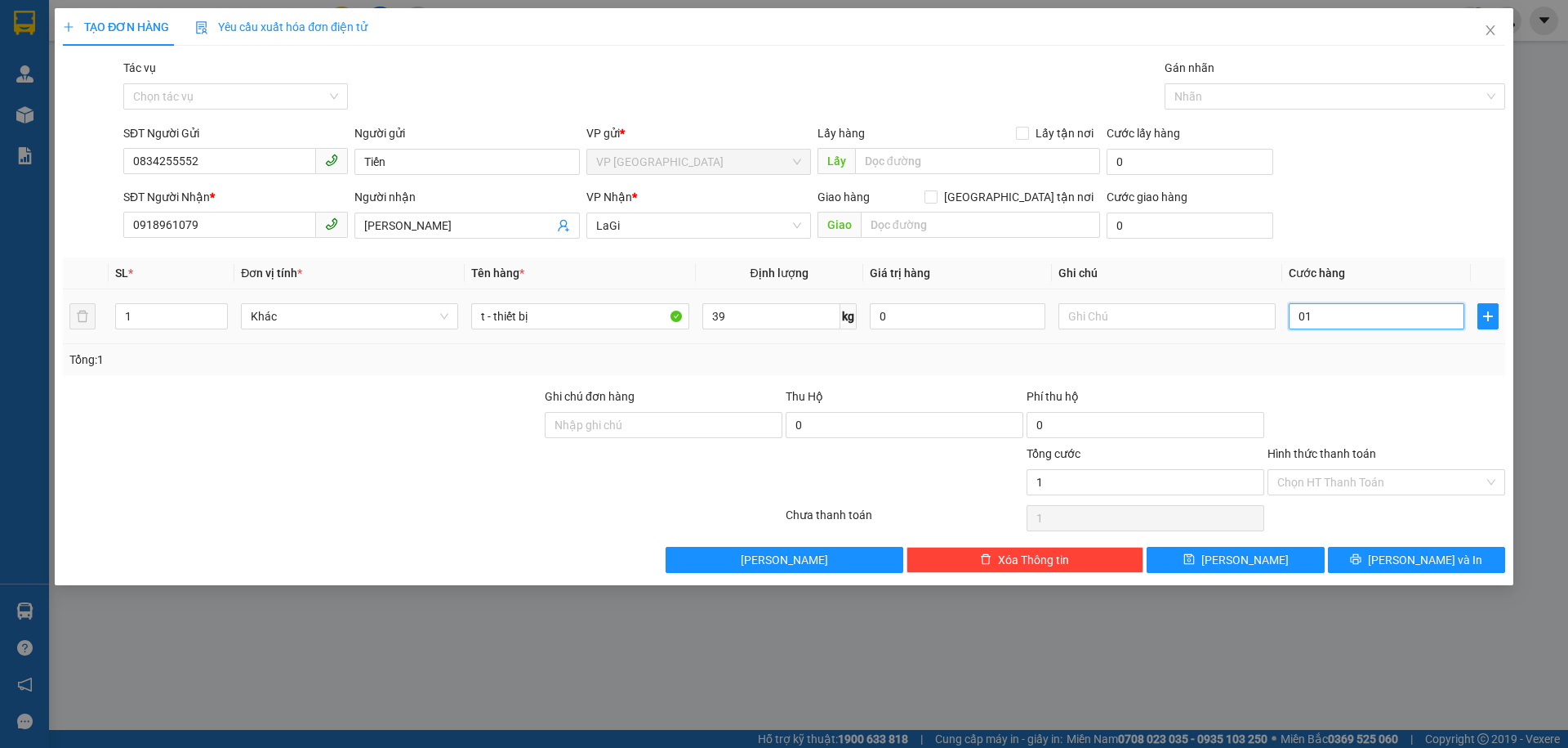
type input "11"
type input "0.110"
type input "110"
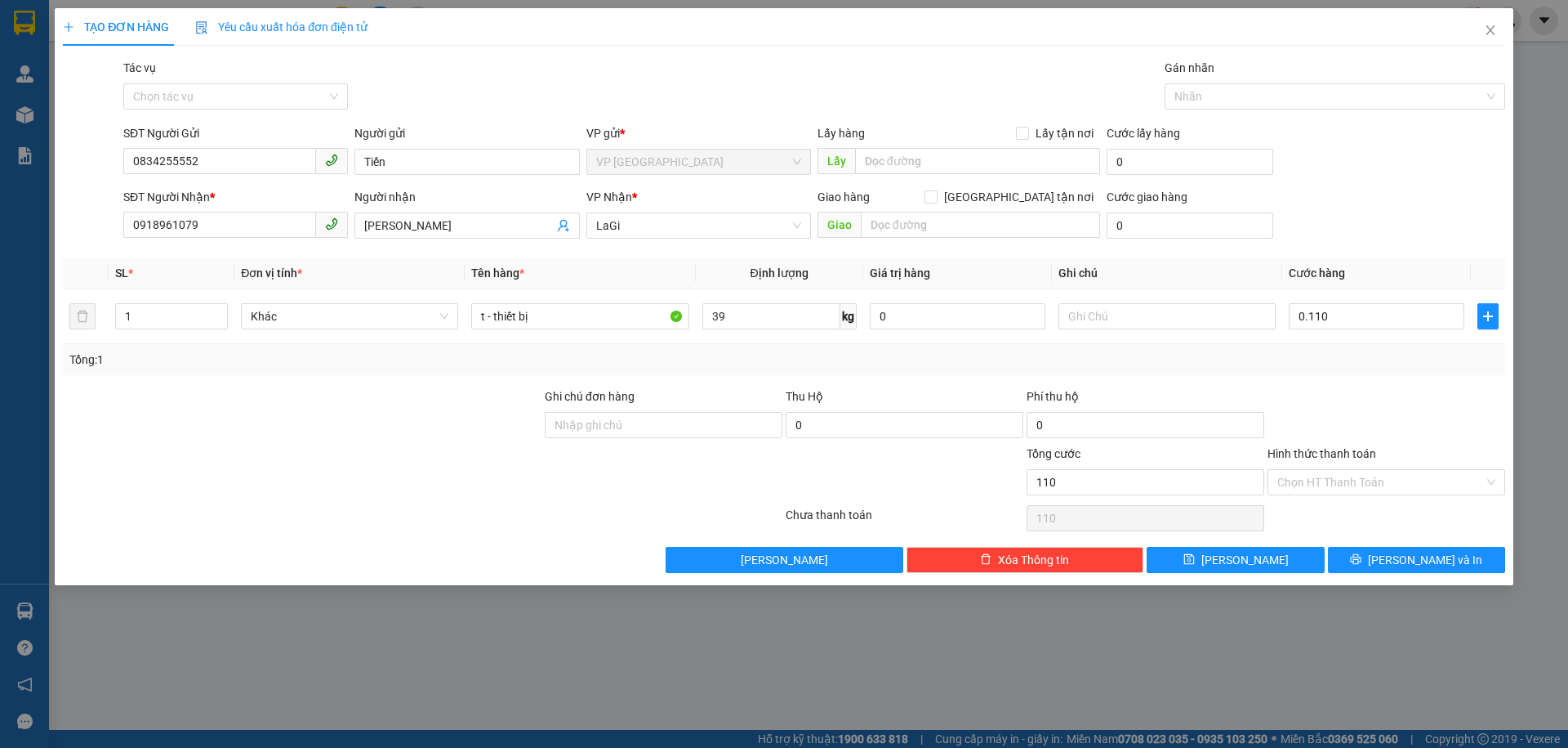
type input "110.000"
click at [1403, 448] on div "Hình thức thanh toán" at bounding box center [1386, 456] width 237 height 25
click at [1397, 476] on input "Hình thức thanh toán" at bounding box center [1381, 482] width 207 height 25
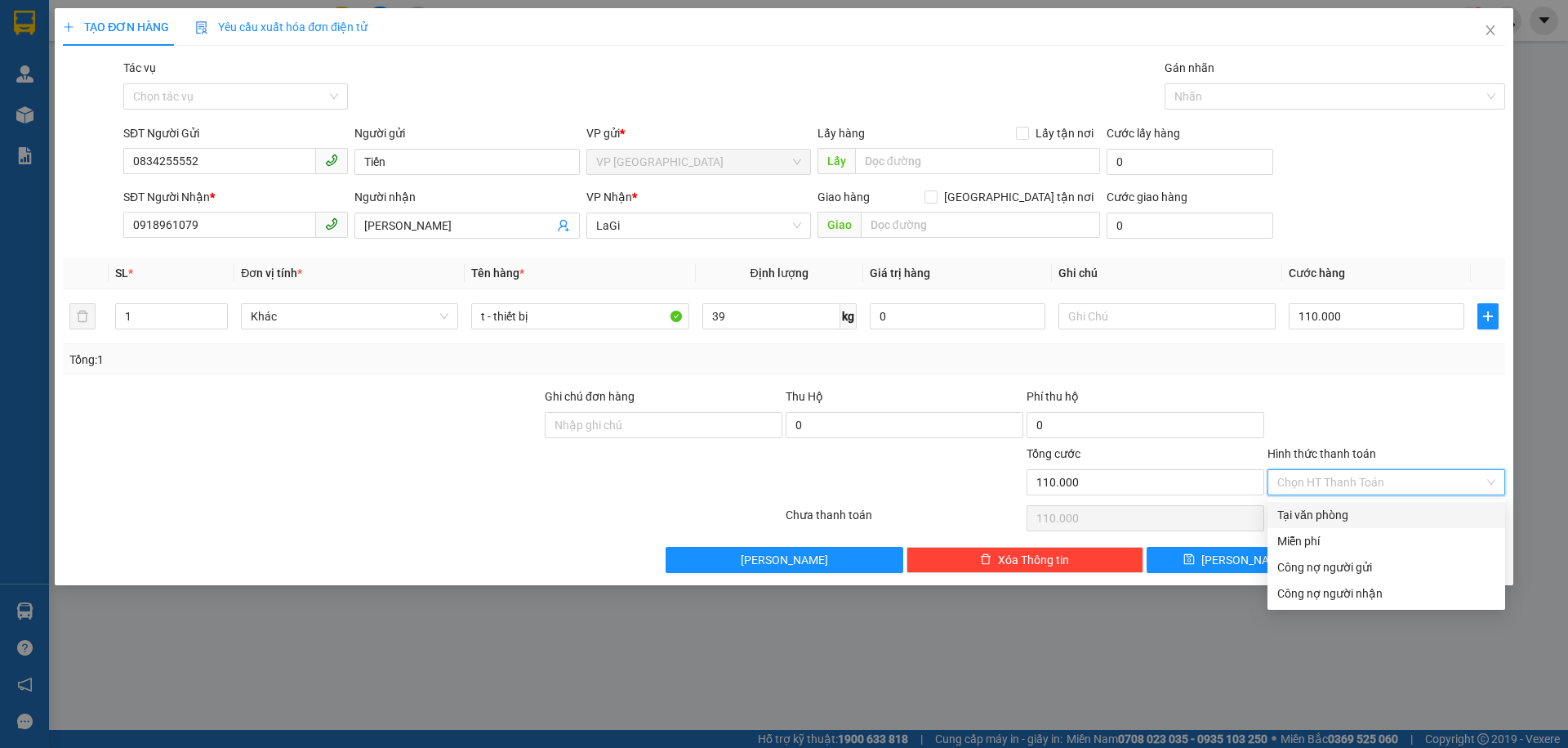
click at [1365, 519] on div "Tại văn phòng" at bounding box center [1386, 514] width 218 height 18
type input "0"
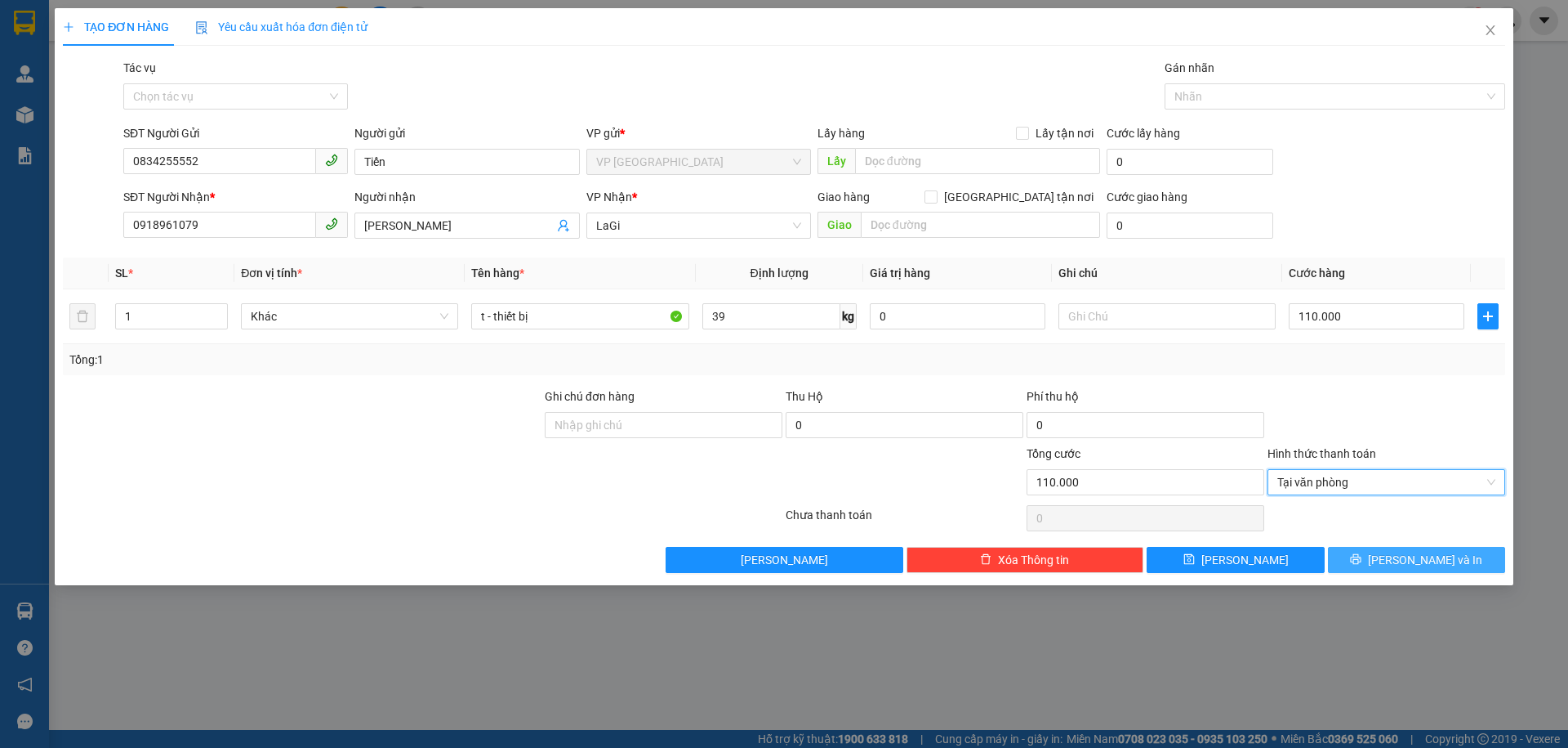
click at [1414, 555] on span "[PERSON_NAME] và In" at bounding box center [1425, 560] width 114 height 18
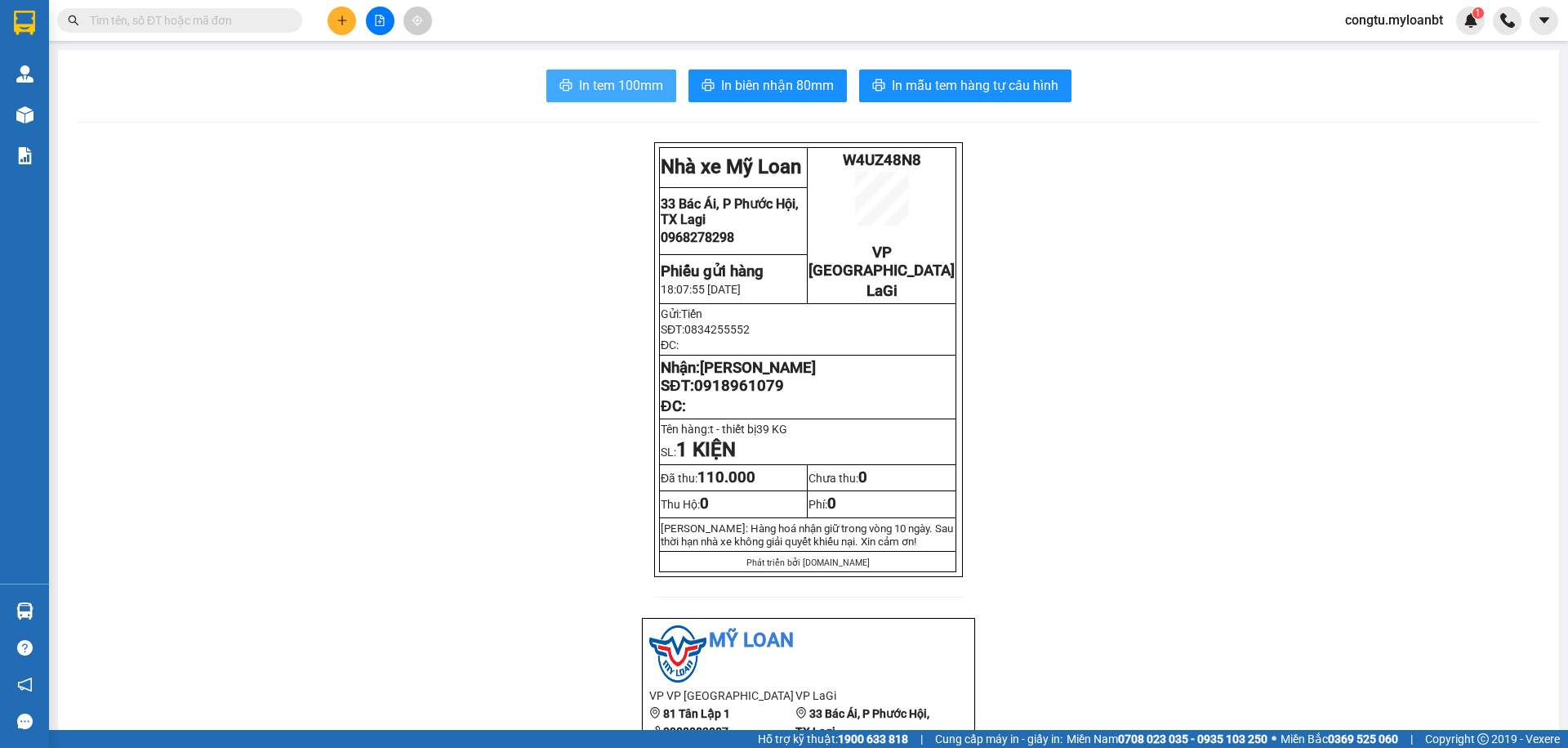
drag, startPoint x: 591, startPoint y: 95, endPoint x: 596, endPoint y: 86, distance: 10.3
click at [590, 89] on span "In tem 100mm" at bounding box center [621, 85] width 84 height 21
click at [969, 84] on span "In mẫu tem hàng tự cấu hình" at bounding box center [975, 85] width 166 height 21
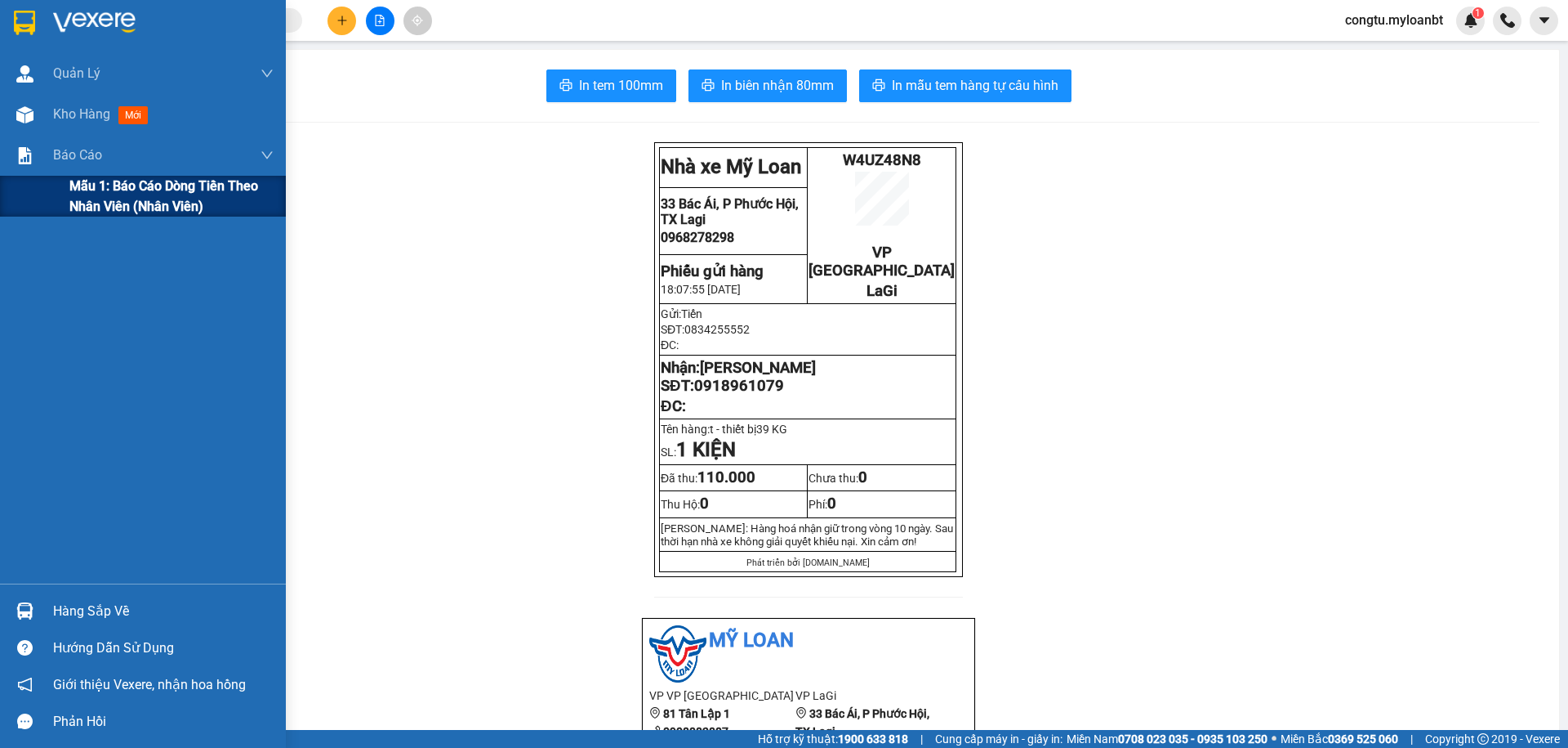
drag, startPoint x: 30, startPoint y: 174, endPoint x: 70, endPoint y: 183, distance: 41.0
click at [35, 175] on div "Báo cáo Mẫu 1: Báo cáo dòng tiền theo nhân viên (Nhân viên)" at bounding box center [143, 175] width 286 height 82
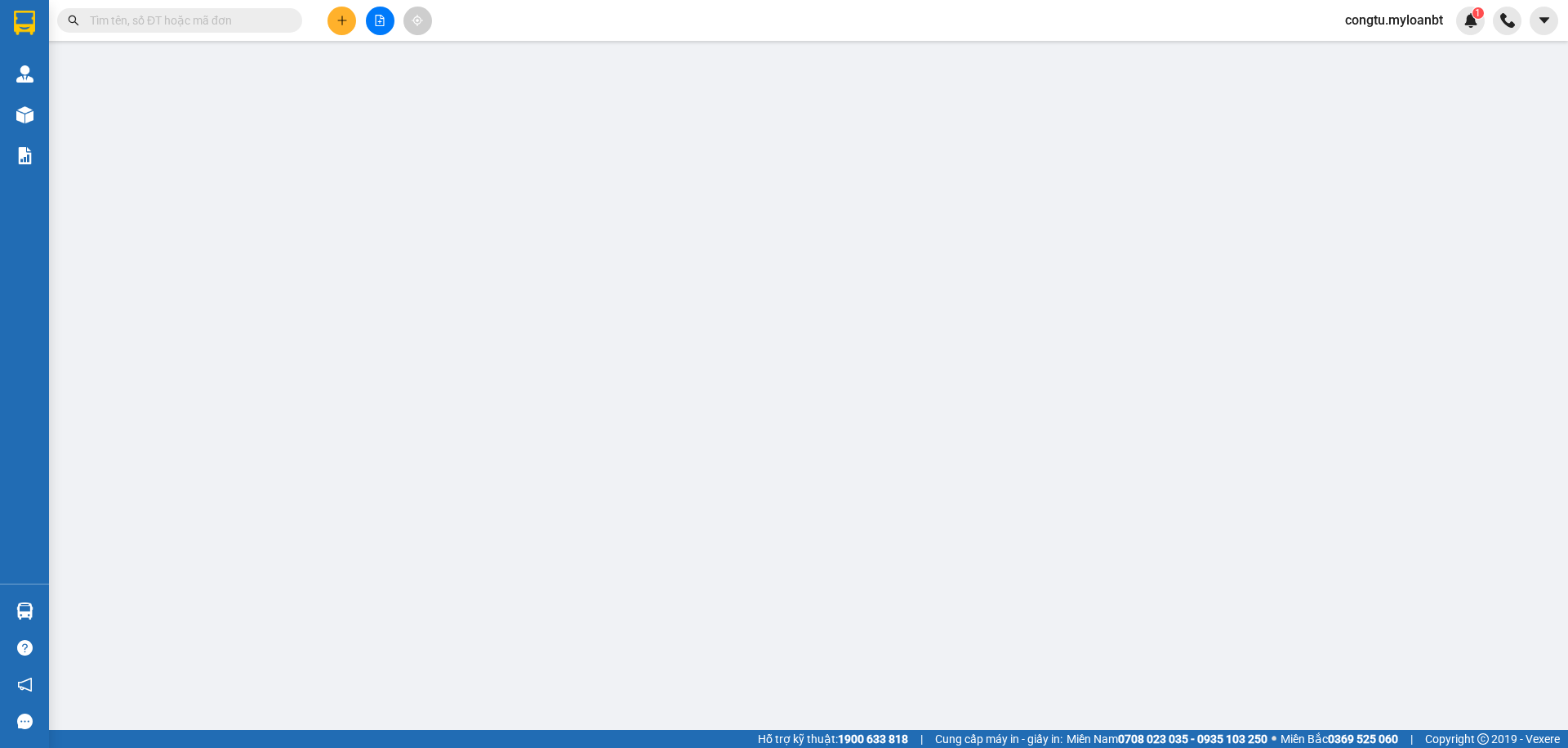
click at [211, 10] on span at bounding box center [179, 20] width 245 height 25
click at [212, 12] on span at bounding box center [179, 20] width 245 height 25
click at [212, 12] on input "text" at bounding box center [186, 21] width 193 height 18
paste input "0335197578"
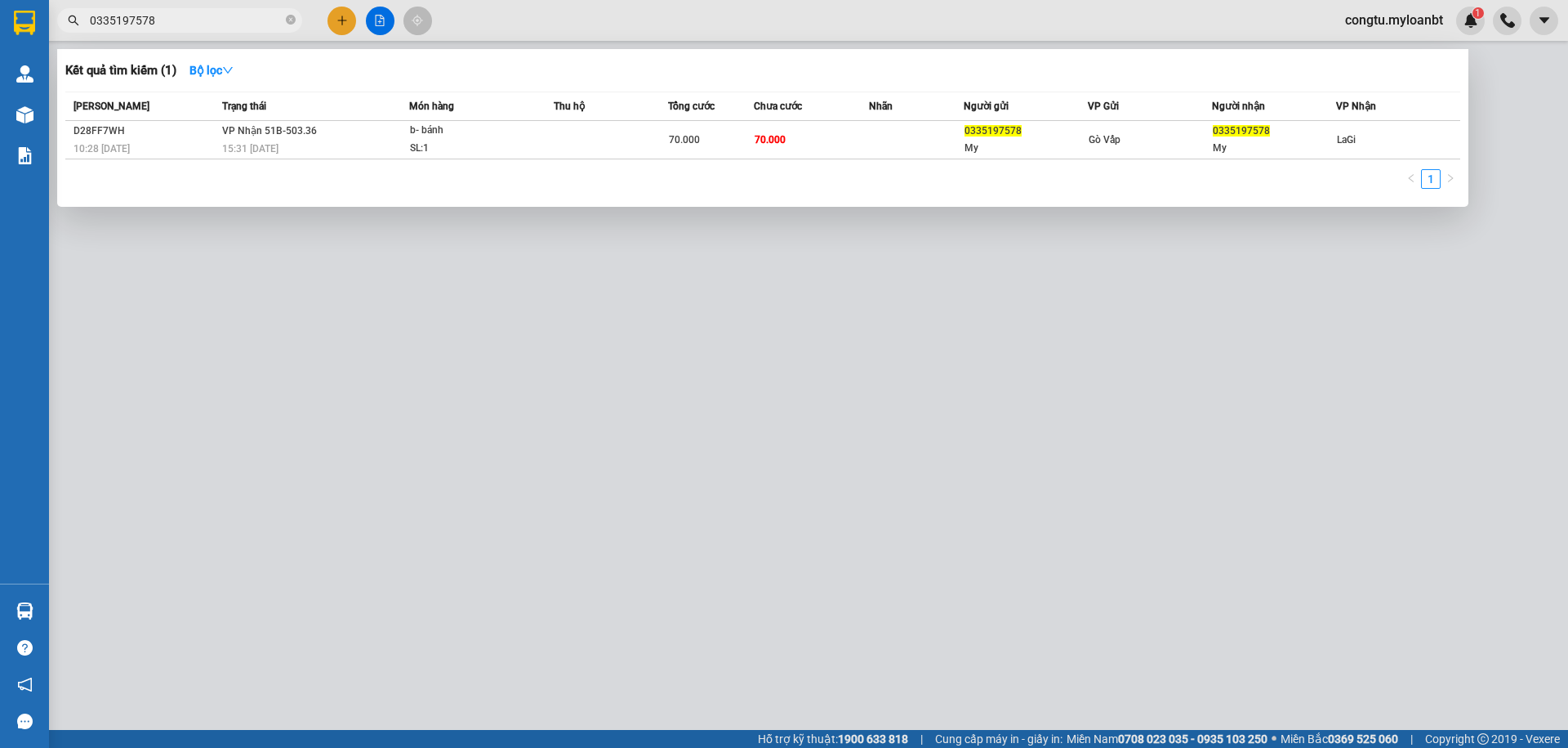
type input "0335197578"
